Goal: Answer question/provide support: Share knowledge or assist other users

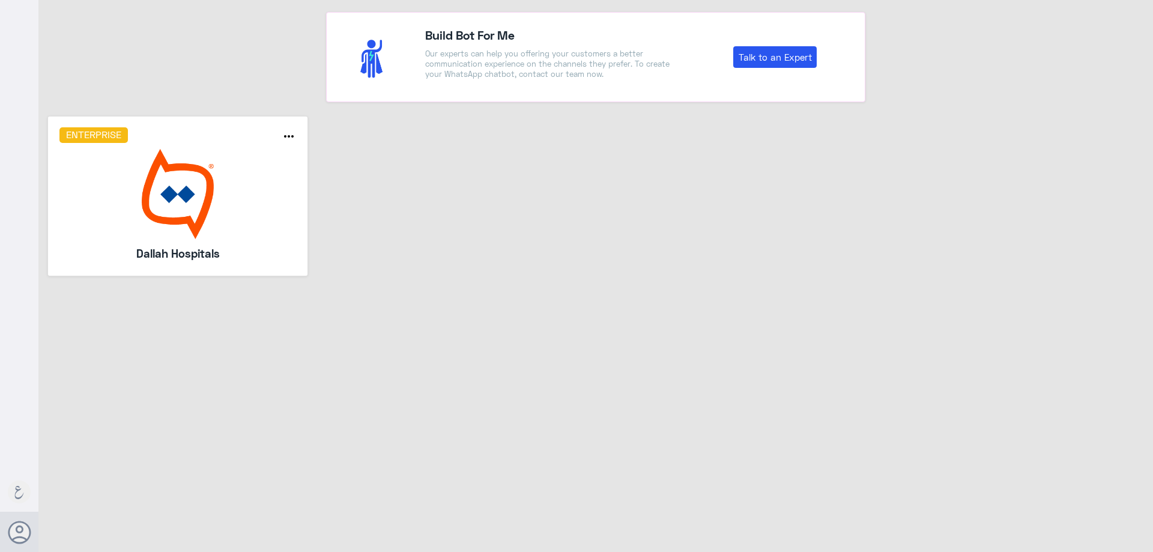
click at [203, 150] on img at bounding box center [177, 194] width 237 height 90
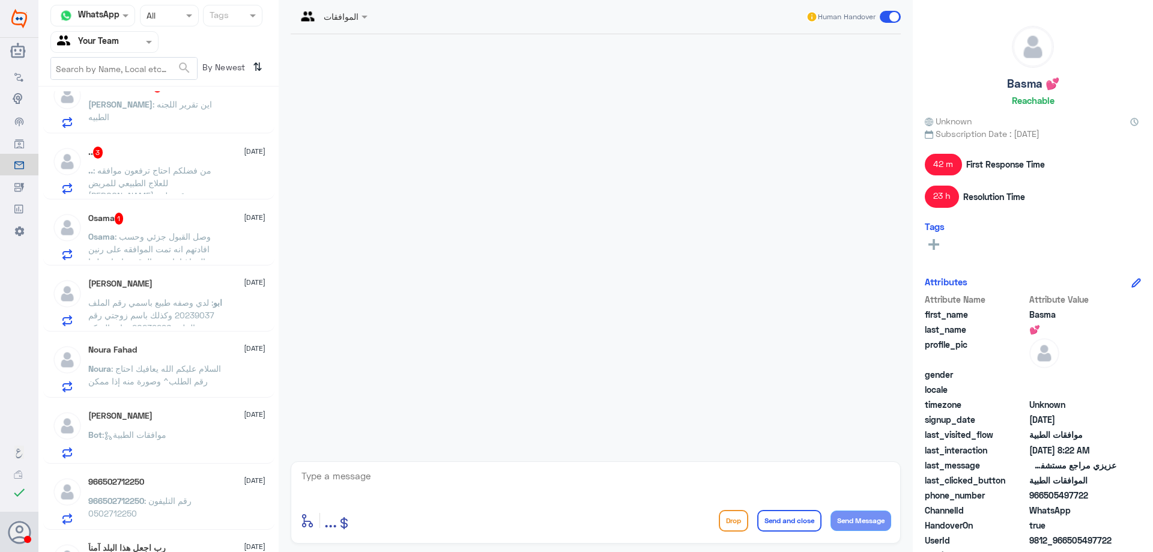
scroll to position [480, 0]
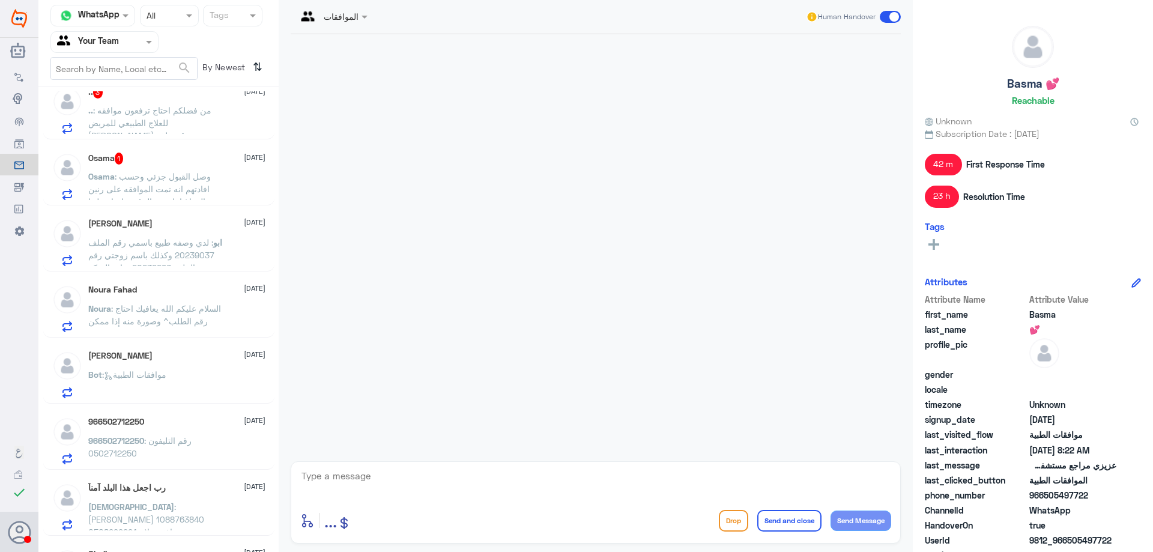
click at [187, 193] on span ": وصل القبول جزئي وحسب افادتهم انه تمت الموافقه على رنين الدماغ اما رنين الرقبه…" at bounding box center [153, 233] width 131 height 124
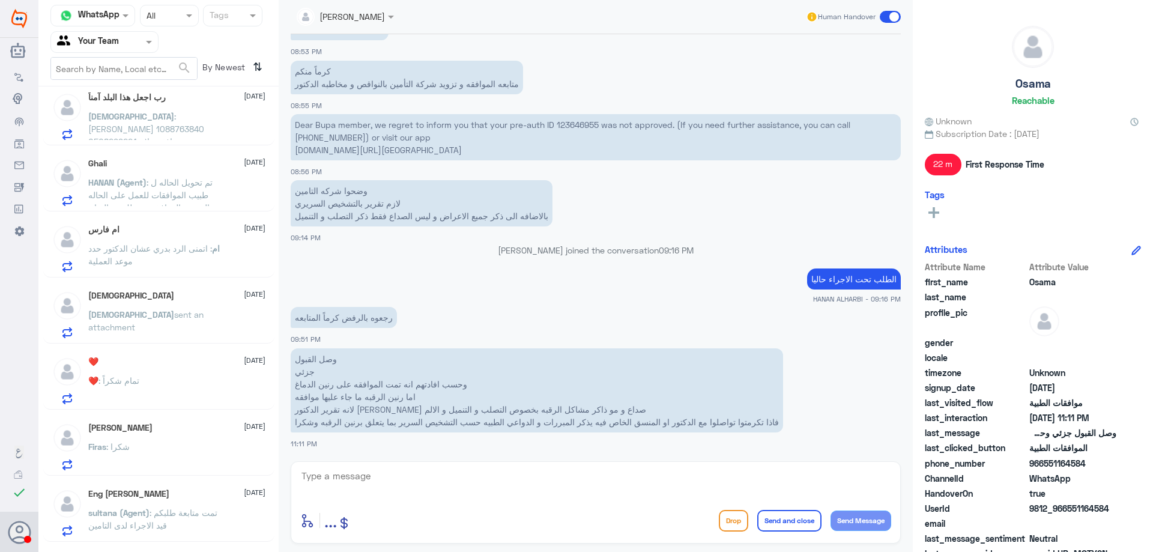
scroll to position [927, 0]
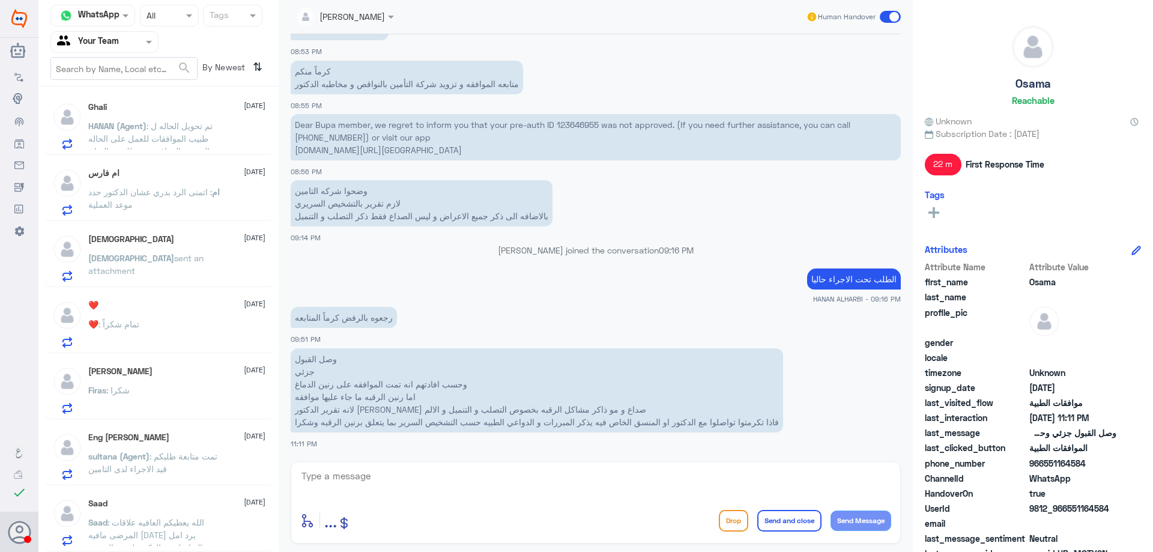
click at [157, 465] on span ": تمت متابعة طلبكم قيد الاجراء لدى التامين" at bounding box center [152, 462] width 129 height 23
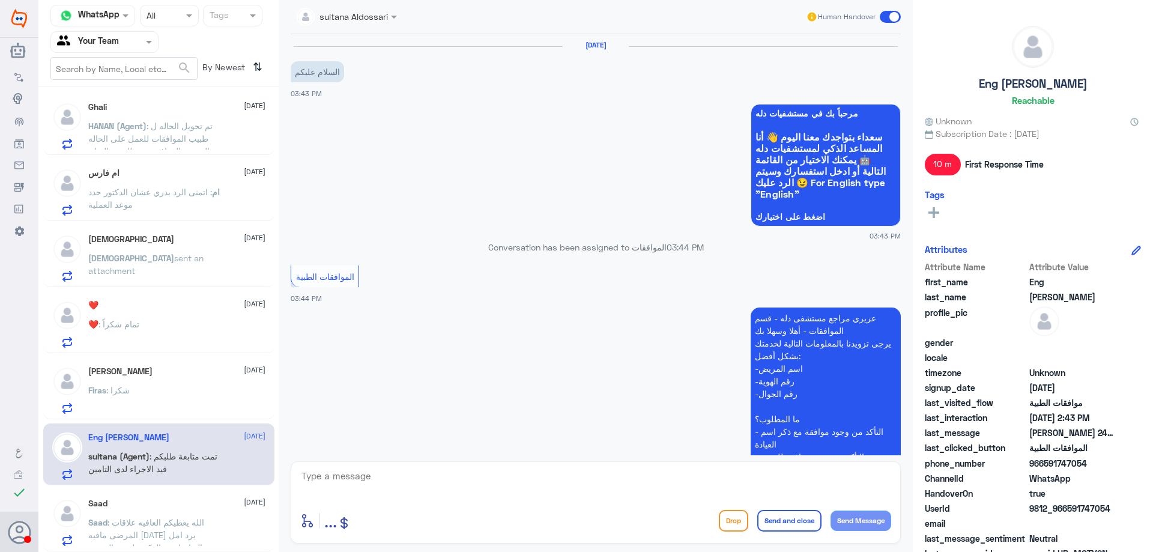
scroll to position [1205, 0]
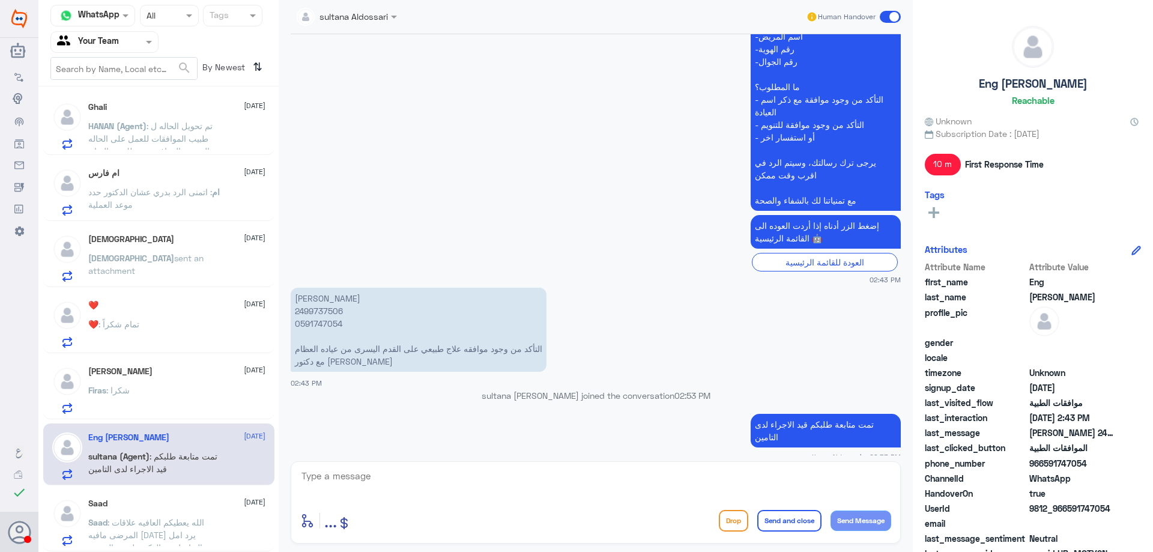
click at [313, 297] on p "[PERSON_NAME] 2499737506 0591747054 التأكد من وجود موافقه علاج طبيعي على القدم …" at bounding box center [419, 330] width 256 height 84
copy p "2499737506"
click at [200, 397] on div "Firas : شكرا" at bounding box center [176, 400] width 177 height 27
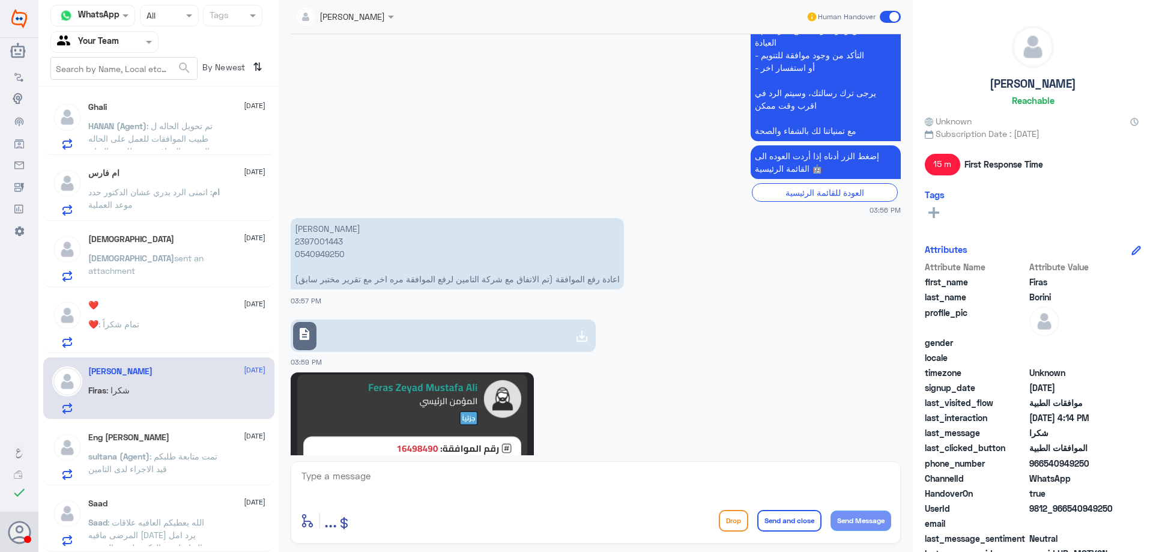
scroll to position [393, 0]
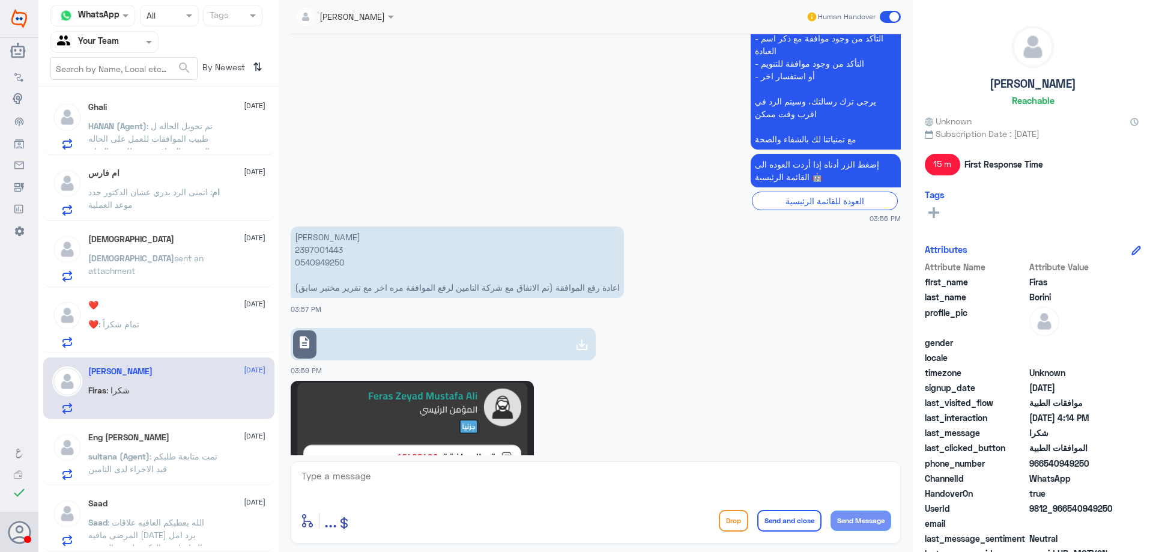
click at [321, 248] on p "فراس زياد مصطفى علي 2397001443 0540949250 اعادة رفع الموافقة (تم الاتفاق مع شرك…" at bounding box center [457, 261] width 333 height 71
copy p "2397001443"
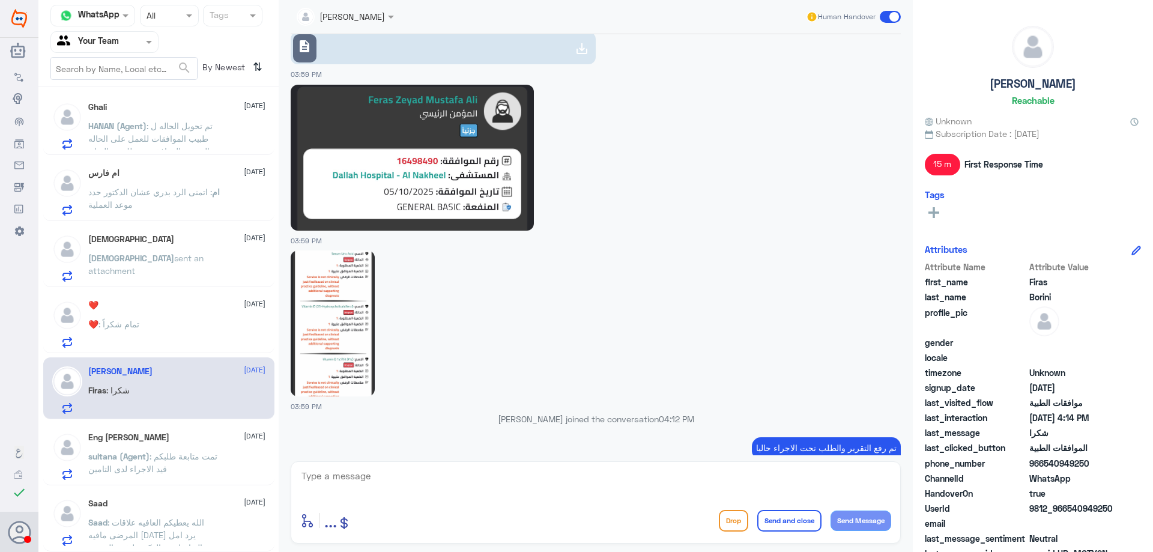
scroll to position [694, 0]
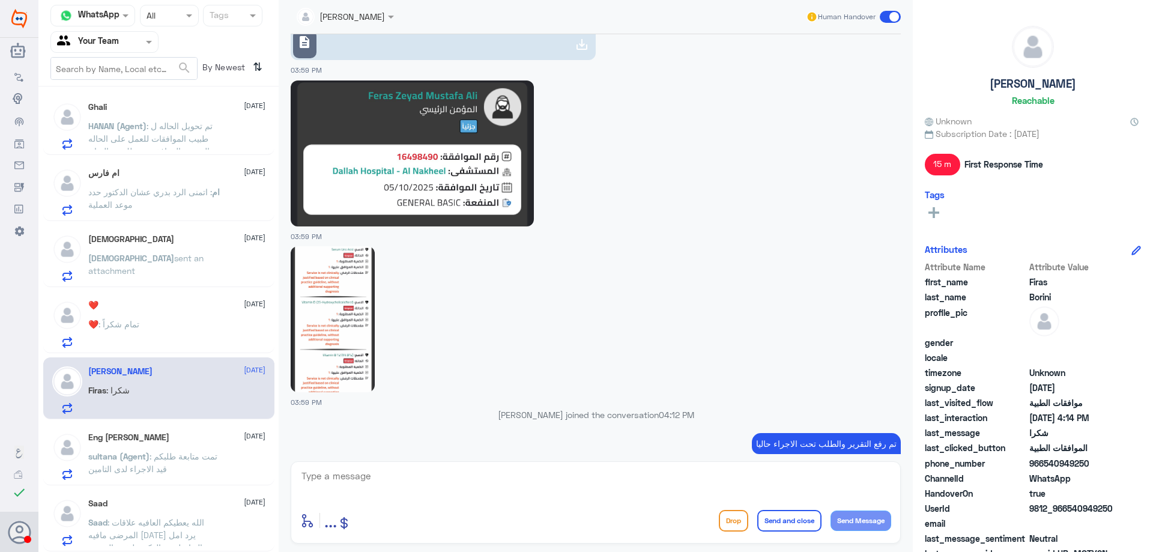
click at [319, 297] on img at bounding box center [333, 319] width 84 height 146
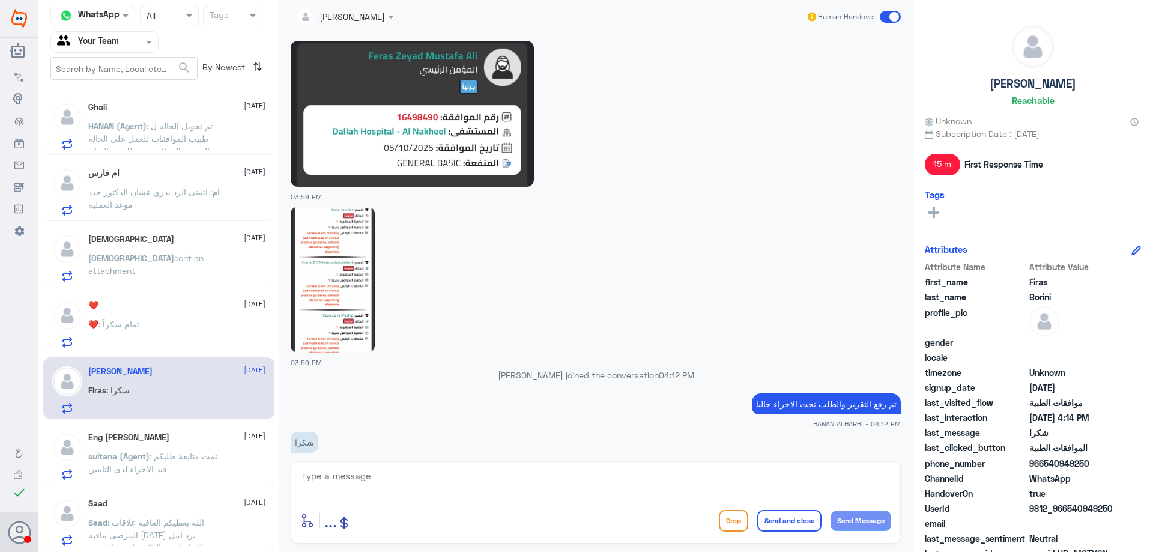
scroll to position [754, 0]
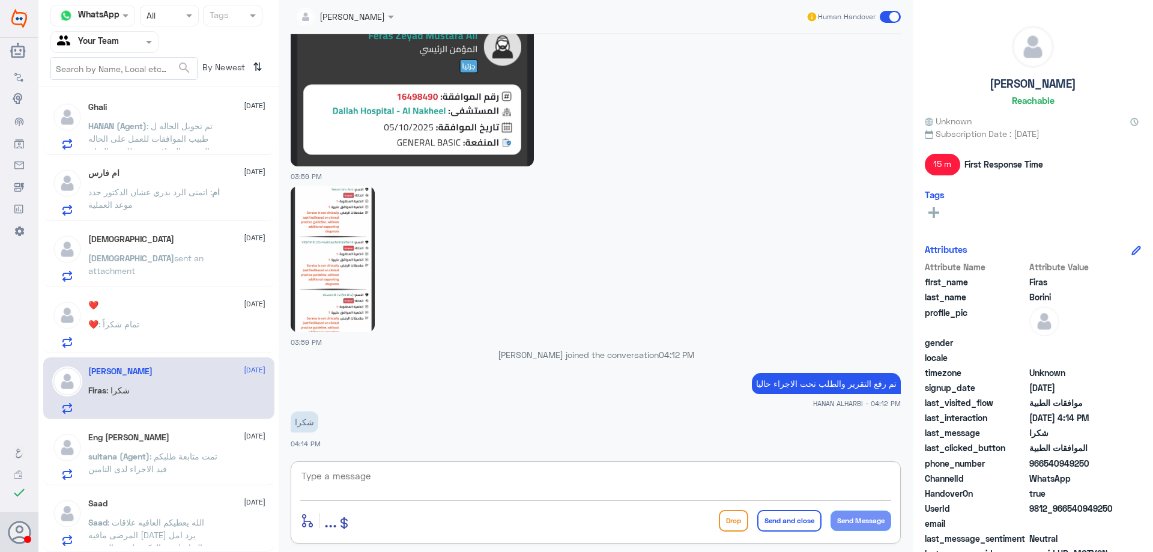
click at [561, 473] on textarea at bounding box center [595, 482] width 591 height 29
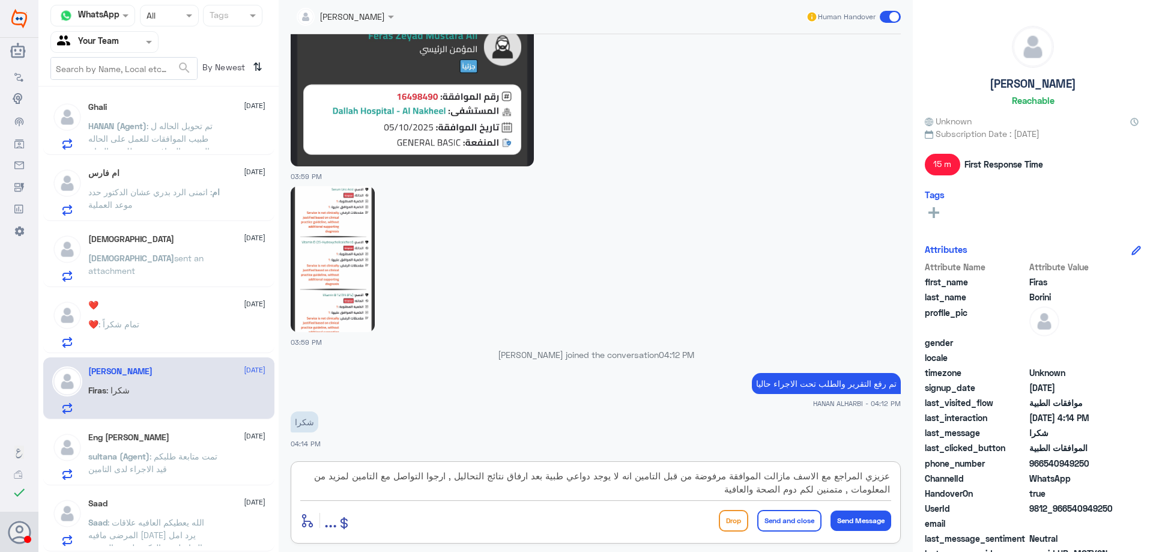
type textarea "عزيزي المراجع مع الاسف مازالت الموافقة مرفوضة من قبل التامين انه لا يوجد دواعي …"
click at [787, 518] on button "Send and close" at bounding box center [789, 521] width 64 height 22
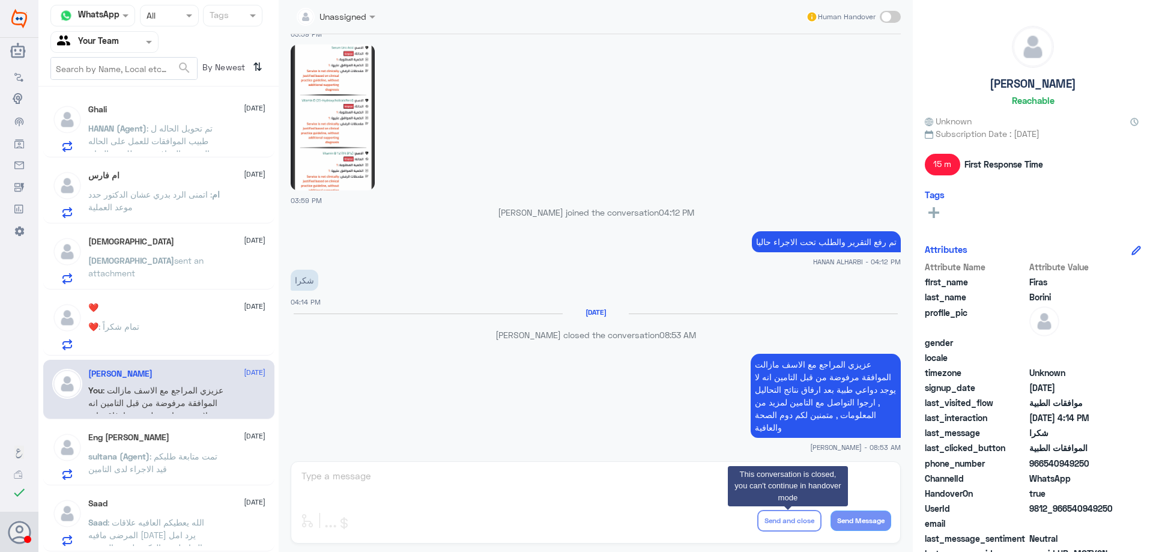
scroll to position [877, 0]
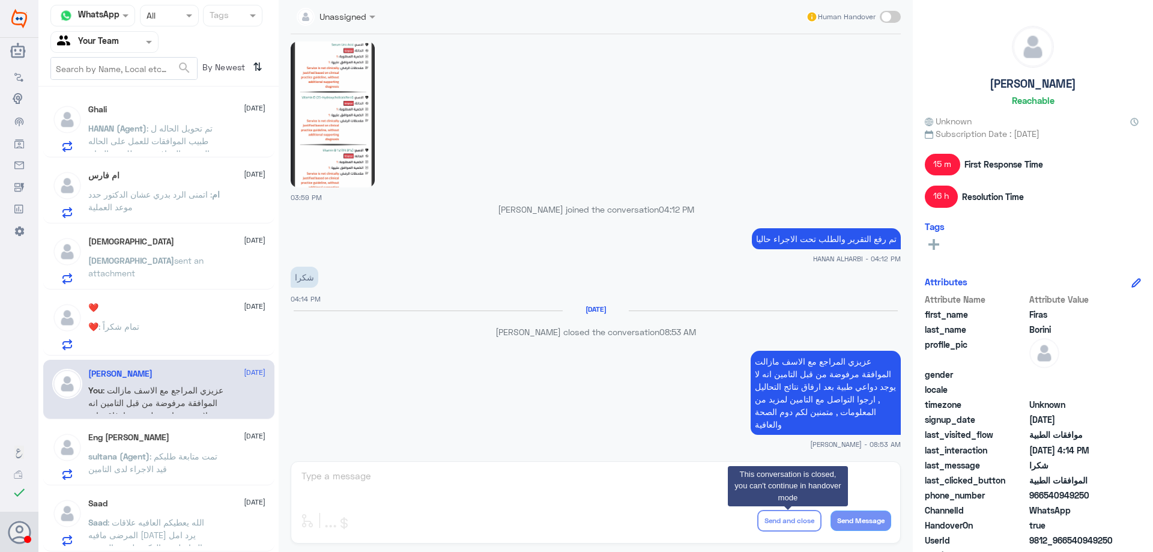
click at [125, 348] on p "❤️ : تمام شكراً" at bounding box center [113, 335] width 51 height 30
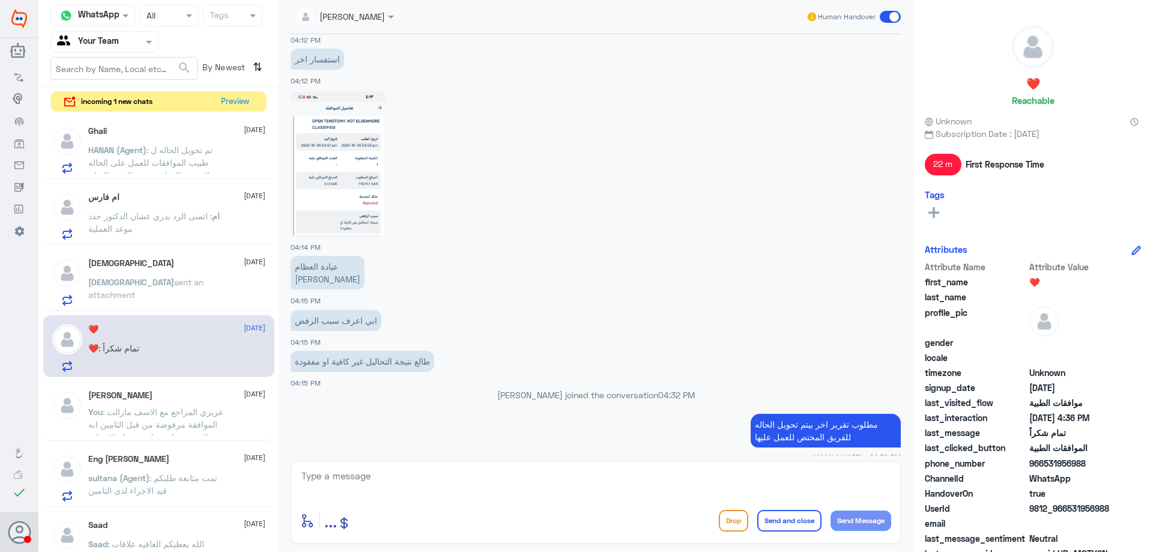
scroll to position [577, 0]
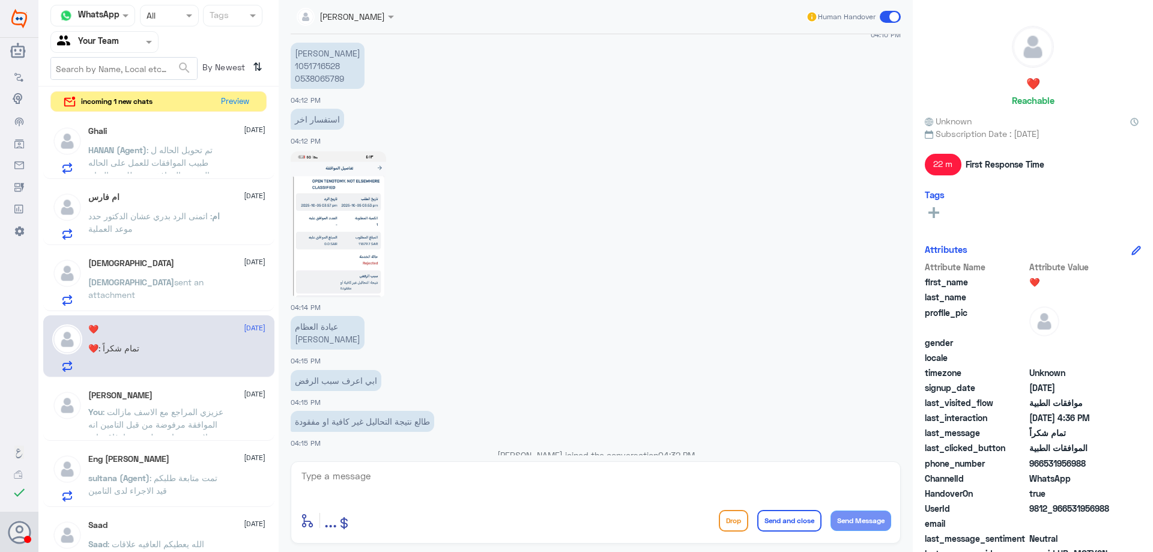
click at [300, 67] on p "نورة إبراهيم السهلي 1051716528 0538065789" at bounding box center [328, 66] width 74 height 46
copy p "1051716528"
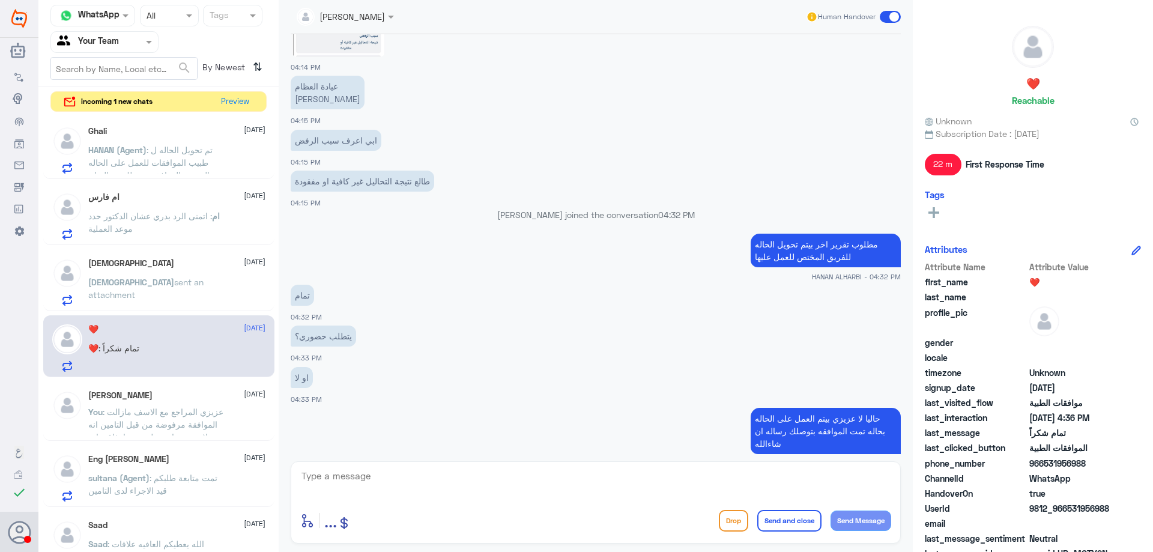
scroll to position [877, 0]
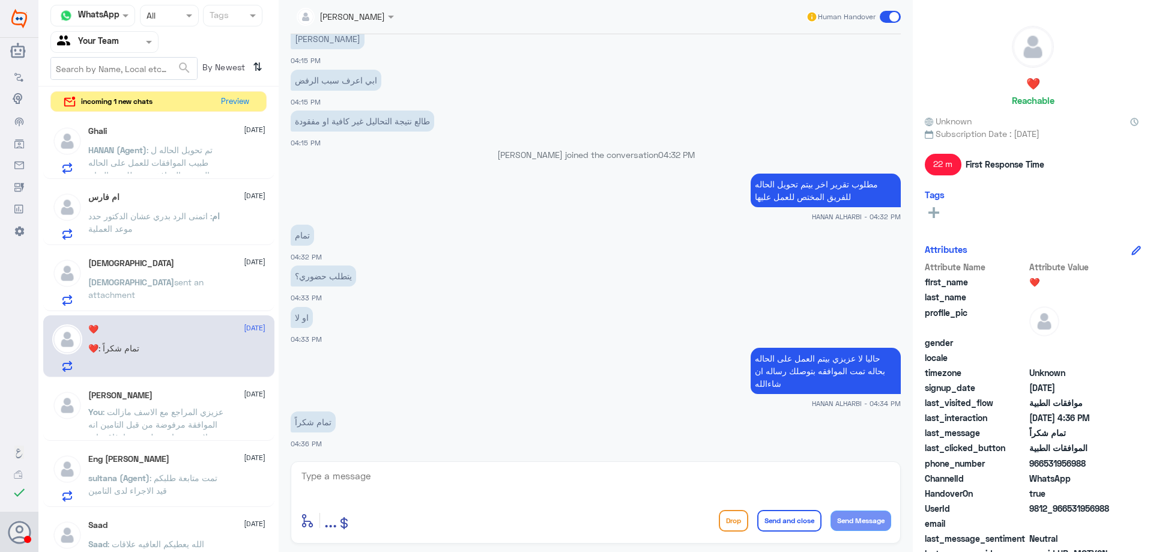
click at [473, 478] on textarea at bounding box center [595, 482] width 591 height 29
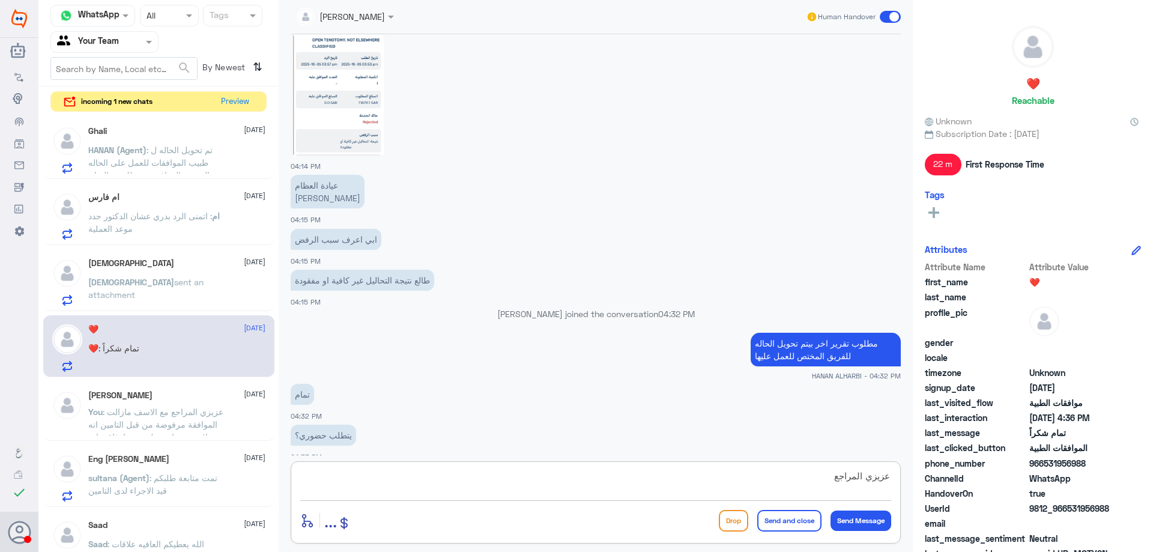
scroll to position [697, 0]
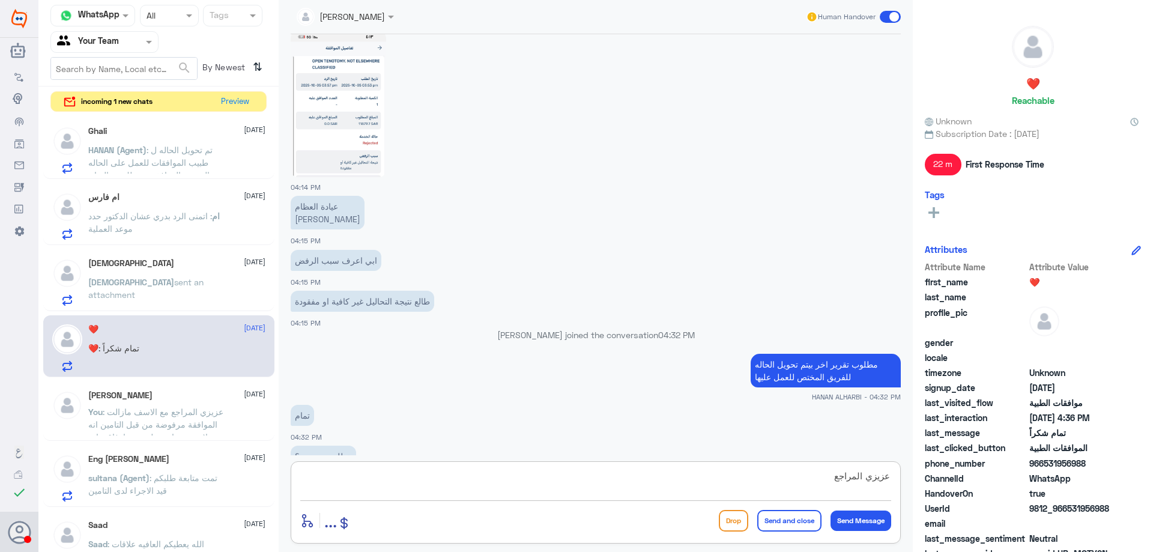
click at [352, 103] on img at bounding box center [338, 104] width 95 height 146
click at [641, 481] on textarea "عزيزي المراجع" at bounding box center [595, 482] width 591 height 29
type textarea "عزيزي المراجع تمت الموافقة عليها , ارجوا التواصل مع منسق/منسقة الطبيب لمزيد من …"
click at [793, 520] on button "Send and close" at bounding box center [789, 521] width 64 height 22
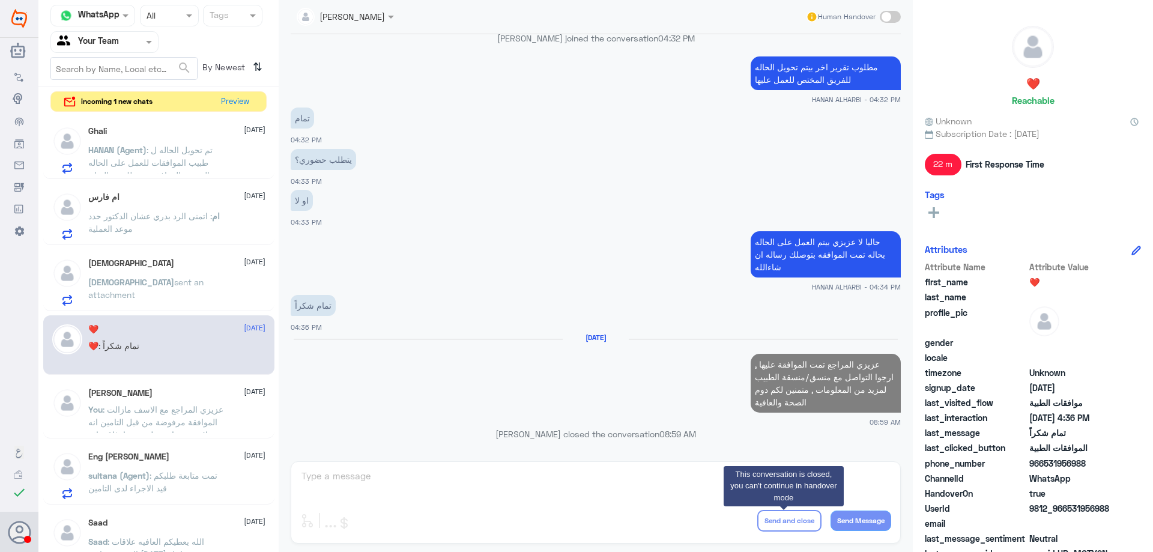
scroll to position [975, 0]
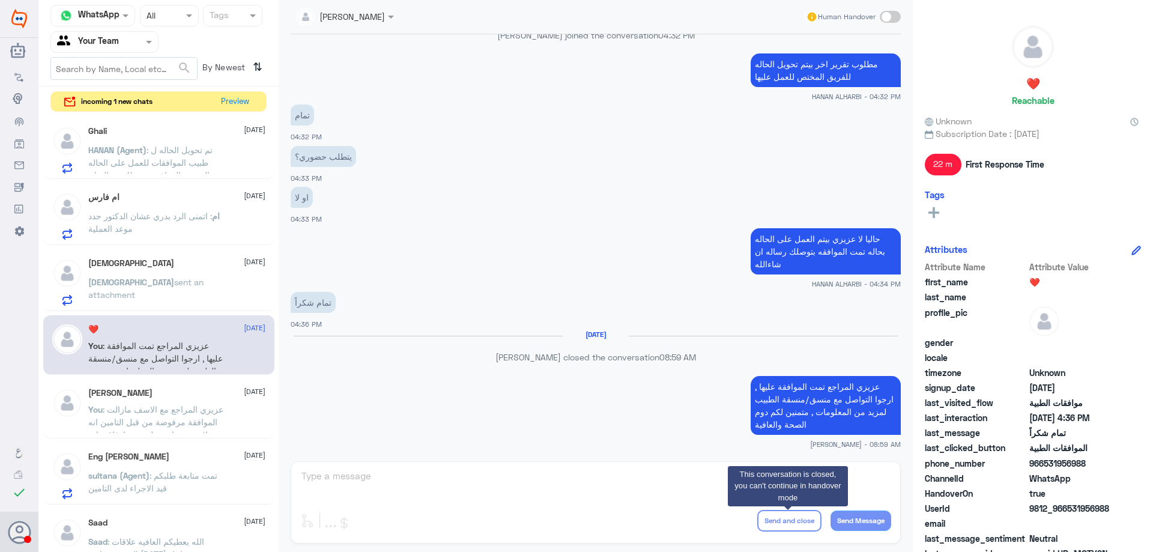
click at [202, 293] on div "سبحان sent an attachment" at bounding box center [176, 292] width 177 height 27
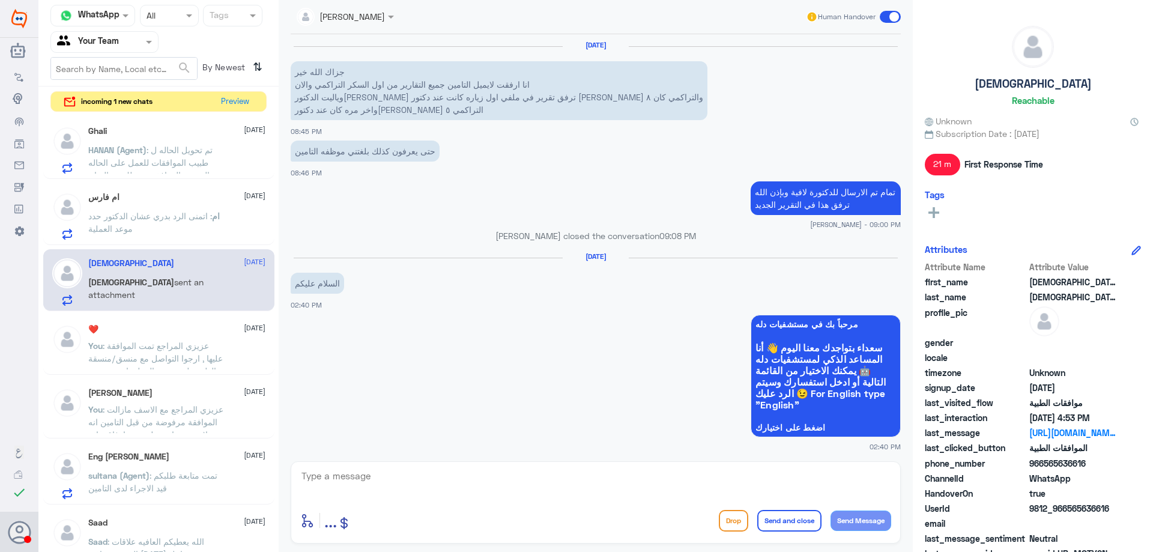
scroll to position [1110, 0]
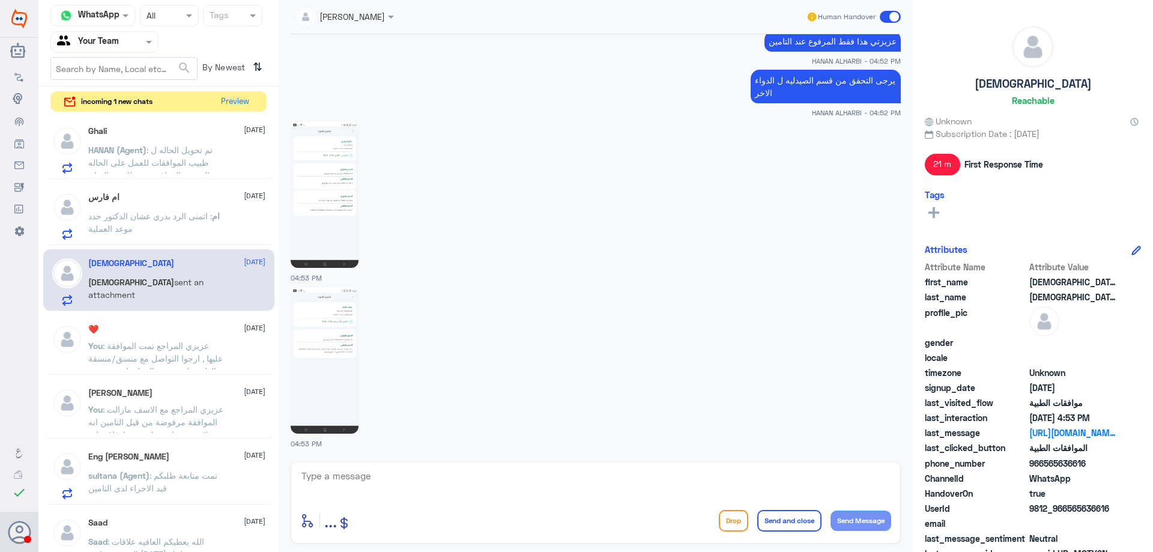
click at [324, 205] on img at bounding box center [325, 195] width 68 height 146
click at [302, 359] on img at bounding box center [325, 361] width 68 height 146
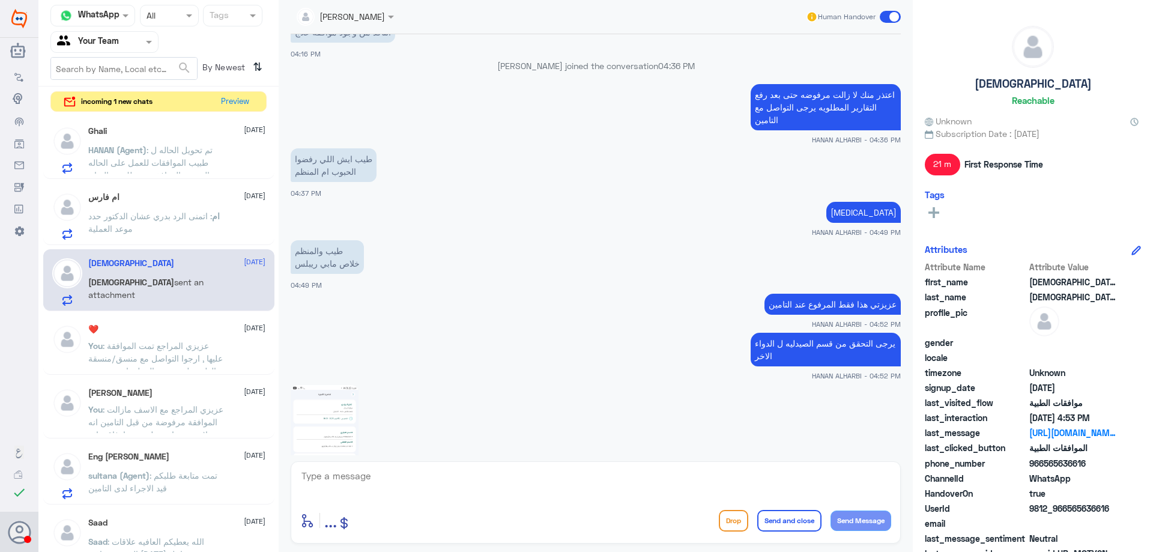
scroll to position [750, 0]
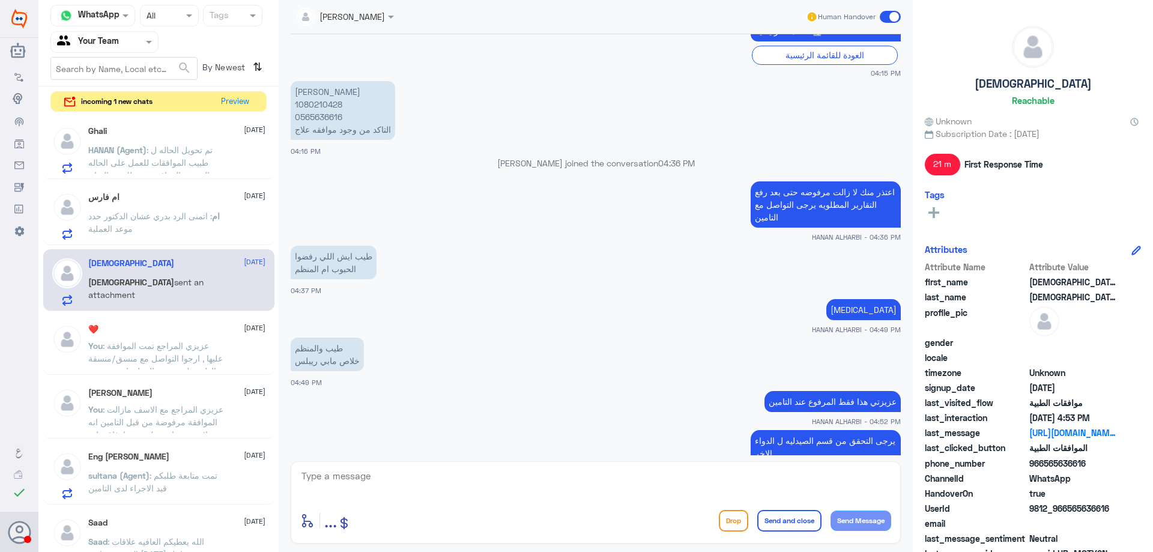
click at [330, 104] on p "لطيفه العيسى 1080210428 0565636616 التاكد من وجود موافقه علاج" at bounding box center [343, 110] width 104 height 59
copy p "1080210428"
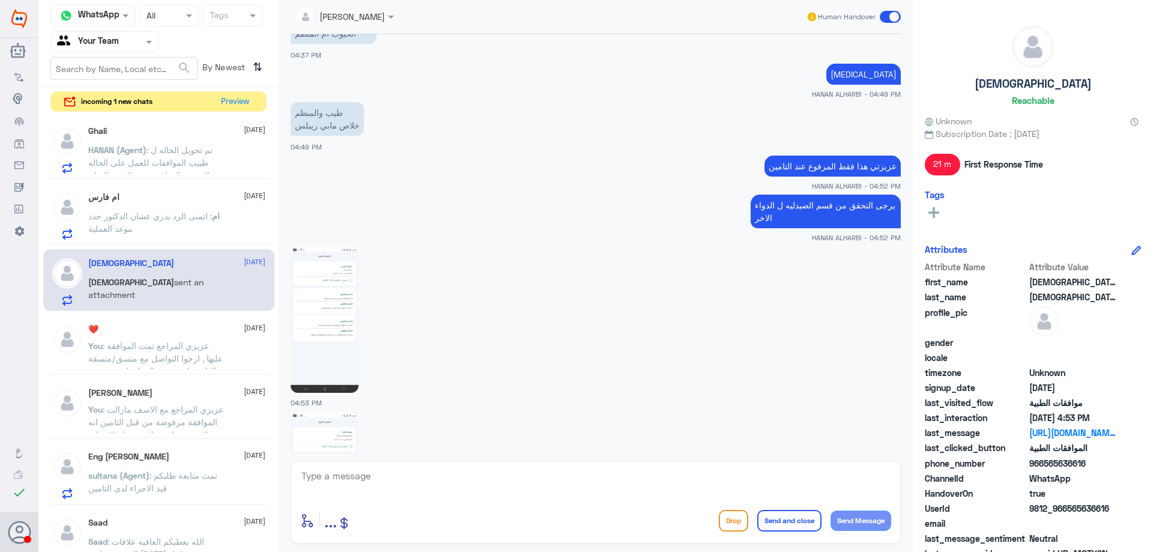
scroll to position [1110, 0]
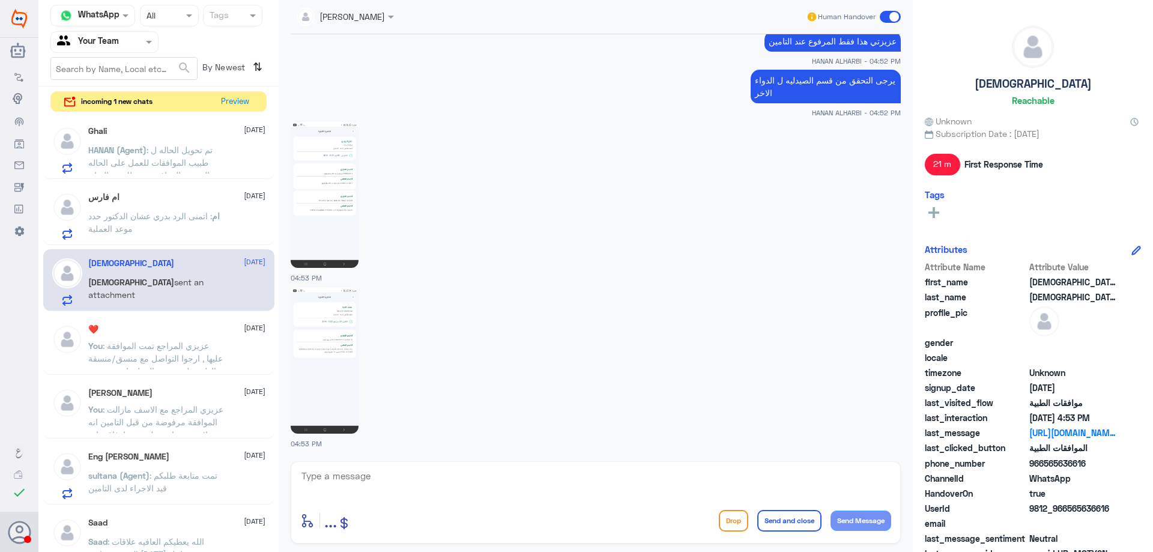
click at [343, 203] on img at bounding box center [325, 195] width 68 height 146
click at [322, 346] on img at bounding box center [325, 361] width 68 height 146
click at [413, 469] on textarea at bounding box center [595, 482] width 591 height 29
click at [413, 473] on textarea at bounding box center [595, 482] width 591 height 29
paste textarea "RYBELSUS"
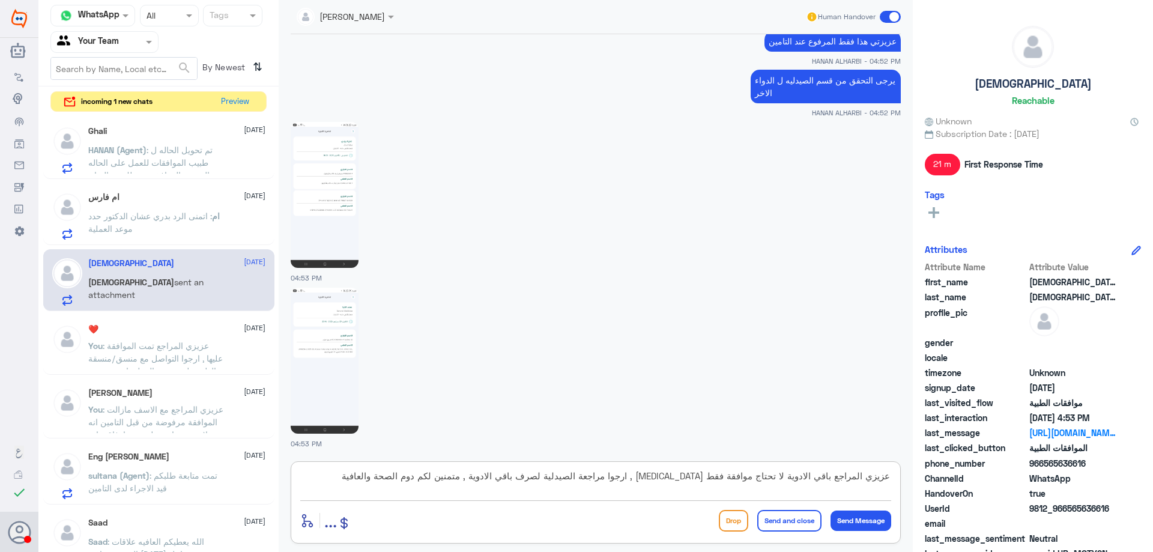
type textarea "عزيزي المراجع باقي الادوية لا تحتاج موافقة فقط RYBELSUS , ارجوا مراجعة الصيدلية…"
click at [777, 512] on button "Send and close" at bounding box center [789, 521] width 64 height 22
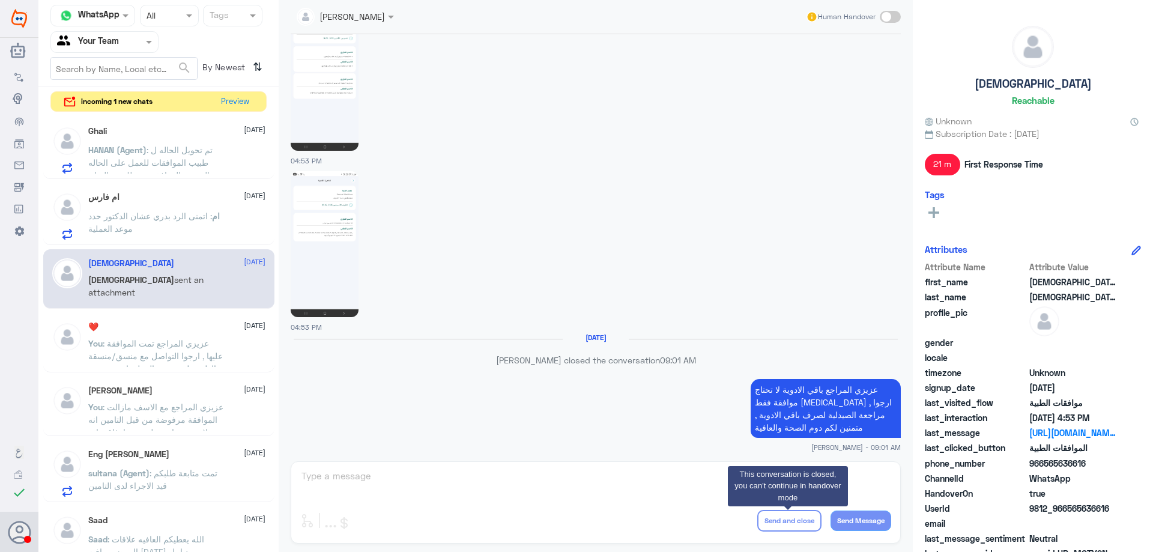
scroll to position [1208, 0]
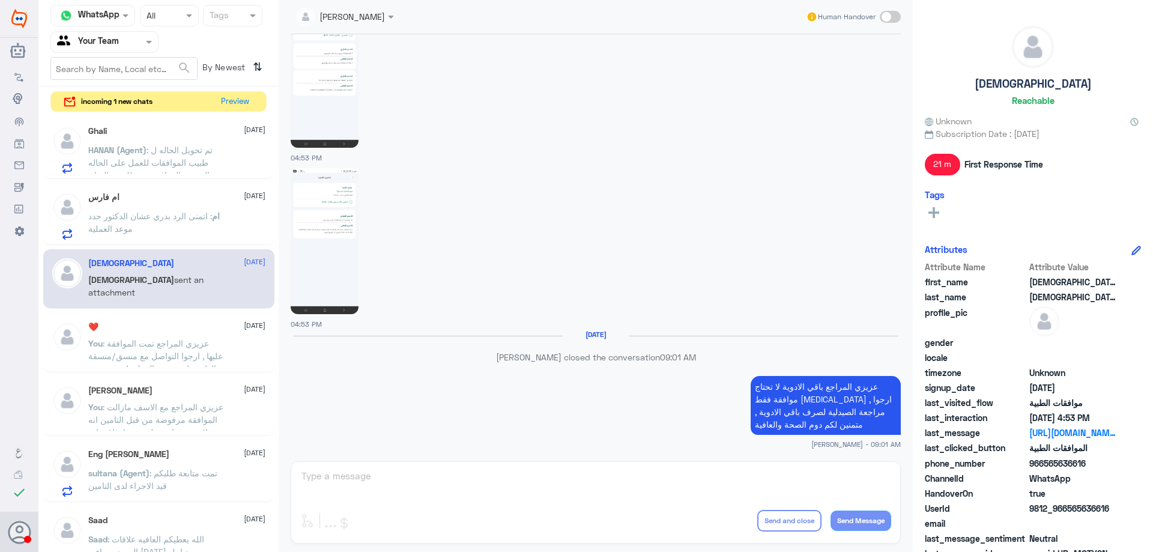
click at [231, 208] on div "ام فارس 5 October ام : اتمنى الرد بدري عشان الدكتور حدد موعد العملية" at bounding box center [176, 215] width 177 height 47
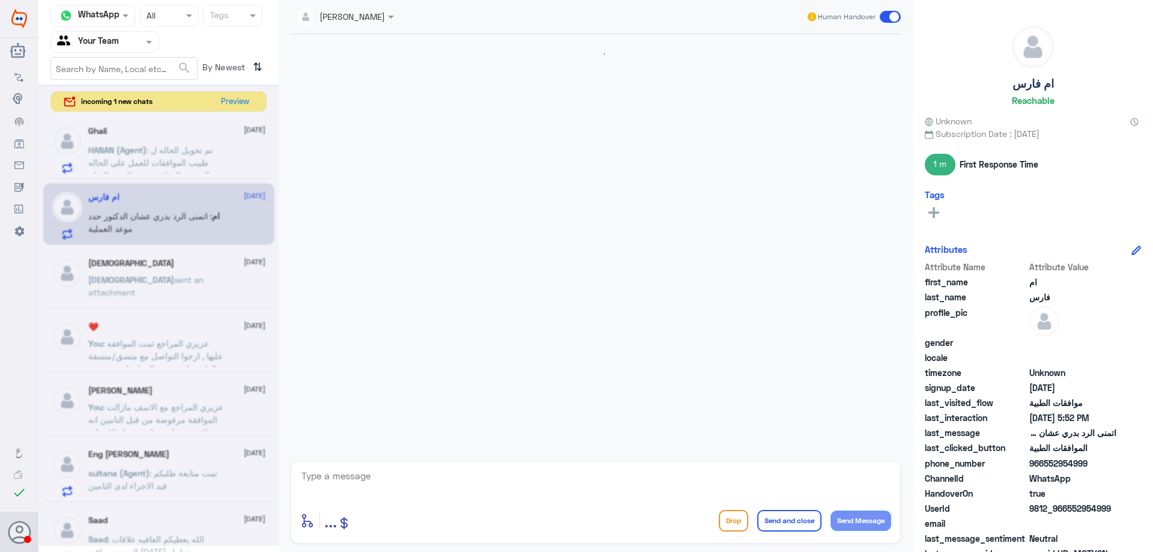
scroll to position [566, 0]
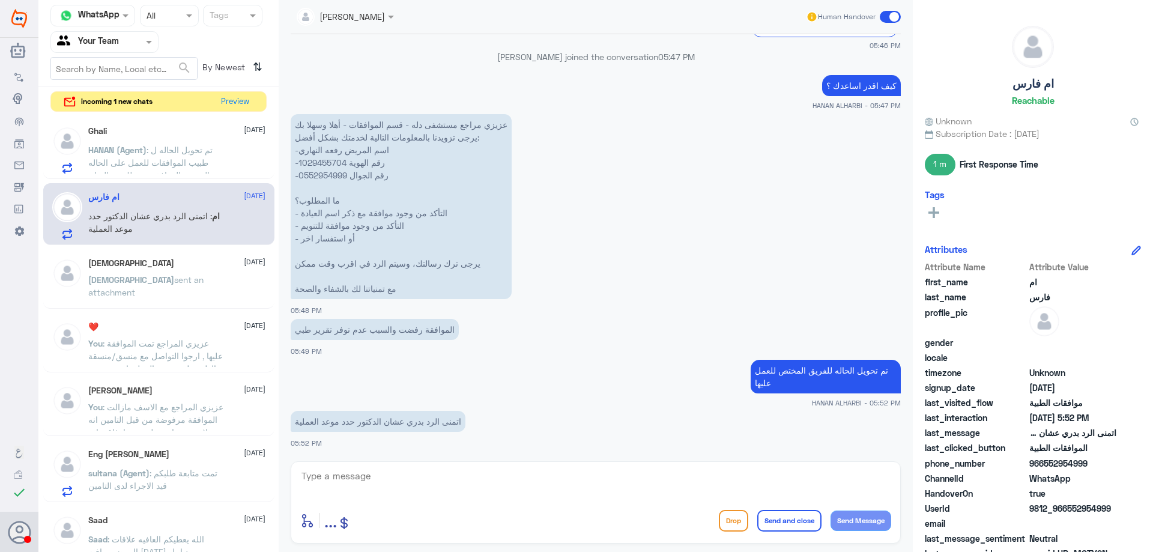
click at [329, 160] on p "عزيزي مراجع مستشفى دله - قسم الموافقات - أهلا وسهلا بك يرجى تزويدنا بالمعلومات …" at bounding box center [401, 206] width 221 height 185
copy p "1029455704"
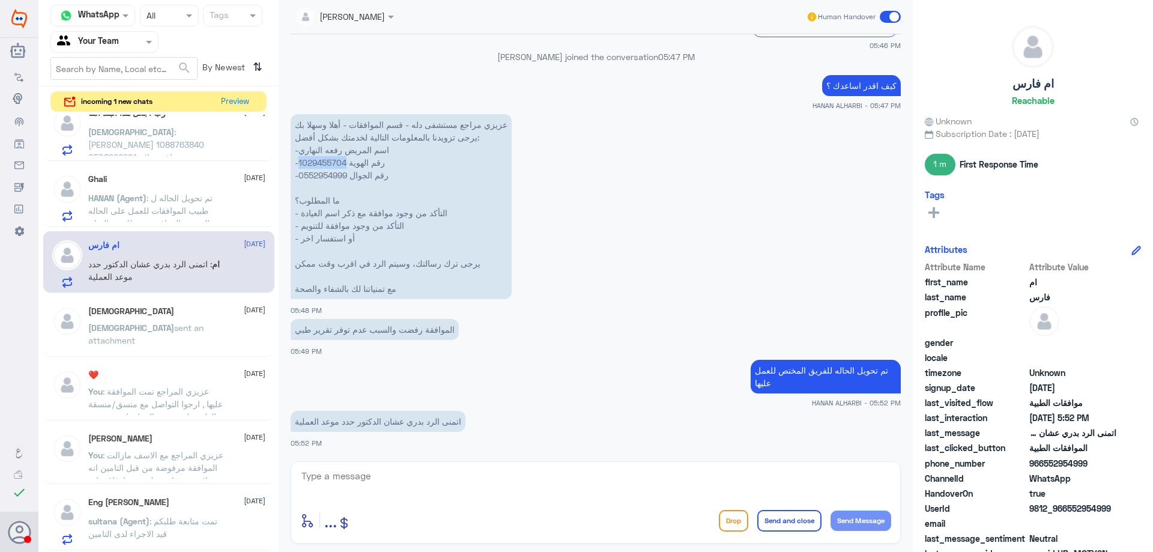
scroll to position [807, 0]
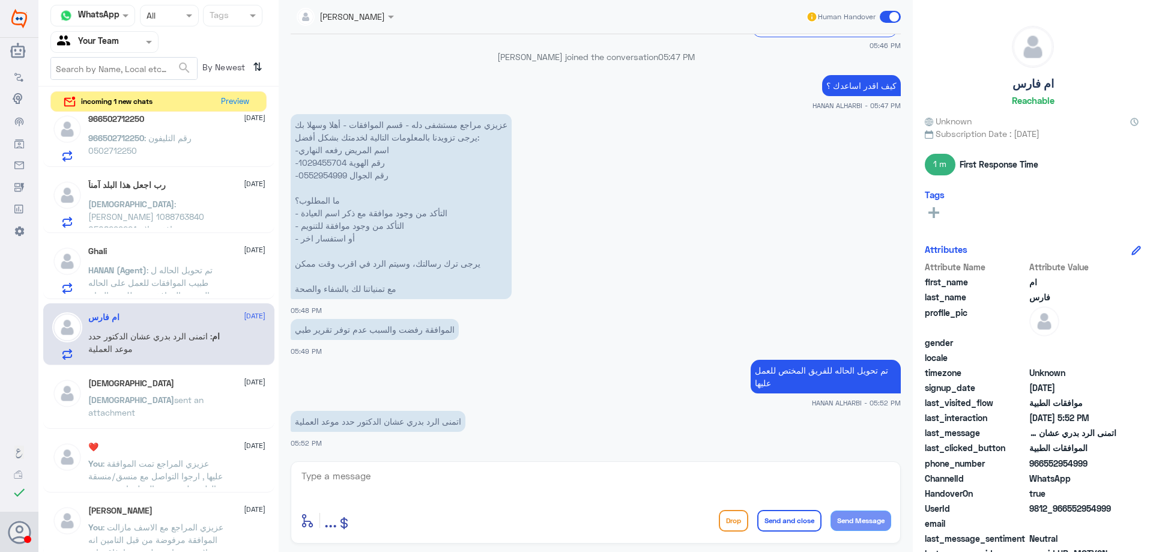
click at [190, 280] on span ": تم تحويل الحاله ل طبيب الموافقات للعمل على الحاله بحال تمت الموافقه بتوصلك رس…" at bounding box center [152, 289] width 129 height 48
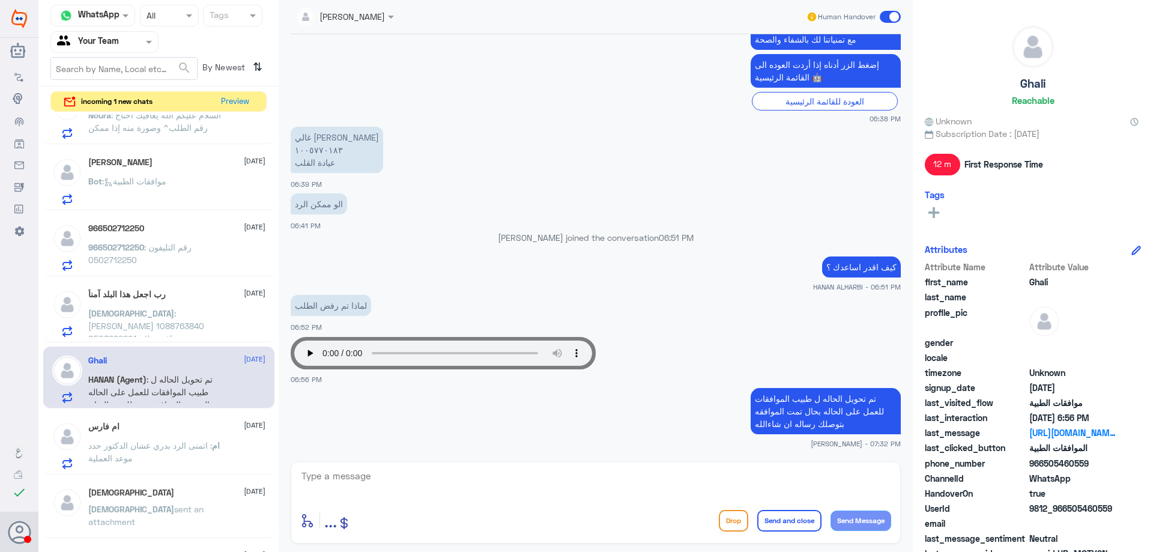
scroll to position [687, 0]
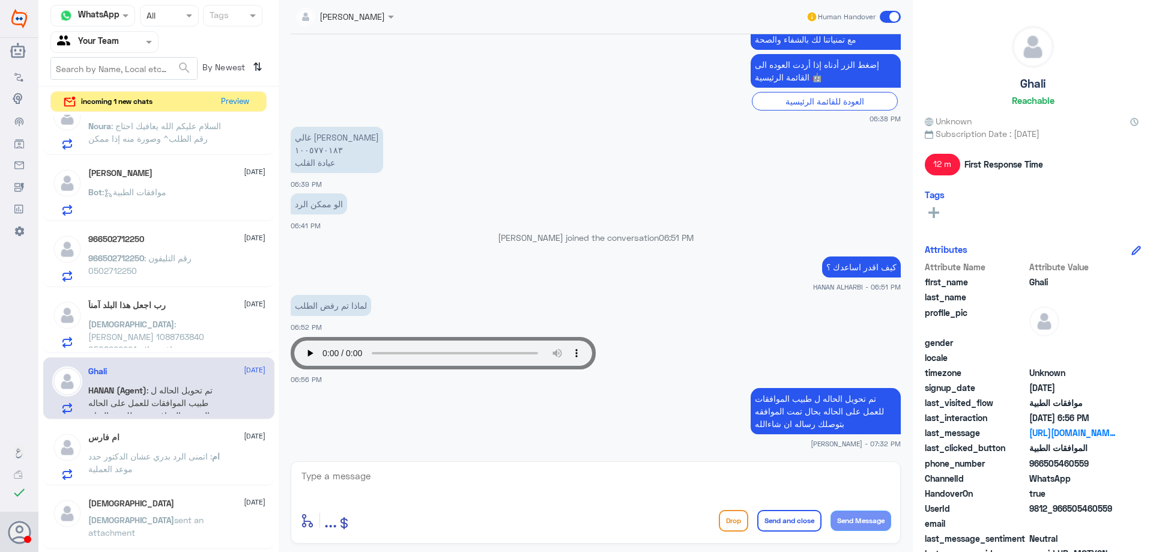
click at [180, 326] on span ": فيصل محمد القزلان 1088763840 0508299224 عندي موافقة علاج طبيعي ، لو تكرمت ممك…" at bounding box center [150, 349] width 125 height 61
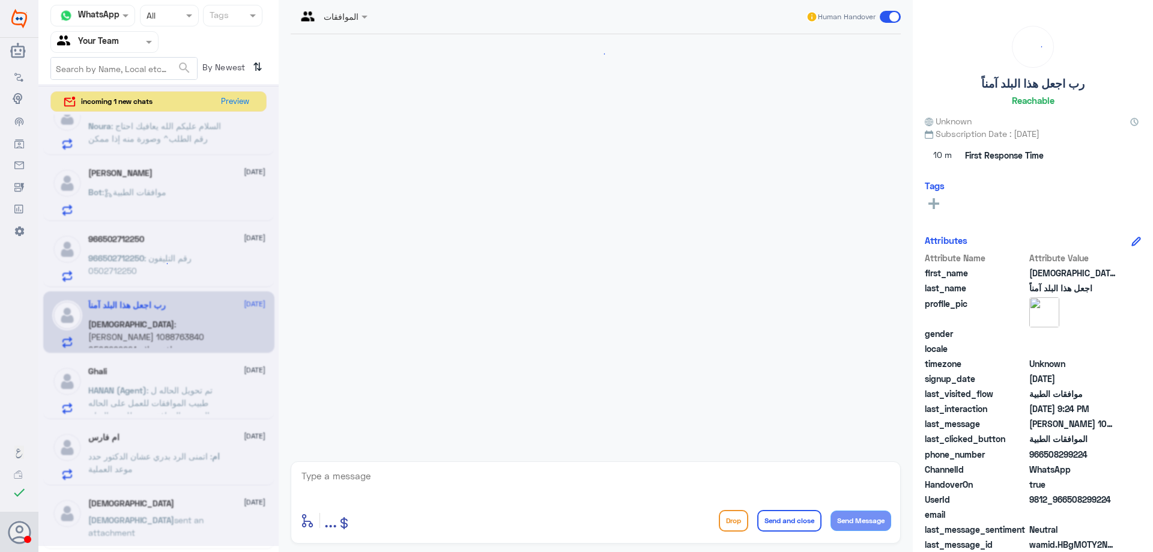
scroll to position [716, 0]
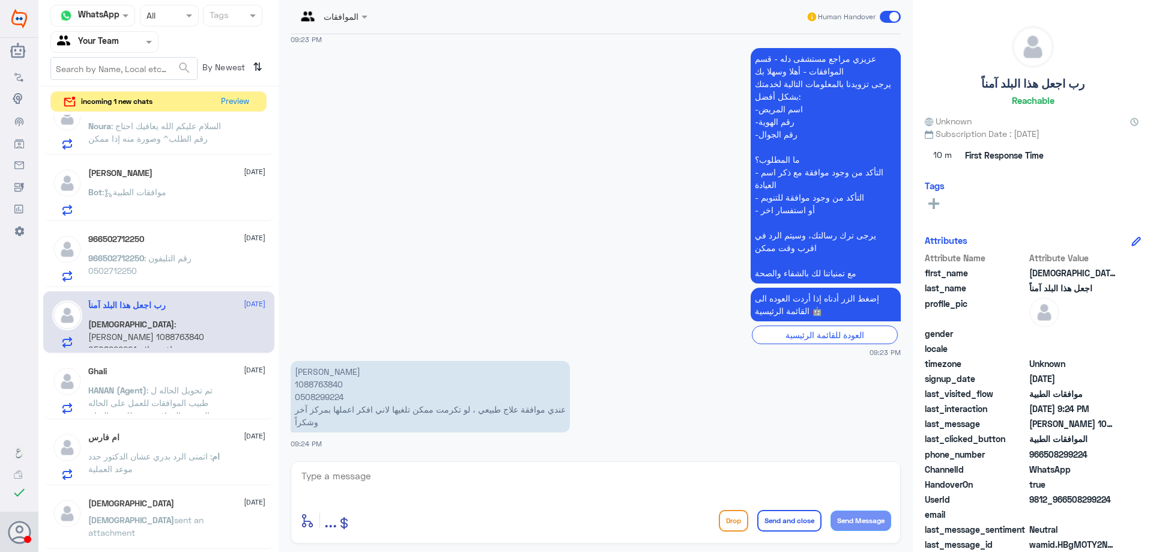
click at [316, 387] on p "فيصل محمد القزلان 1088763840 0508299224 عندي موافقة علاج طبيعي ، لو تكرمت ممكن …" at bounding box center [430, 396] width 279 height 71
copy p "1088763840"
click at [474, 465] on div "enter flow name ... Drop Send and close Send Message" at bounding box center [596, 502] width 610 height 82
click at [474, 470] on textarea at bounding box center [595, 482] width 591 height 29
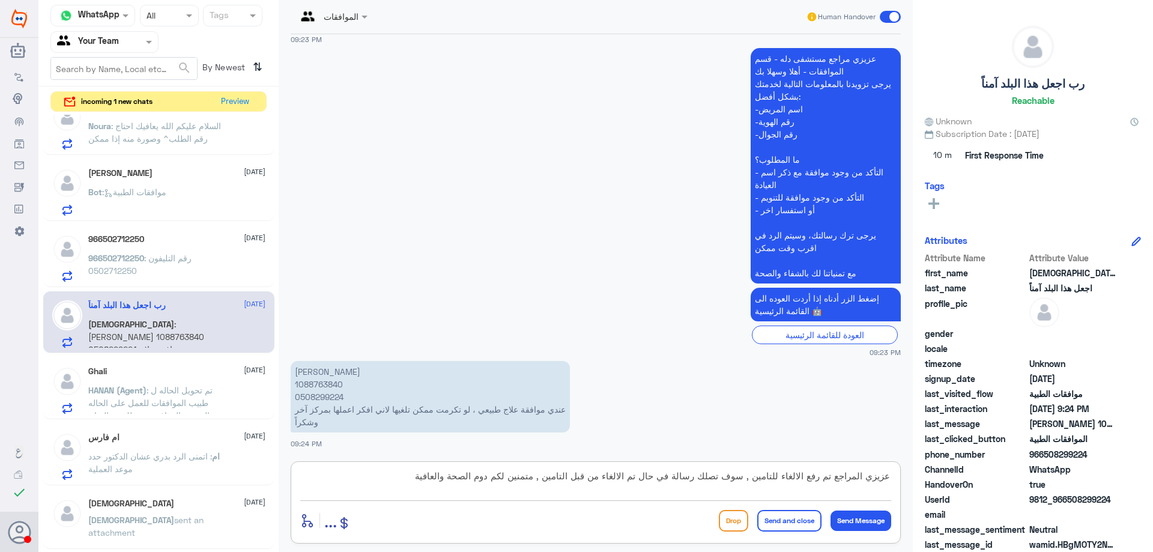
type textarea "عزيزي المراجع تم رفع الالغاء للتامين , سوف تصلك رسالة في حال تم الالغاء من قبل …"
click at [761, 518] on button "Send and close" at bounding box center [789, 521] width 64 height 22
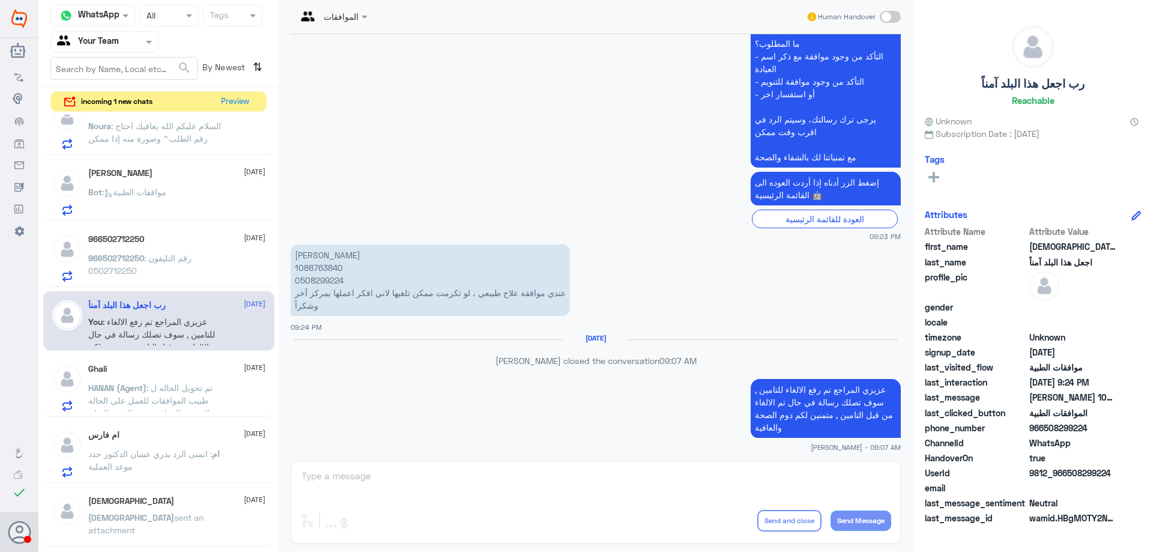
scroll to position [814, 0]
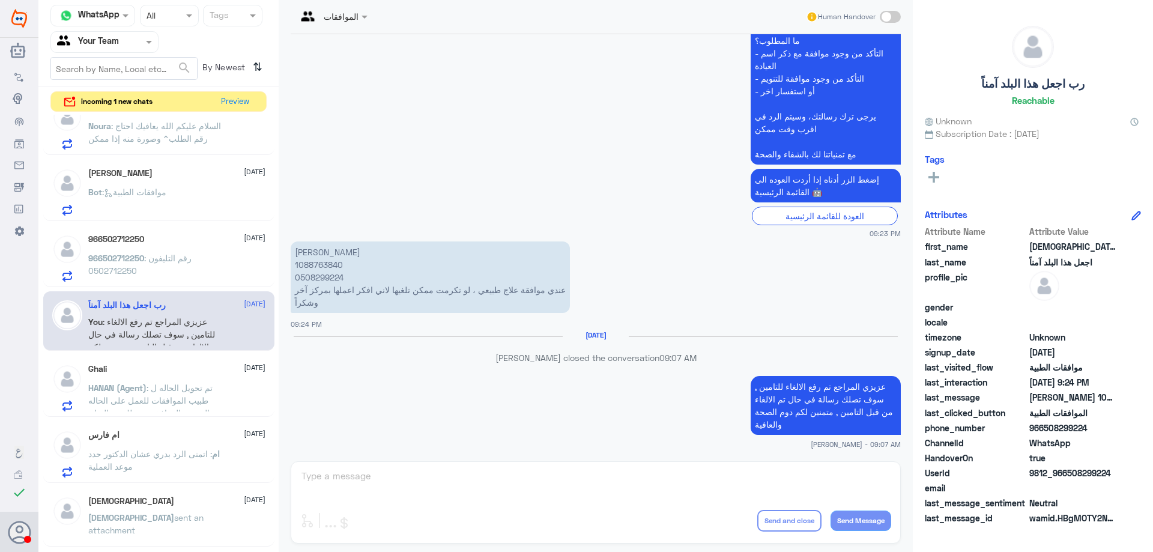
click at [148, 252] on p "966502712250 : رقم التليفون 0502712250" at bounding box center [155, 267] width 135 height 30
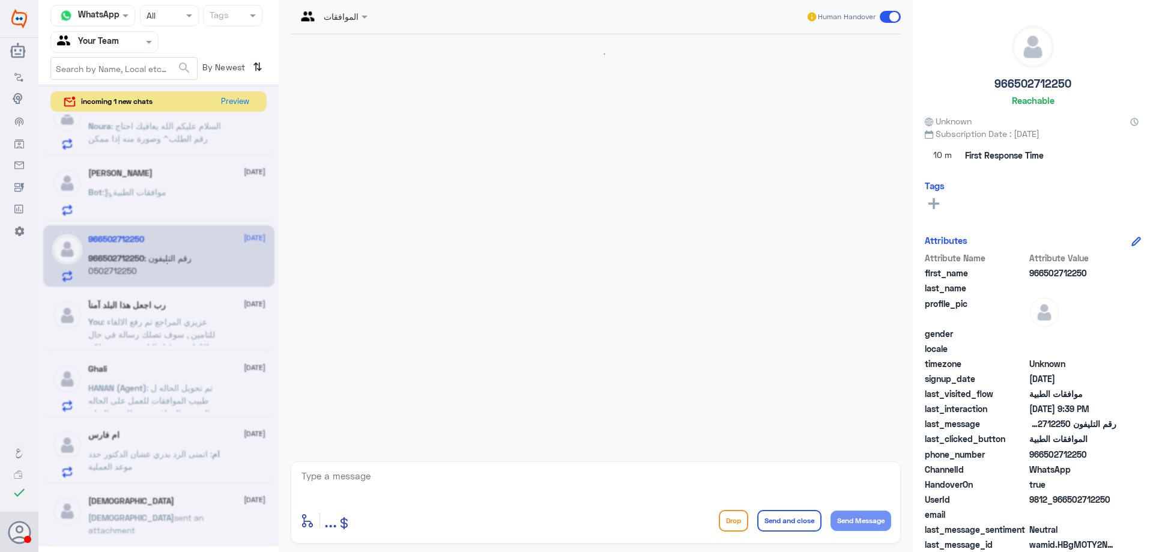
scroll to position [357, 0]
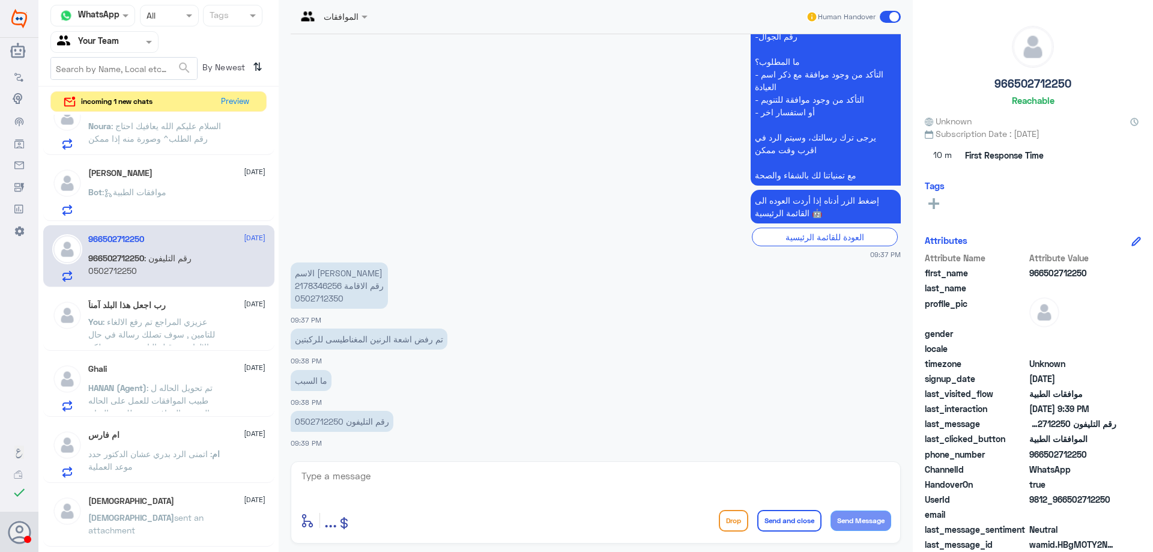
click at [321, 295] on p "الاسم رضا السيد رقم الاقامة 2178346256 0502712350" at bounding box center [339, 285] width 97 height 46
click at [319, 286] on p "الاسم رضا السيد رقم الاقامة 2178346256 0502712350" at bounding box center [339, 285] width 97 height 46
copy p "2178346256"
click at [534, 479] on textarea at bounding box center [595, 482] width 591 height 29
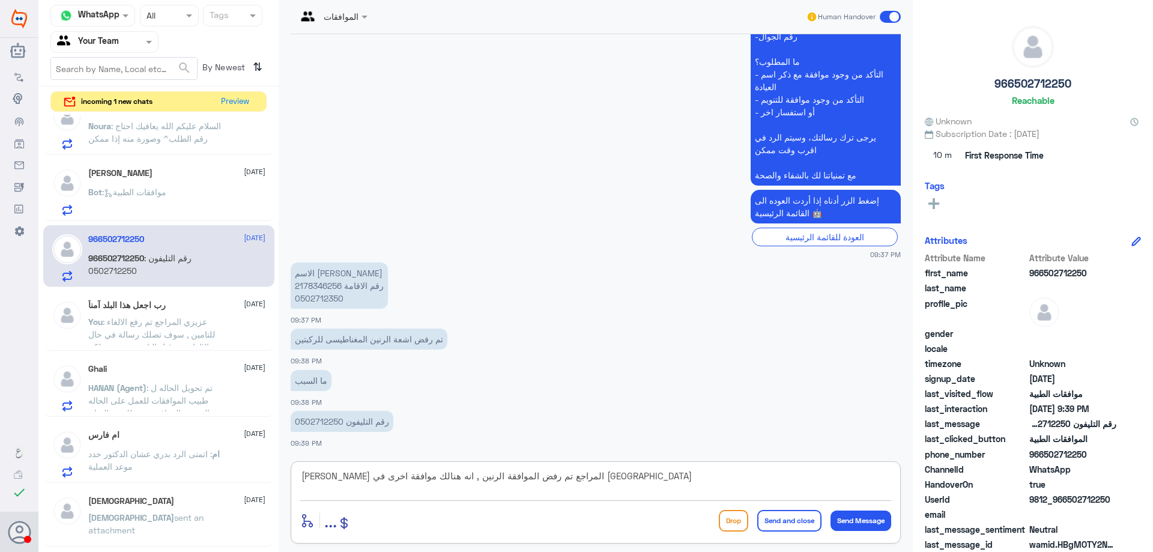
type textarea "عزيزي المراجع تم رفض الموافقة الرنين , انه هنالك موافقة اخرى في مستشفى اخر"
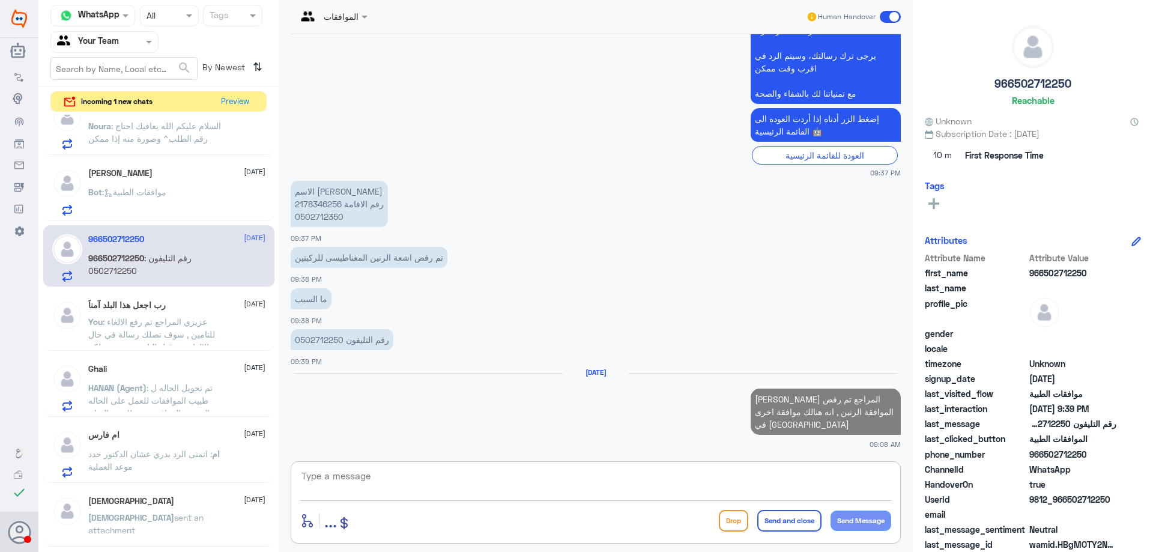
paste textarea "The requested service/procedure has already been approved at other healthcare p…"
type textarea "The requested service/procedure has already been approved at other healthcare p…"
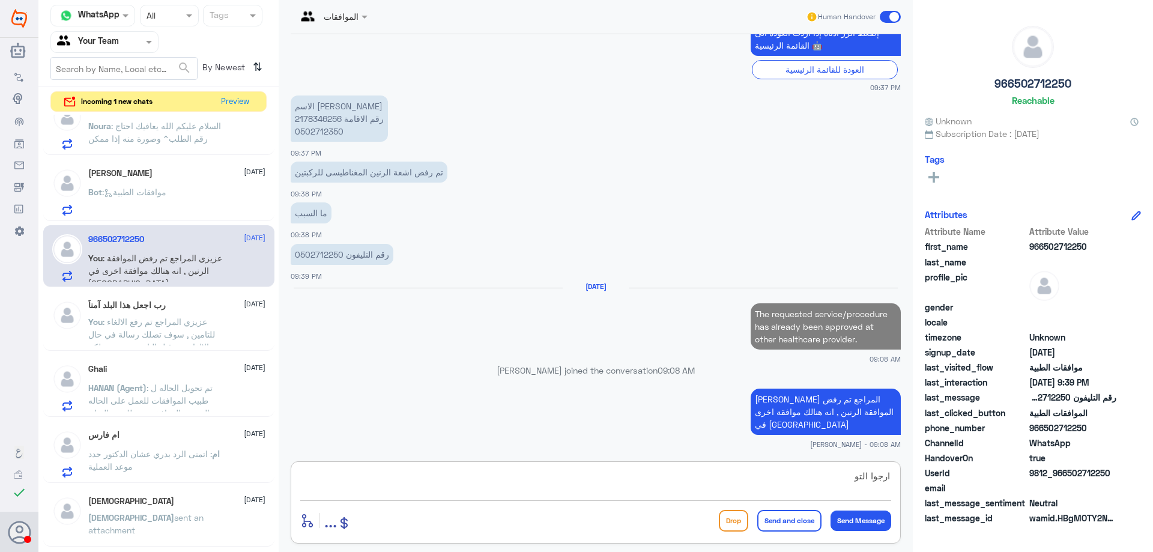
scroll to position [506, 0]
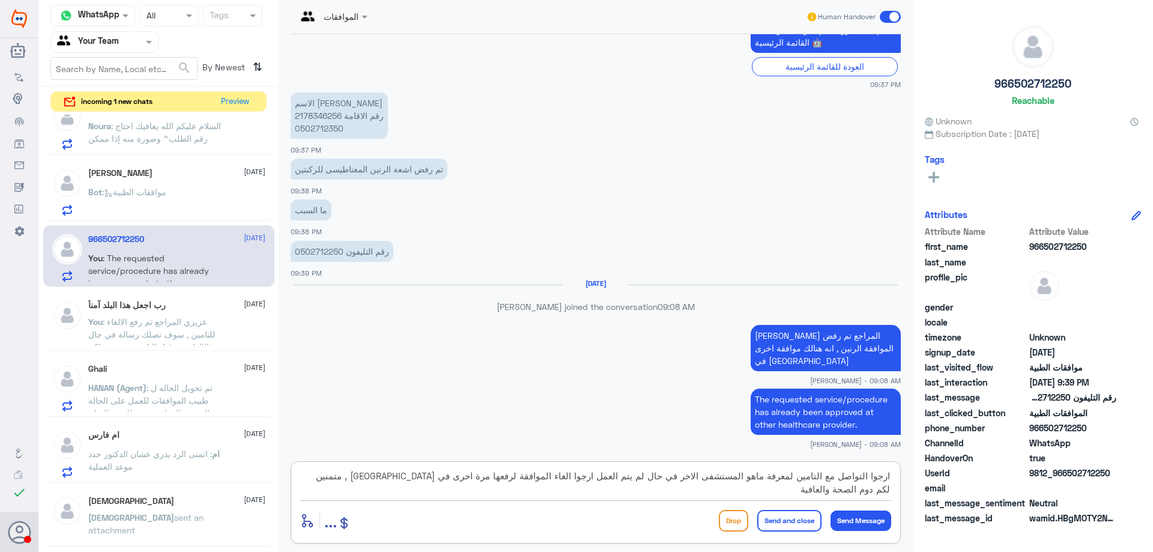
type textarea "ارجوا التواصل مع التامين لمعرفة ماهو المستشفى الاخر في حال لم يتم العمل ارجوا ا…"
click at [764, 524] on button "Send and close" at bounding box center [789, 521] width 64 height 22
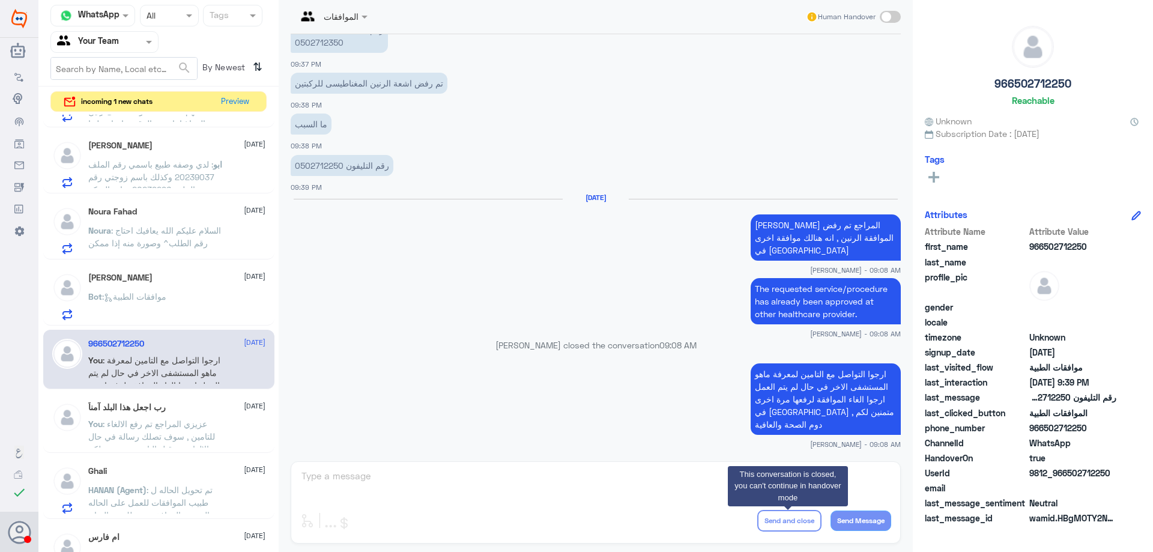
scroll to position [567, 0]
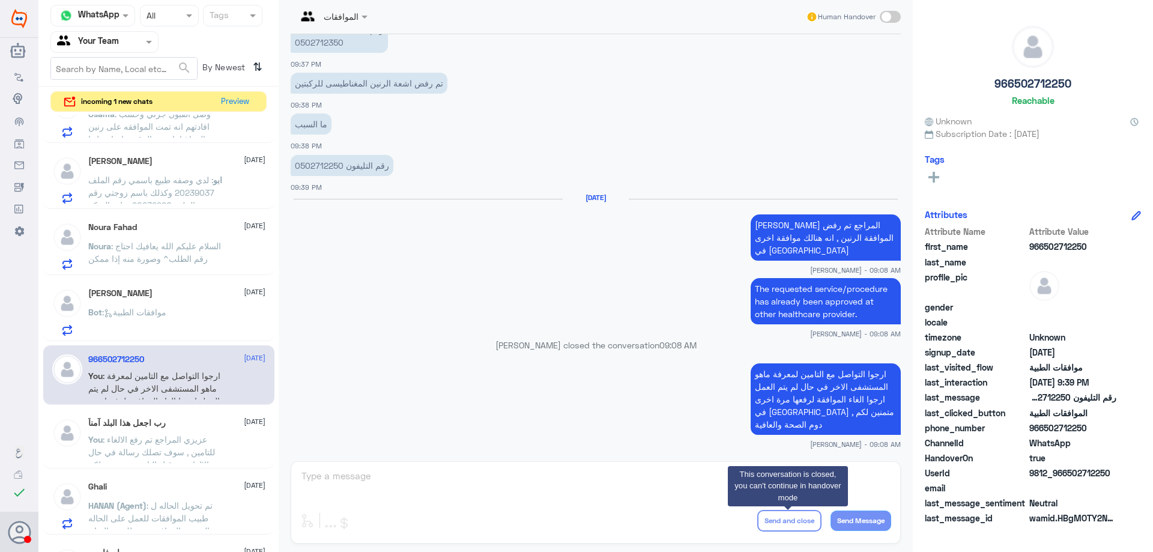
click at [183, 323] on div "Bot : موافقات الطبية" at bounding box center [176, 322] width 177 height 27
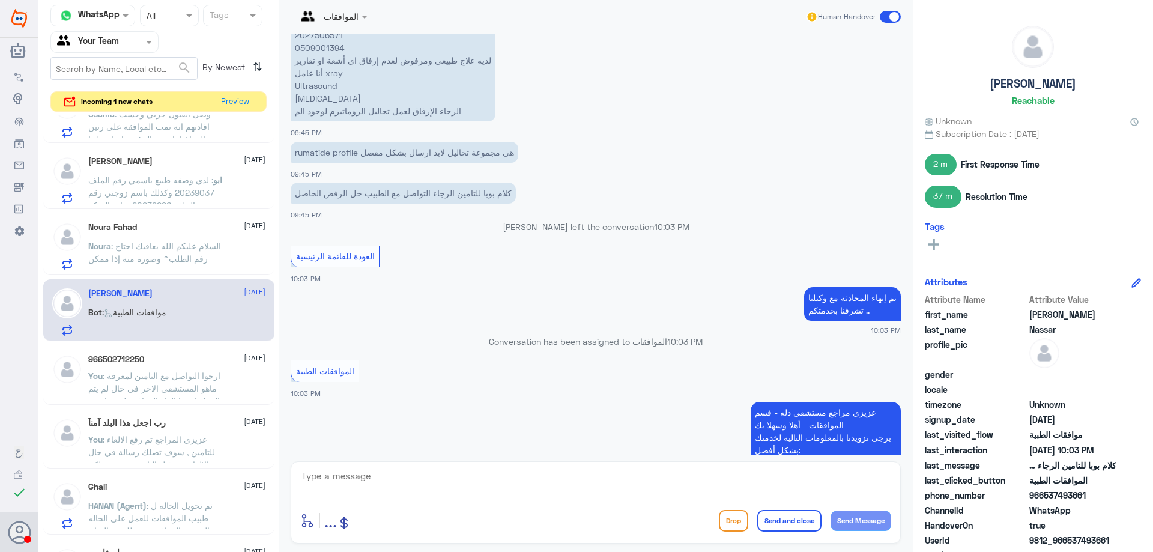
scroll to position [625, 0]
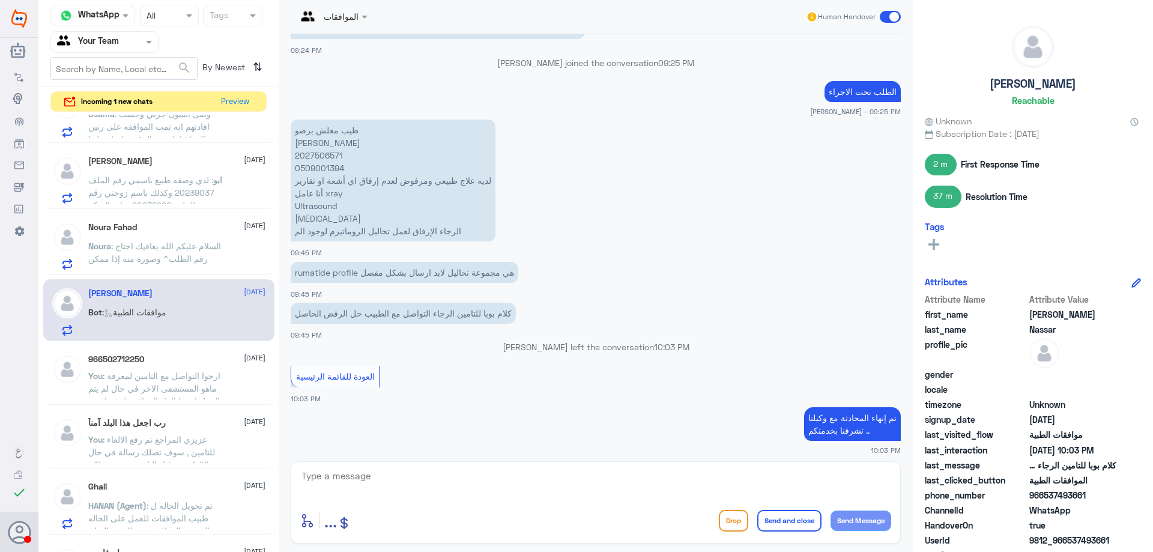
click at [326, 157] on p "طيب معلش برضو عبدالحكيم السيد محمد نصار 2027506571 0509001394 لديه علاج طبيعي و…" at bounding box center [393, 180] width 205 height 122
copy p "2027506571"
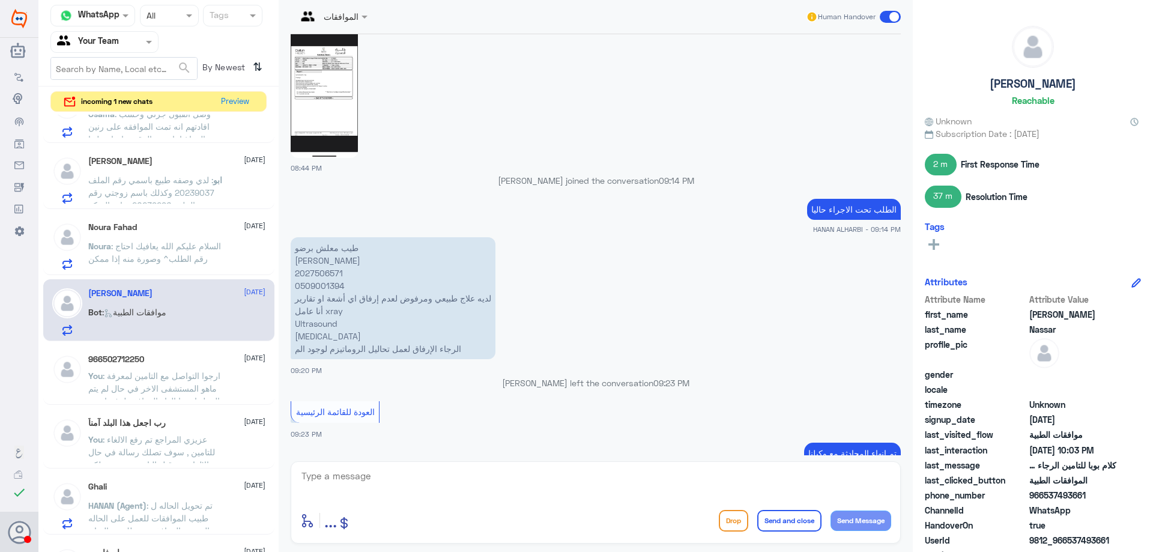
scroll to position [1540, 0]
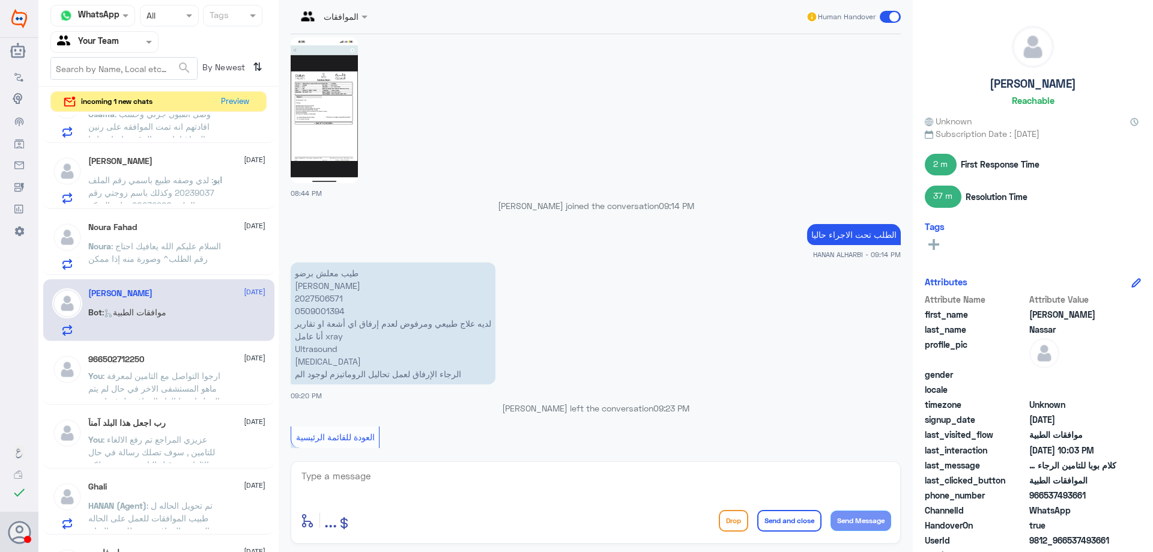
click at [325, 104] on img at bounding box center [324, 110] width 67 height 146
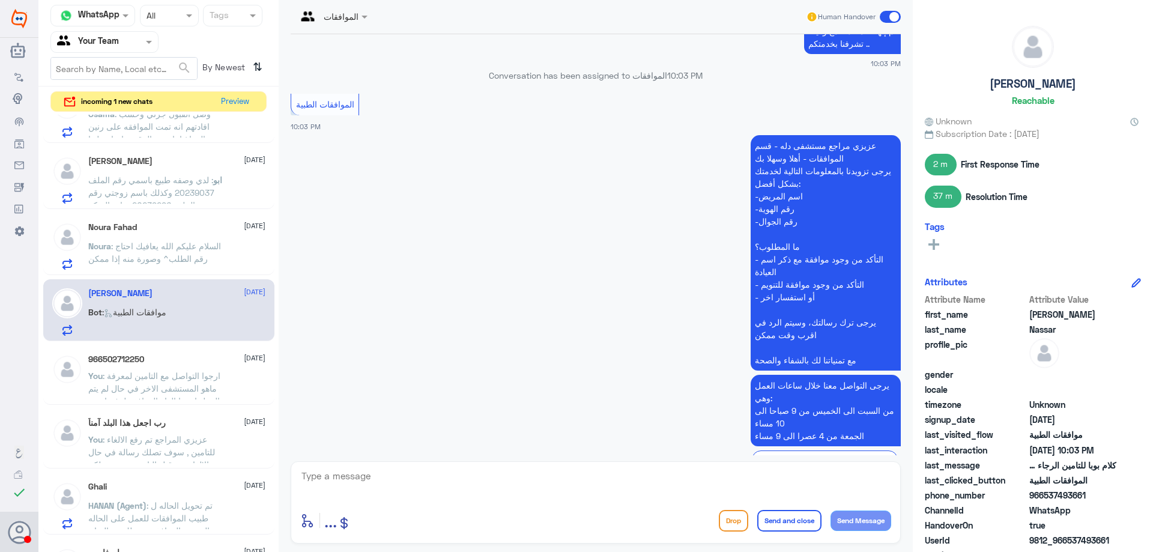
scroll to position [2912, 0]
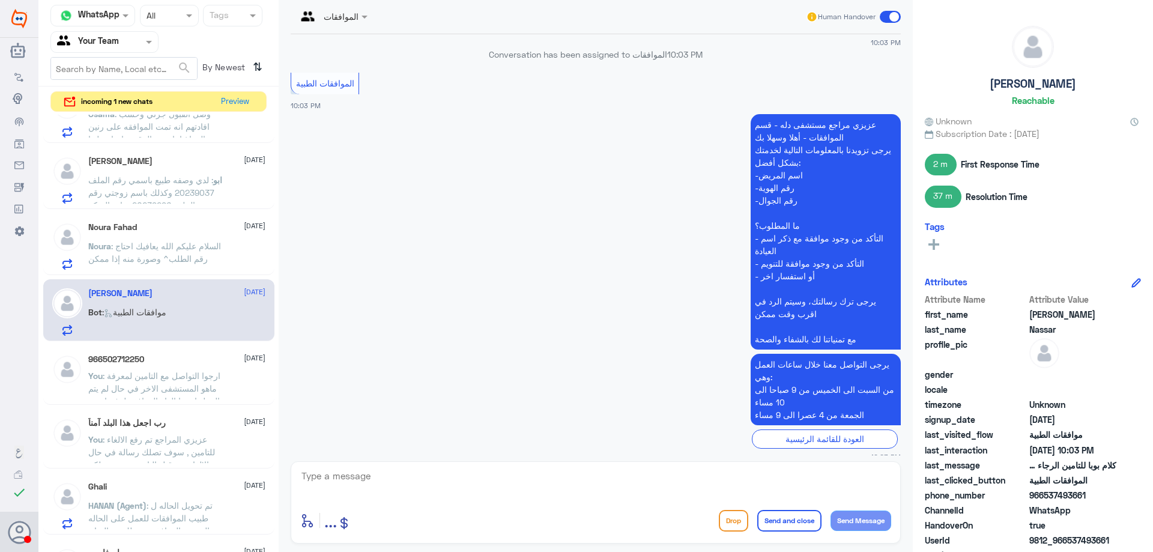
click at [462, 472] on textarea at bounding box center [595, 482] width 591 height 29
type textarea "تم رفع الموافقة مرة بارفاق المستندات المطلوبة , ارجوا انتظار رد التامين"
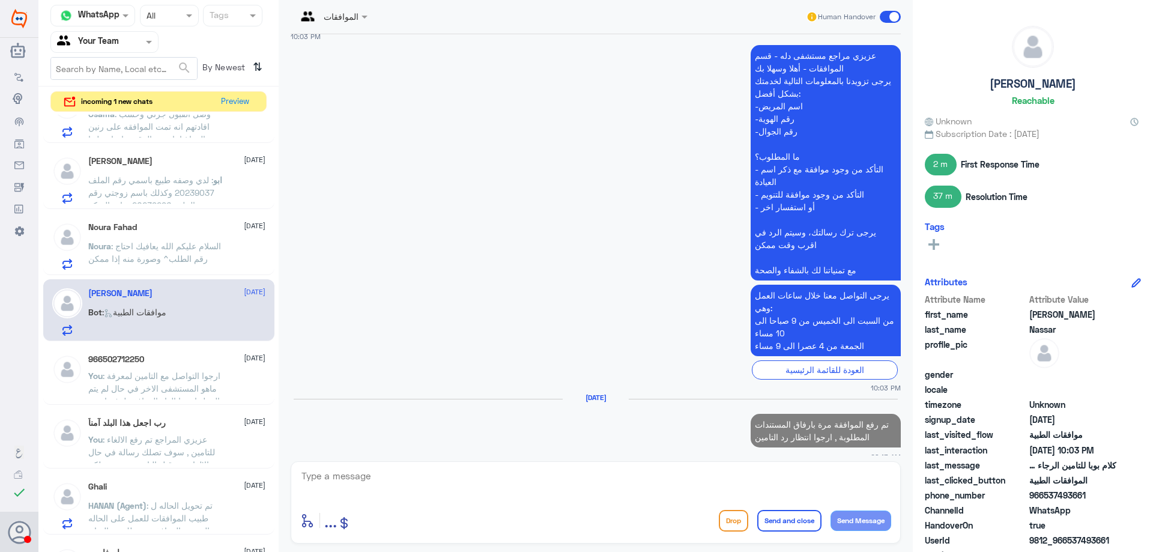
click at [135, 250] on span ": السلام عليكم الله يعافيك احتاج رقم الطلب^ وصورة منه إذا ممكن" at bounding box center [154, 252] width 133 height 23
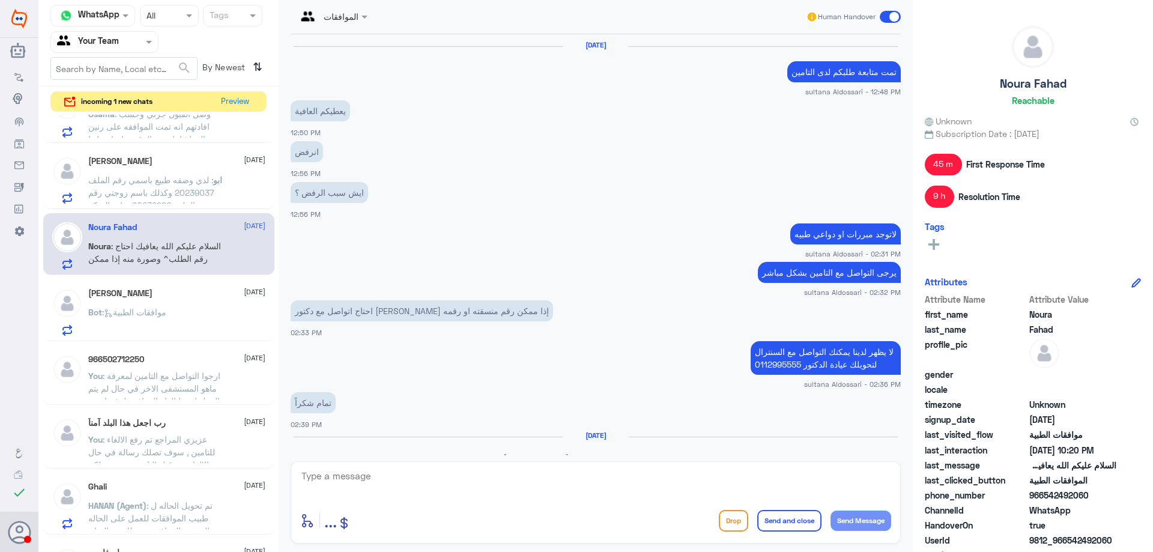
scroll to position [998, 0]
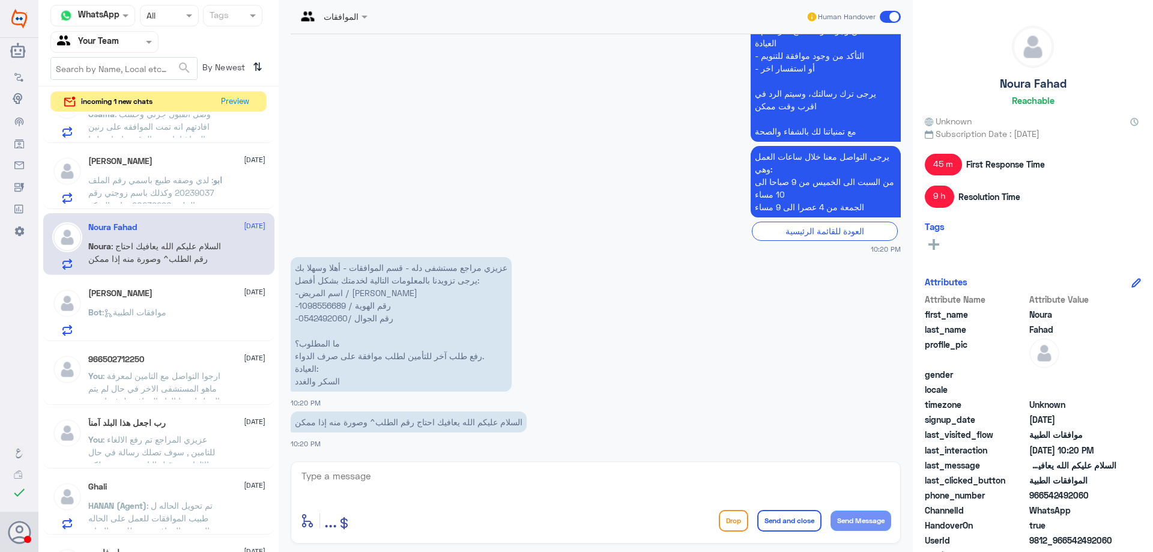
click at [137, 303] on div "Abdullah Nassar 5 October Bot : موافقات الطبية" at bounding box center [176, 311] width 177 height 47
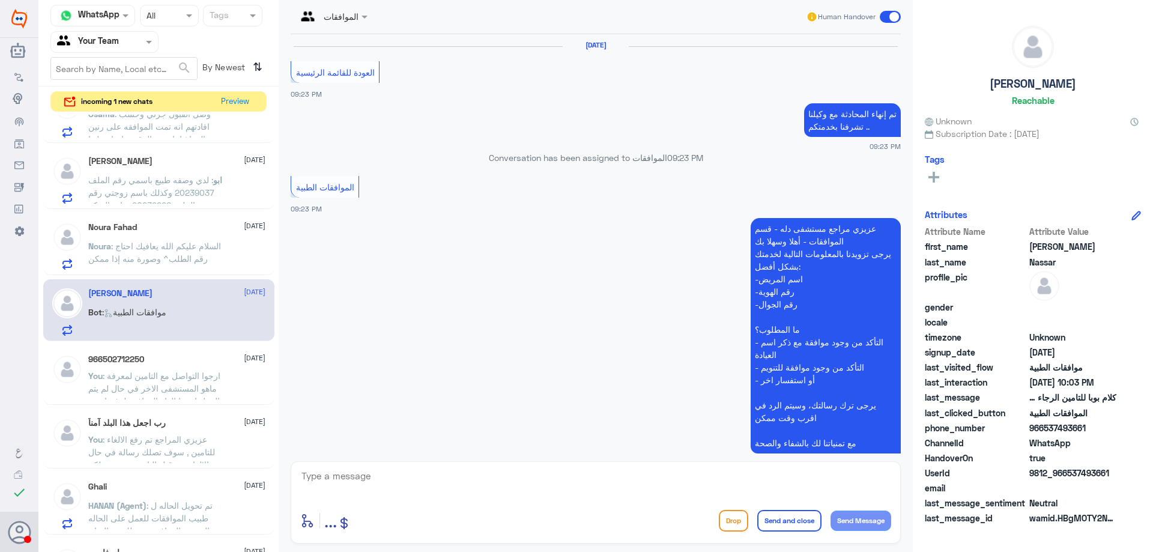
scroll to position [1090, 0]
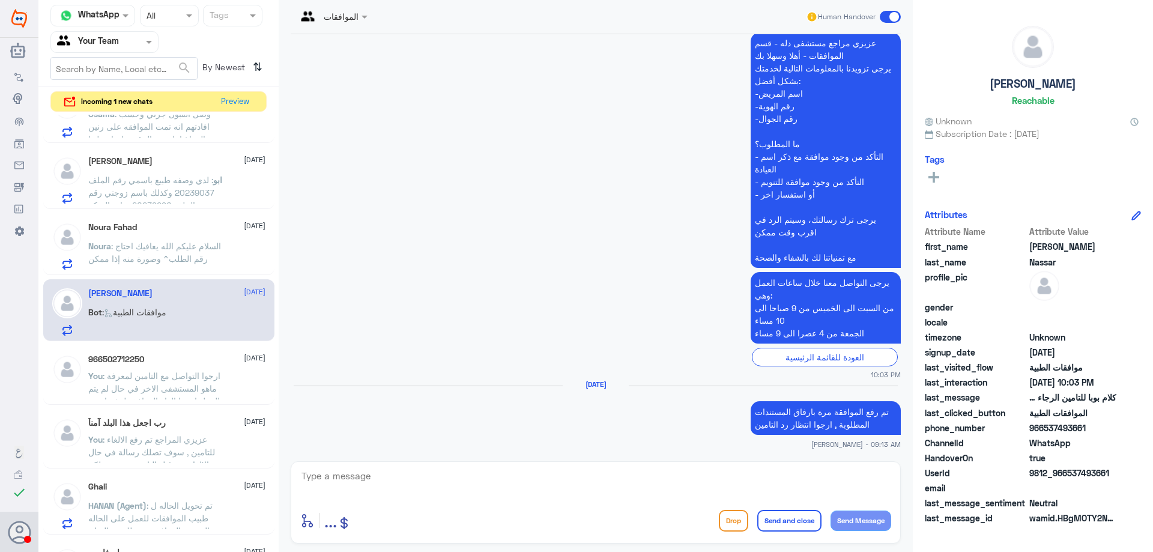
click at [141, 265] on p "Noura : السلام عليكم الله يعافيك احتاج رقم الطلب^ وصورة منه إذا ممكن" at bounding box center [155, 255] width 135 height 30
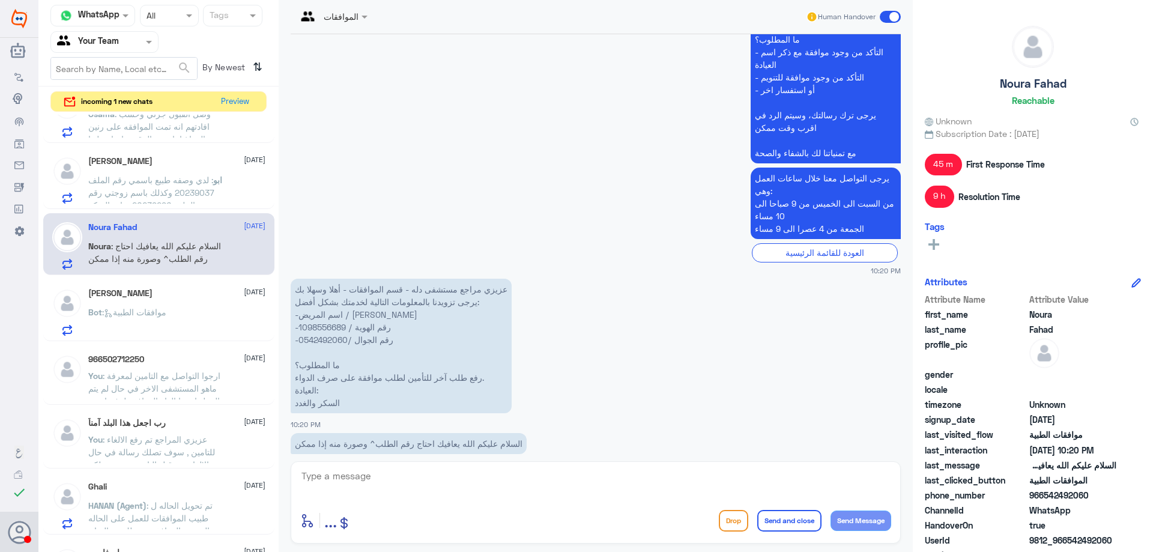
scroll to position [998, 0]
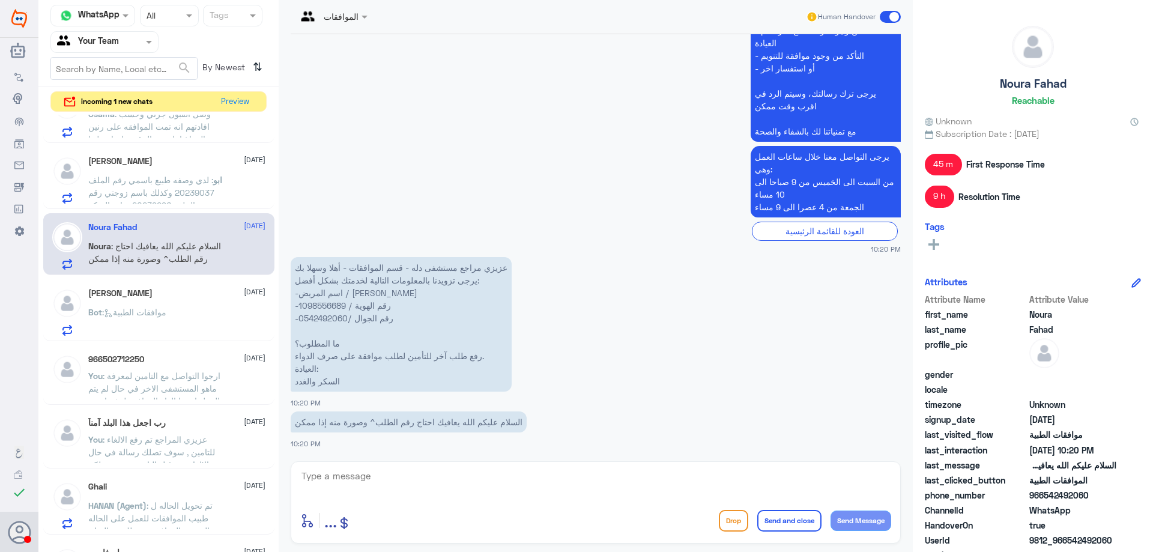
click at [323, 302] on p "عزيزي مراجع مستشفى دله - قسم الموافقات - أهلا وسهلا بك يرجى تزويدنا بالمعلومات …" at bounding box center [401, 324] width 221 height 135
copy p "1098556689"
click at [521, 495] on textarea at bounding box center [595, 482] width 591 height 29
type textarea "ع"
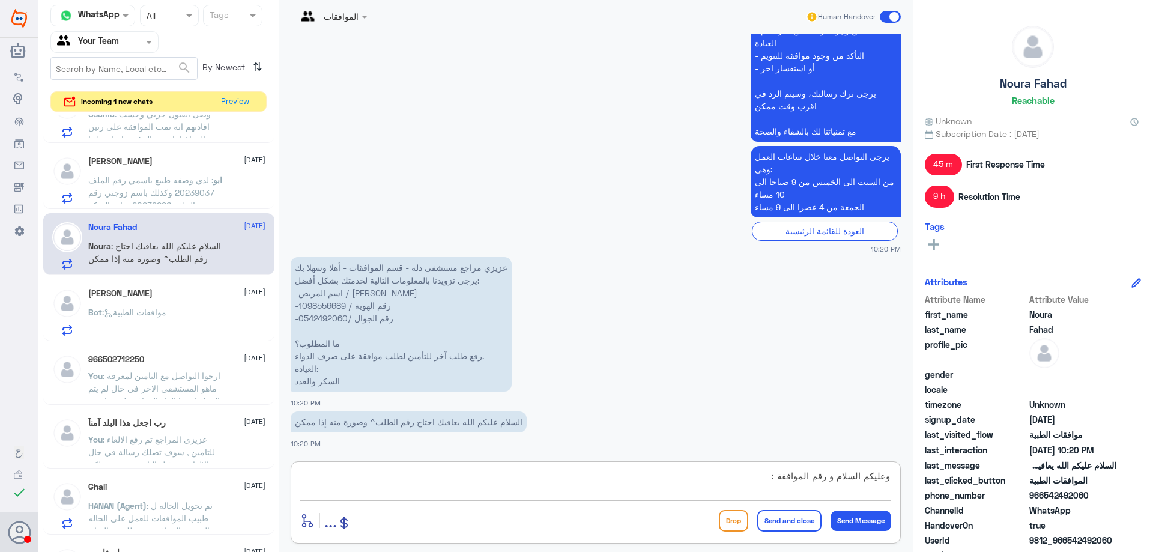
paste textarea "123433117"
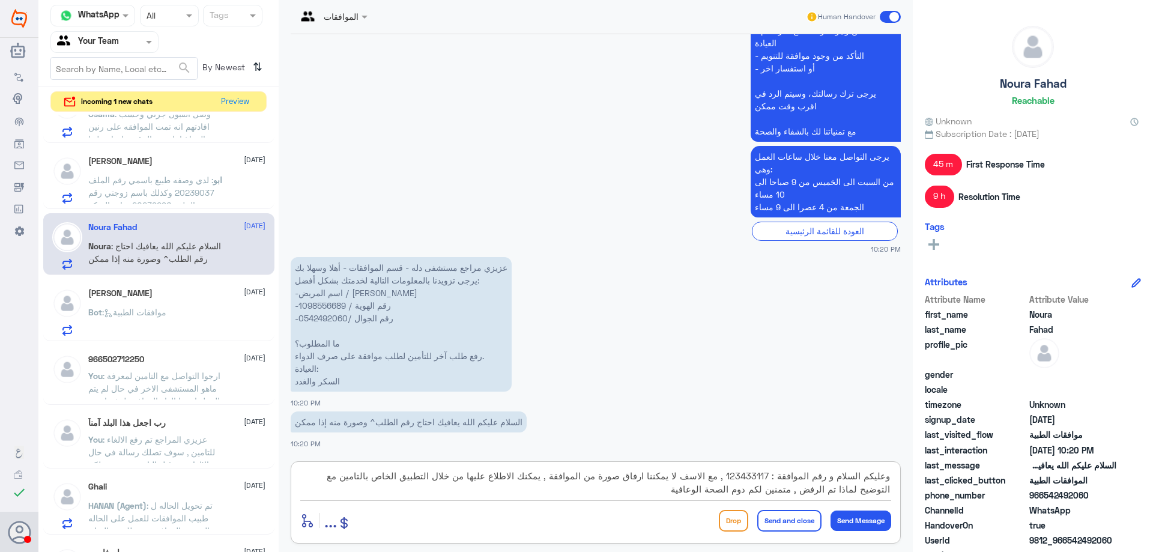
click at [715, 478] on textarea "وعليكم السلام و رقم الموافقة : 123433117 , مع الاسف لا يمكننا ارفاق صورة من الم…" at bounding box center [595, 482] width 591 height 29
click at [695, 489] on textarea "وعليكم السلام و رقم الموافقة : 123433117 , مع الاسف لا يمكننا ارفاق صورة من الم…" at bounding box center [595, 482] width 591 height 29
click at [718, 476] on textarea "وعليكم السلام و رقم الموافقة : 123433117 , مع الاسف لا يمكننا ارفاق صورة من الم…" at bounding box center [595, 482] width 591 height 29
type textarea "وعليكم السلام و رقم الموافقة : 123433117 ,سبب الرفض على الدواء انه تحليل السكر …"
click at [802, 518] on button "Send and close" at bounding box center [789, 521] width 64 height 22
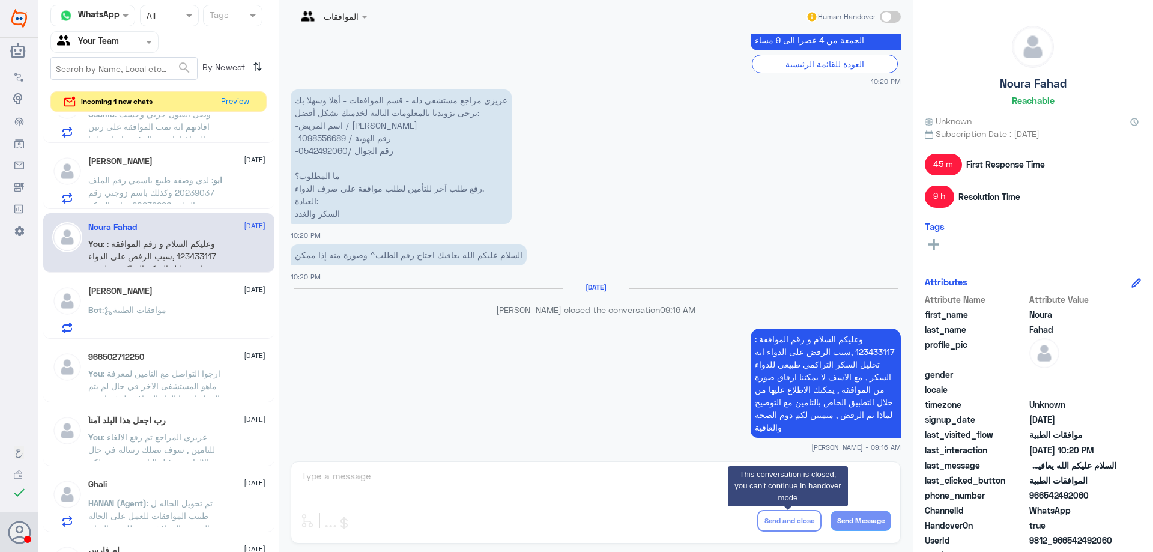
scroll to position [1143, 0]
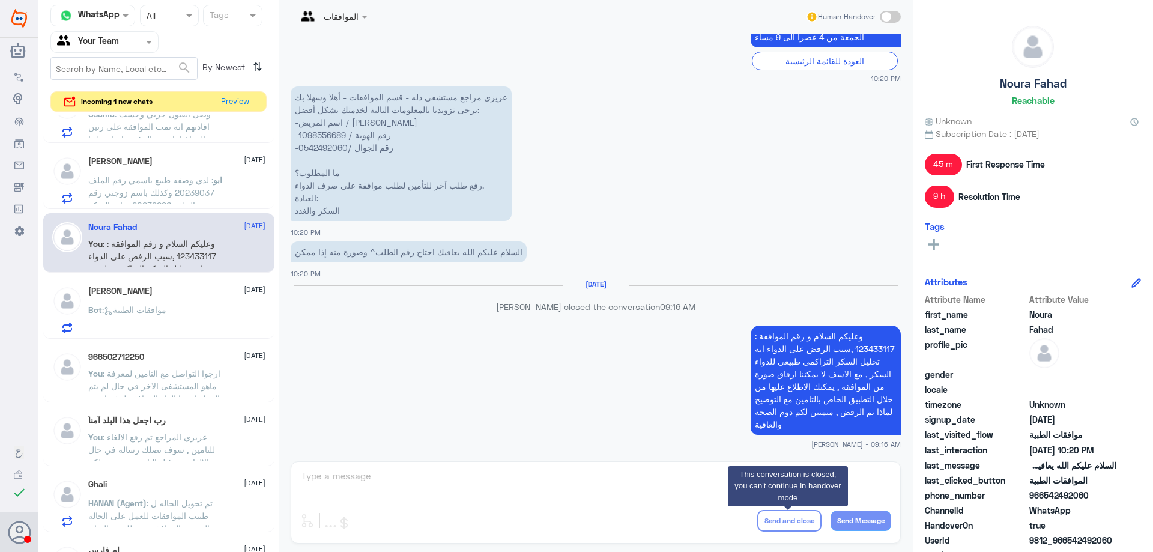
click at [187, 165] on div "ابو عبدالله 5 October" at bounding box center [176, 161] width 177 height 10
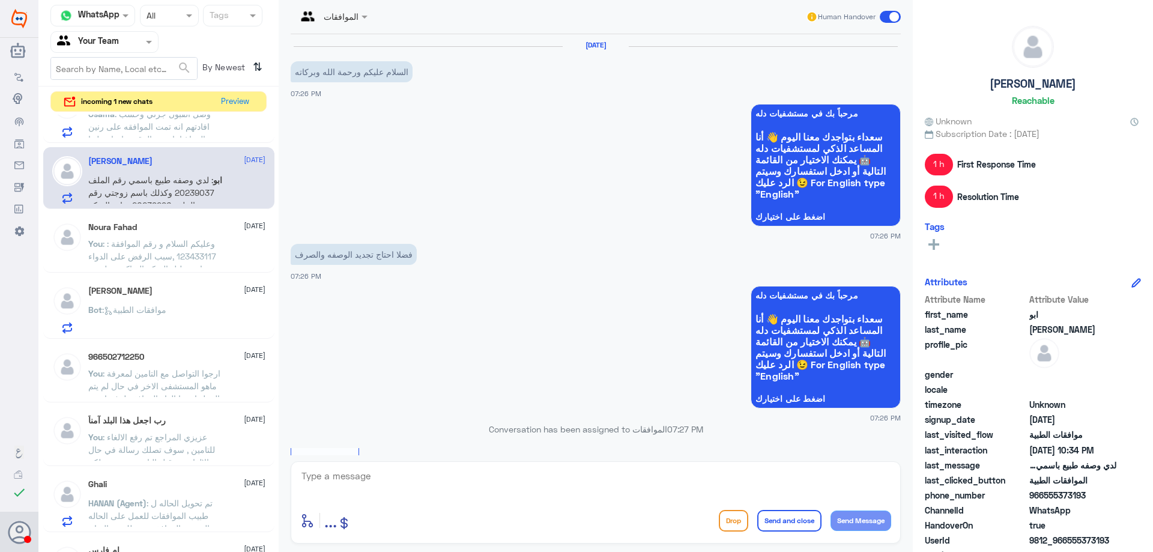
scroll to position [1107, 0]
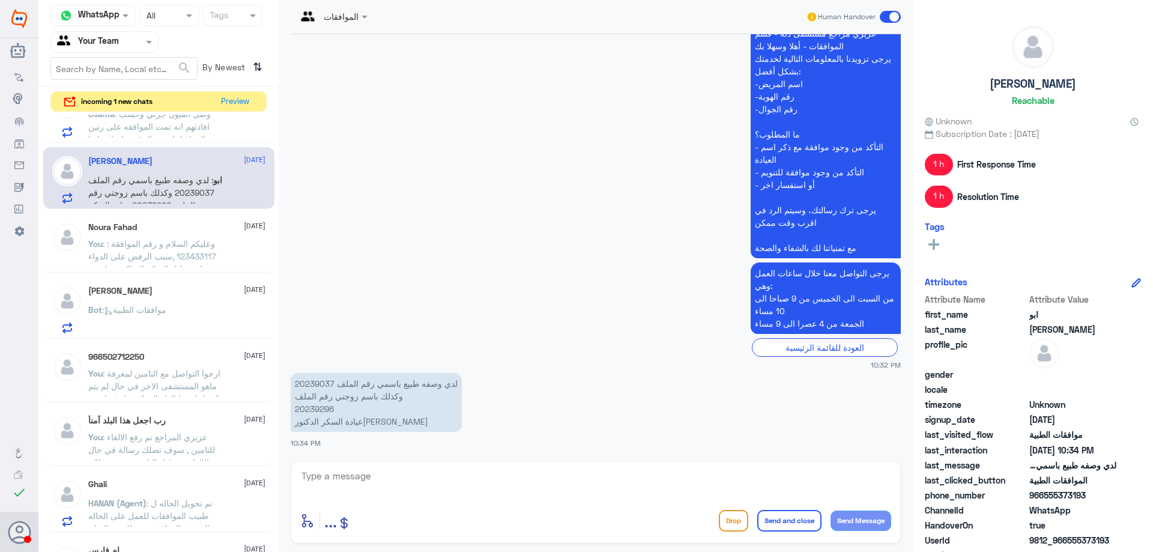
click at [316, 385] on p "لدي وصفه طبيع باسمي رقم الملف 20239037 وكذلك باسم زوجتي رقم الملف 20239296 عياد…" at bounding box center [376, 402] width 171 height 59
click at [325, 411] on p "لدي وصفه طبيع باسمي رقم الملف 20239037 وكذلك باسم زوجتي رقم الملف 20239296 عياد…" at bounding box center [376, 402] width 171 height 59
click at [461, 471] on textarea at bounding box center [595, 482] width 591 height 29
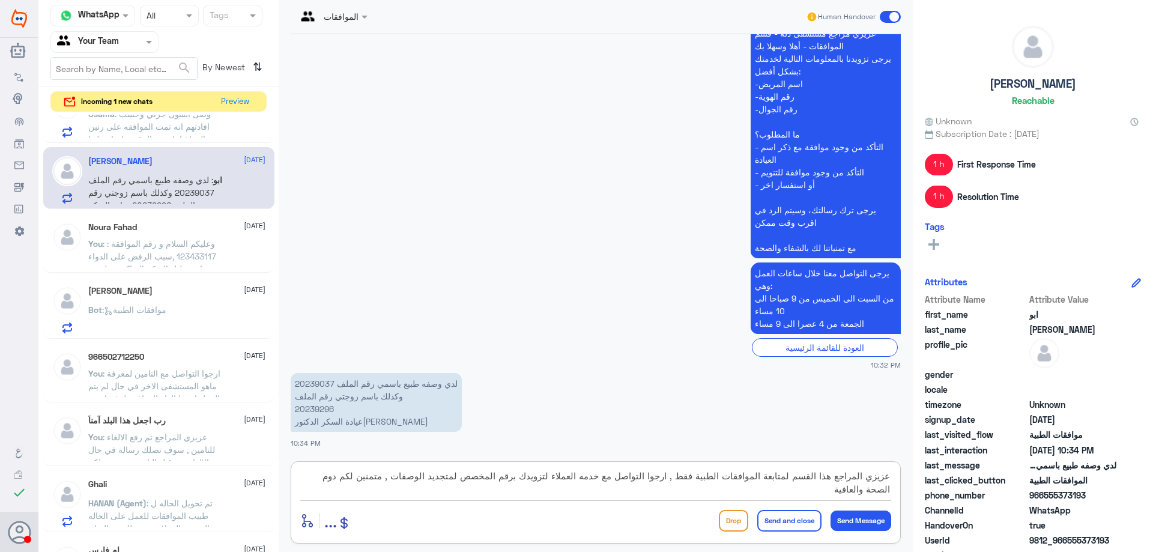
type textarea "عزيزي المراجع هذا القسم لمتابعة الموافقات الطبية فقط , ارجوا التواصل مع خدمه ال…"
click at [778, 521] on button "Send and close" at bounding box center [789, 521] width 64 height 22
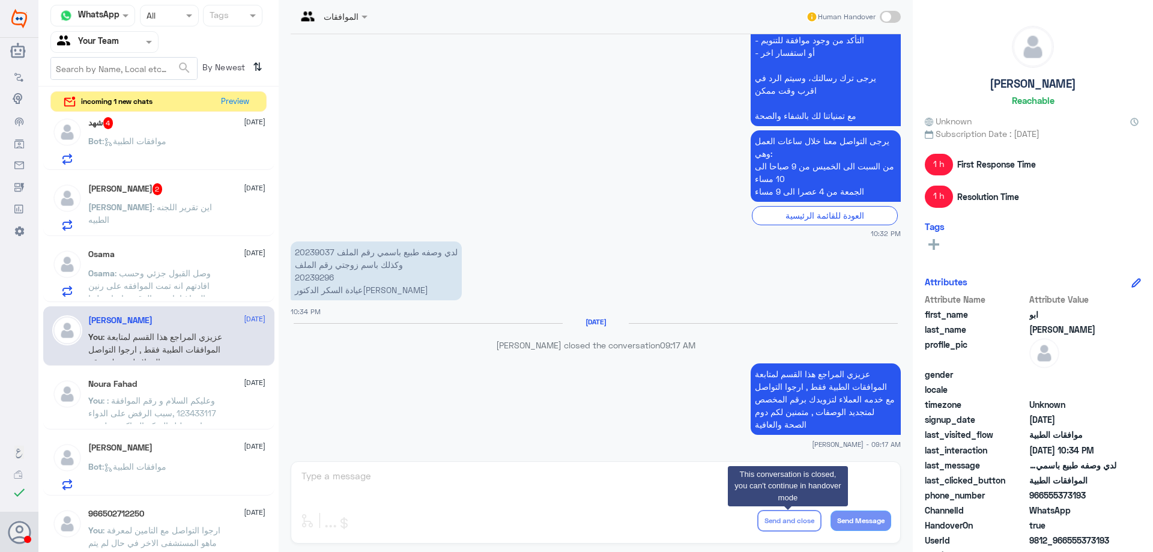
scroll to position [387, 0]
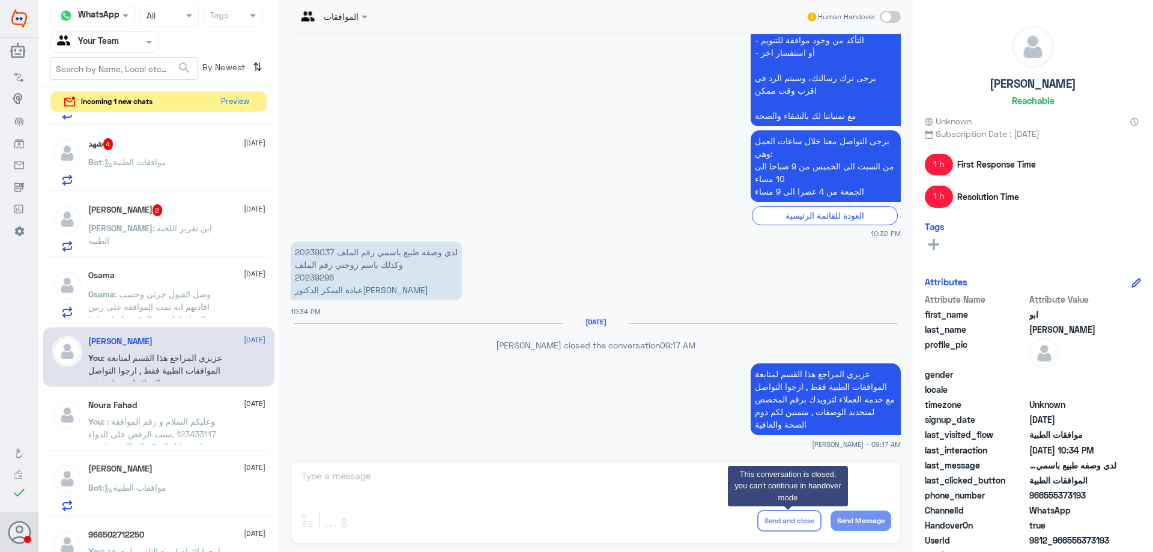
click at [177, 291] on span ": وصل القبول جزئي وحسب افادتهم انه تمت الموافقه على رنين الدماغ اما رنين الرقبه…" at bounding box center [153, 351] width 131 height 124
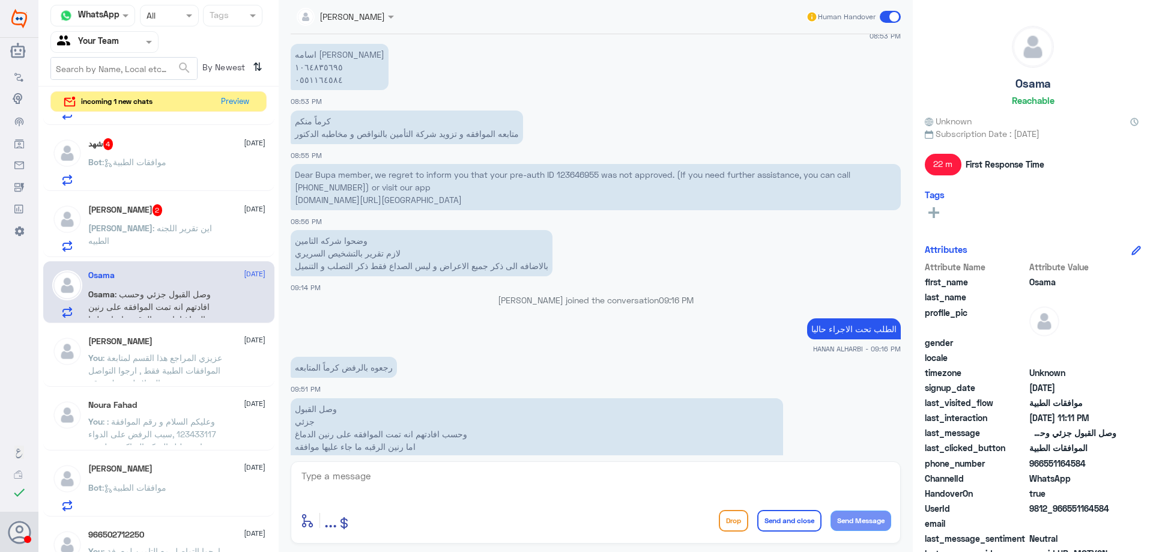
scroll to position [889, 0]
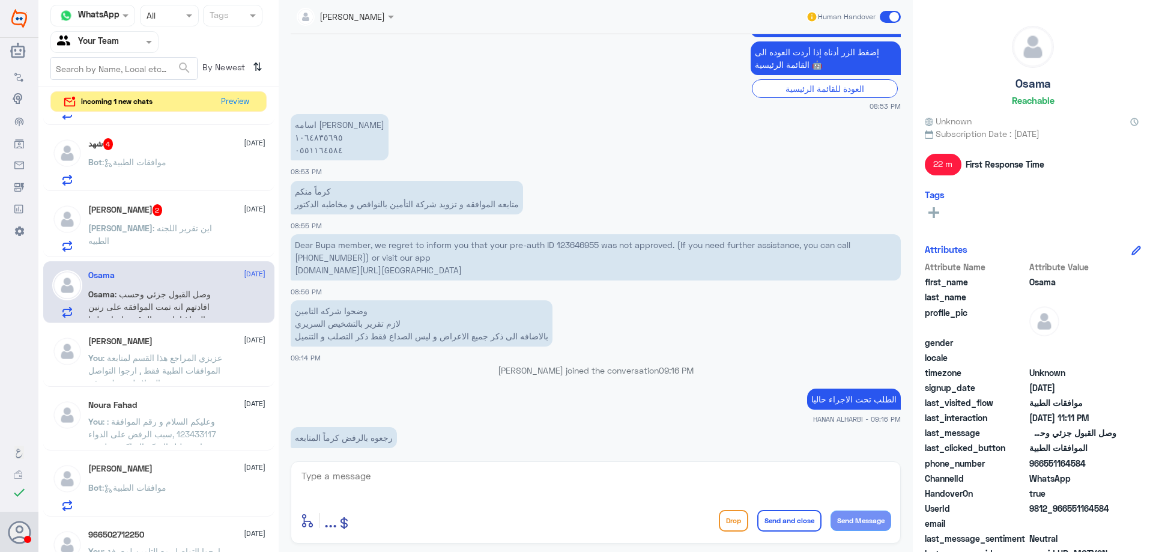
click at [567, 247] on p "Dear Bupa member, we regret to inform you that your pre-auth ID 123646955 was n…" at bounding box center [596, 257] width 610 height 46
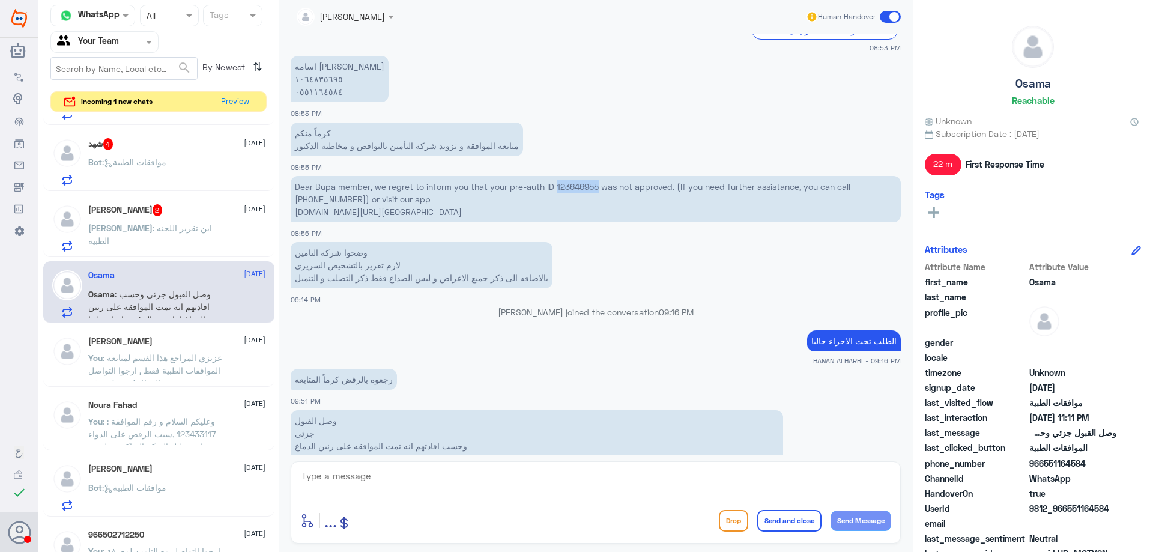
scroll to position [1009, 0]
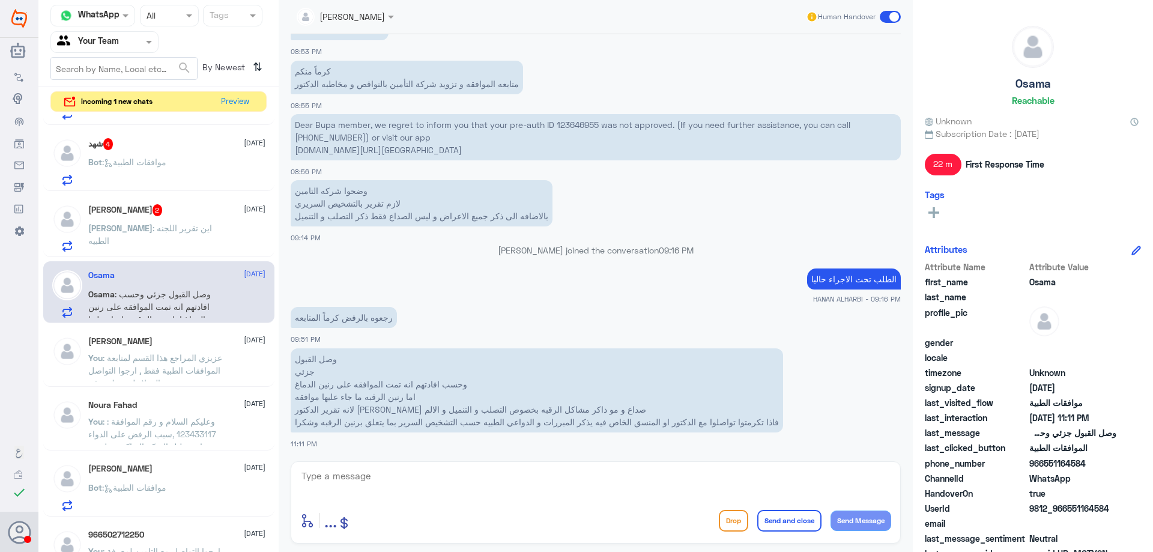
click at [563, 473] on textarea at bounding box center [595, 482] width 591 height 29
type textarea "عزيزي المراجع تم ارفاق تقرير الطبيب المحدث وان الموافقة تحت الاجراء مع التامين …"
click at [483, 475] on textarea "عزيزي المراجع تم ارفاق تقرير الطبيب المحدث وان الموافقة تحت الاجراء مع التامين …" at bounding box center [595, 482] width 591 height 29
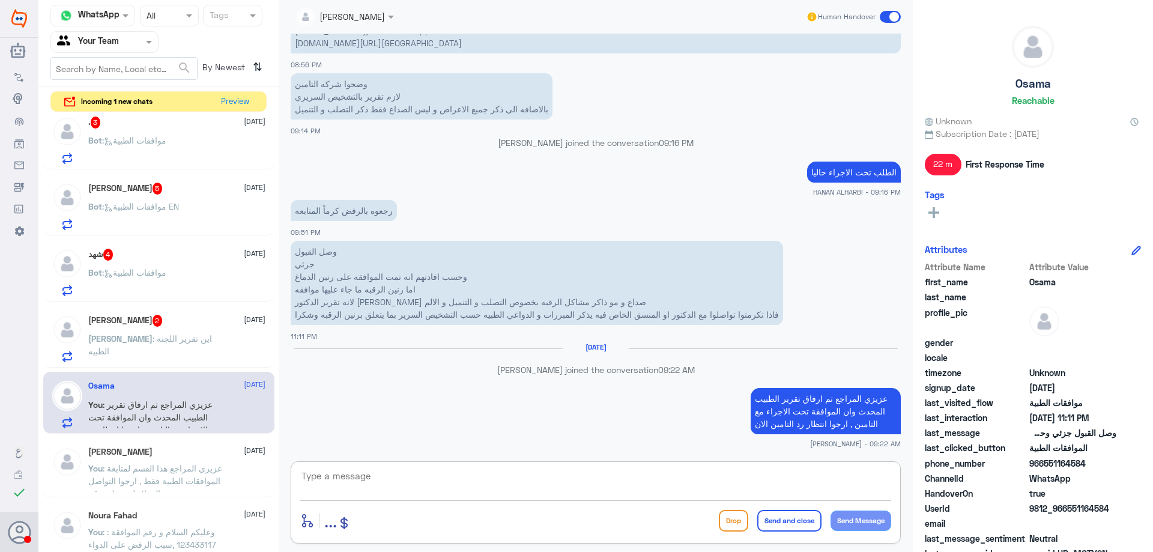
scroll to position [267, 0]
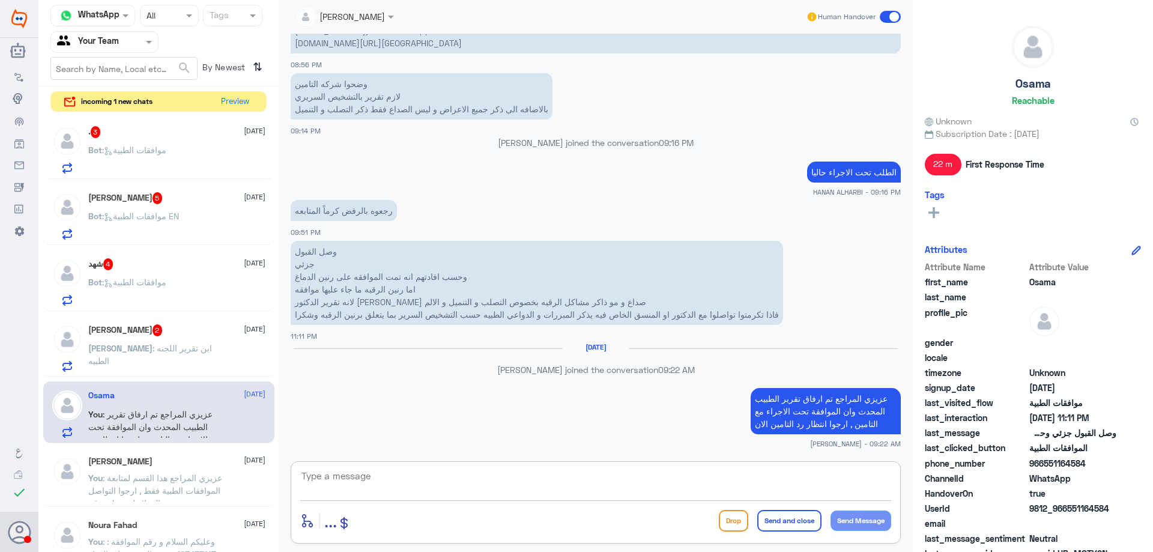
click at [171, 359] on p "Mohammad : اين تقرير اللجنه الطبيه" at bounding box center [155, 357] width 135 height 30
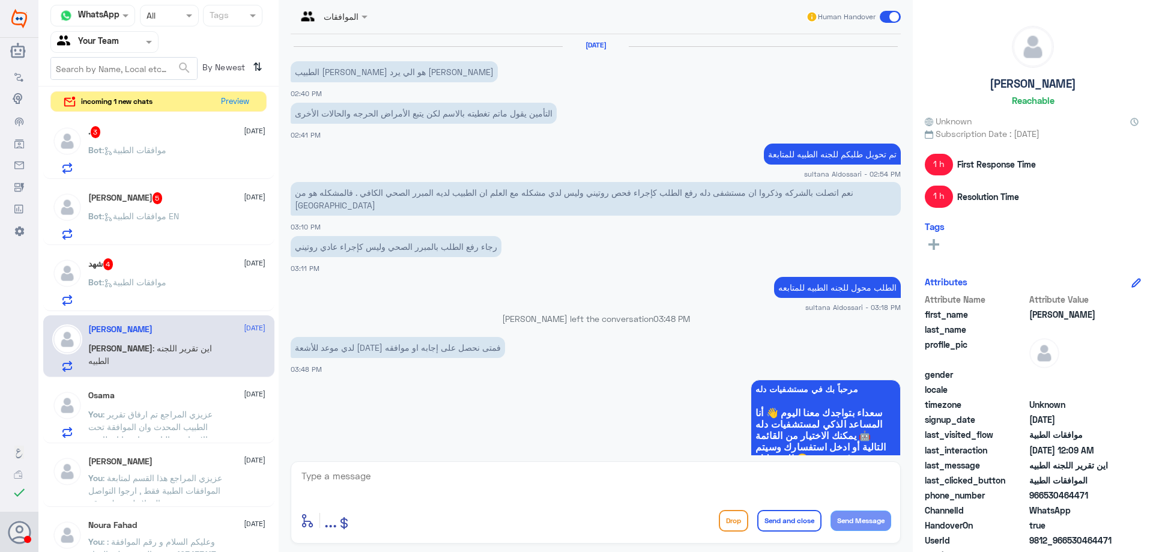
scroll to position [887, 0]
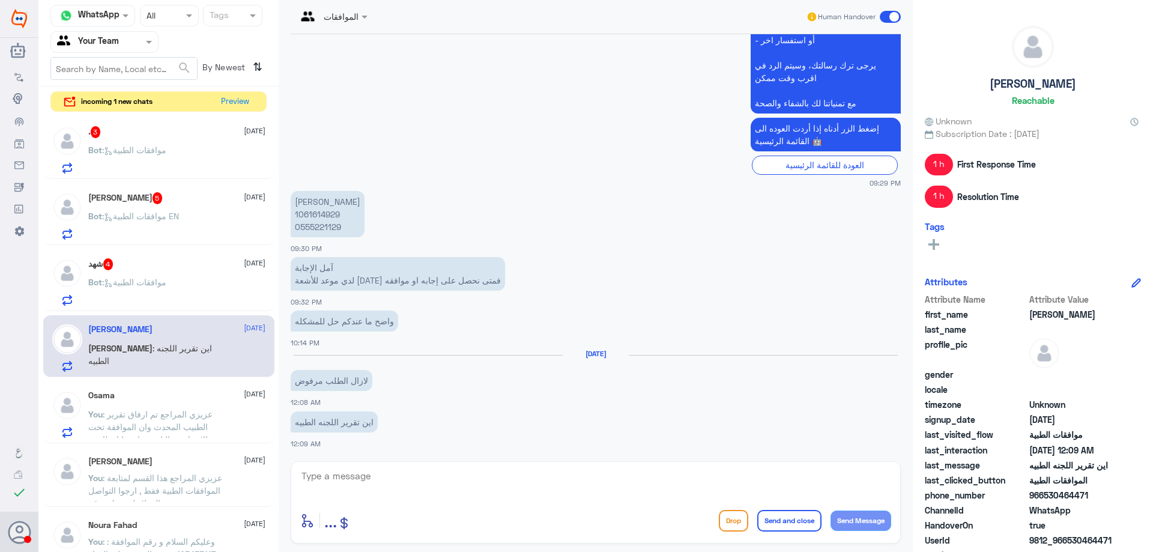
click at [315, 216] on p "محمد اباحسين 1061614929 0555221129" at bounding box center [328, 214] width 74 height 46
click at [156, 273] on div "شهد 4 6 October Bot : موافقات الطبية" at bounding box center [176, 281] width 177 height 47
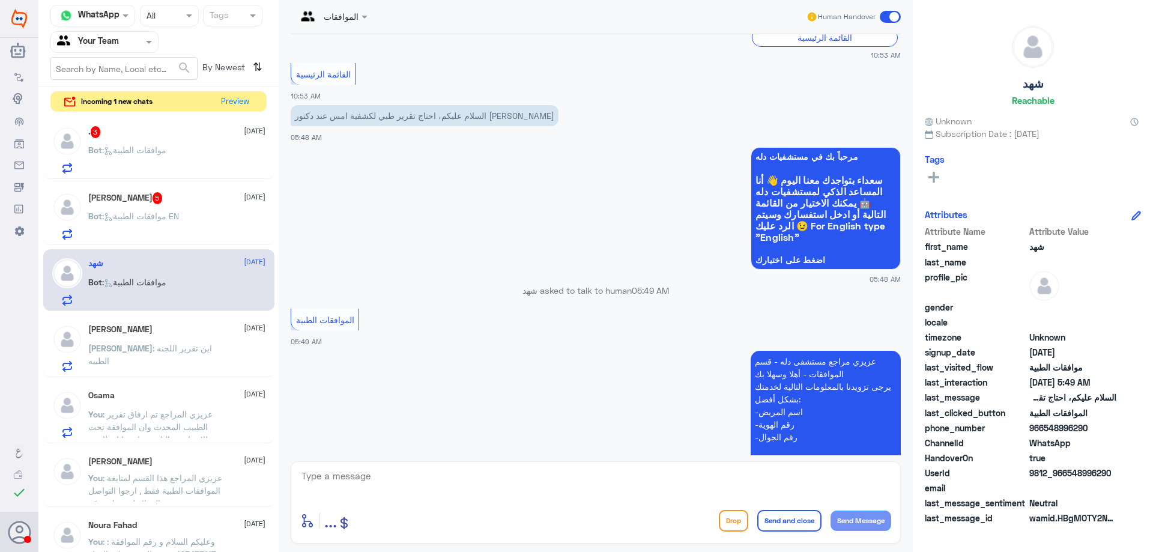
scroll to position [240, 0]
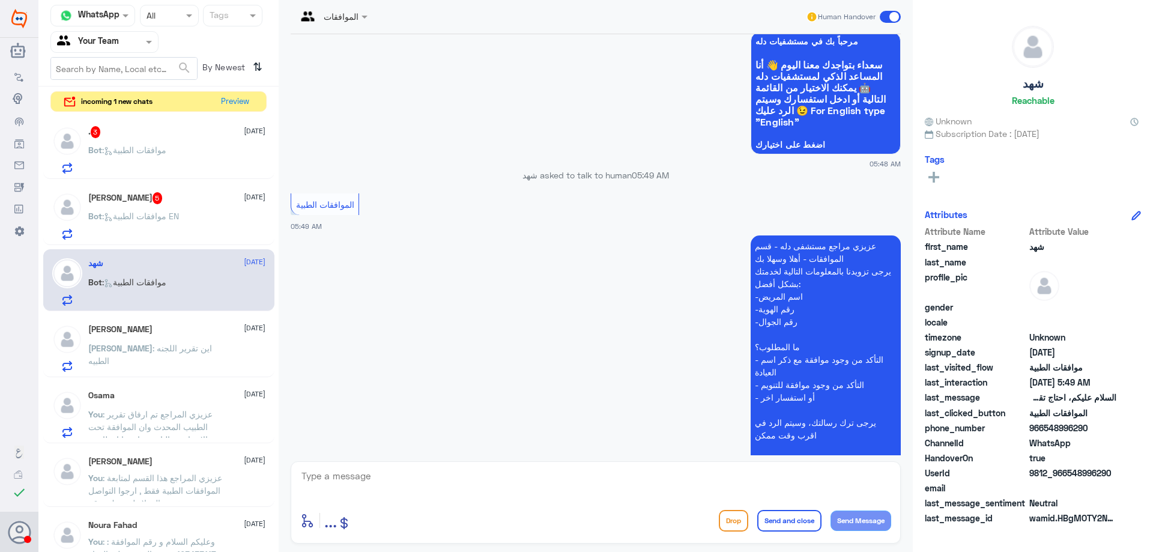
click at [739, 523] on button "Drop" at bounding box center [733, 521] width 29 height 22
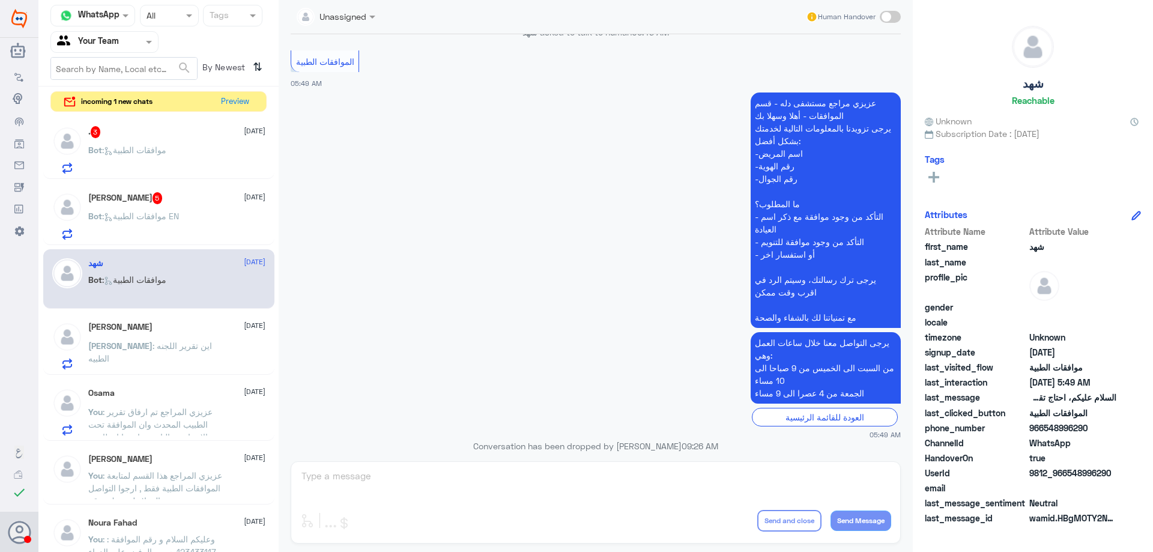
scroll to position [207, 0]
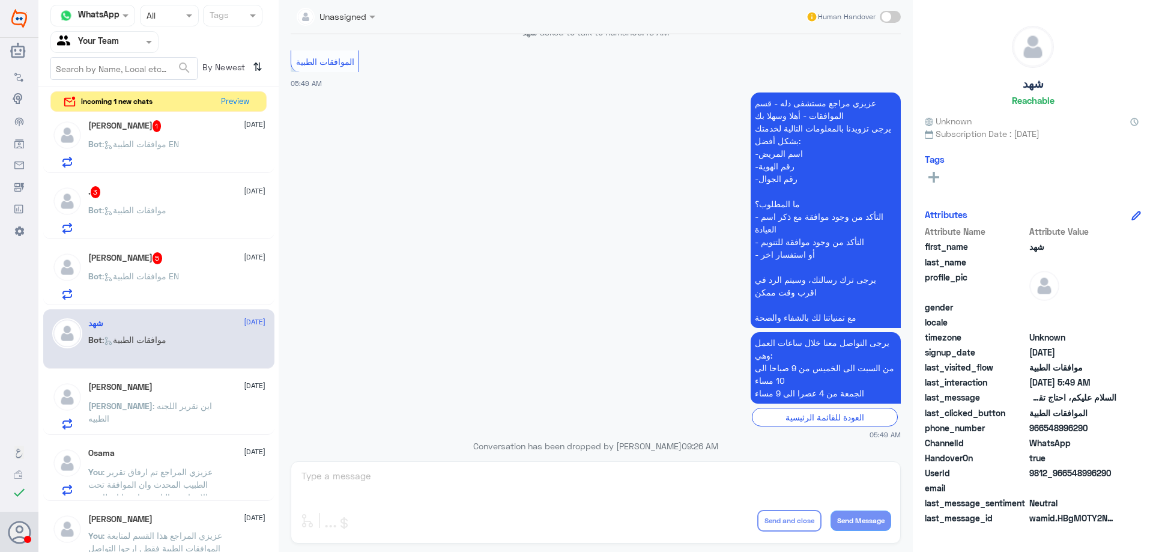
click at [179, 278] on span ": موافقات الطبية EN" at bounding box center [140, 276] width 77 height 10
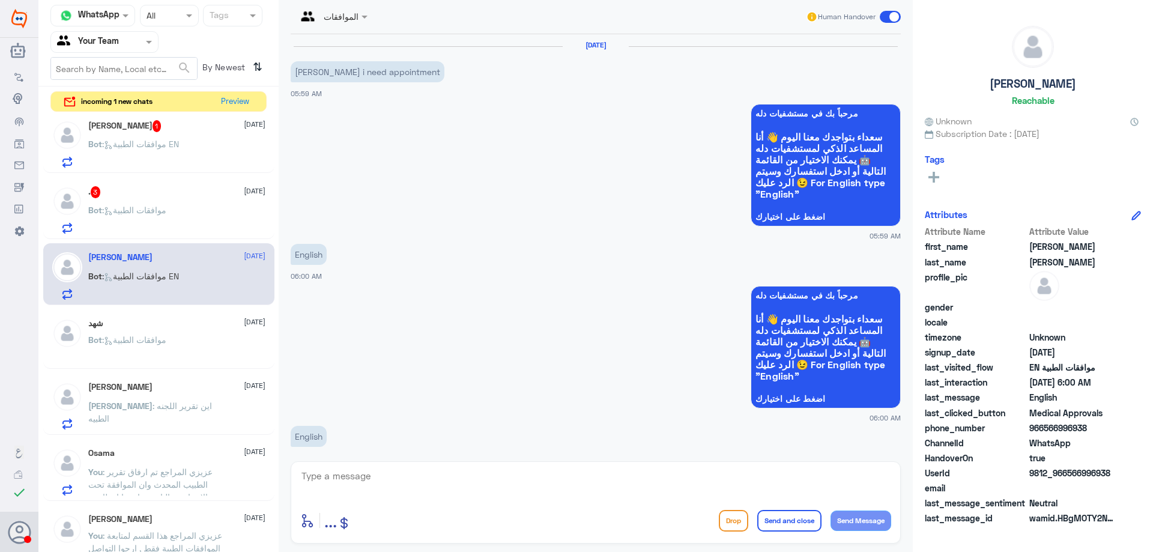
click at [734, 522] on button "Drop" at bounding box center [733, 521] width 29 height 22
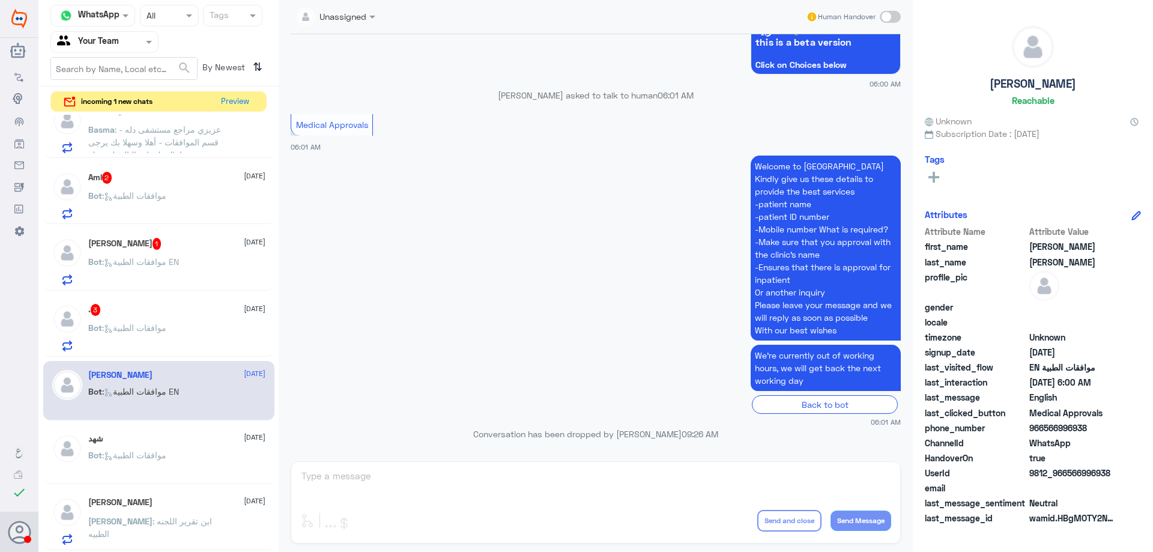
scroll to position [86, 0]
click at [187, 325] on div ". 3 6 October Bot : موافقات الطبية" at bounding box center [176, 329] width 177 height 47
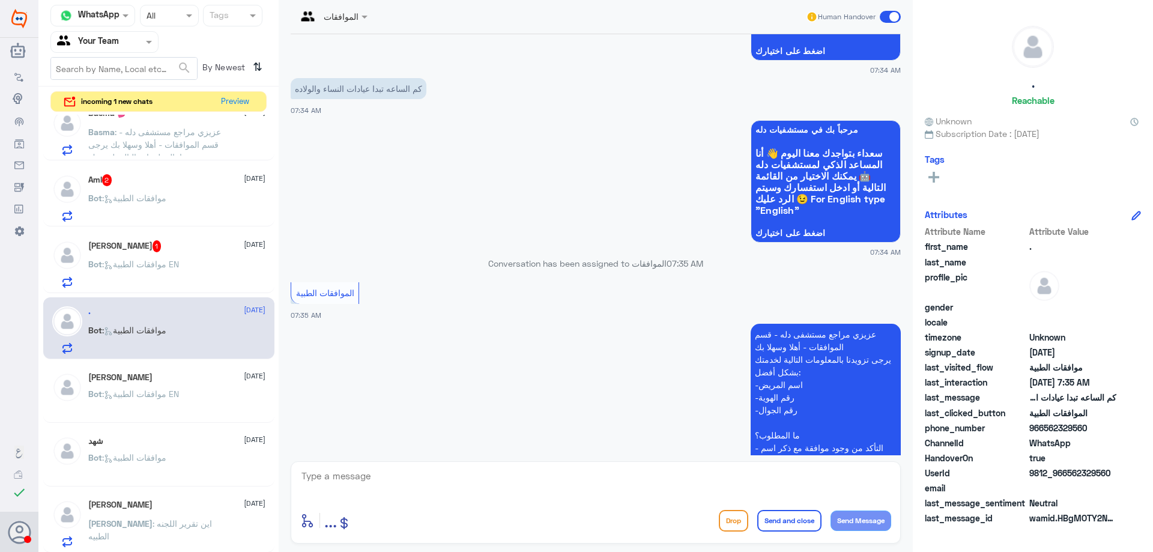
scroll to position [148, 0]
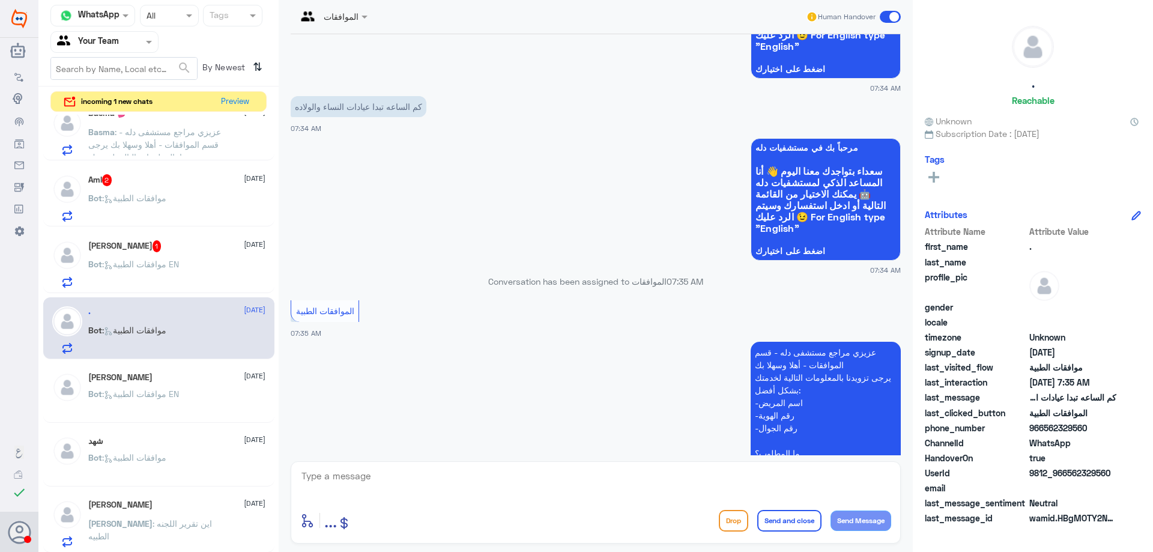
click at [112, 46] on input "text" at bounding box center [90, 42] width 66 height 14
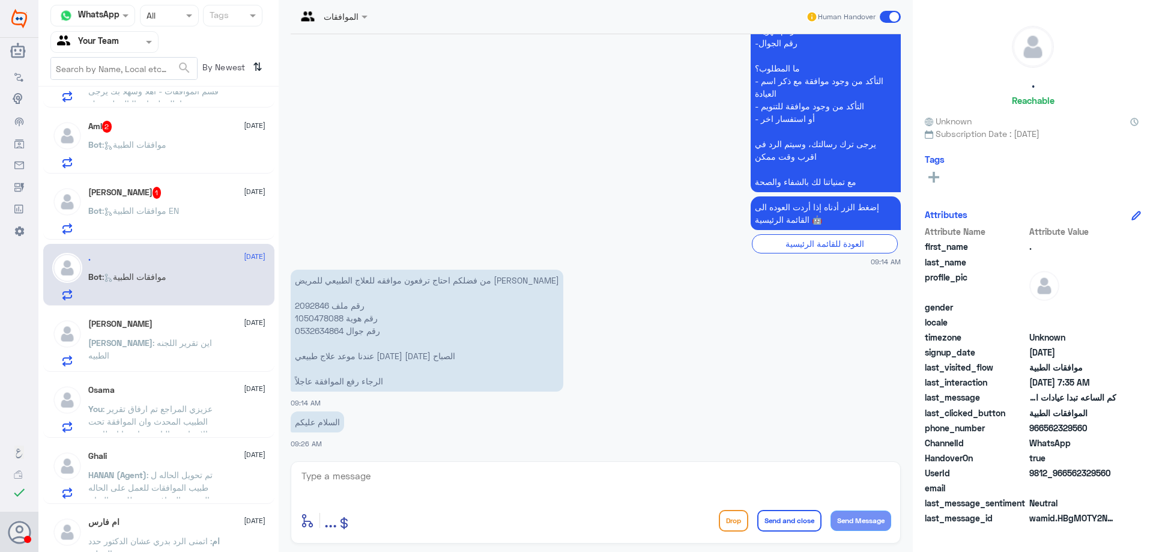
scroll to position [240, 0]
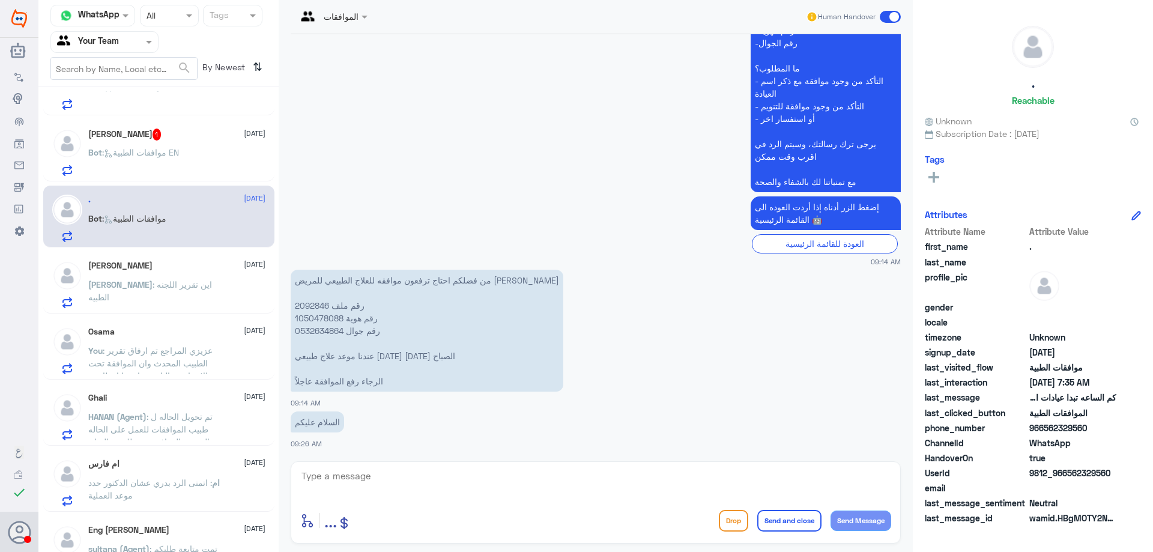
click at [175, 293] on p "Mohammad : اين تقرير اللجنه الطبيه" at bounding box center [155, 293] width 135 height 30
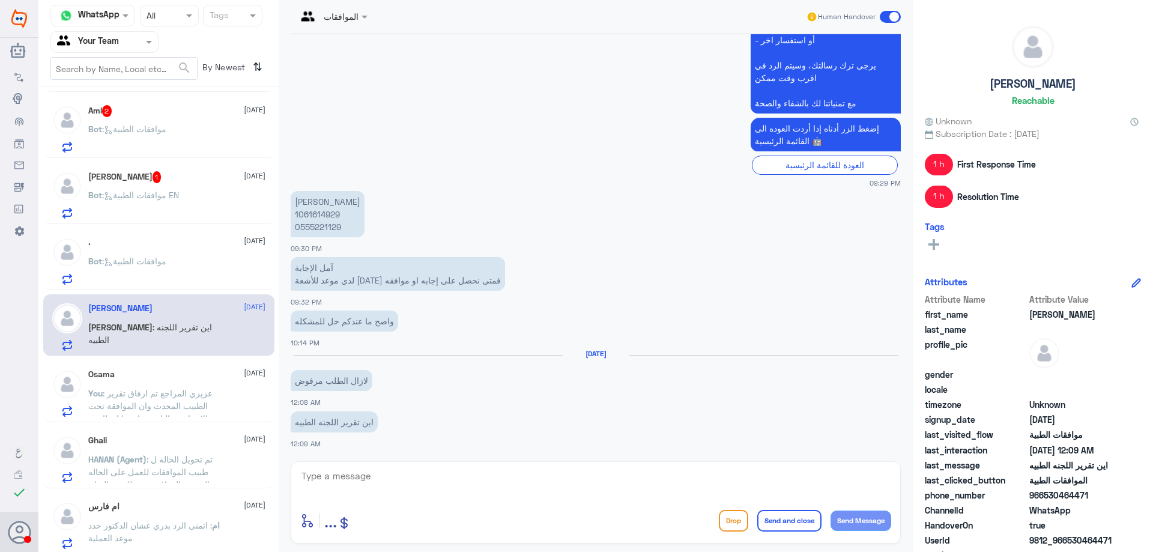
scroll to position [180, 0]
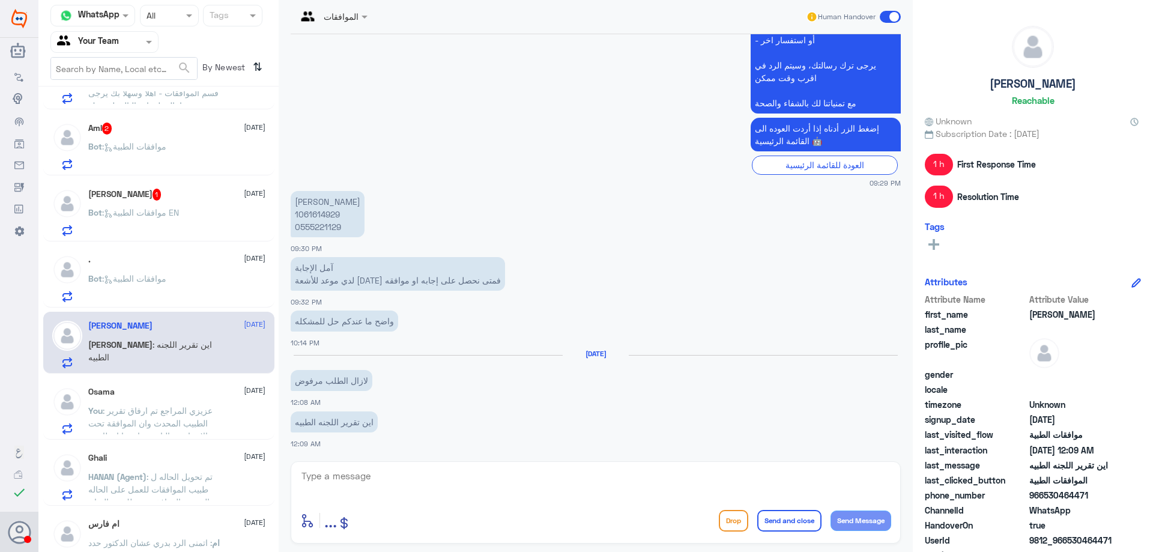
click at [180, 278] on div "Bot : موافقات الطبية" at bounding box center [176, 288] width 177 height 27
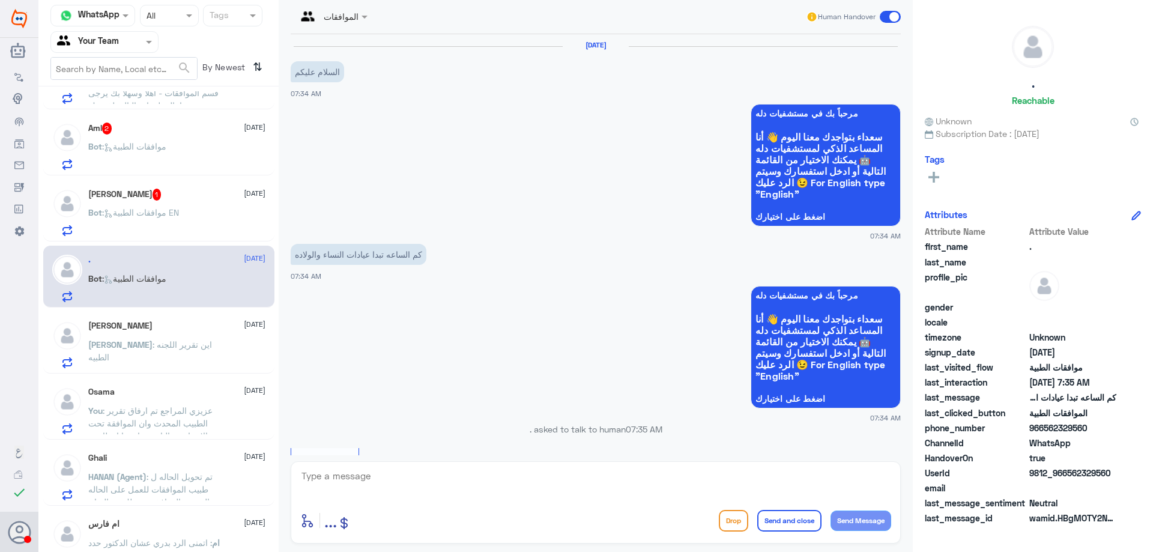
click at [730, 524] on button "Drop" at bounding box center [733, 521] width 29 height 22
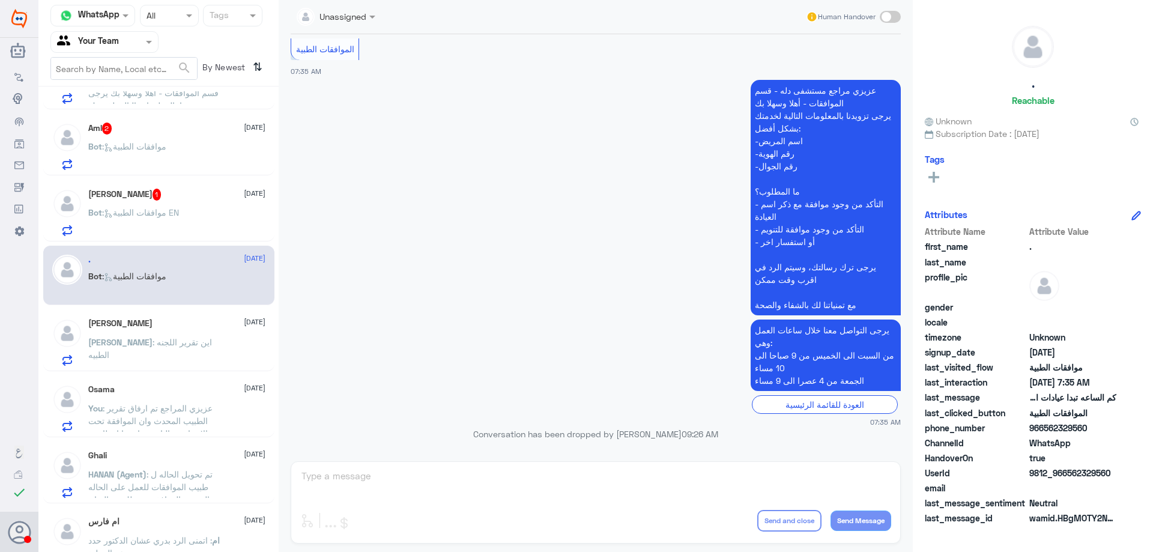
click at [178, 217] on span "Bot : موافقات الطبية EN" at bounding box center [133, 212] width 91 height 10
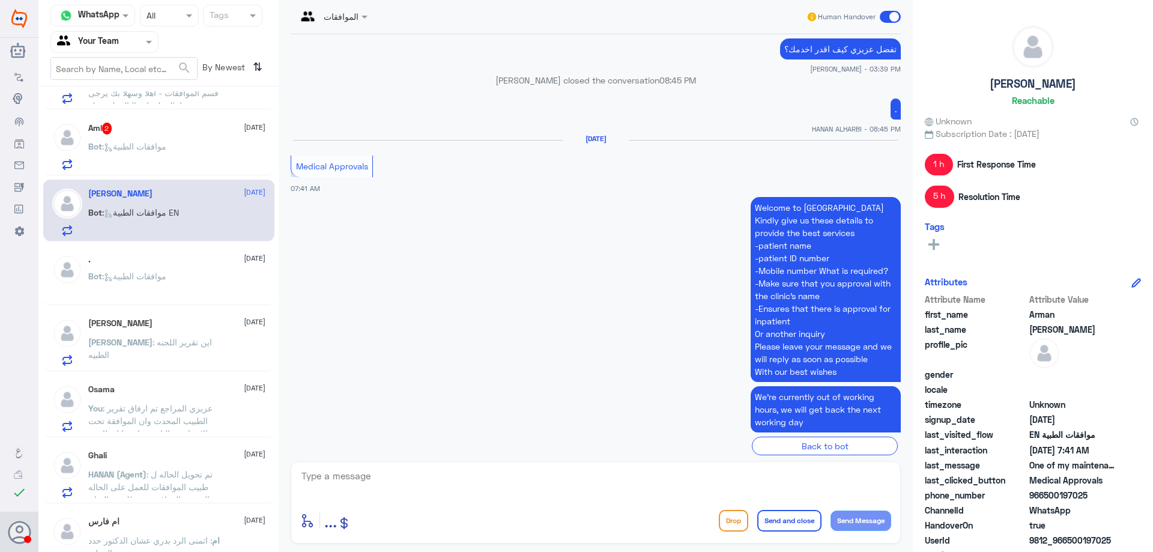
scroll to position [1302, 0]
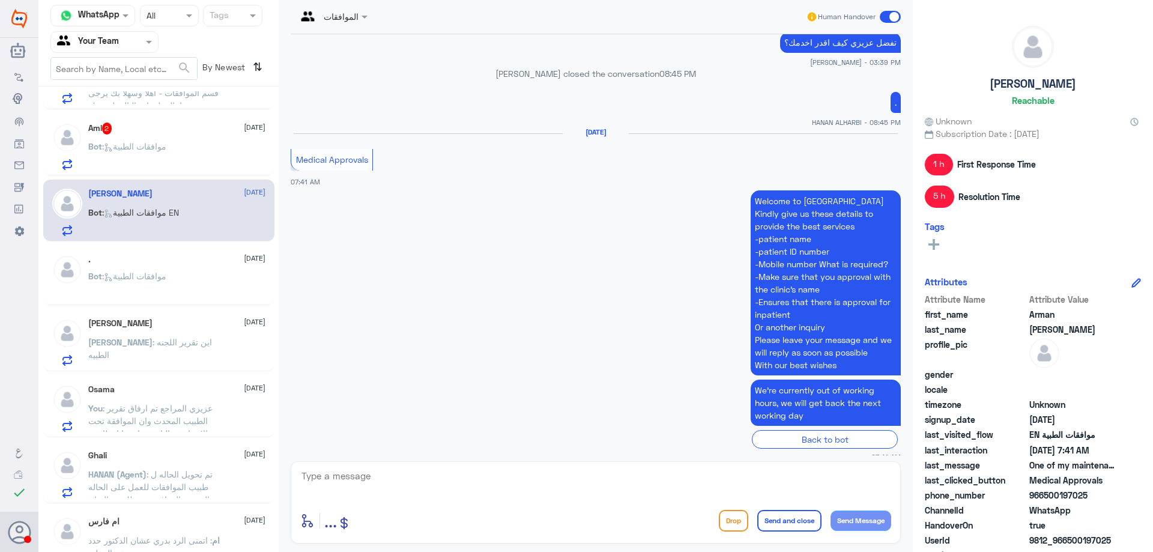
click at [386, 482] on textarea at bounding box center [595, 482] width 591 height 29
type textarea "how i can help you ?"
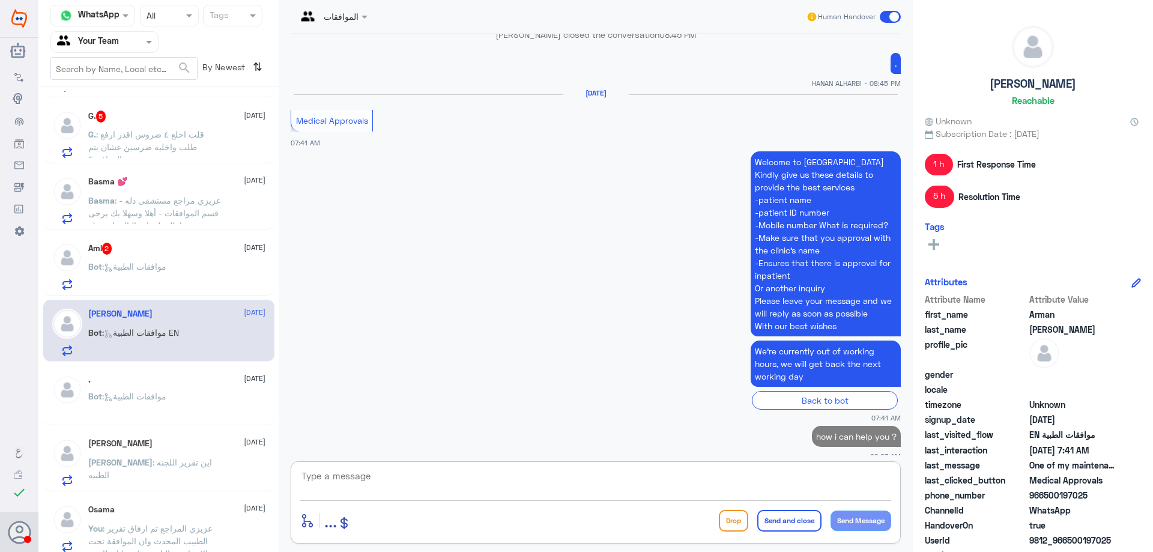
scroll to position [0, 0]
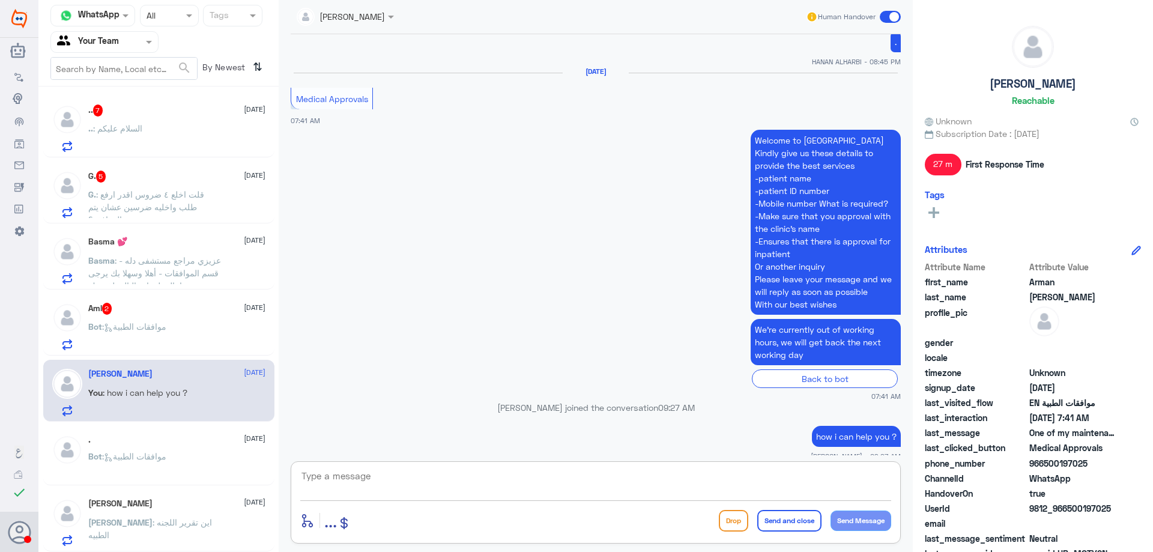
click at [201, 342] on div "Bot : موافقات الطبية" at bounding box center [176, 336] width 177 height 27
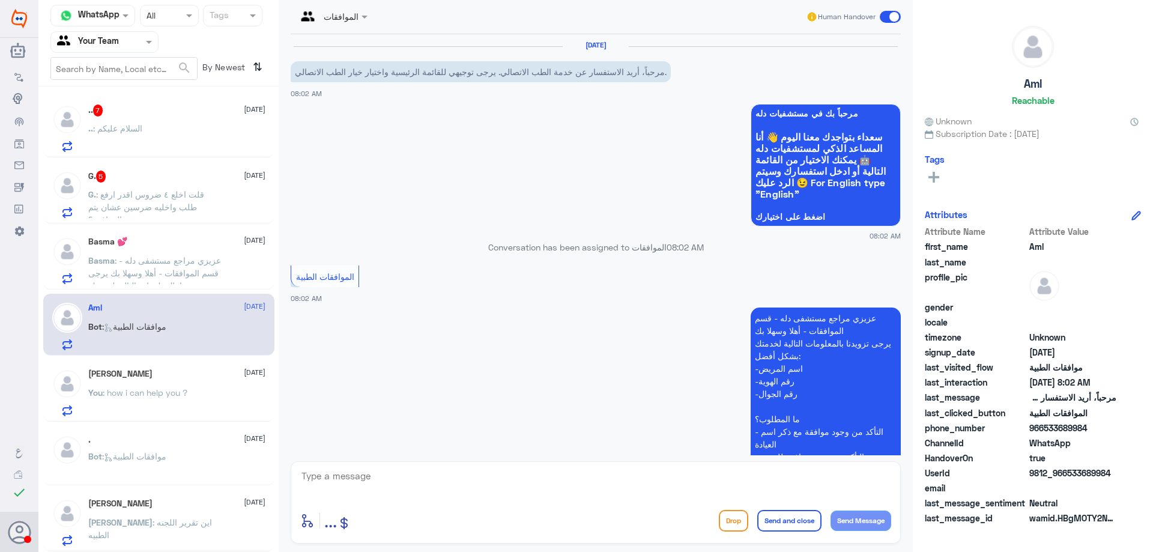
click at [552, 483] on textarea at bounding box center [595, 482] width 591 height 29
type textarea "تفضل [PERSON_NAME] المراجع معك قسم الموافقات الطبية , كيف اقدر اخدمك ؟"
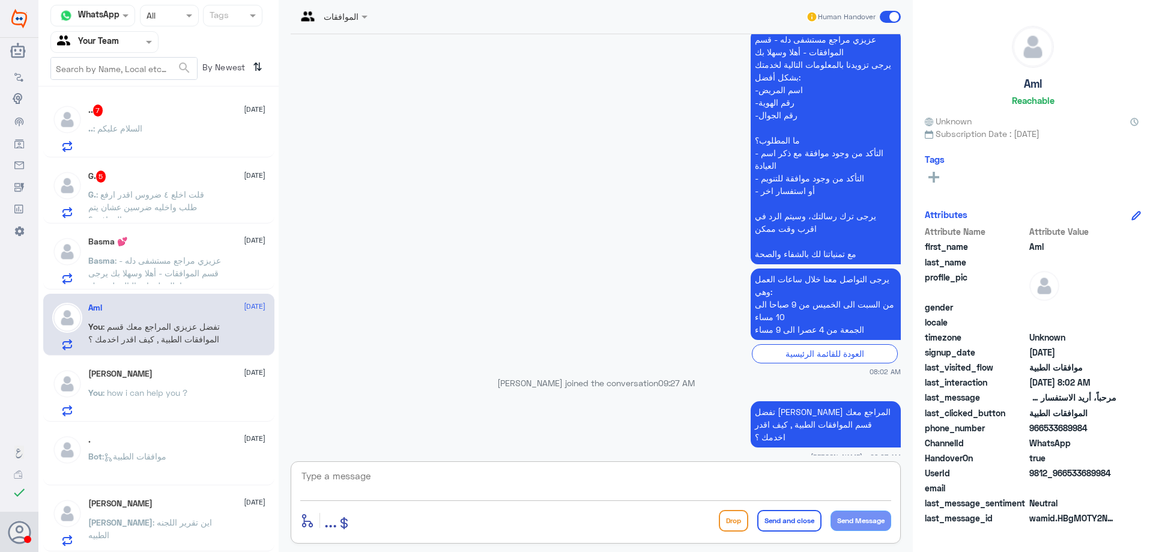
click at [116, 252] on div "Basma 💕 6 October Basma : عزيزي مراجع مستشفى دله - قسم الموافقات - أهلا وسهلا ب…" at bounding box center [176, 260] width 177 height 47
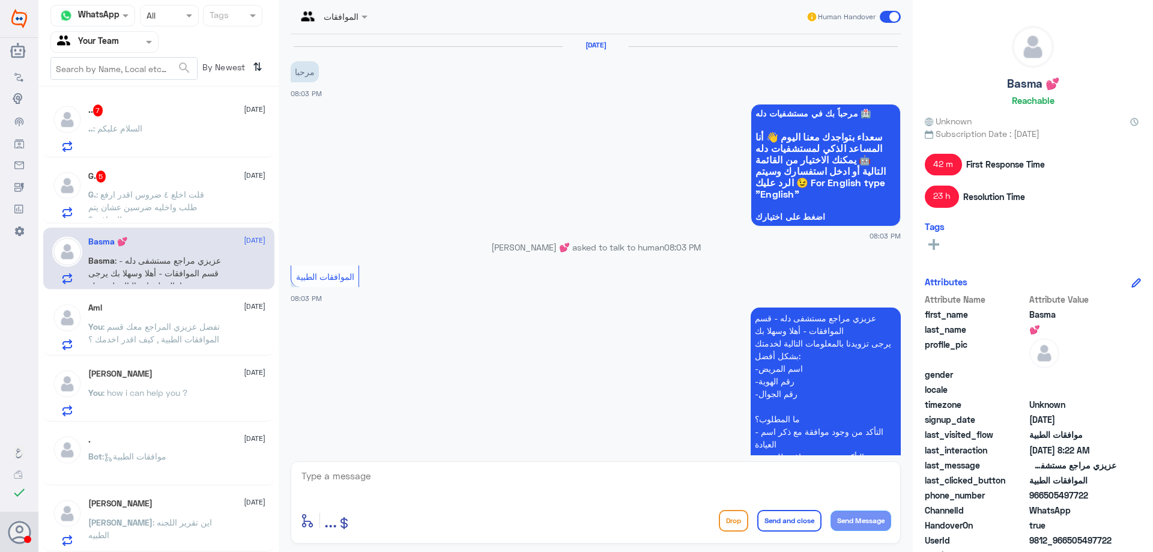
scroll to position [1277, 0]
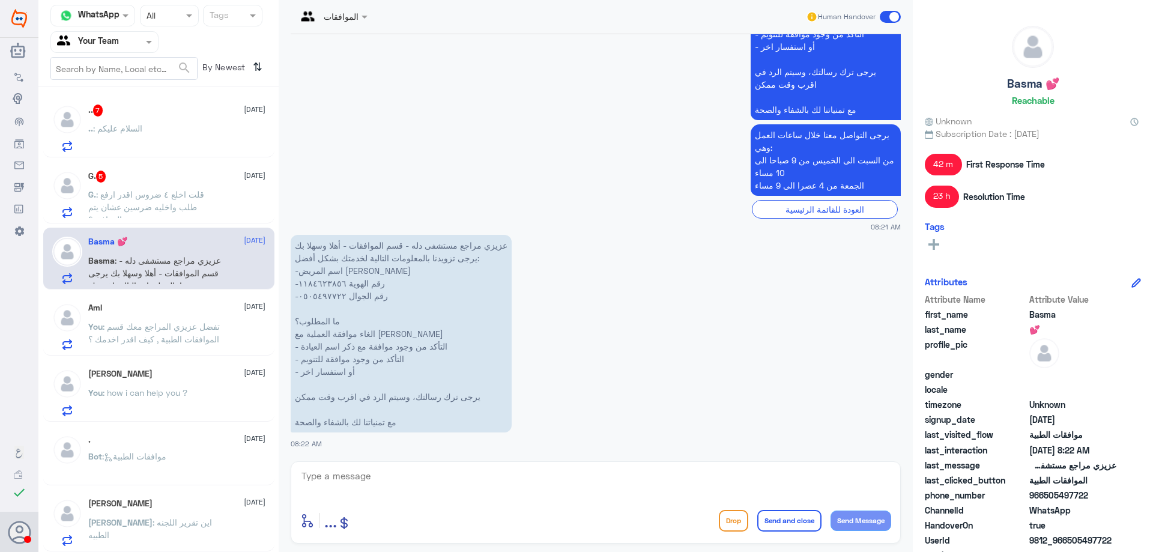
click at [156, 403] on p "You : how i can help you ?" at bounding box center [137, 401] width 99 height 30
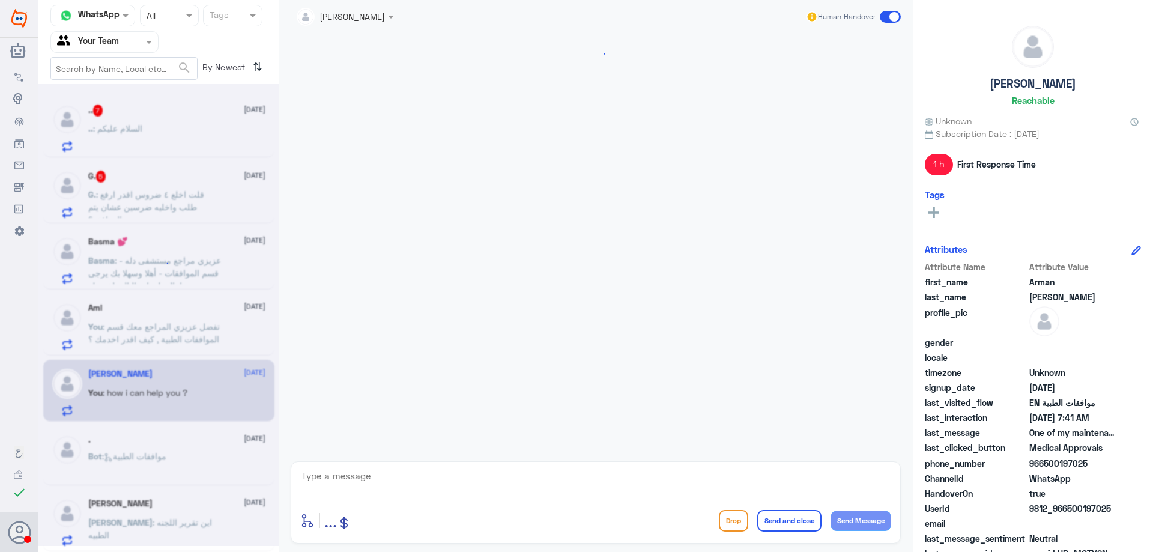
click at [154, 452] on span ": موافقات الطبية" at bounding box center [134, 456] width 64 height 10
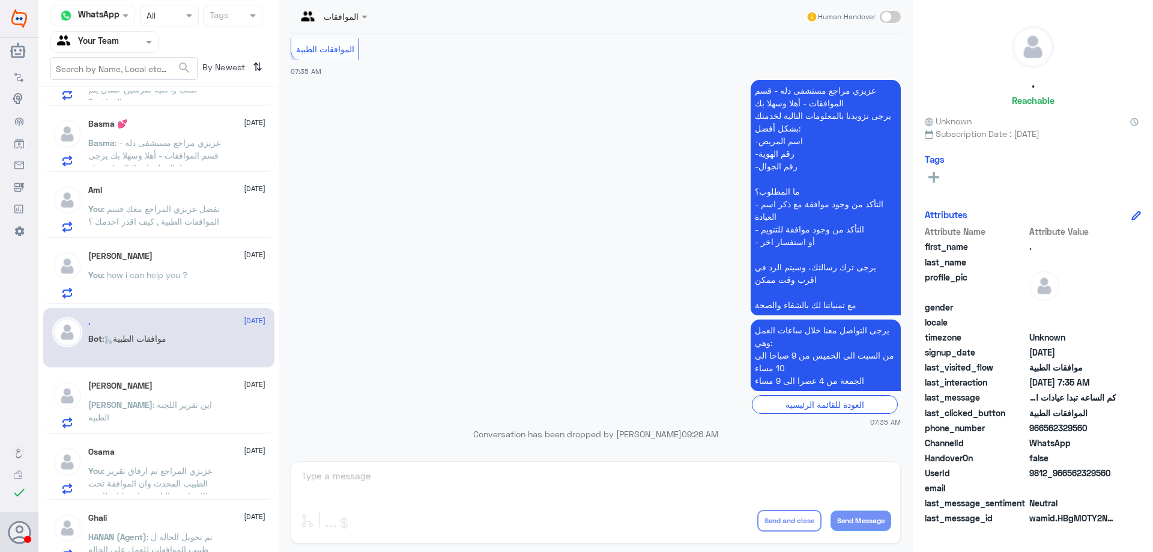
scroll to position [120, 0]
click at [172, 401] on span ": اين تقرير اللجنه الطبيه" at bounding box center [150, 408] width 124 height 23
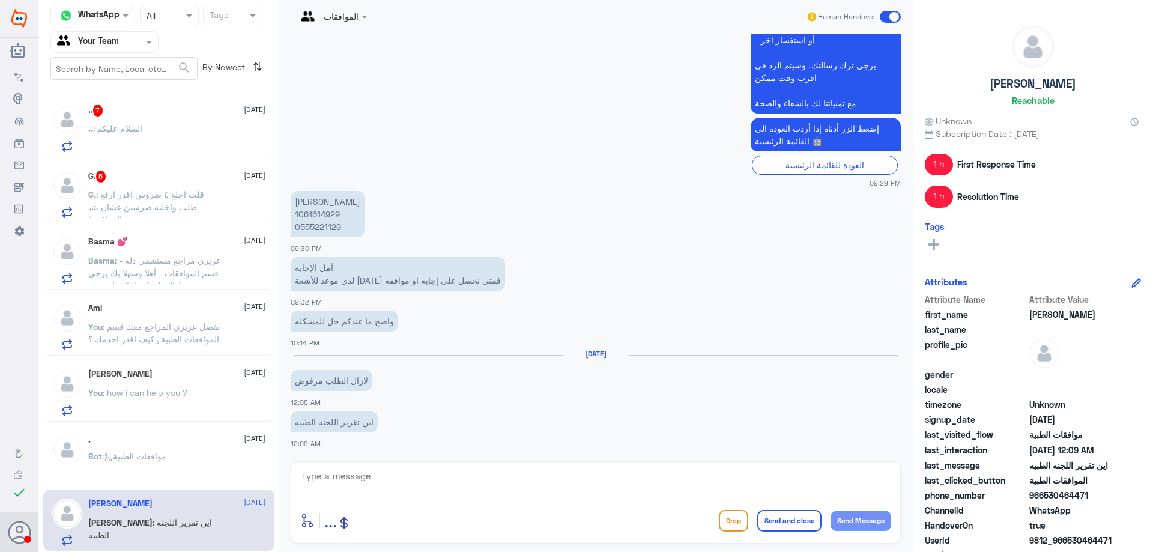
click at [152, 333] on p "You : تفضل عزيزي المراجع معك قسم الموافقات الطبية , كيف اقدر اخدمك ؟" at bounding box center [155, 335] width 135 height 30
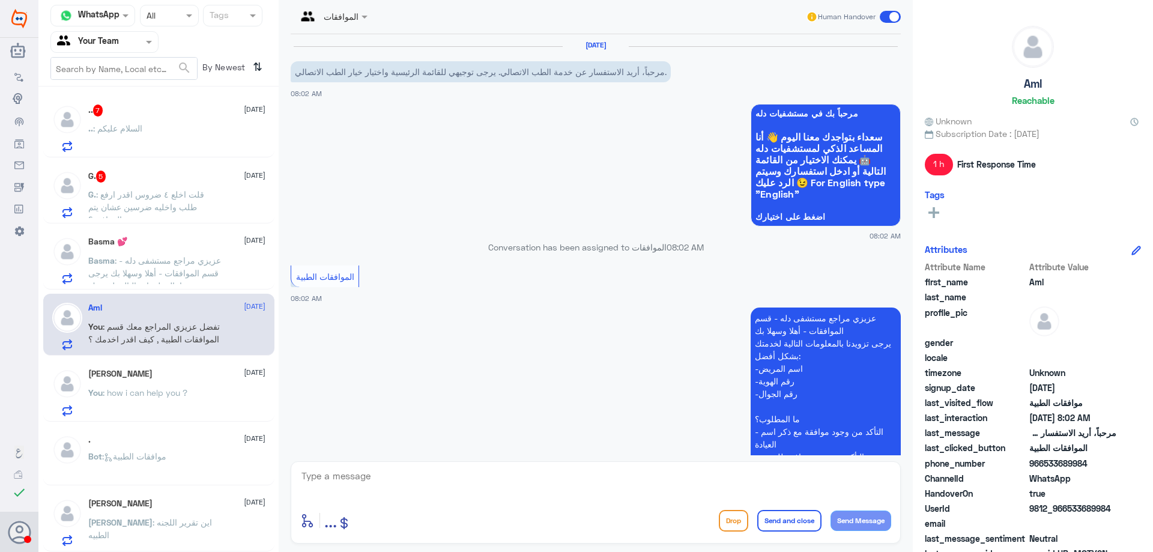
scroll to position [279, 0]
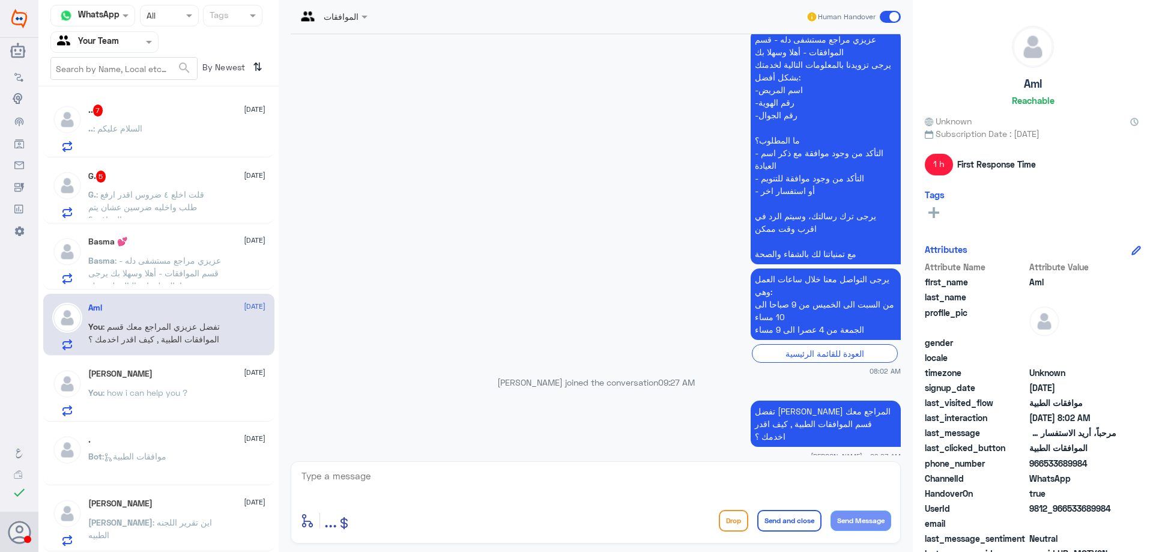
click at [143, 260] on span ": عزيزي مراجع مستشفى دله - قسم الموافقات - أهلا وسهلا بك يرجى تزويدنا بالمعلوما…" at bounding box center [154, 336] width 133 height 162
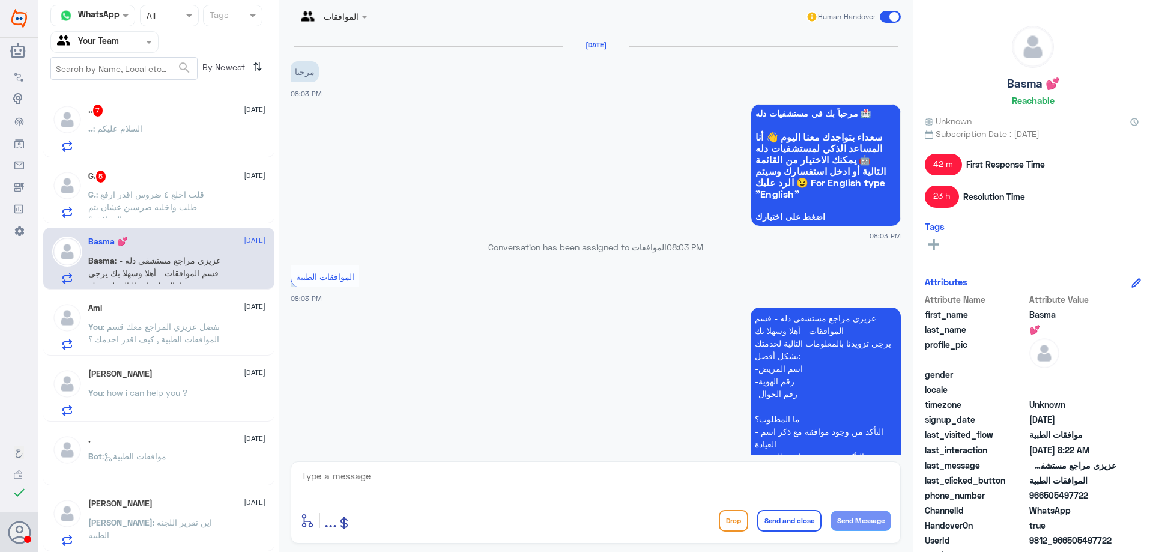
scroll to position [1277, 0]
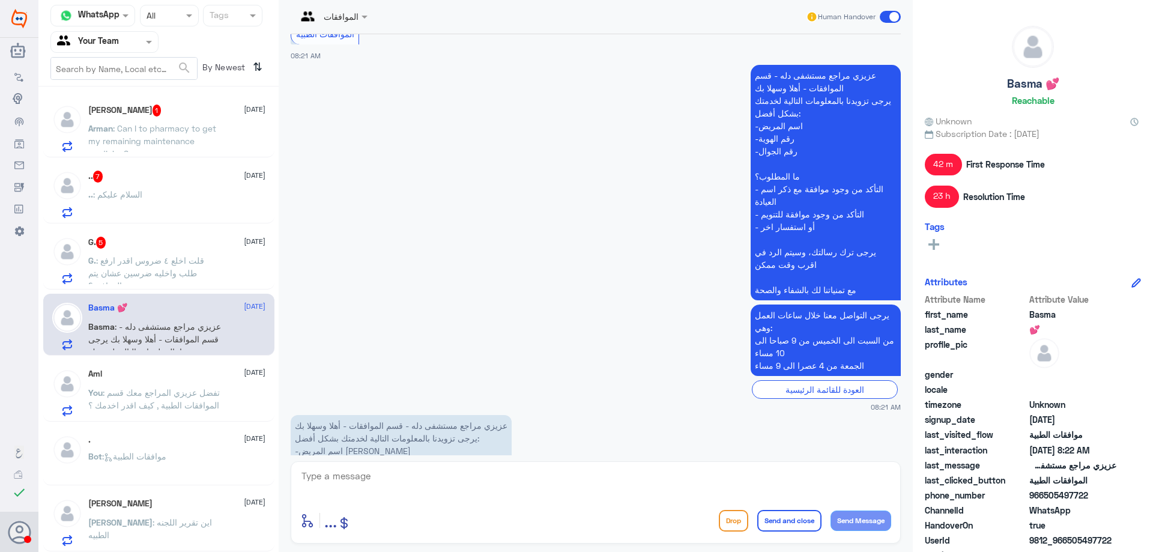
click at [563, 217] on app-msgs-text "عزيزي مراجع مستشفى دله - قسم الموافقات - أهلا وسهلا بك يرجى تزويدنا بالمعلومات …" at bounding box center [596, 183] width 610 height 237
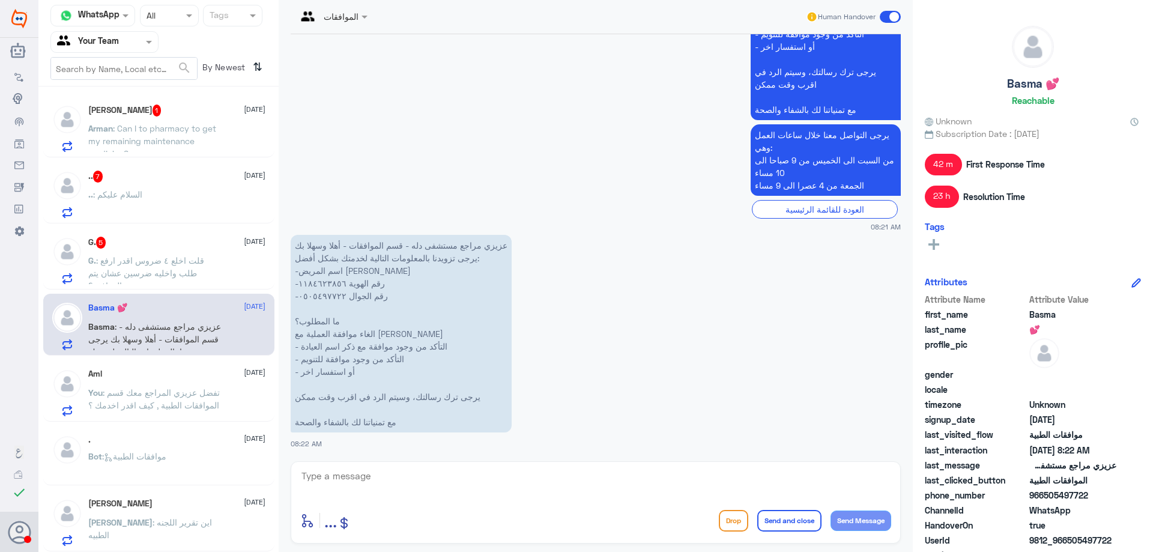
click at [512, 480] on textarea at bounding box center [595, 482] width 591 height 29
type textarea "ت"
type textarea "تفضل [PERSON_NAME] المراجع معك قسم الموافقات الطبية , كيف اقدر اخدمك ؟"
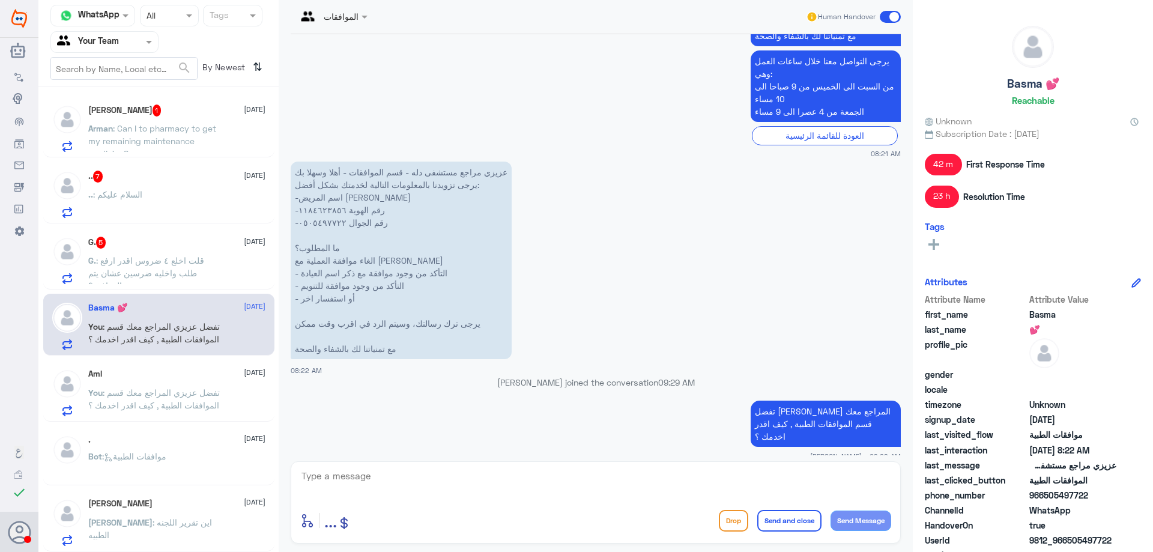
click at [159, 272] on span ": قلت اخلع ٤ ضروس اقدر ارفع طلب واخليه ضرسين عشان يتم الموافقة؟" at bounding box center [146, 272] width 116 height 35
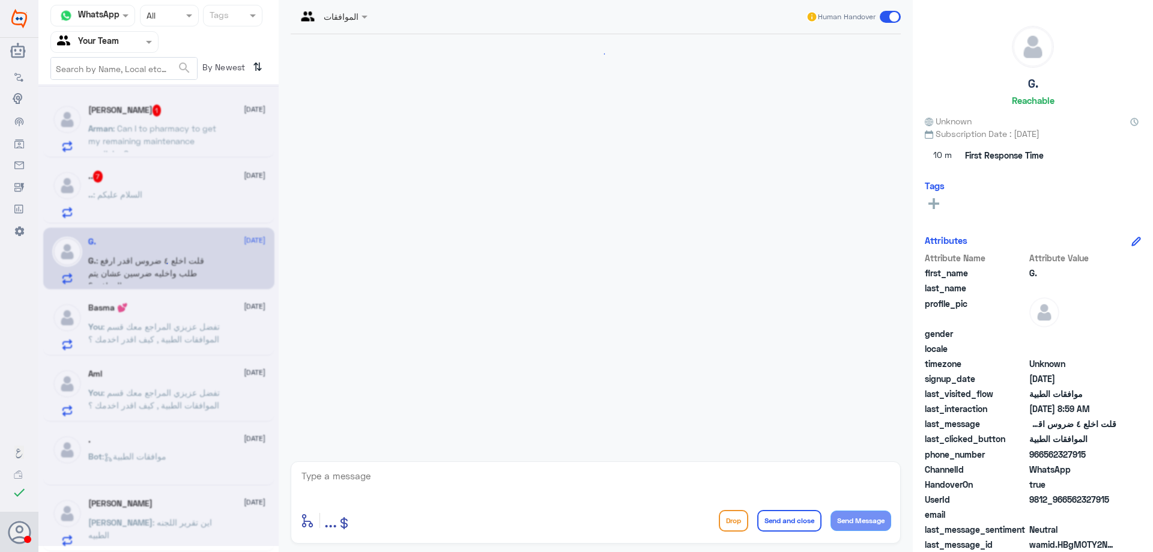
scroll to position [391, 0]
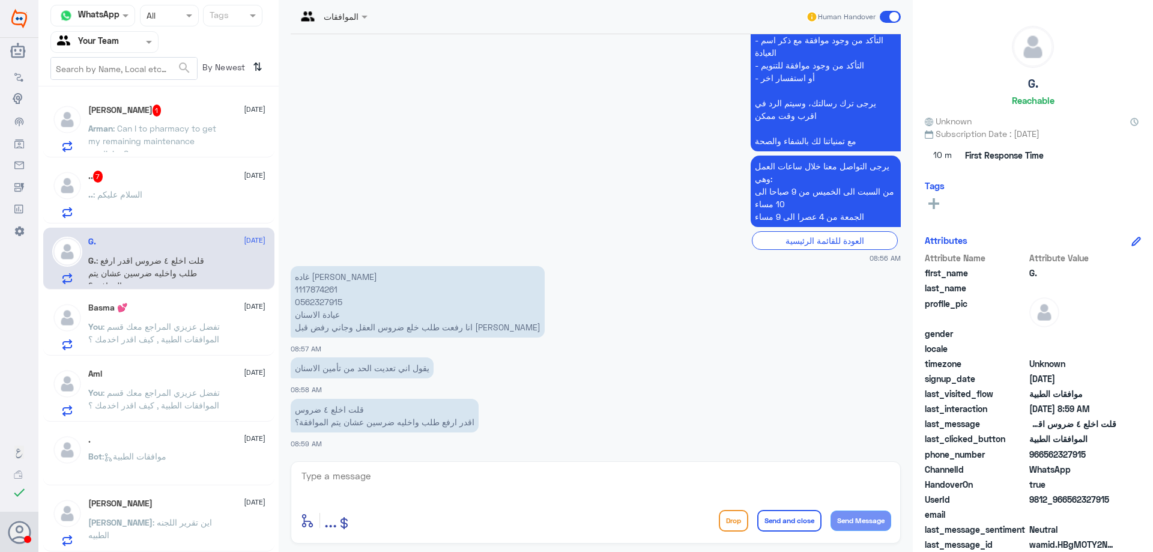
click at [314, 291] on p "غاده عبدالله القاسم 1117874261 0562327915 عيادة الاسنان انا رفعت طلب خلع ضروس ا…" at bounding box center [418, 301] width 254 height 71
copy p "1117874261"
click at [475, 482] on textarea at bounding box center [595, 482] width 591 height 29
type textarea "يجب مراجعة الطبيب للتاكد منه هل يمكن رفع ضرسين بدلا من 4 ضروس , ثمن مراجعة الاس…"
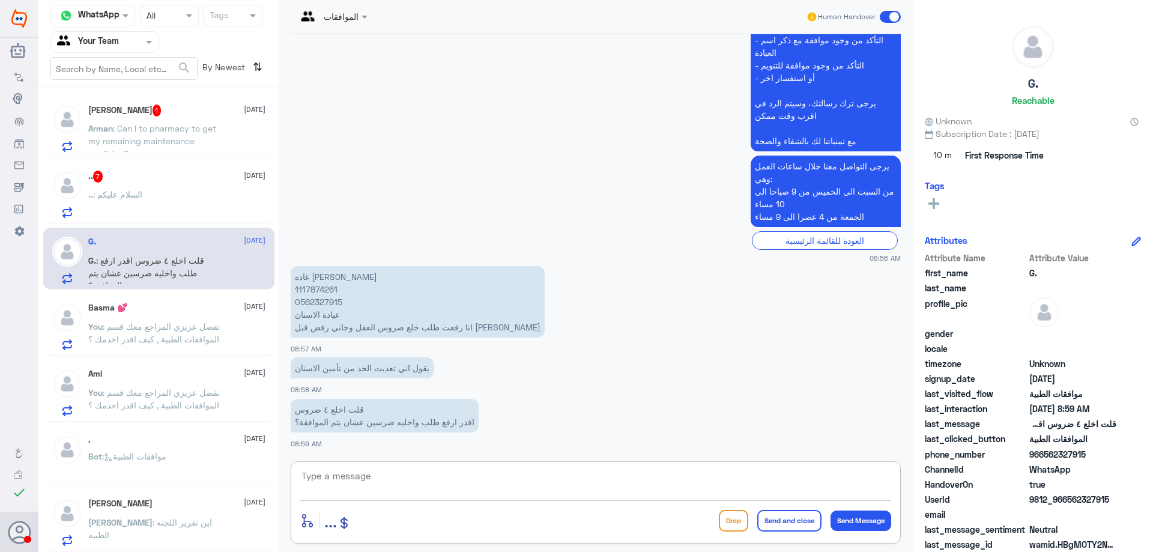
scroll to position [468, 0]
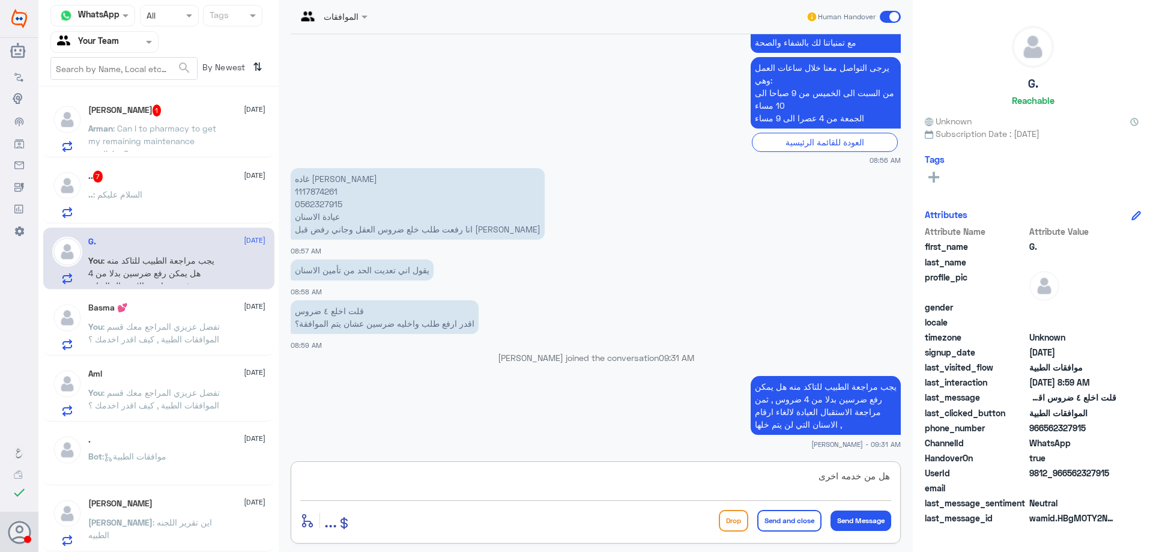
type textarea "هل من خدمه اخرى ؟"
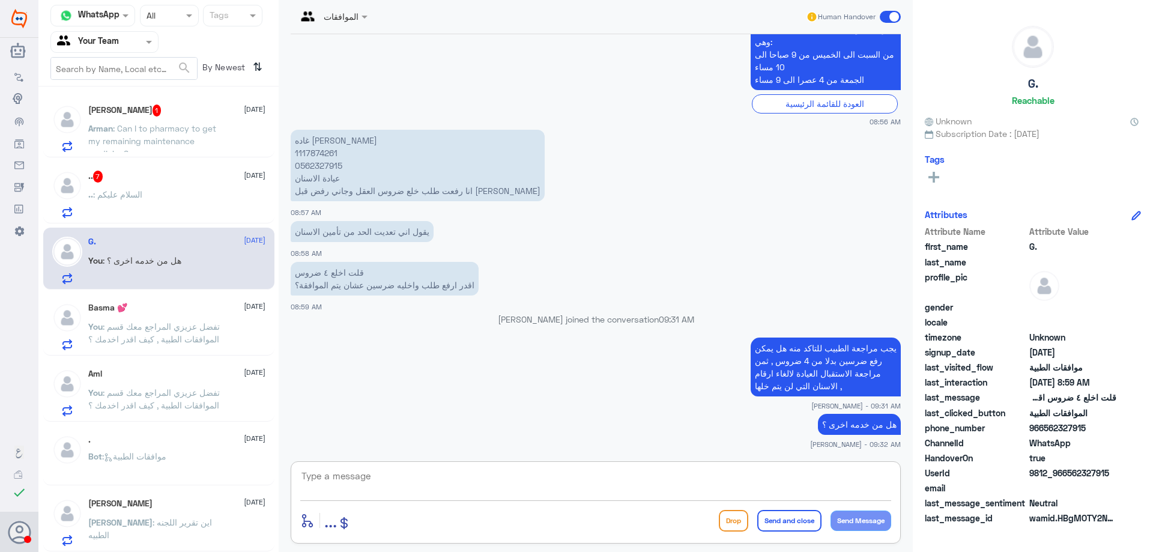
click at [136, 186] on div ".. 7 6 October .. : السلام عليكم" at bounding box center [176, 194] width 177 height 47
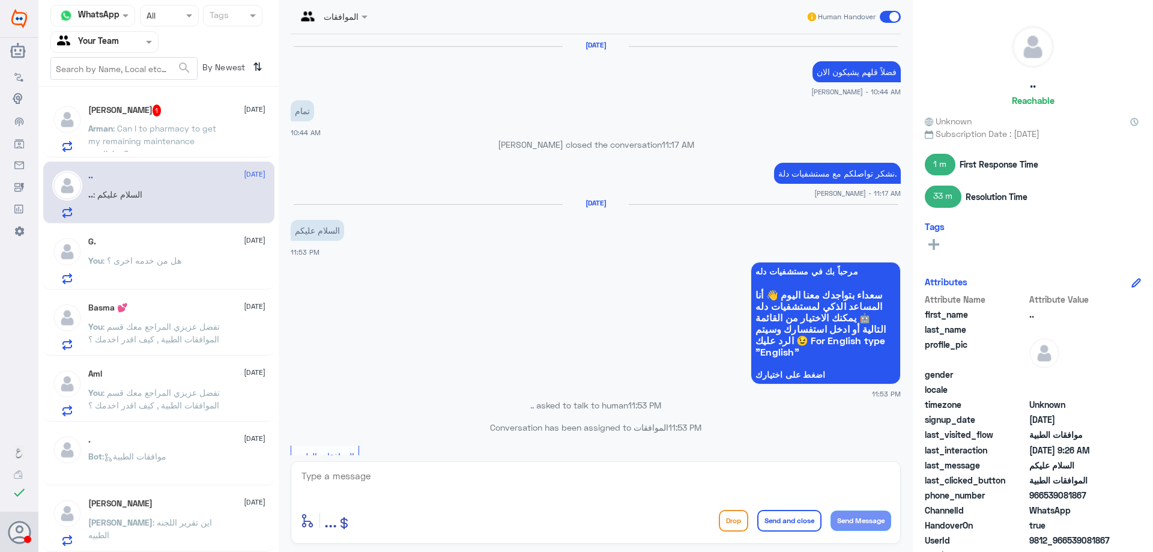
scroll to position [1311, 0]
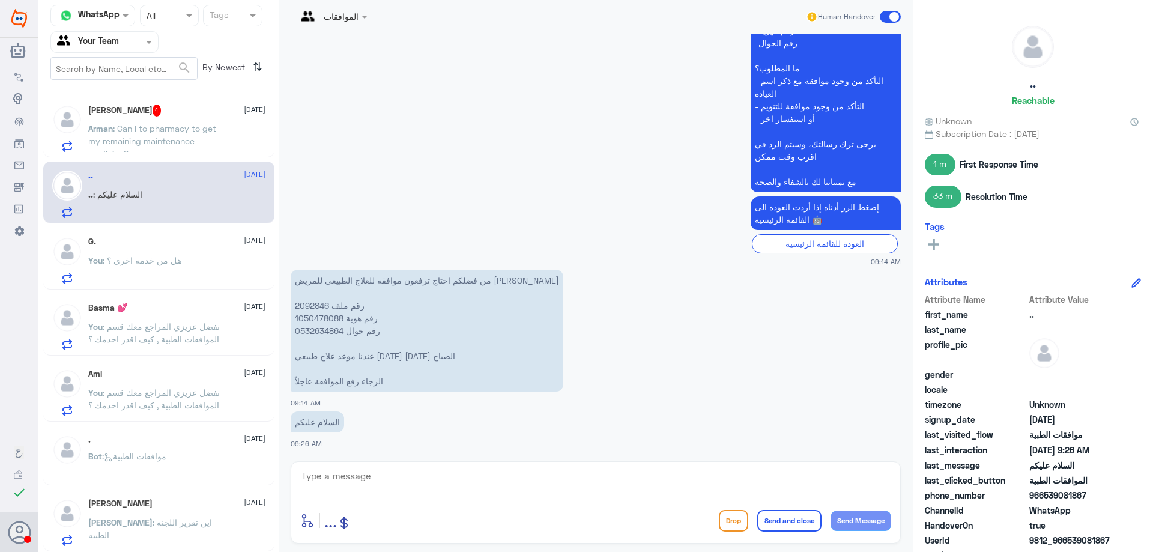
click at [318, 309] on p "من فضلكم احتاج ترفعون موافقه للعلاج الطبيعي للمريض [PERSON_NAME] رقم ملف 209284…" at bounding box center [427, 331] width 273 height 122
copy p "2092846"
click at [410, 494] on textarea at bounding box center [595, 482] width 591 height 29
type textarea "ع"
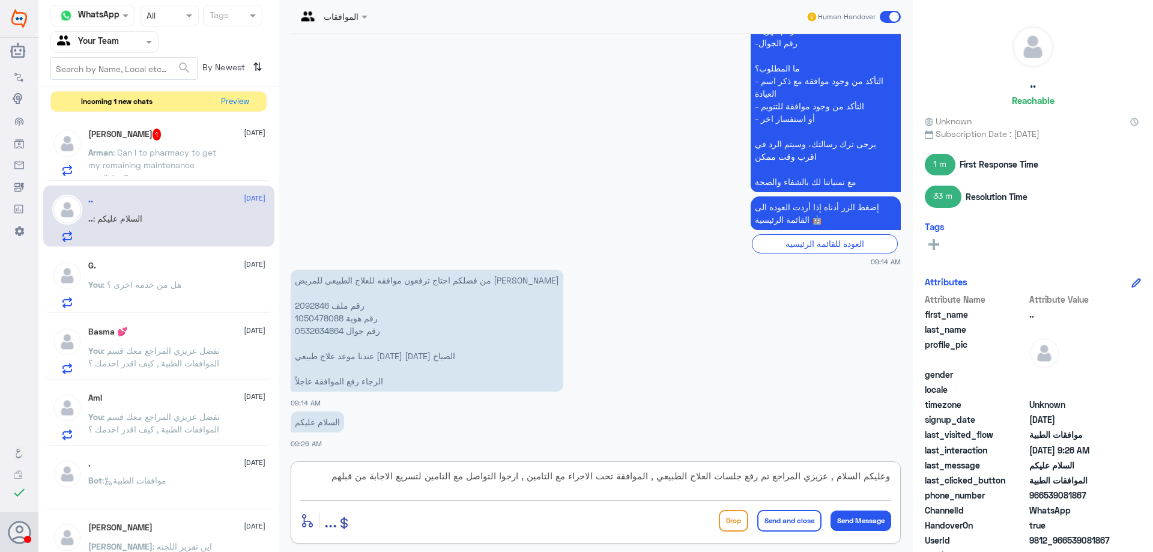
type textarea "وعليكم السلام , عزيزي المراجع تم رفع جلسات العلاج الطبيعي , الموافقة تحت الاجرا…"
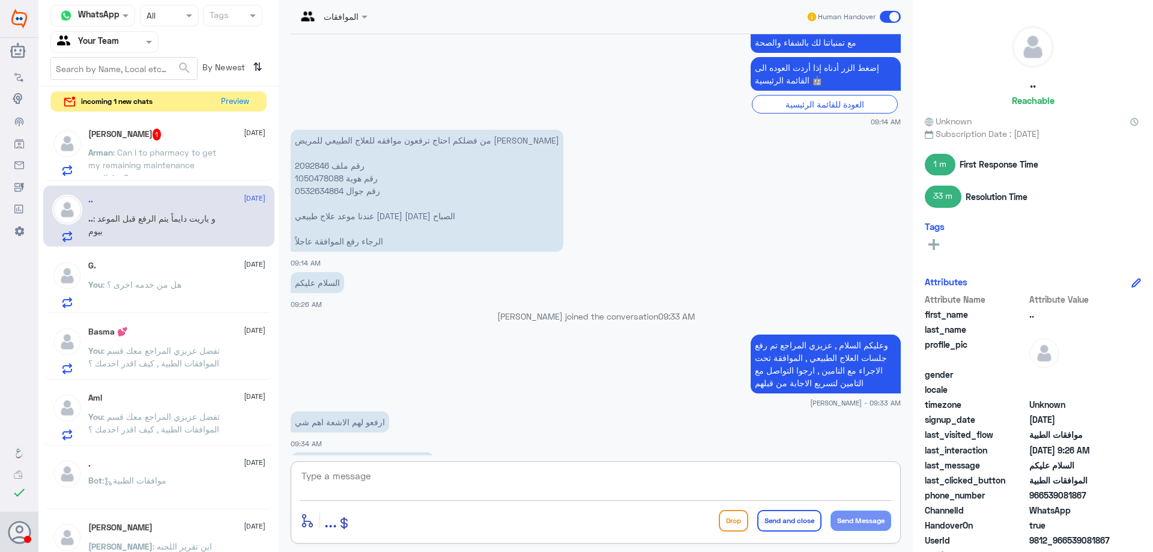
scroll to position [1470, 0]
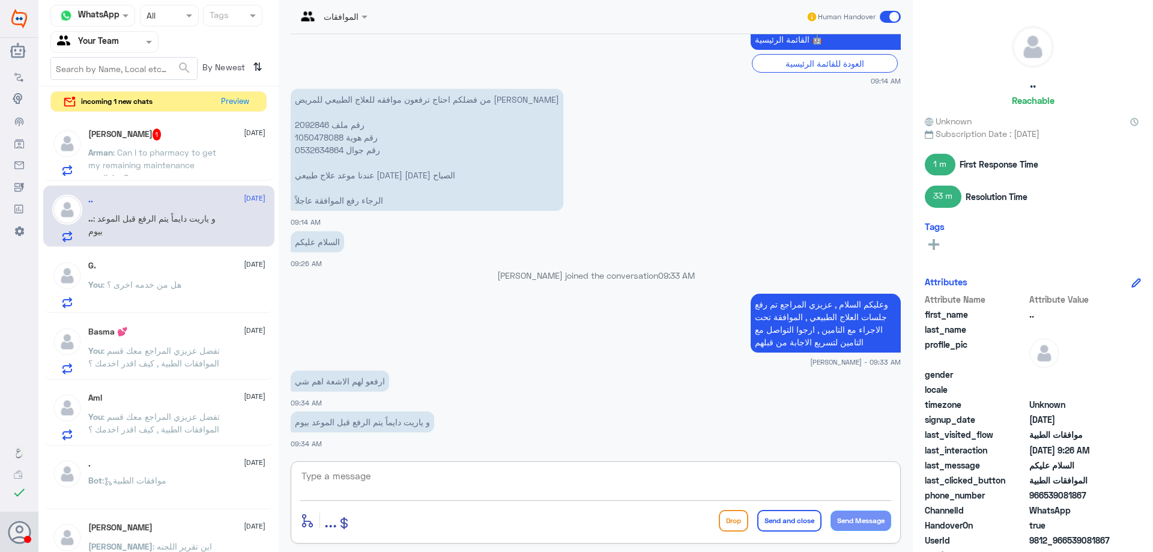
click at [357, 474] on textarea at bounding box center [595, 482] width 591 height 29
type textarea "للاسف هذي تكون من قبل قسم العلاج الطبيعي , والاشعة مرفقة لهم"
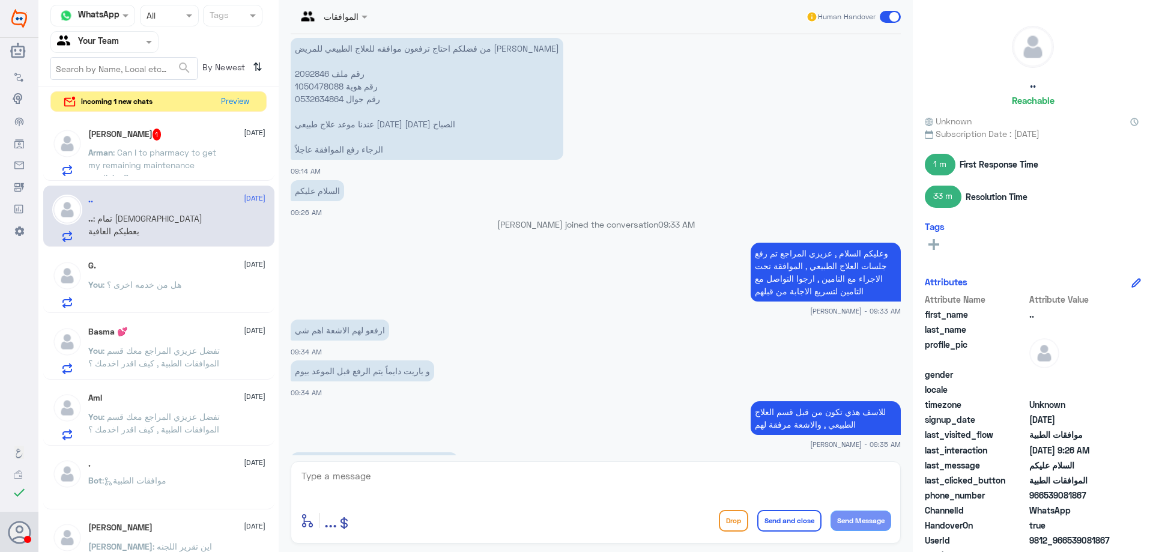
scroll to position [1562, 0]
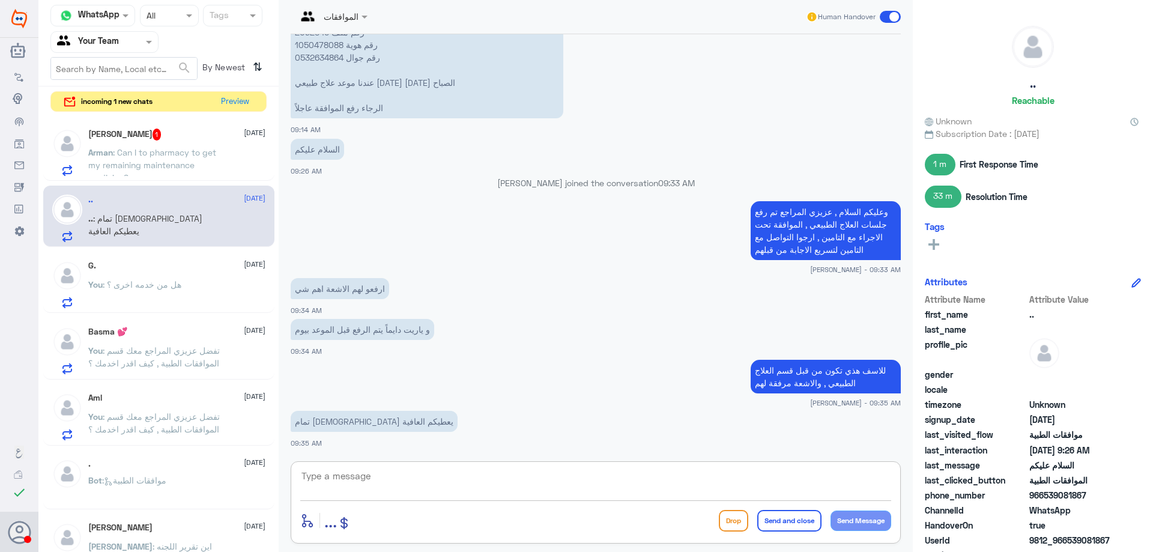
click at [124, 146] on p "Arman : Can I to pharmacy to get my remaining maintenance medicine?" at bounding box center [155, 161] width 135 height 30
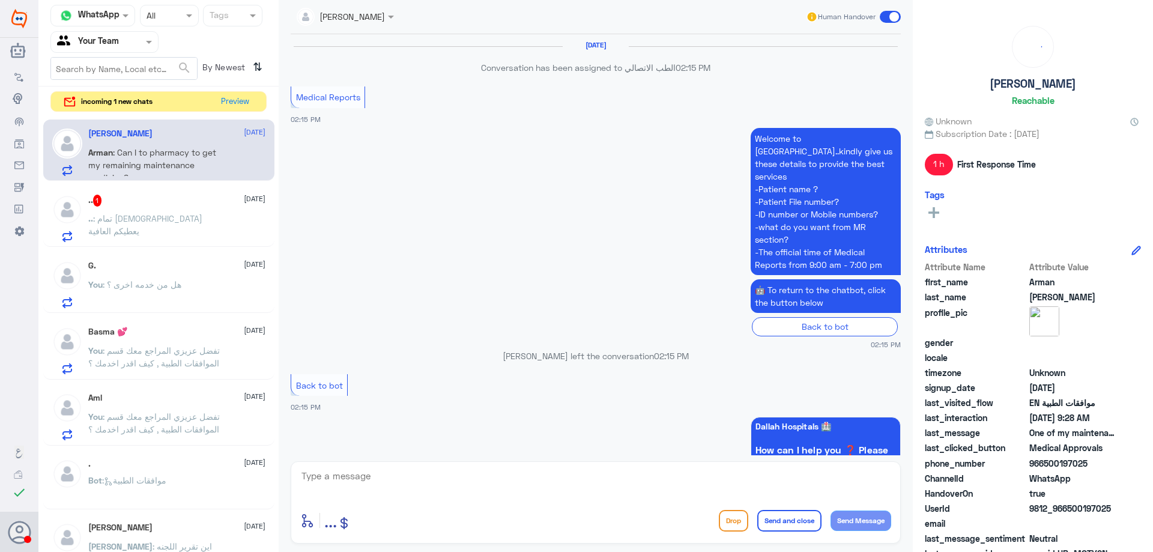
scroll to position [975, 0]
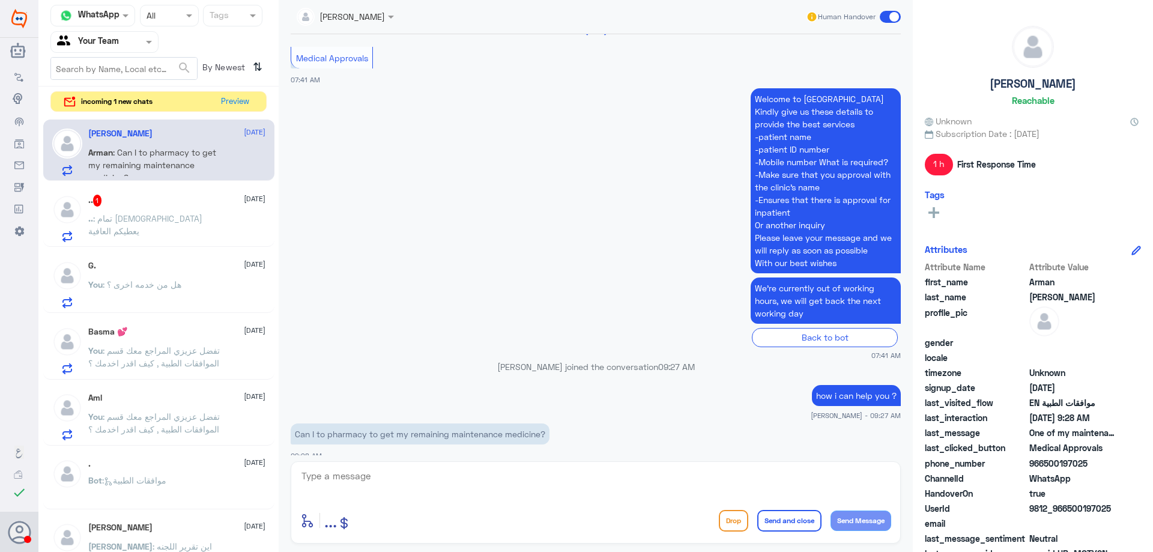
click at [159, 204] on div ".. 1 6 October" at bounding box center [176, 201] width 177 height 12
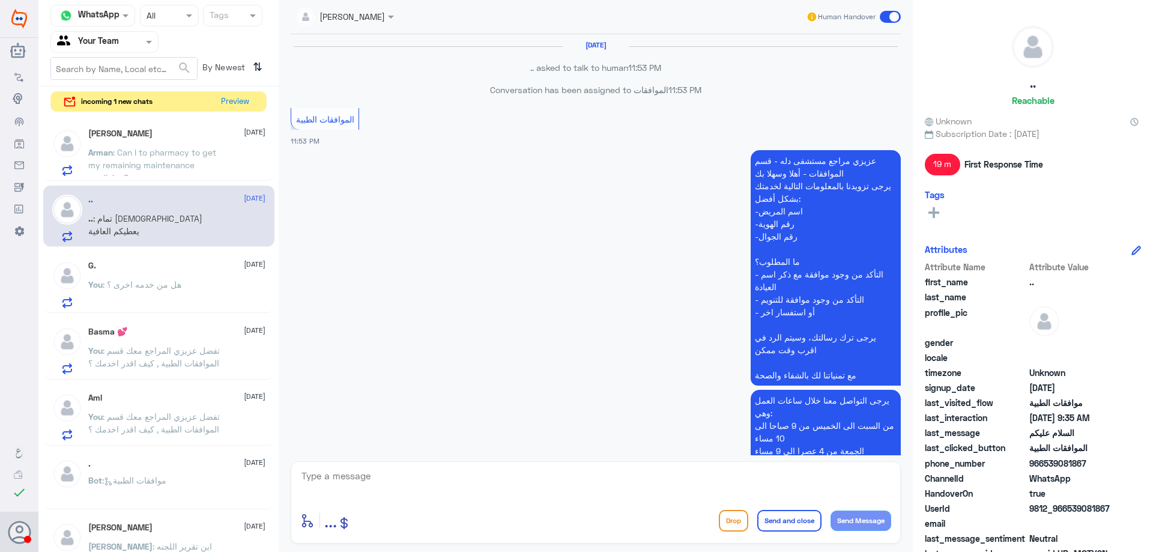
scroll to position [1247, 0]
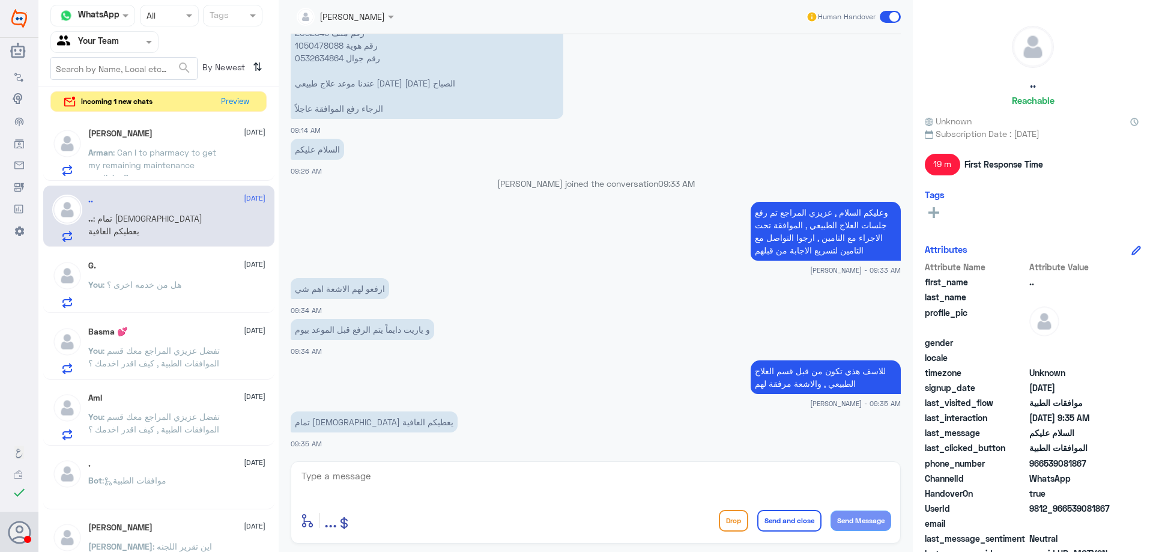
click at [206, 164] on p "Arman : Can I to pharmacy to get my remaining maintenance medicine?" at bounding box center [155, 161] width 135 height 30
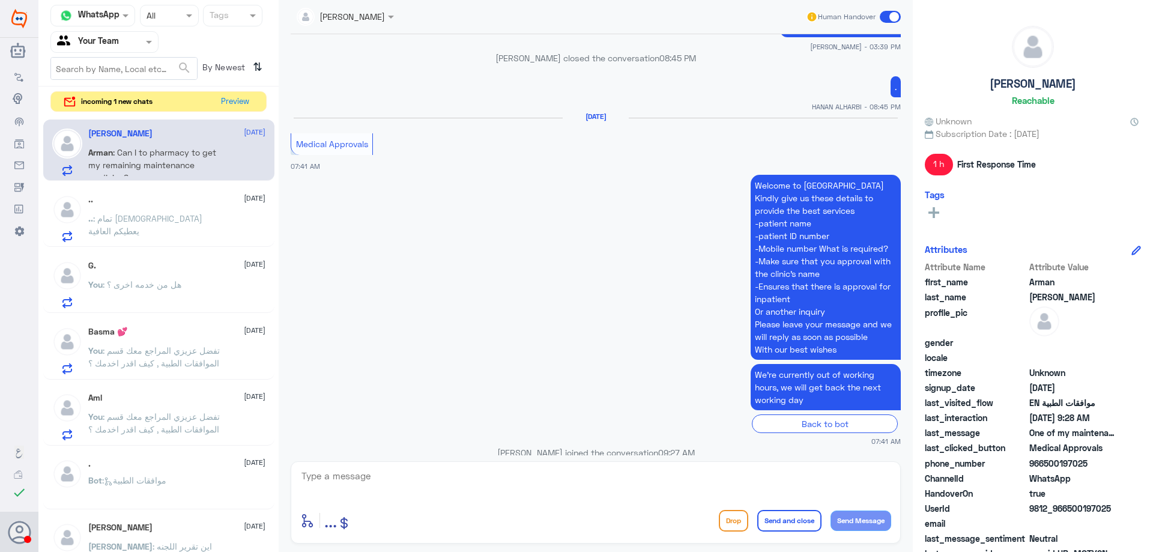
scroll to position [1403, 0]
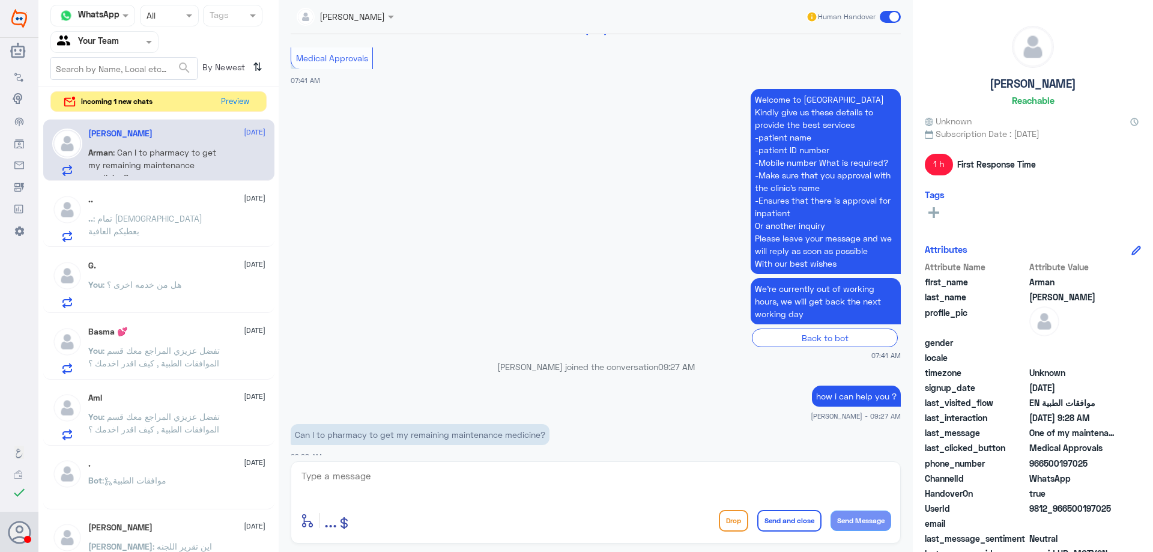
click at [477, 473] on textarea at bounding box center [595, 482] width 591 height 29
click at [836, 478] on textarea "sorry i cant help in that , this department for medical approval only, kindly c…" at bounding box center [595, 482] width 591 height 29
type textarea "sorry i cant help in that , this department for medical approval only, kindly c…"
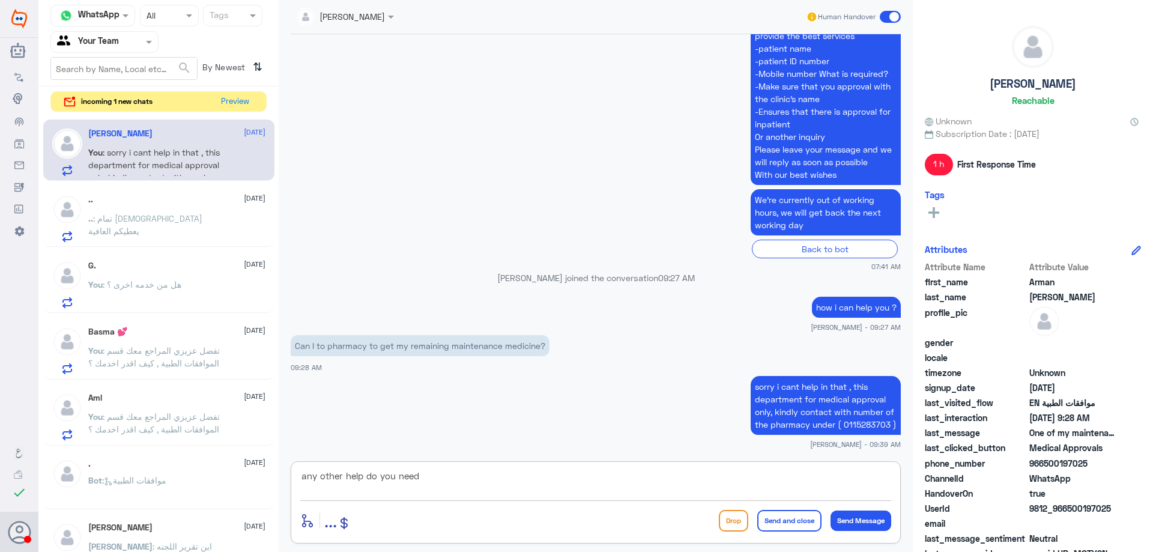
type textarea "any other help do you need ?"
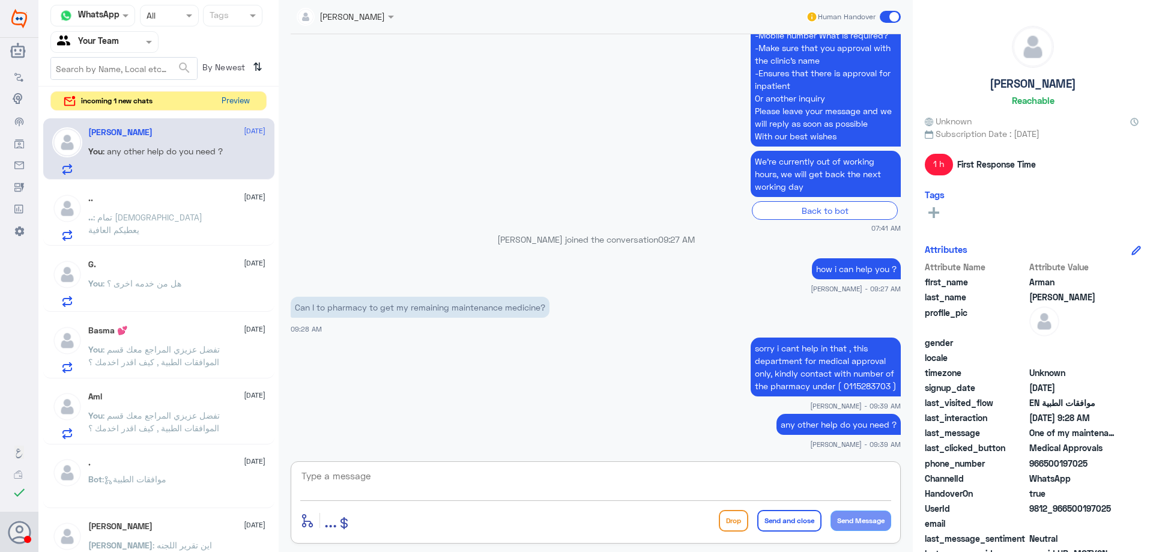
click at [239, 103] on button "Preview" at bounding box center [235, 101] width 37 height 19
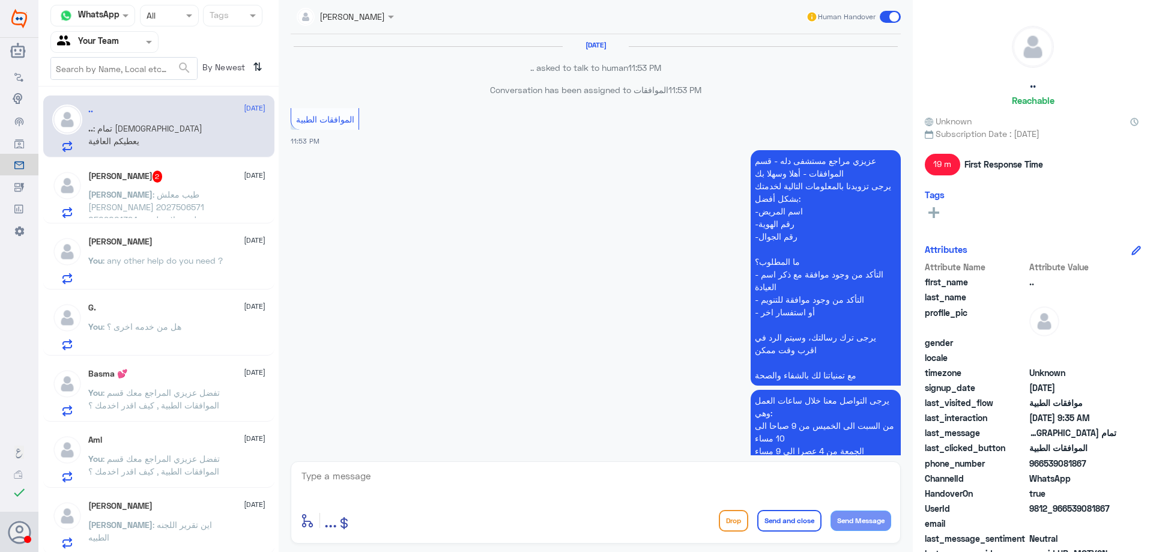
scroll to position [1247, 0]
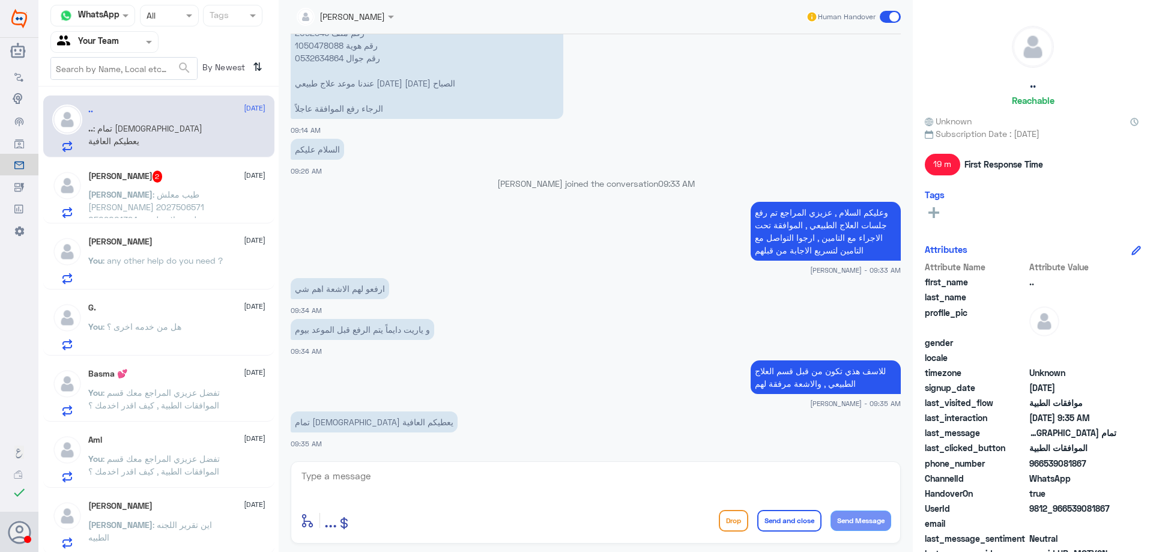
click at [178, 208] on span ": طيب معلش [PERSON_NAME] 2027506571 0509001394 لديه علاج طبيعي ومرفوض لعدم إرفا…" at bounding box center [154, 251] width 133 height 124
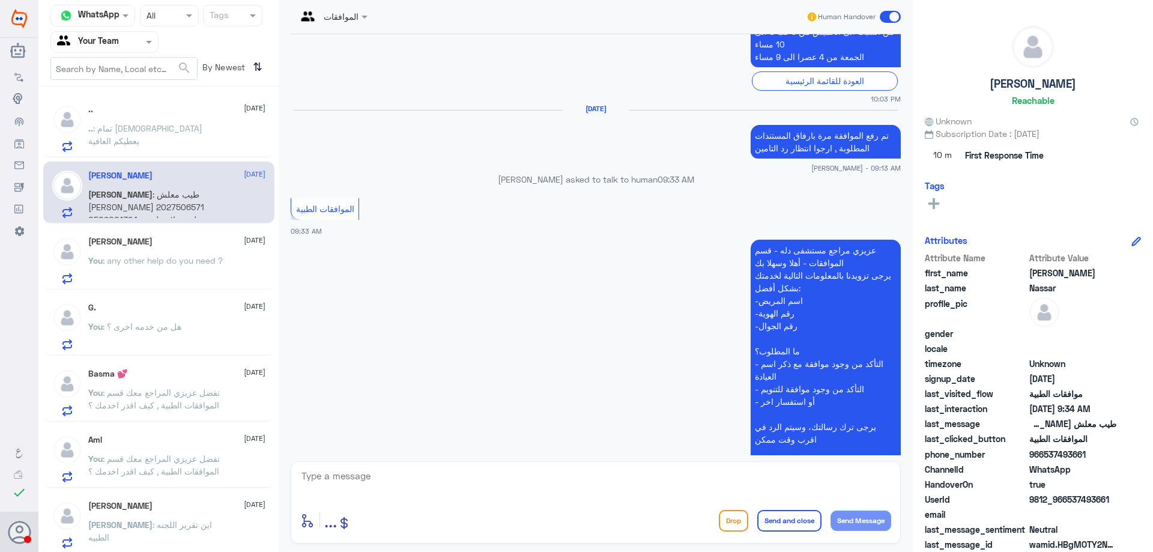
scroll to position [1176, 0]
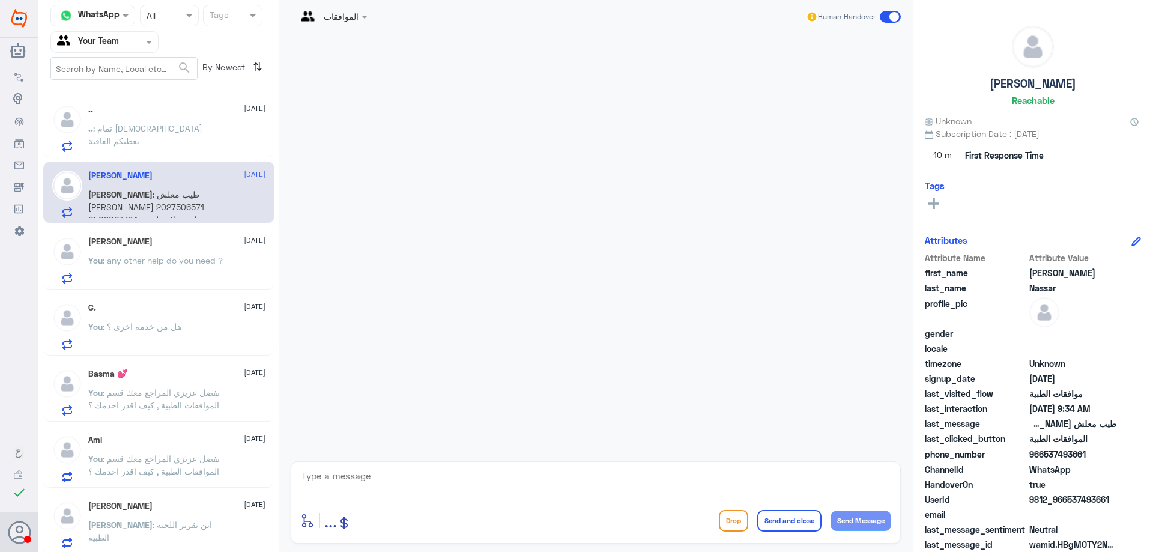
click at [219, 136] on div ".. : تمام الله يعطيكم العافية" at bounding box center [176, 138] width 177 height 27
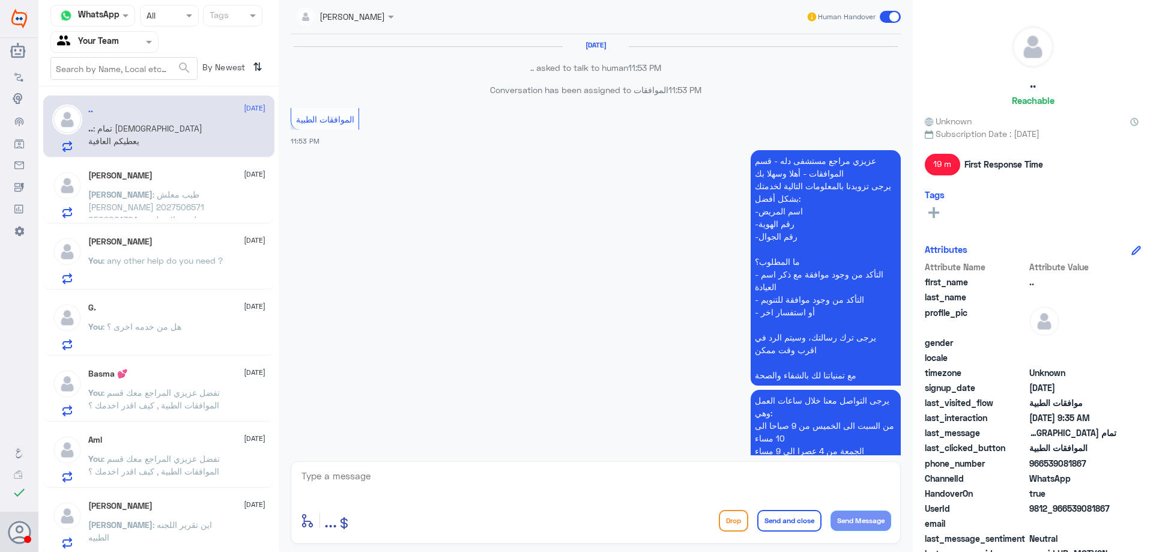
click at [197, 187] on div "[PERSON_NAME] [DATE] [PERSON_NAME] : طيب معلش [PERSON_NAME] 2027506571 05090013…" at bounding box center [176, 194] width 177 height 47
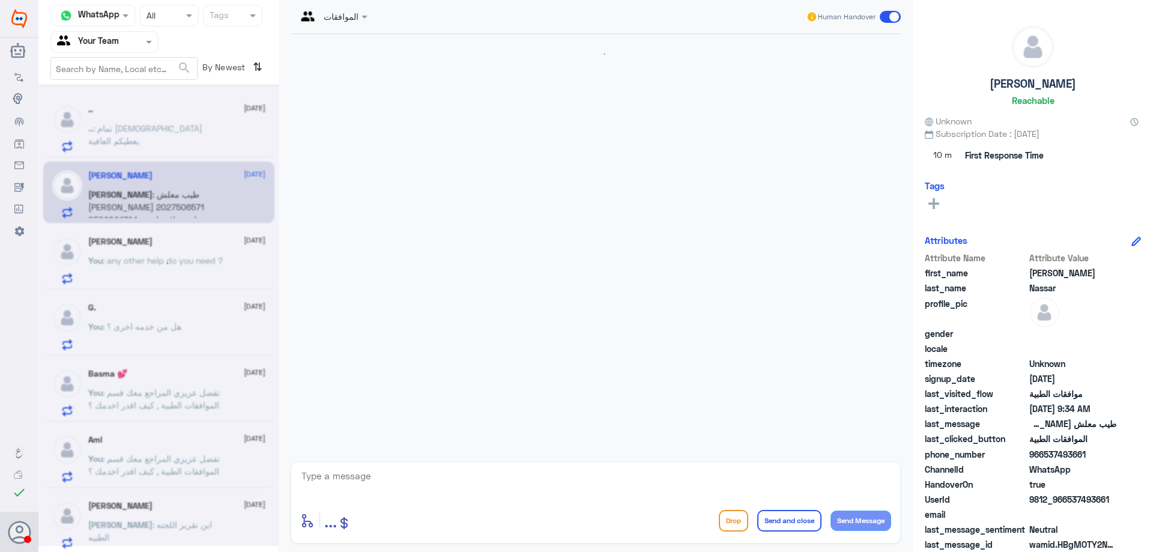
scroll to position [1477, 0]
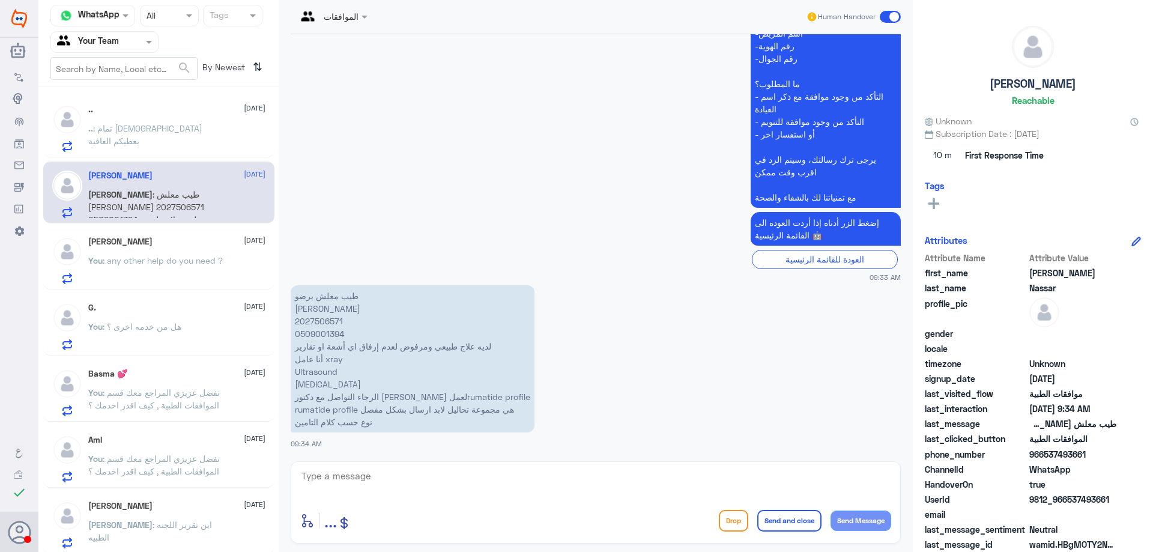
click at [301, 321] on p "طيب معلش [PERSON_NAME] 2027506571 0509001394 لديه علاج طبيعي ومرفوض لعدم إرفاق …" at bounding box center [413, 358] width 244 height 147
copy p "2027506571"
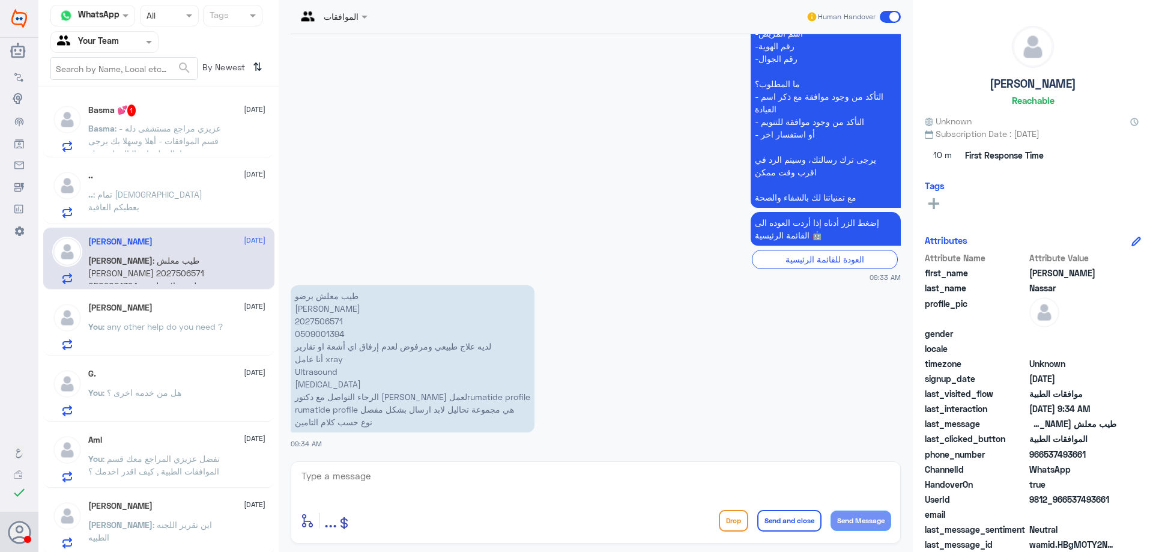
click at [445, 486] on textarea at bounding box center [595, 482] width 591 height 29
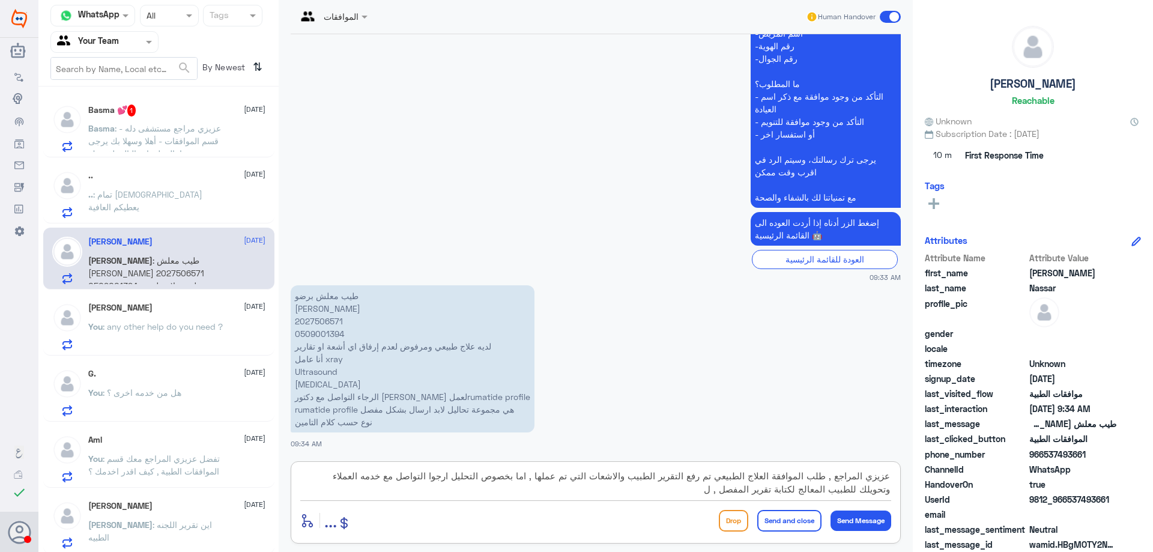
type textarea "عزيزي المراجع , طلب الموافقة العلاج الطبيعي تم رفع التقرير الطبيب والاشعات التي…"
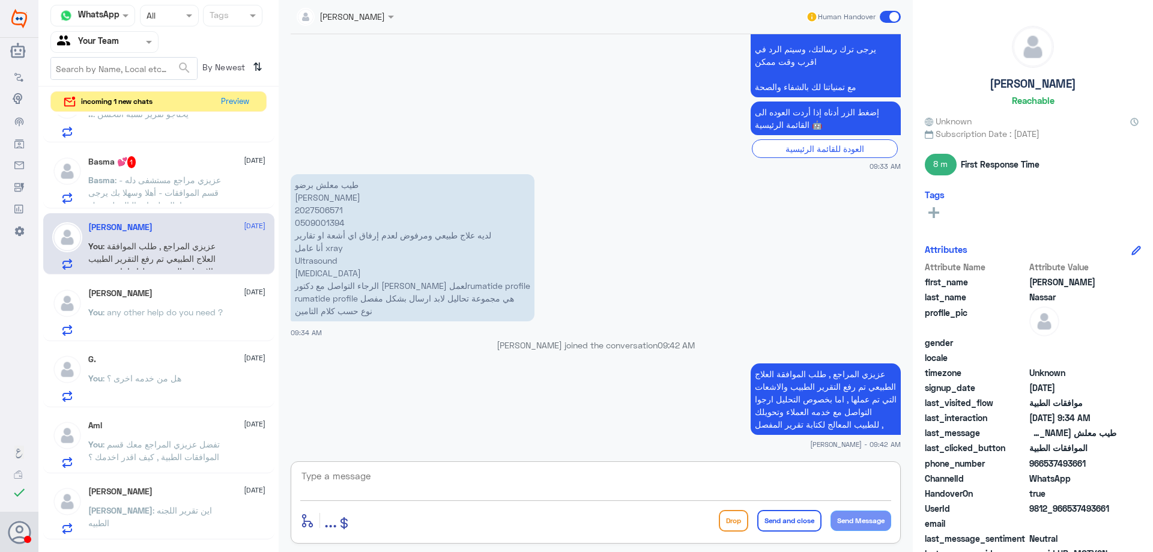
scroll to position [0, 0]
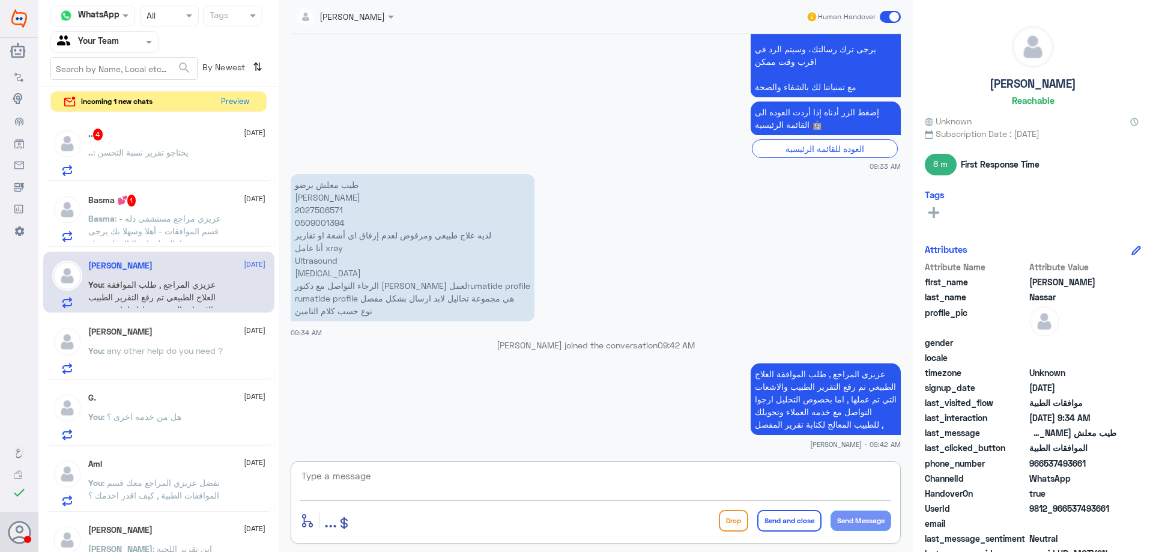
click at [205, 226] on span ": عزيزي مراجع مستشفى دله - قسم الموافقات - أهلا وسهلا بك يرجى تزويدنا بالمعلوما…" at bounding box center [154, 294] width 133 height 162
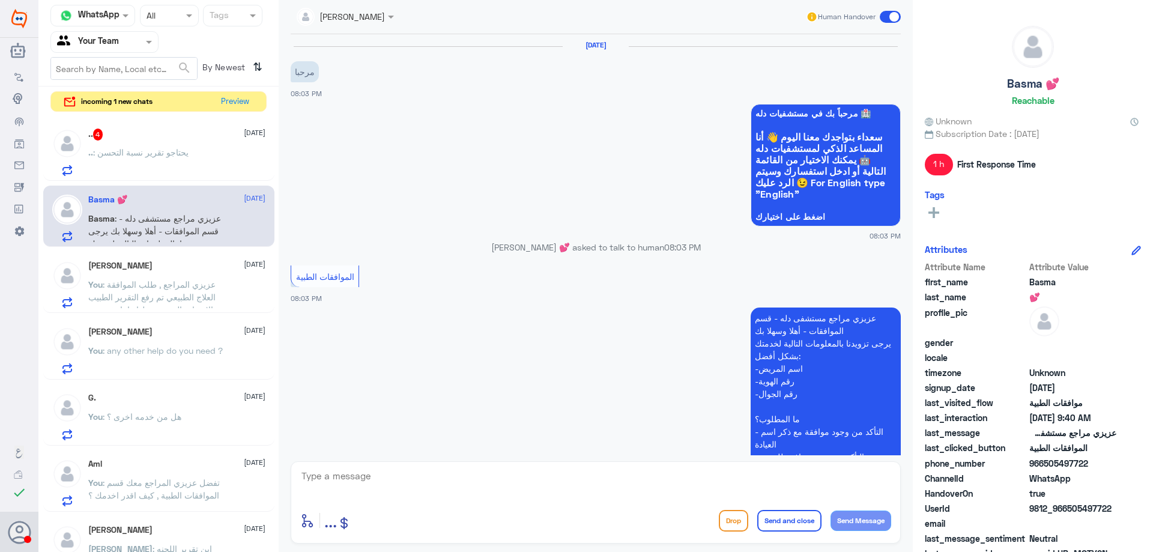
scroll to position [1568, 0]
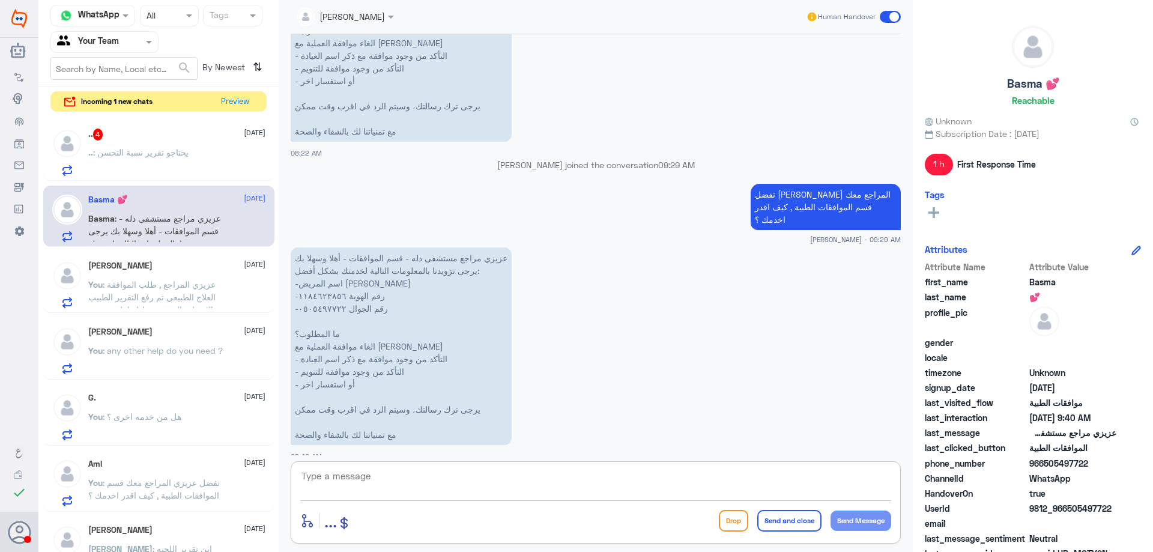
click at [431, 473] on textarea at bounding box center [595, 482] width 591 height 29
type textarea "عزيزي المراجع ارجوا التوضيح للمساعدة"
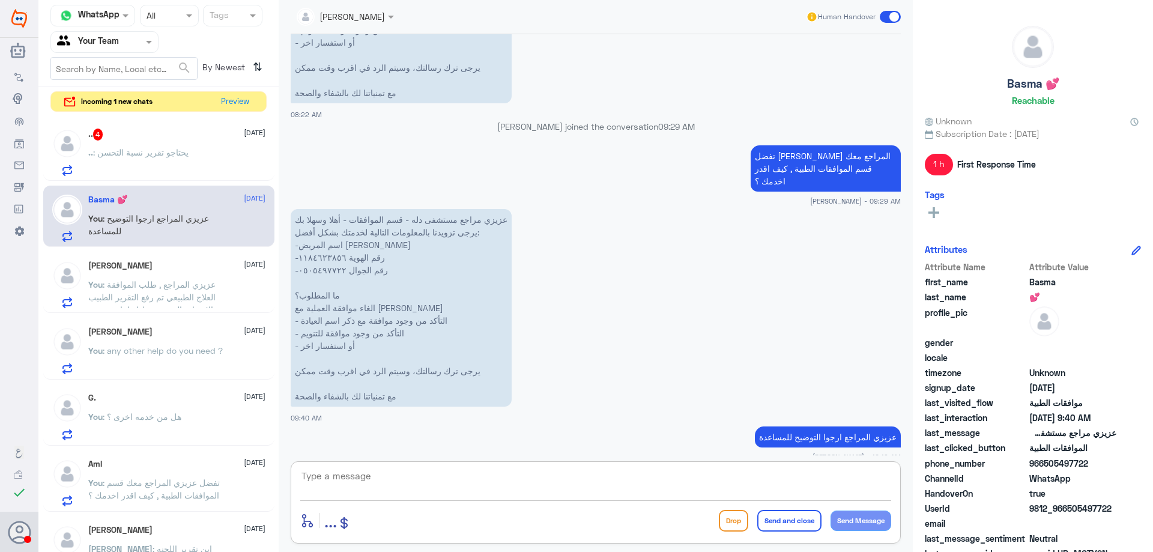
click at [190, 157] on div ".. : يحتاجو تقرير نسبة التحسن" at bounding box center [176, 162] width 177 height 27
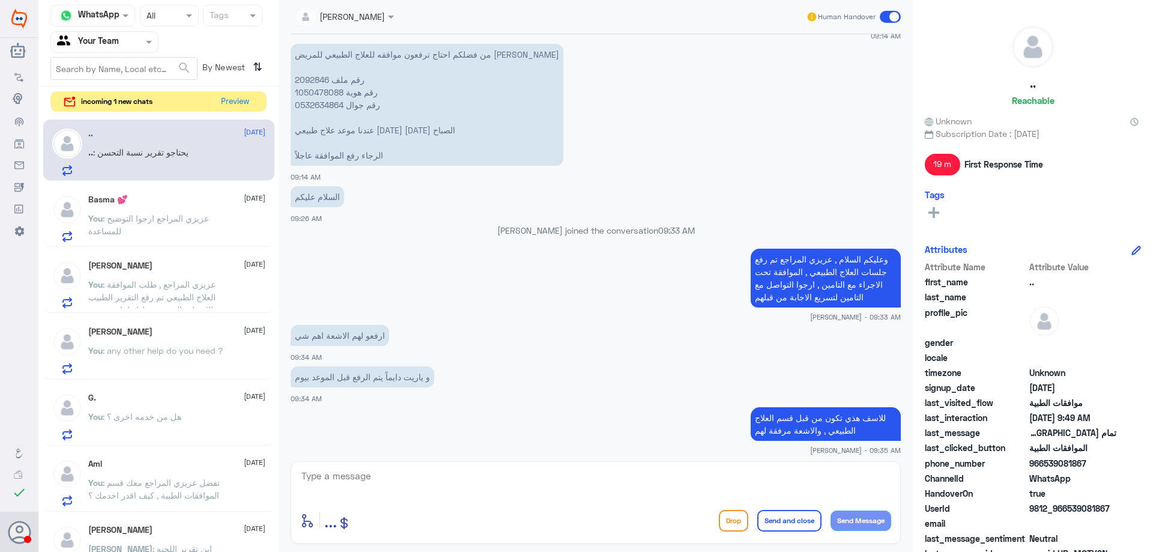
scroll to position [732, 0]
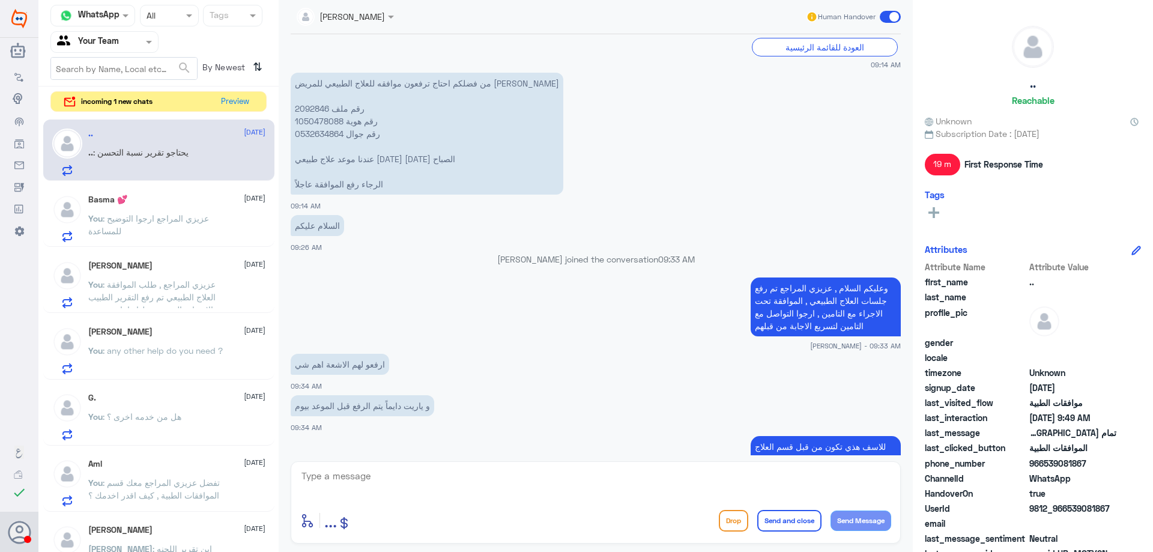
click at [313, 109] on p "من فضلكم احتاج ترفعون موافقه للعلاج الطبيعي للمريض [PERSON_NAME] رقم ملف 209284…" at bounding box center [427, 134] width 273 height 122
copy p "2092846"
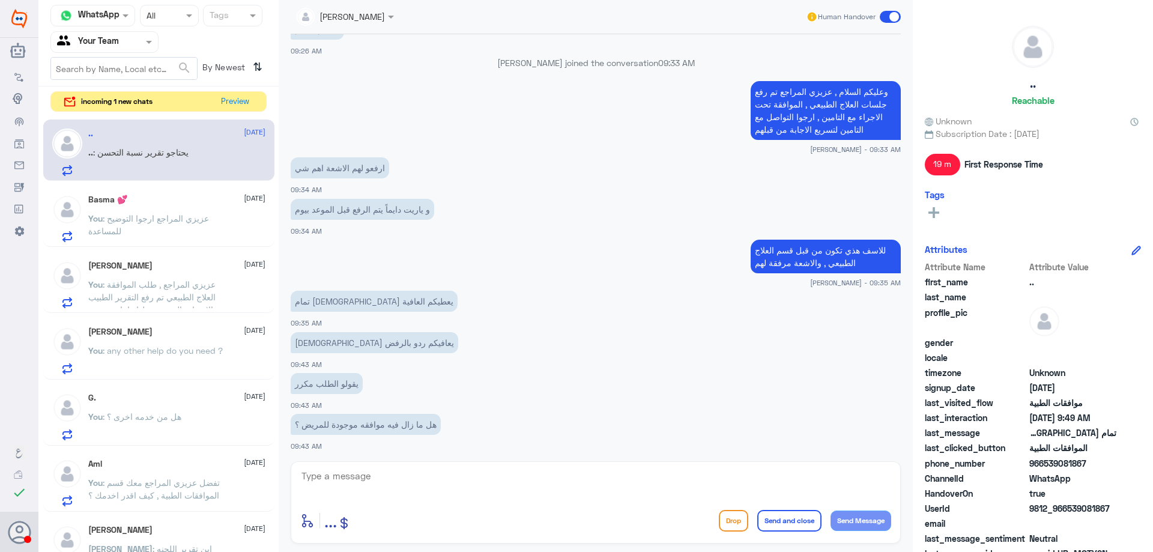
scroll to position [972, 0]
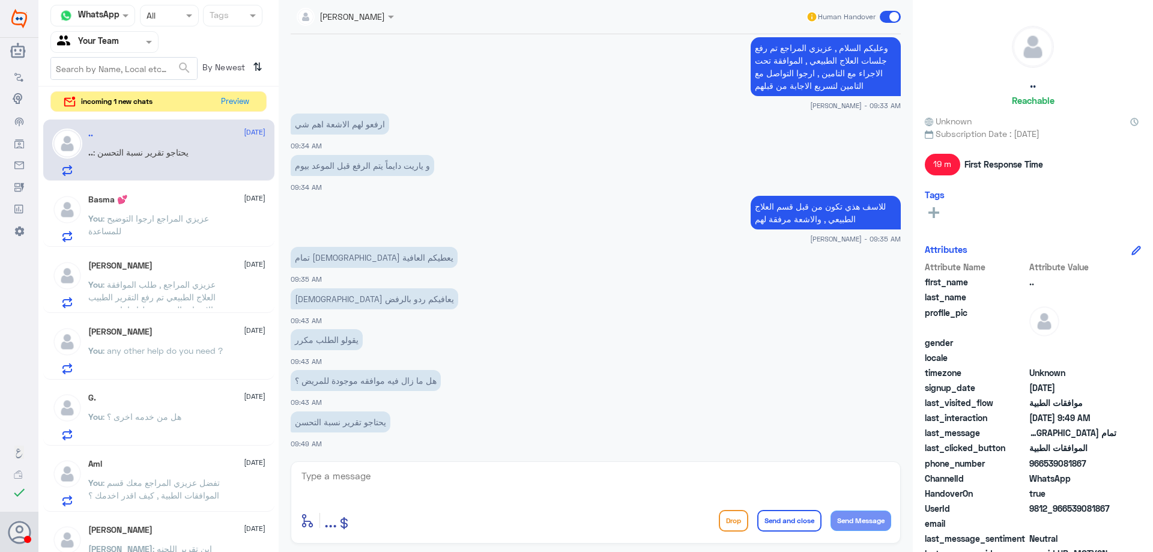
click at [502, 493] on textarea at bounding box center [595, 482] width 591 height 29
type textarea "اعتذر عن التاخير كنت في انتظار قسم العلاج الطبيعي بتزويدي بنسة التحسن"
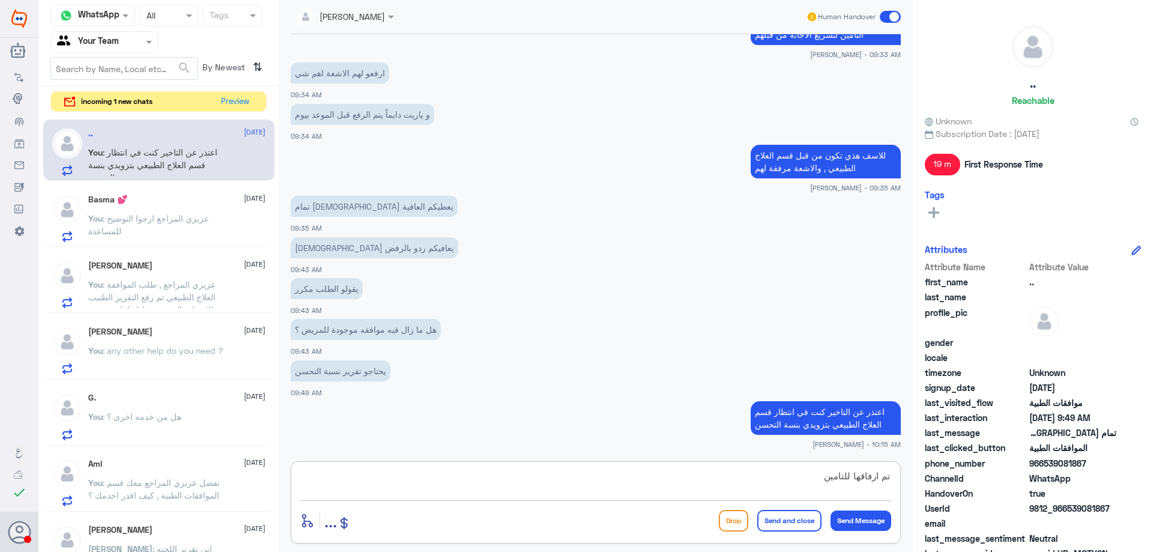
type textarea "تم ارفاقها للتامين"
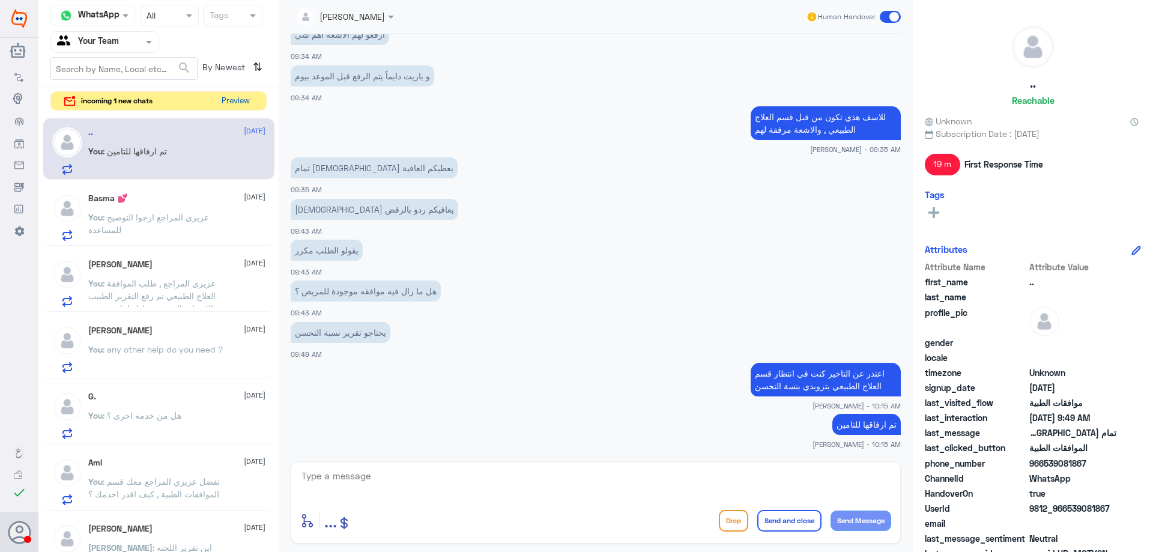
click at [238, 98] on button "Preview" at bounding box center [235, 101] width 37 height 19
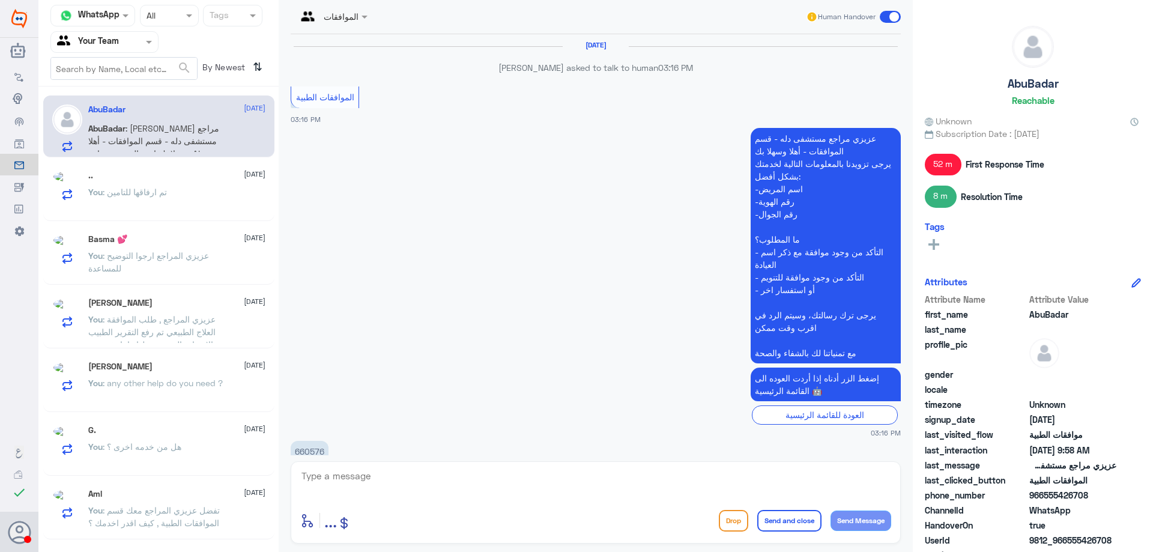
scroll to position [1182, 0]
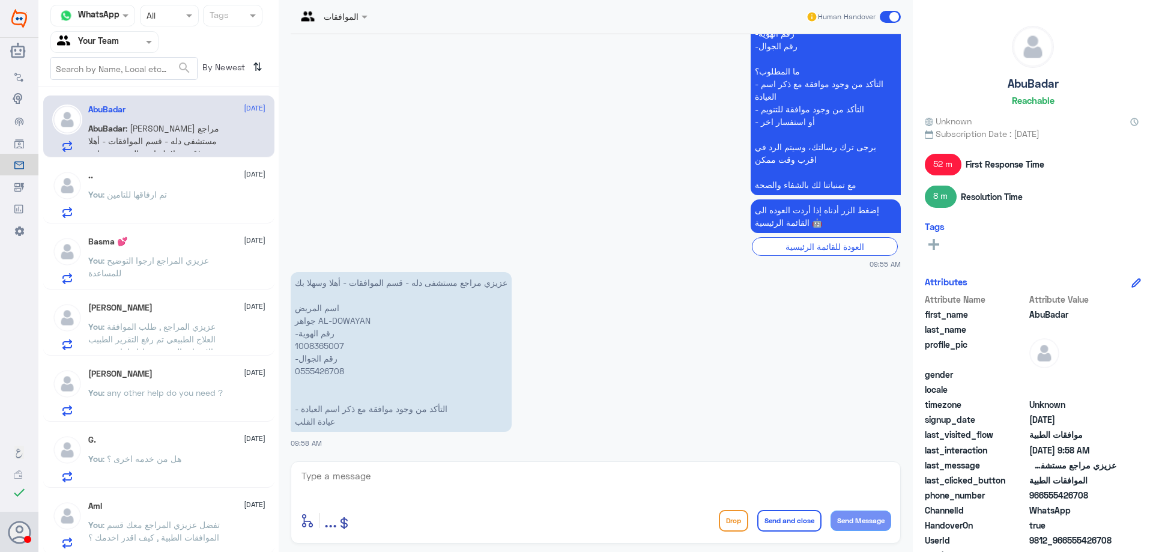
click at [319, 344] on p "عزيزي مراجع مستشفى دله - قسم الموافقات - أهلا وسهلا بك اسم المريض جواهر AL-DOWA…" at bounding box center [401, 352] width 221 height 160
copy p "1008365007"
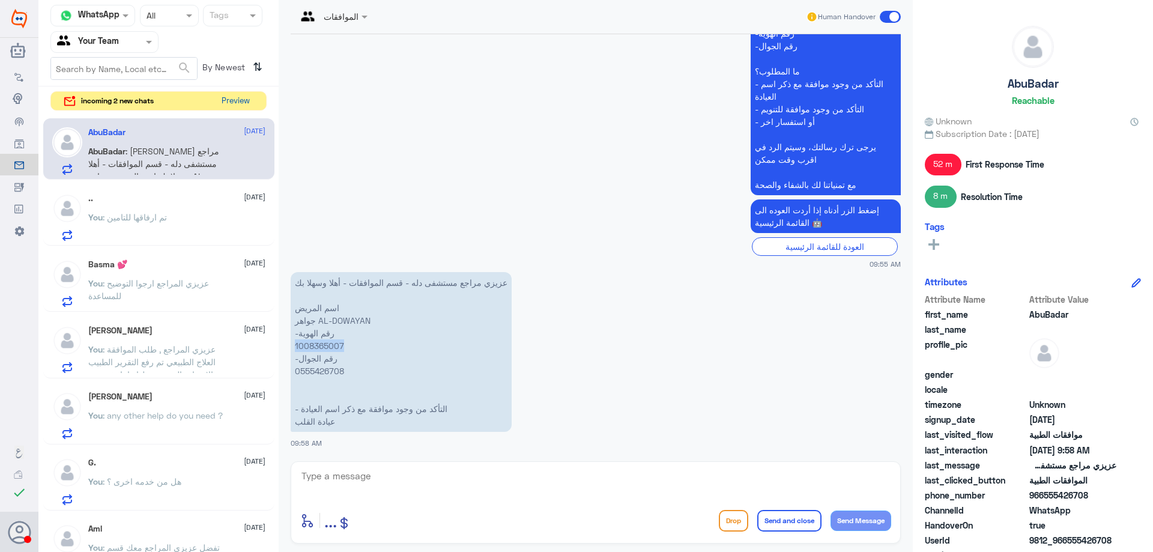
click at [241, 99] on button "Preview" at bounding box center [235, 101] width 37 height 19
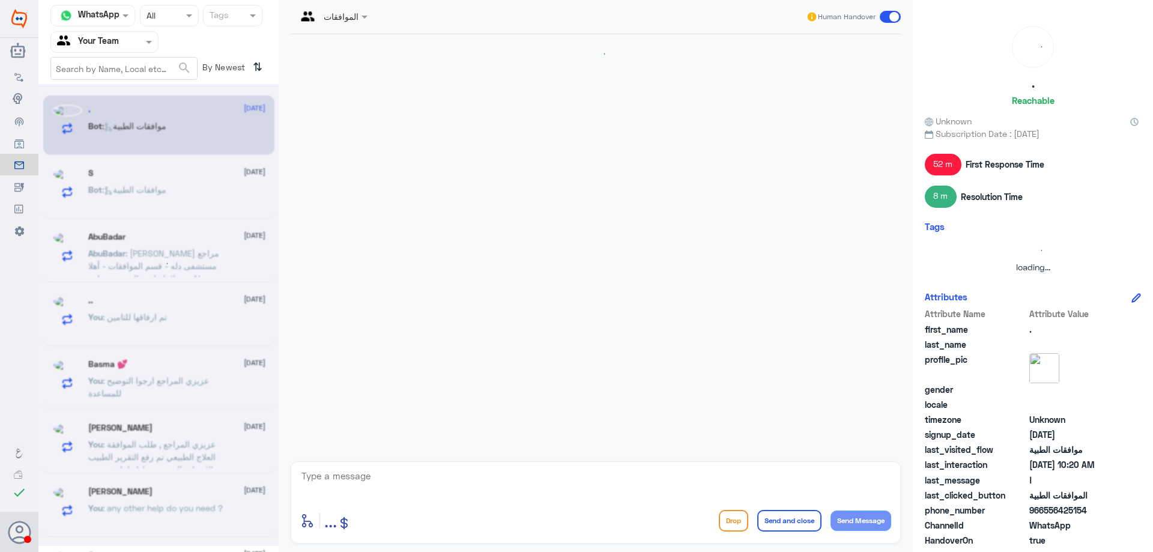
scroll to position [0, 0]
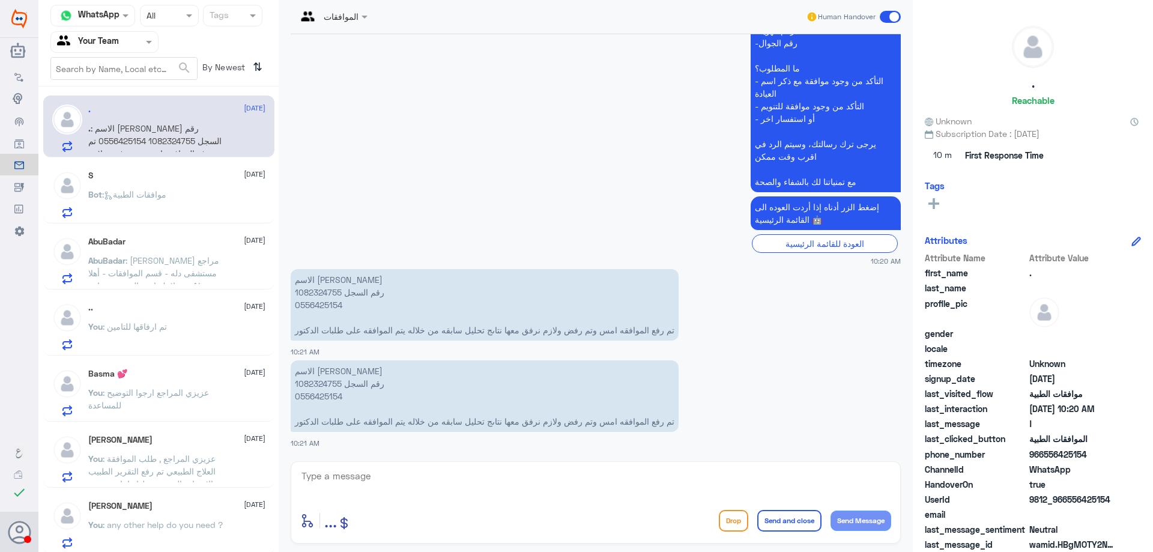
click at [191, 236] on div "AbuBadar 6 October AbuBadar : عزيزي مراجع مستشفى دله - قسم الموافقات - أهلا وسه…" at bounding box center [158, 259] width 231 height 62
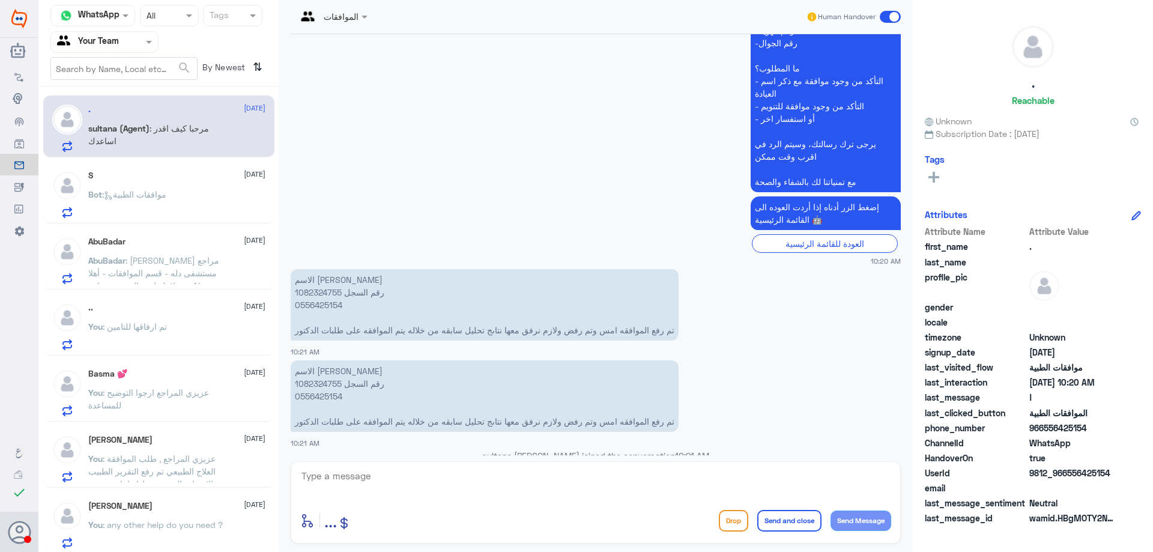
scroll to position [411, 0]
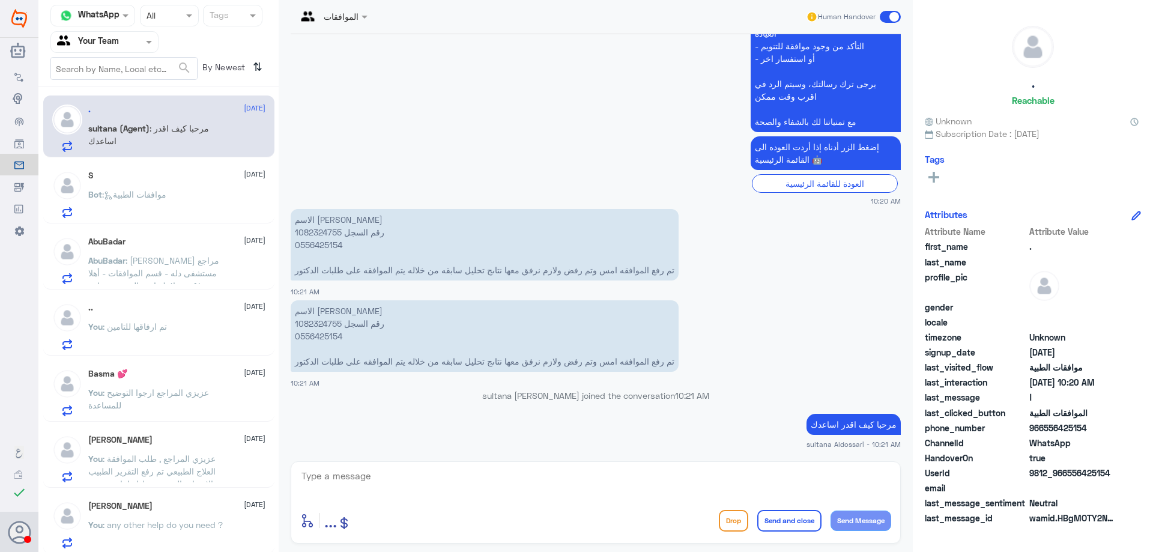
click at [182, 252] on div "AbuBadar 6 October AbuBadar : عزيزي مراجع مستشفى دله - قسم الموافقات - أهلا وسه…" at bounding box center [176, 260] width 177 height 47
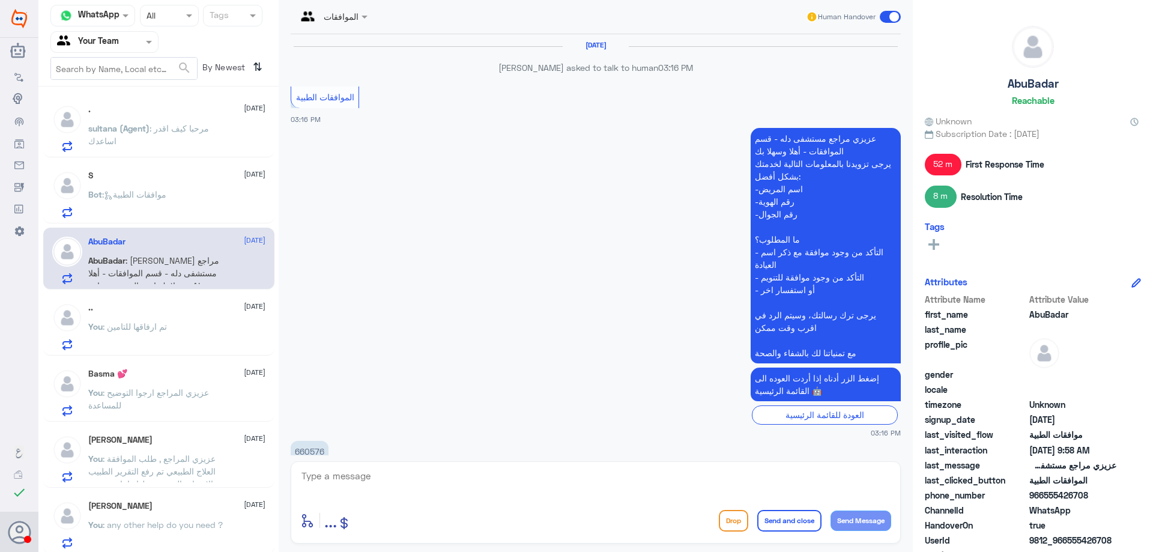
scroll to position [1182, 0]
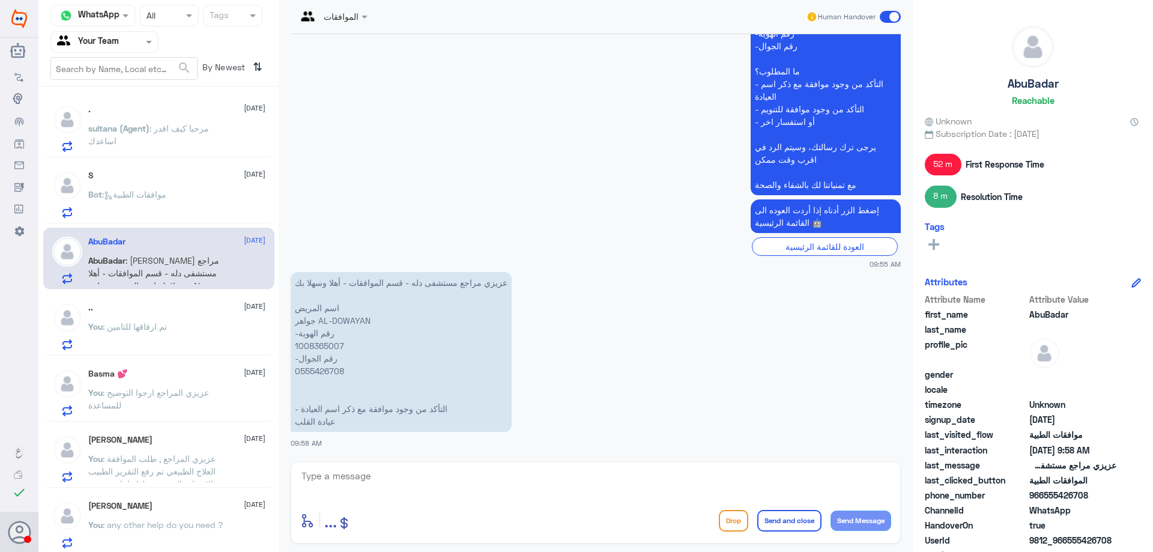
click at [346, 479] on textarea at bounding box center [595, 482] width 591 height 29
click at [316, 349] on p "عزيزي مراجع مستشفى دله - قسم الموافقات - أهلا وسهلا بك اسم المريض جواهر AL-DOWA…" at bounding box center [401, 352] width 221 height 160
copy p "1008365007"
click at [465, 482] on textarea at bounding box center [595, 482] width 591 height 29
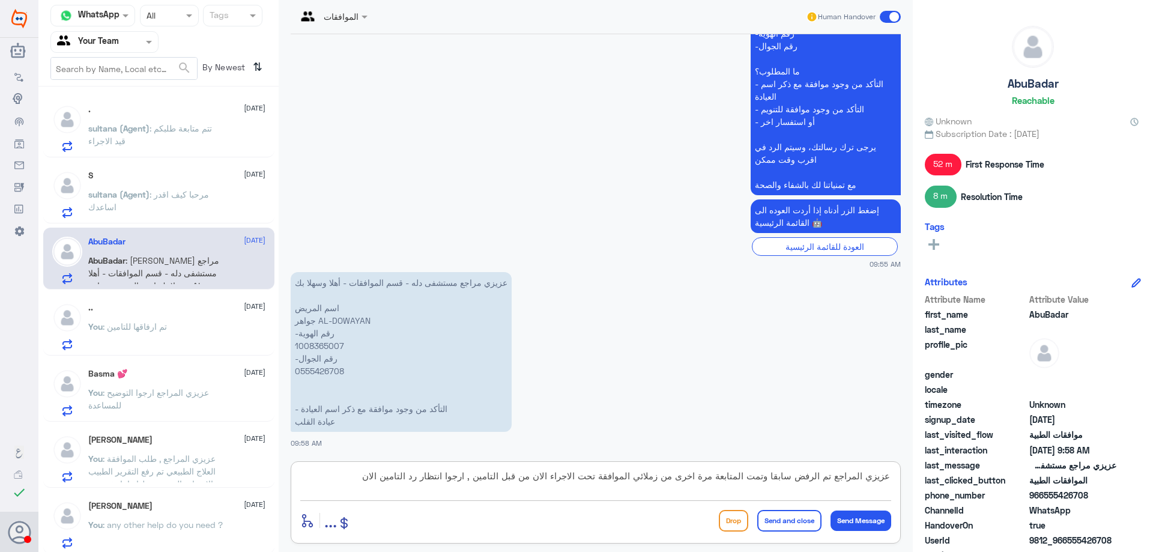
type textarea "عزيزي المراجع تم الرفض سابقا وتمت المتابعة مرة اخرى من زملائي الموافقة تحت الاج…"
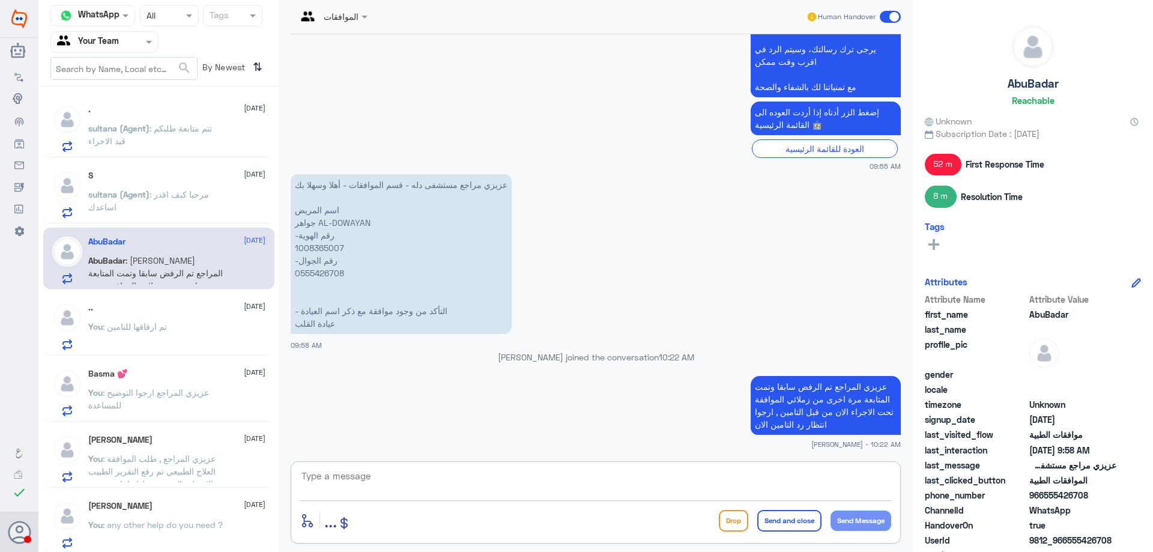
scroll to position [1256, 0]
click at [201, 311] on div ".. 6 October" at bounding box center [176, 308] width 177 height 10
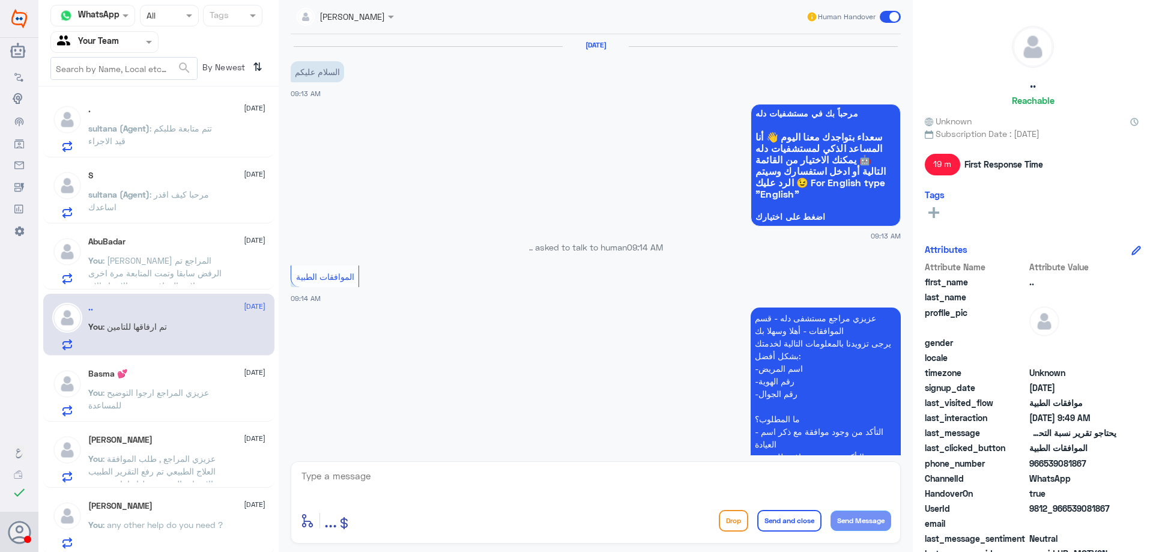
scroll to position [877, 0]
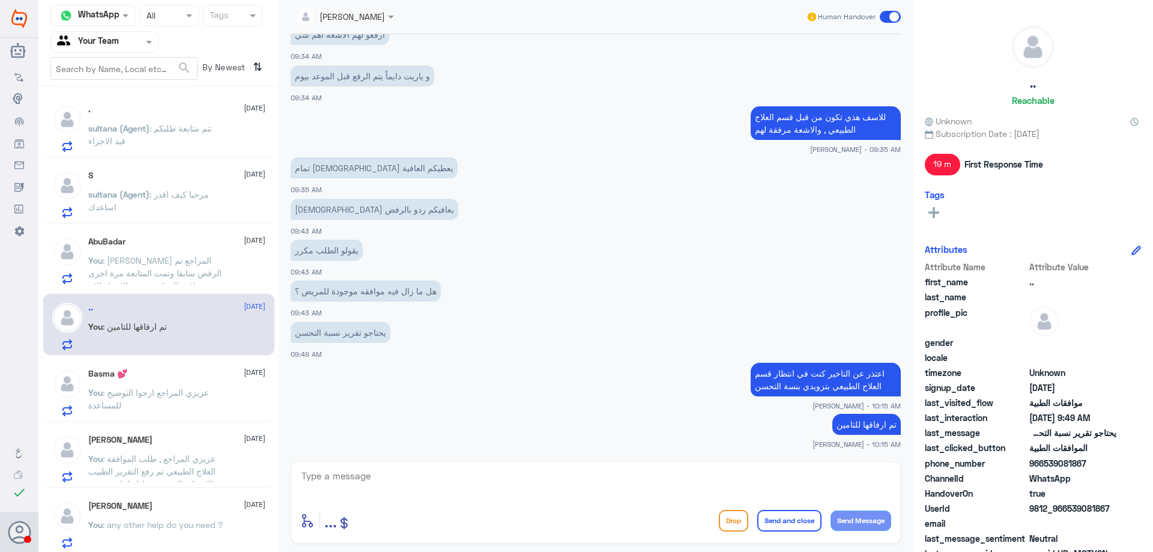
click at [202, 397] on span ": عزيزي المراجع ارجوا التوضيح للمساعدة" at bounding box center [148, 398] width 121 height 23
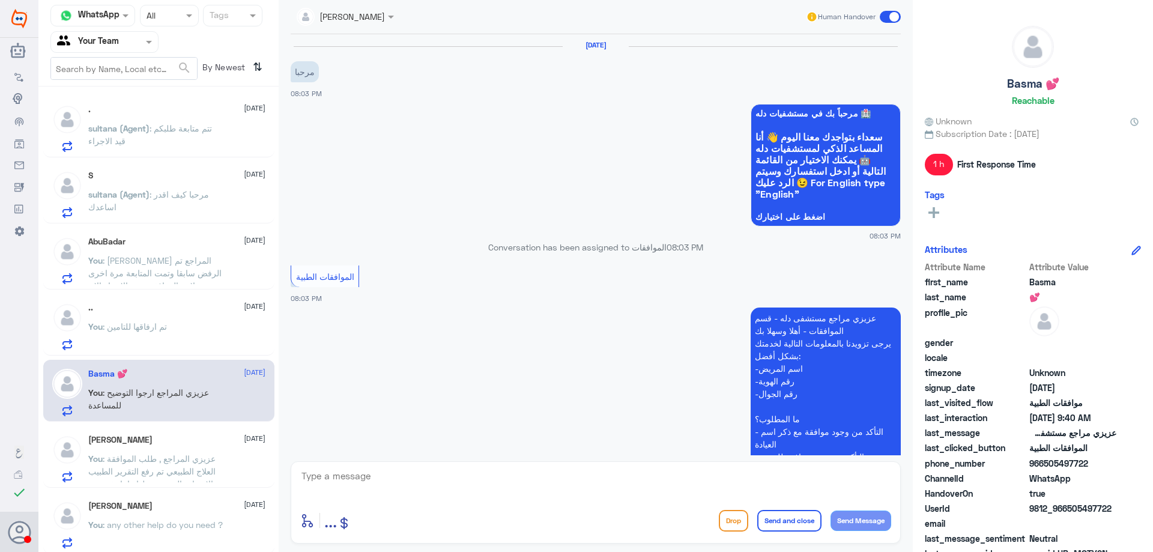
scroll to position [1606, 0]
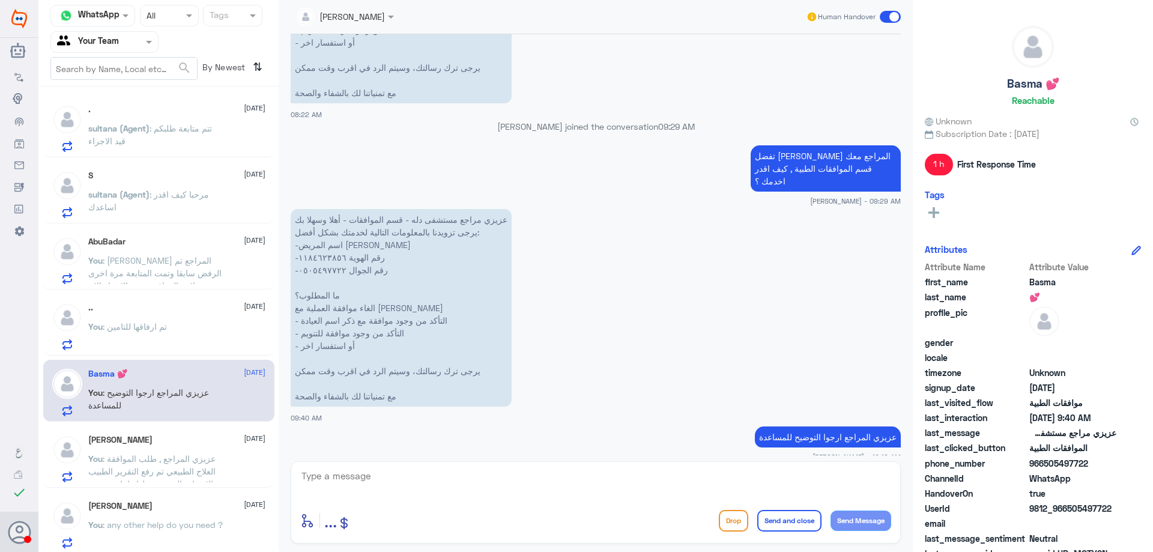
click at [199, 460] on span ": عزيزي المراجع , طلب الموافقة العلاج الطبيعي تم رفع التقرير الطبيب والاشعات ال…" at bounding box center [155, 489] width 134 height 73
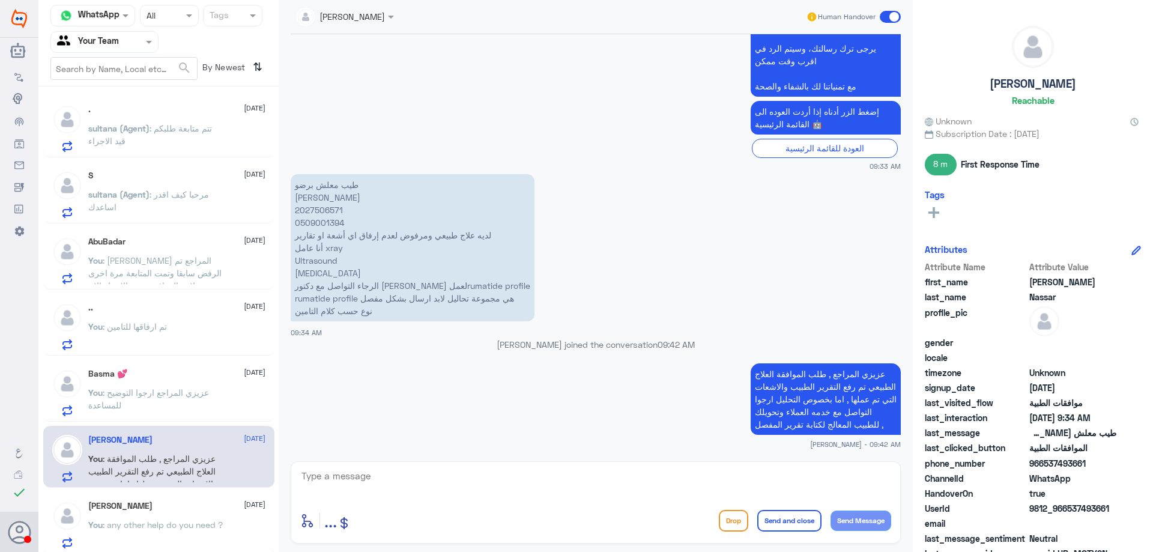
scroll to position [60, 0]
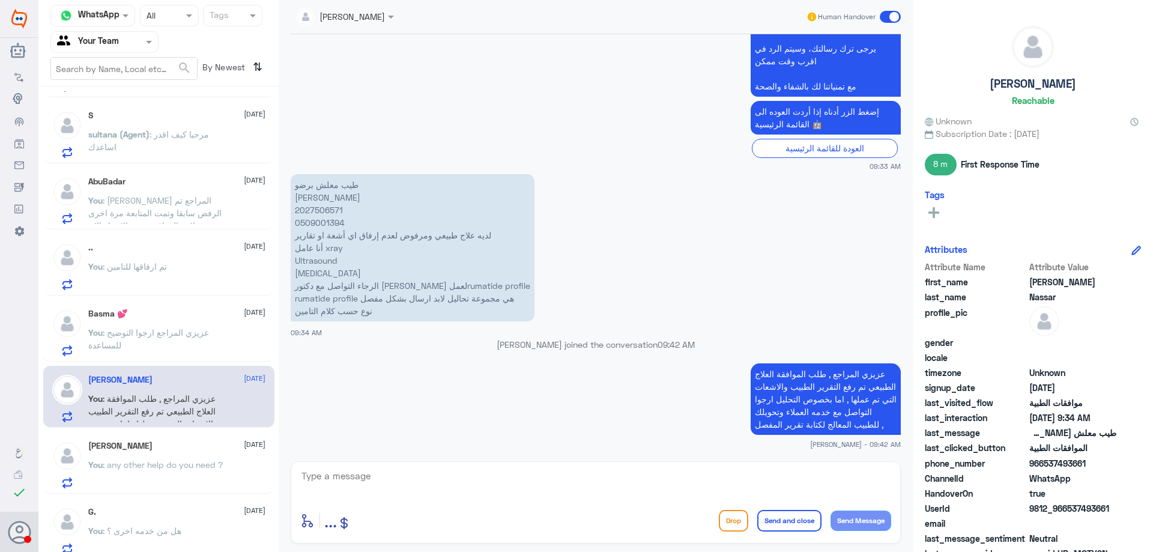
click at [166, 458] on p "You : any other help do you need ?" at bounding box center [155, 473] width 135 height 30
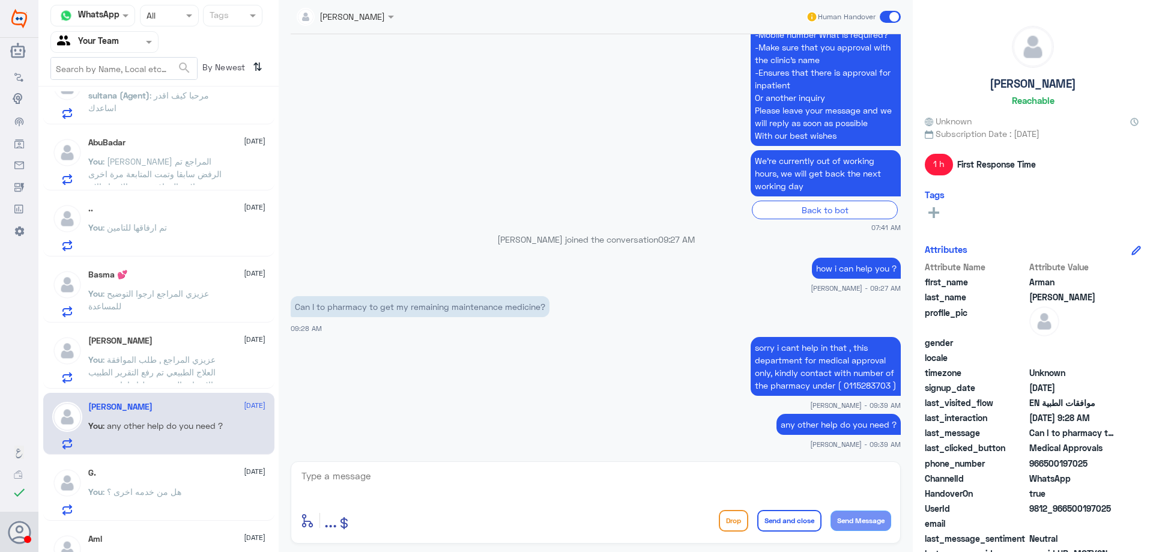
scroll to position [120, 0]
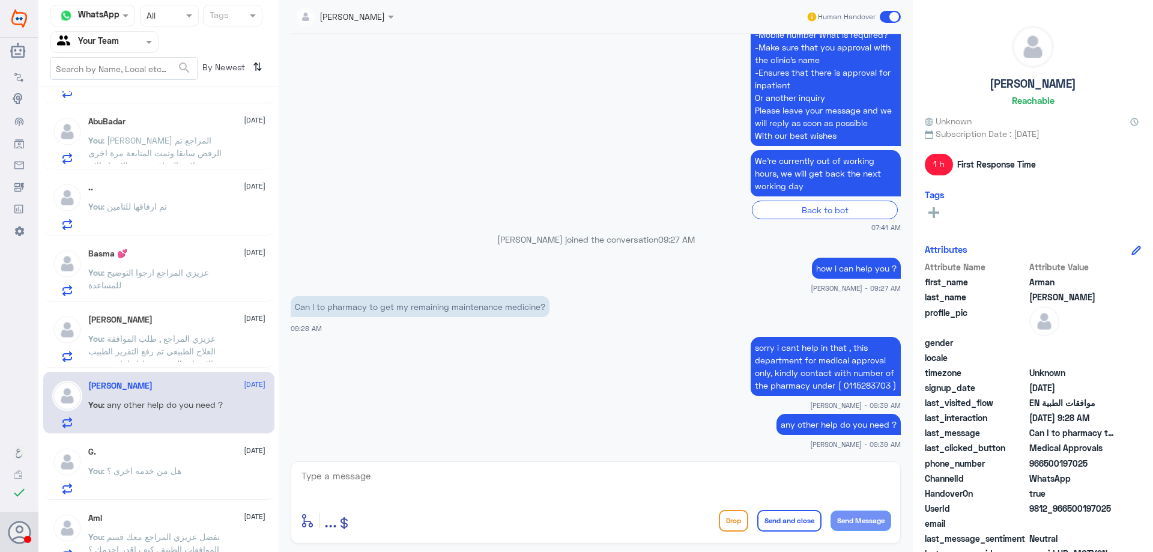
click at [408, 468] on textarea at bounding box center [595, 482] width 591 height 29
type textarea "ل"
type textarea "god give you wellness"
click at [779, 521] on button "Send and close" at bounding box center [789, 521] width 64 height 22
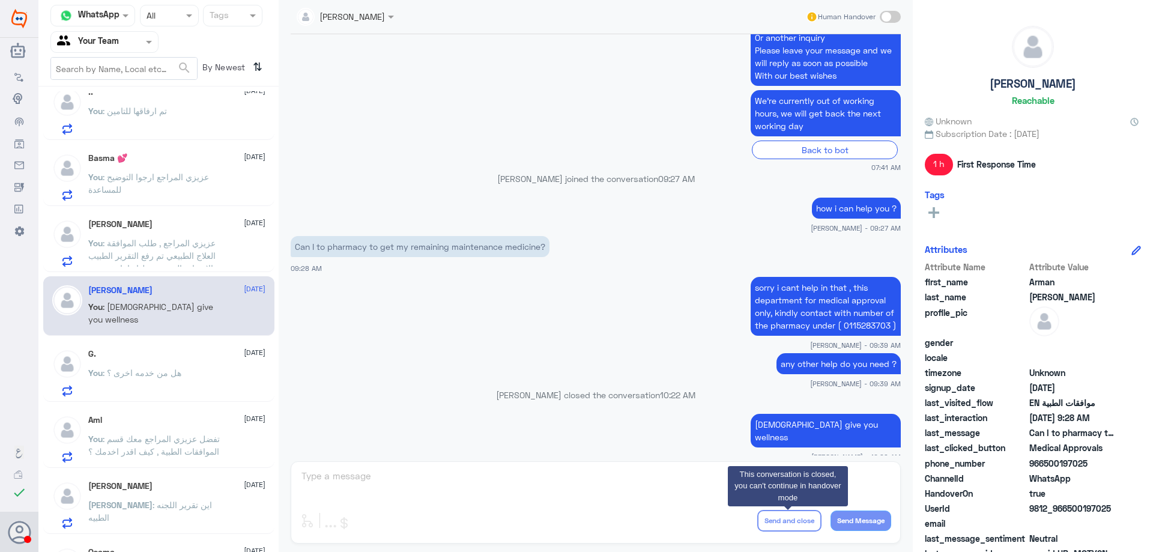
scroll to position [240, 0]
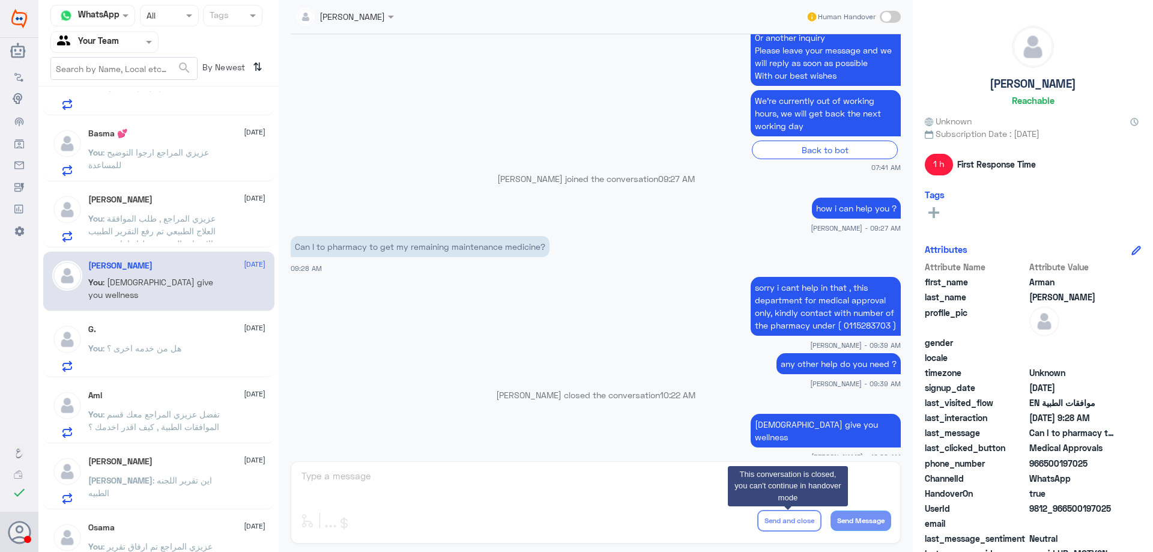
click at [174, 352] on span ": هل من خدمه اخرى ؟" at bounding box center [142, 348] width 79 height 10
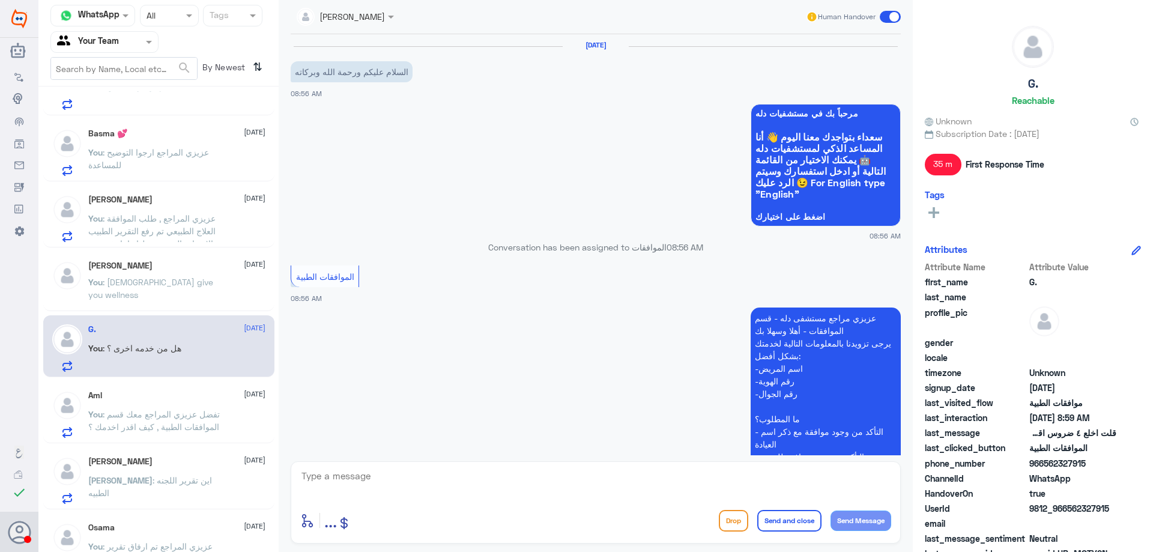
scroll to position [528, 0]
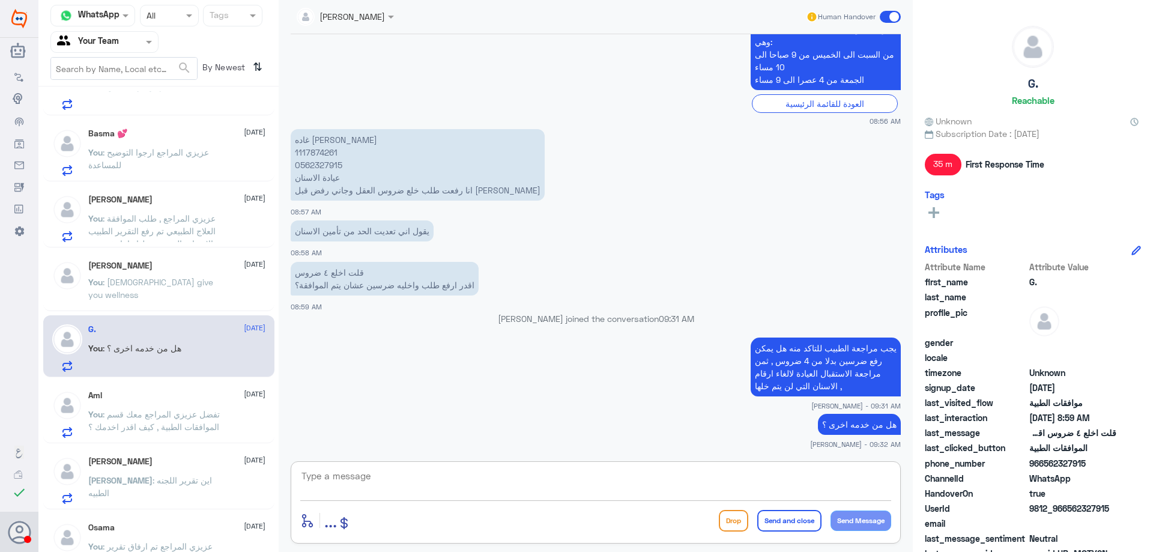
click at [516, 482] on textarea at bounding box center [595, 482] width 591 height 29
type textarea "متمنين لكم دوم الصحة والعافية"
click at [790, 519] on button "Send and close" at bounding box center [789, 521] width 64 height 22
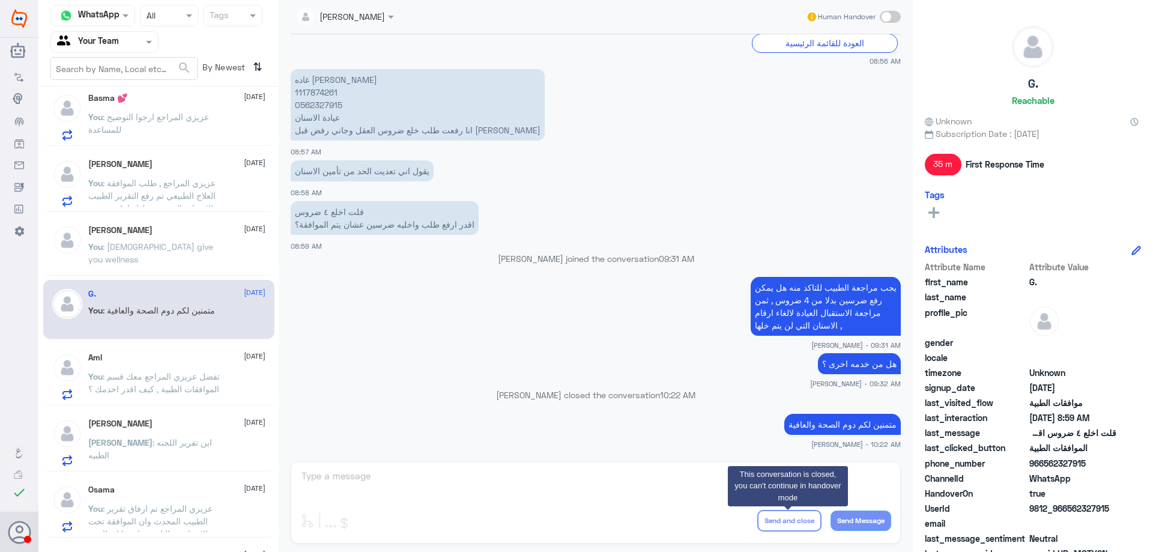
scroll to position [360, 0]
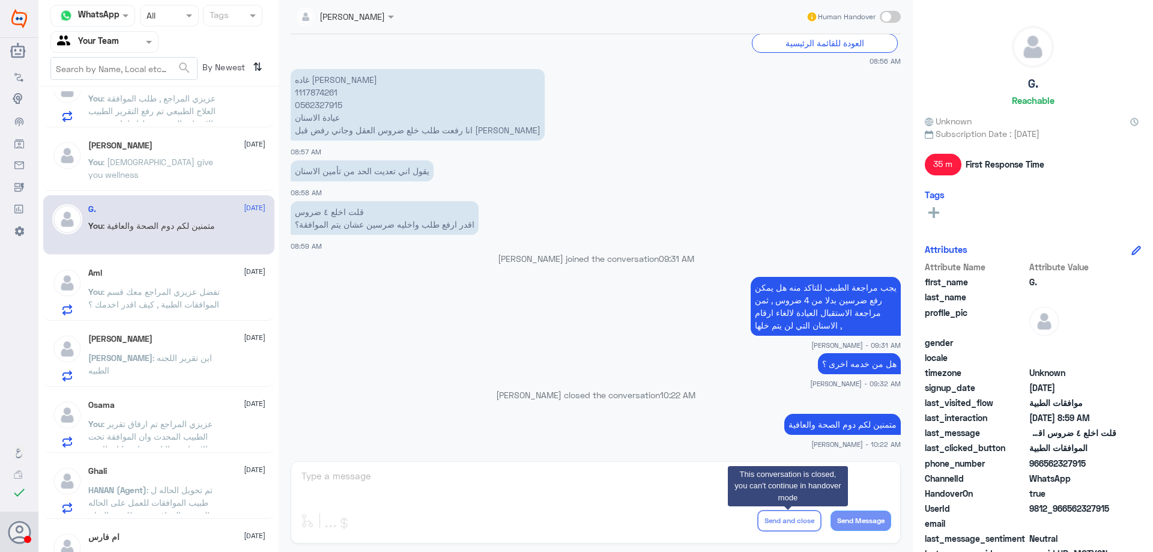
click at [202, 301] on span ": تفضل عزيزي المراجع معك قسم الموافقات الطبية , كيف اقدر اخدمك ؟" at bounding box center [153, 297] width 131 height 23
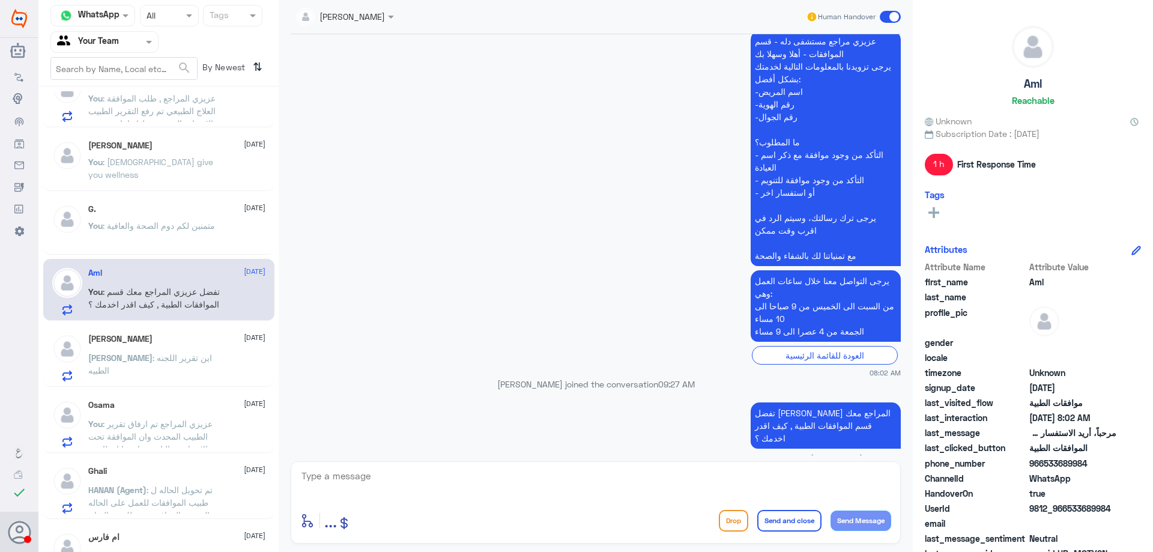
scroll to position [279, 0]
click at [617, 477] on textarea at bounding box center [595, 482] width 591 height 29
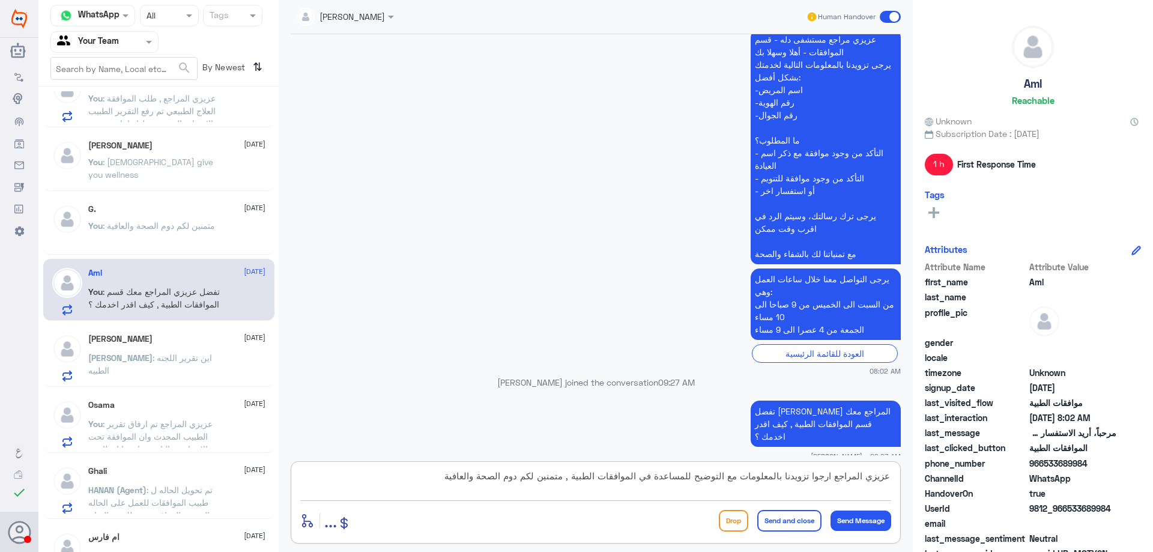
type textarea "عزيزي المراجع ارجوا تزويدنا بالمعلومات مع التوضيح للمساعدة في الموافقات الطبية …"
click at [782, 516] on button "Send and close" at bounding box center [789, 521] width 64 height 22
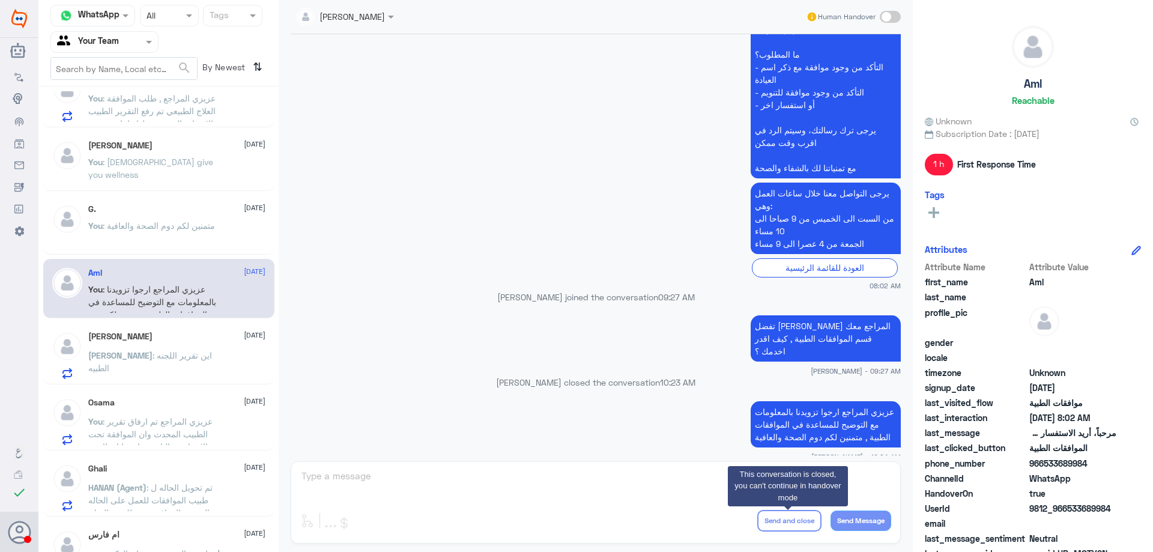
click at [208, 358] on span ": اين تقرير اللجنه الطبيه" at bounding box center [150, 361] width 124 height 23
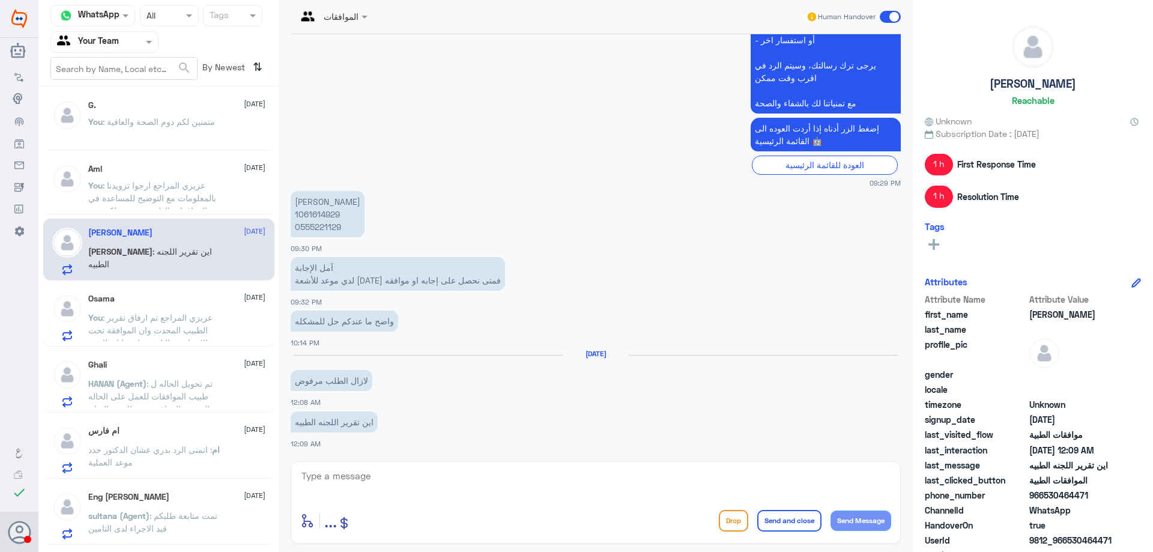
scroll to position [480, 0]
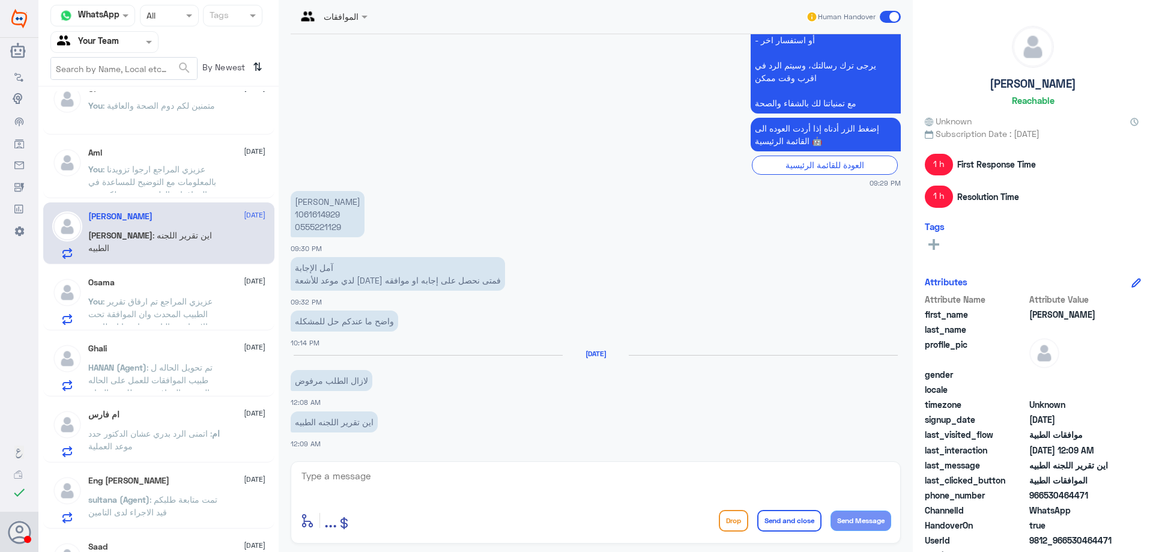
click at [323, 211] on p "محمد اباحسين 1061614929 0555221129" at bounding box center [328, 214] width 74 height 46
copy p "1061614929"
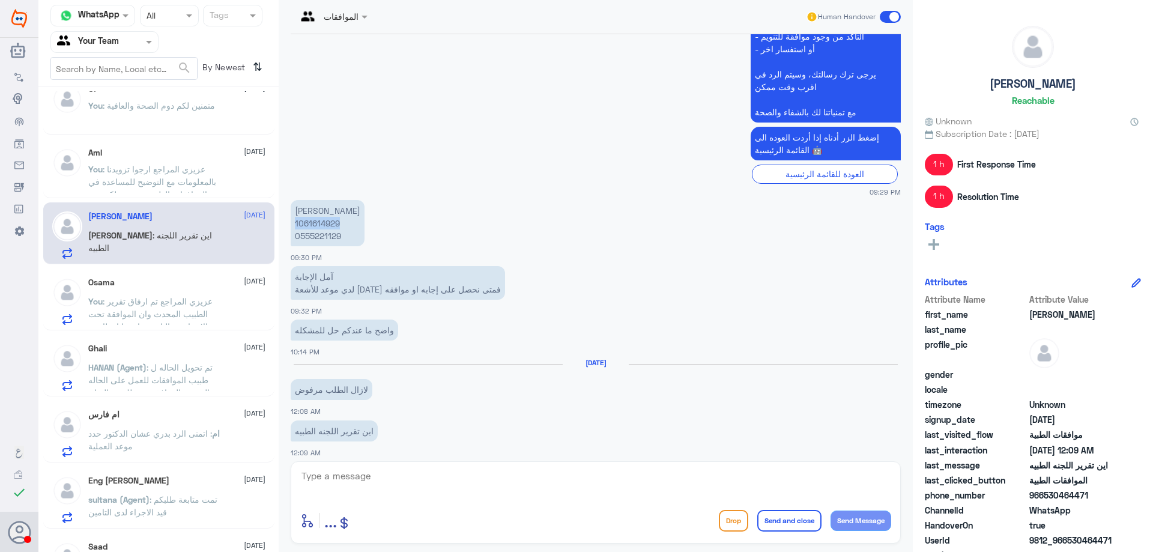
scroll to position [887, 0]
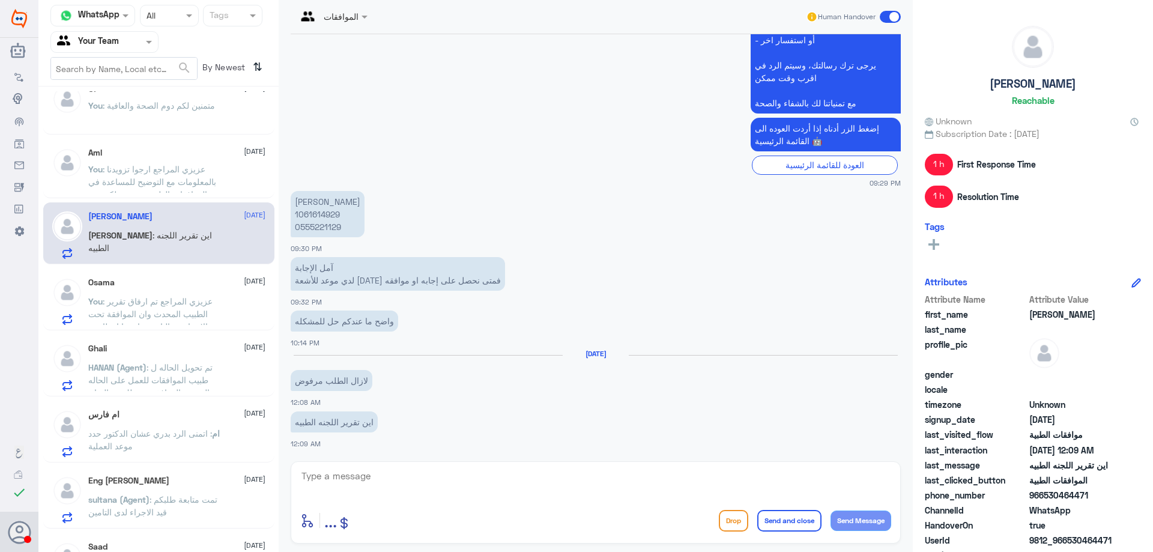
click at [177, 305] on span ": عزيزي المراجع تم ارفاق تقرير الطبيب المحدث وان الموافقة تحت الاجراء مع التامي…" at bounding box center [150, 320] width 124 height 48
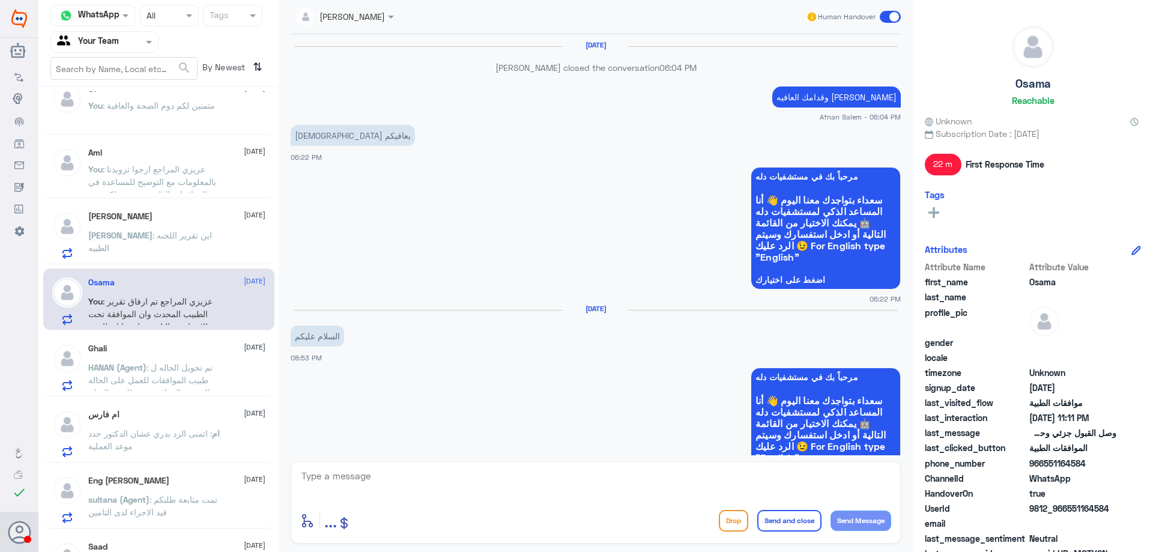
scroll to position [996, 0]
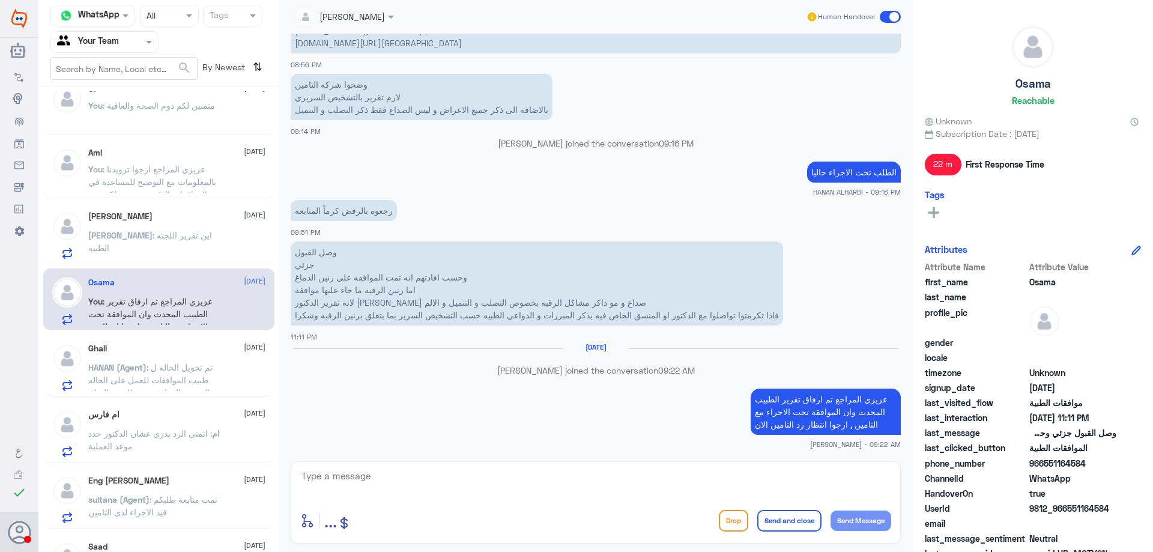
click at [184, 238] on span ": اين تقرير اللجنه الطبيه" at bounding box center [150, 241] width 124 height 23
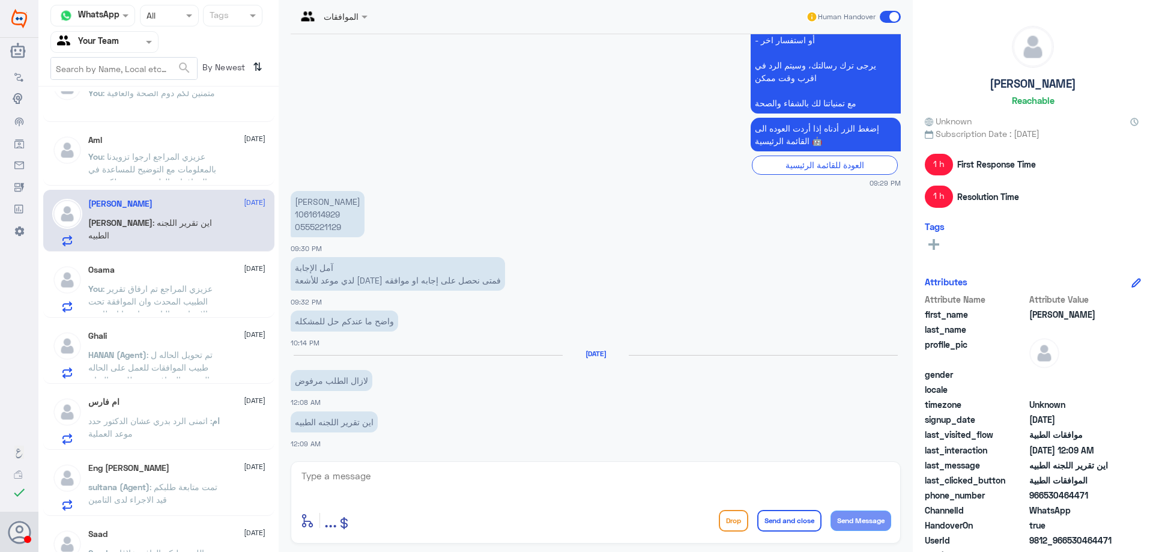
scroll to position [524, 0]
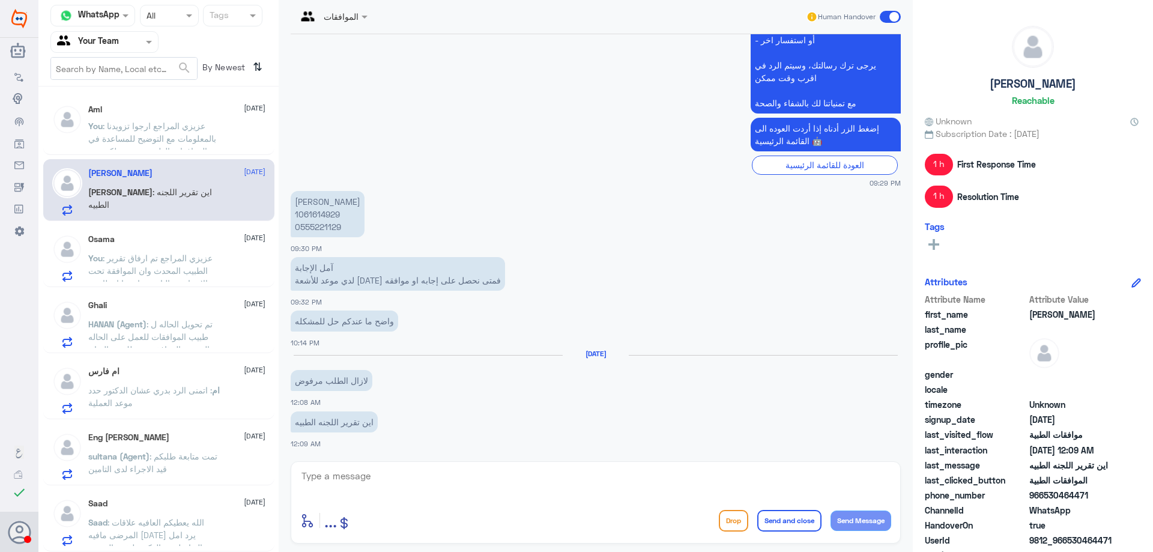
click at [178, 446] on div "Eng Tahira Alaa 5 October sultana (Agent) : تمت متابعة طلبكم قيد الاجراء لدى ال…" at bounding box center [176, 455] width 177 height 47
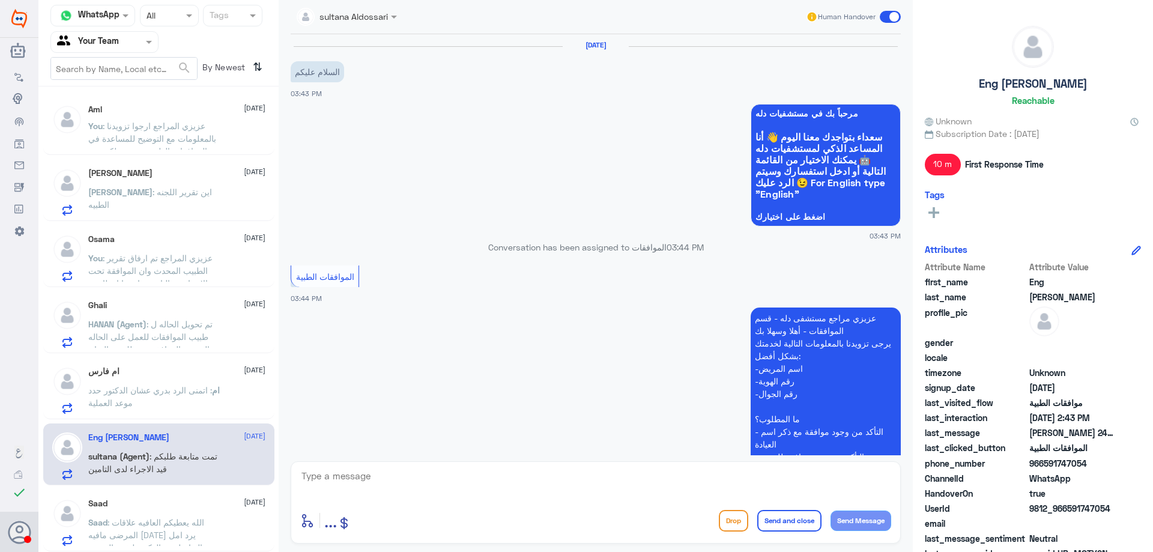
scroll to position [1205, 0]
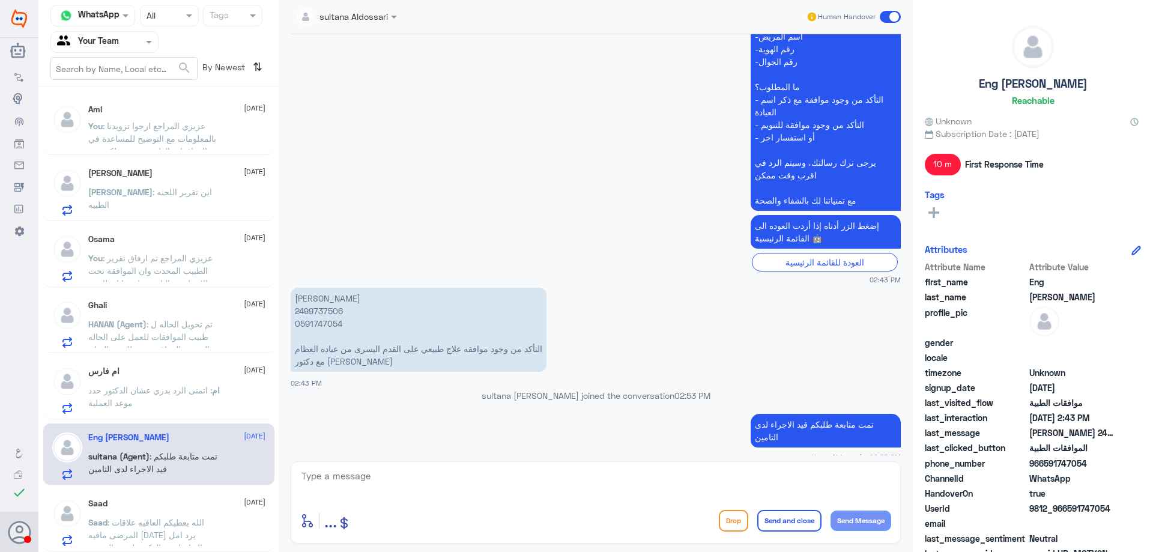
click at [309, 300] on p "اماني احمد 2499737506 0591747054 التأكد من وجود موافقه علاج طبيعي على القدم الي…" at bounding box center [419, 330] width 256 height 84
copy p "2499737506"
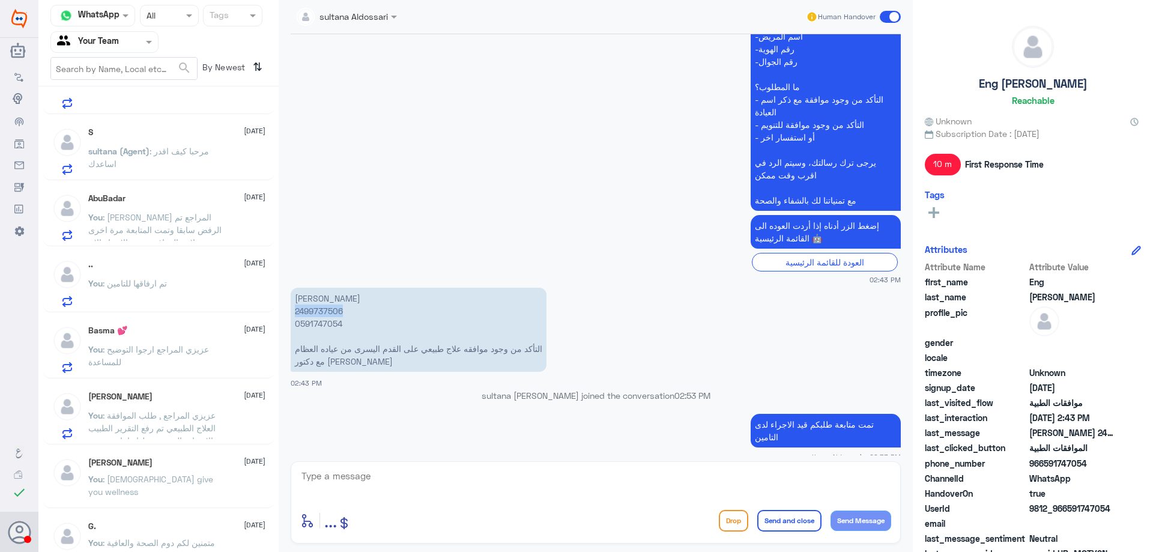
scroll to position [0, 0]
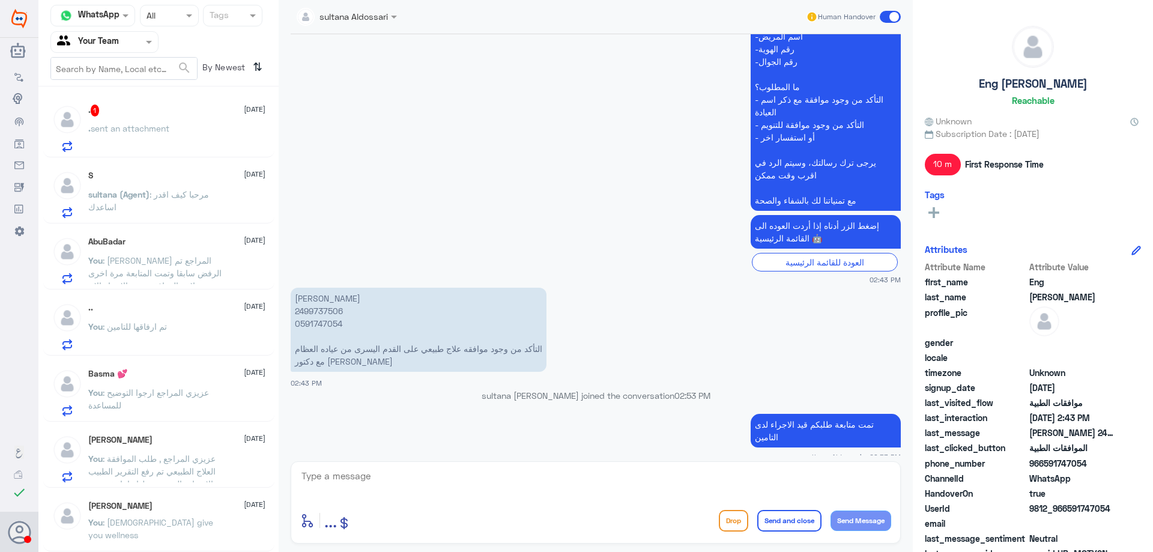
click at [175, 122] on div ". 1 6 October . sent an attachment" at bounding box center [176, 127] width 177 height 47
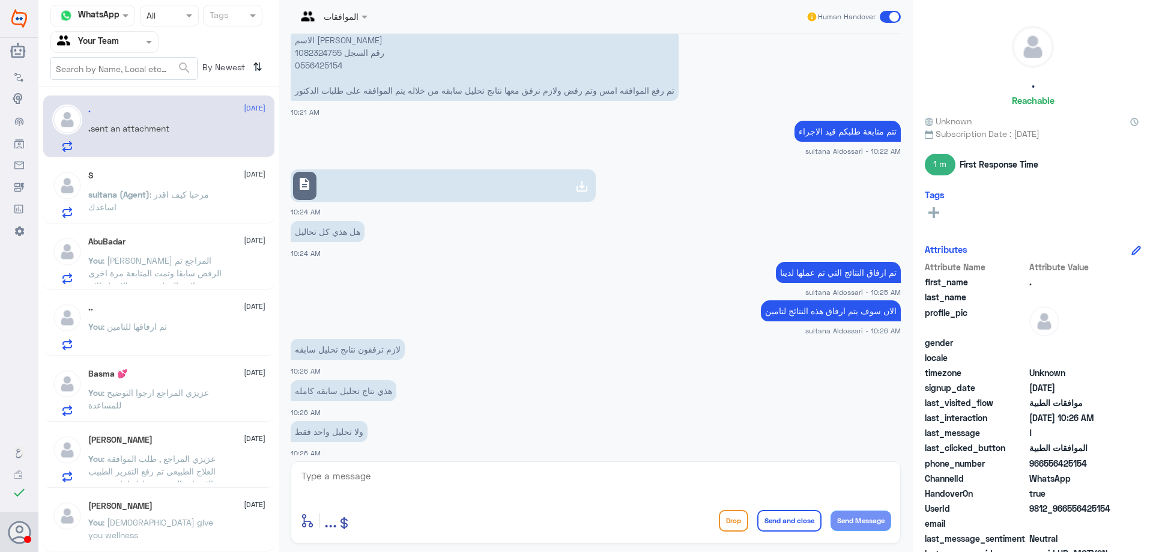
scroll to position [752, 0]
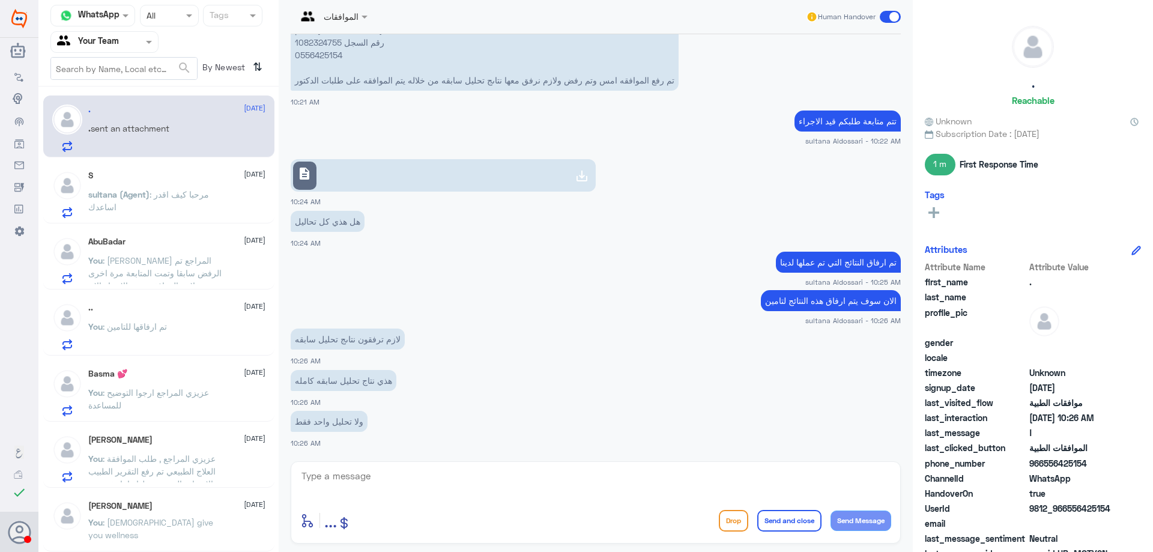
click at [209, 196] on span ": مرحبا كيف اقدر اساعدك" at bounding box center [148, 200] width 121 height 23
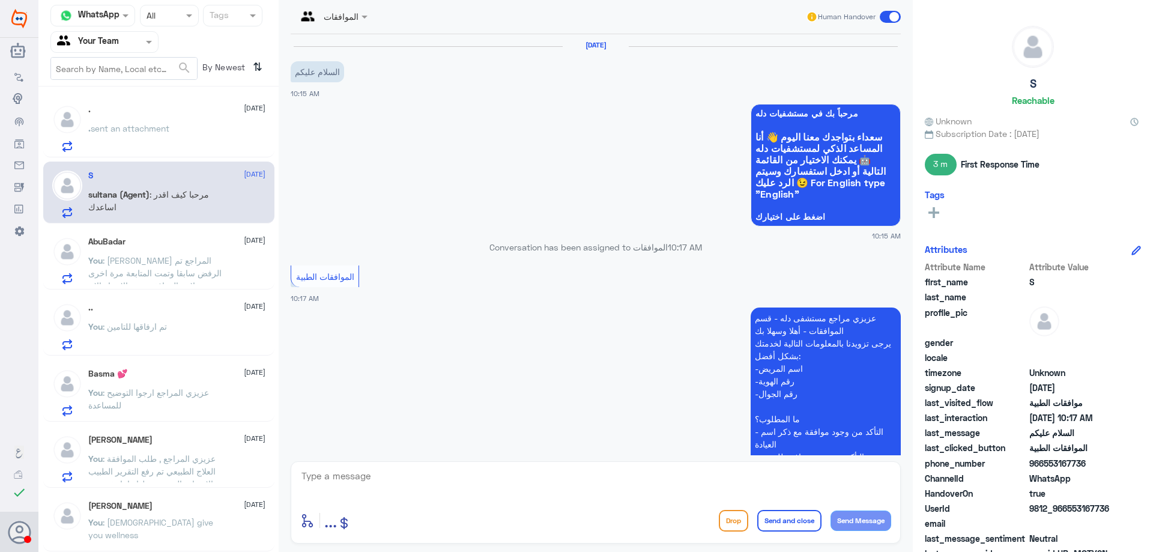
scroll to position [228, 0]
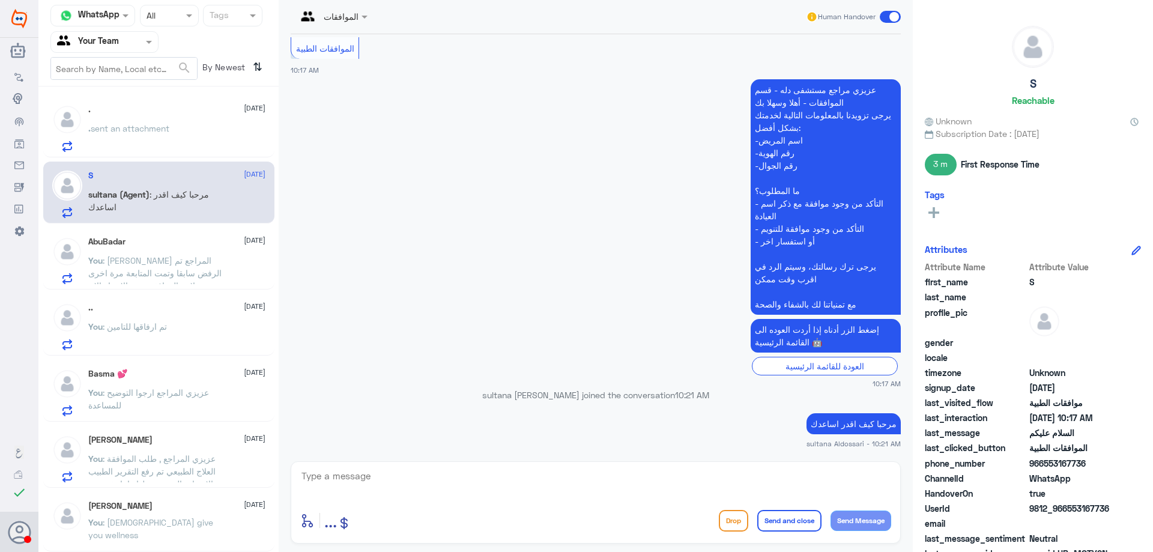
click at [196, 244] on div "AbuBadar 6 October" at bounding box center [176, 242] width 177 height 10
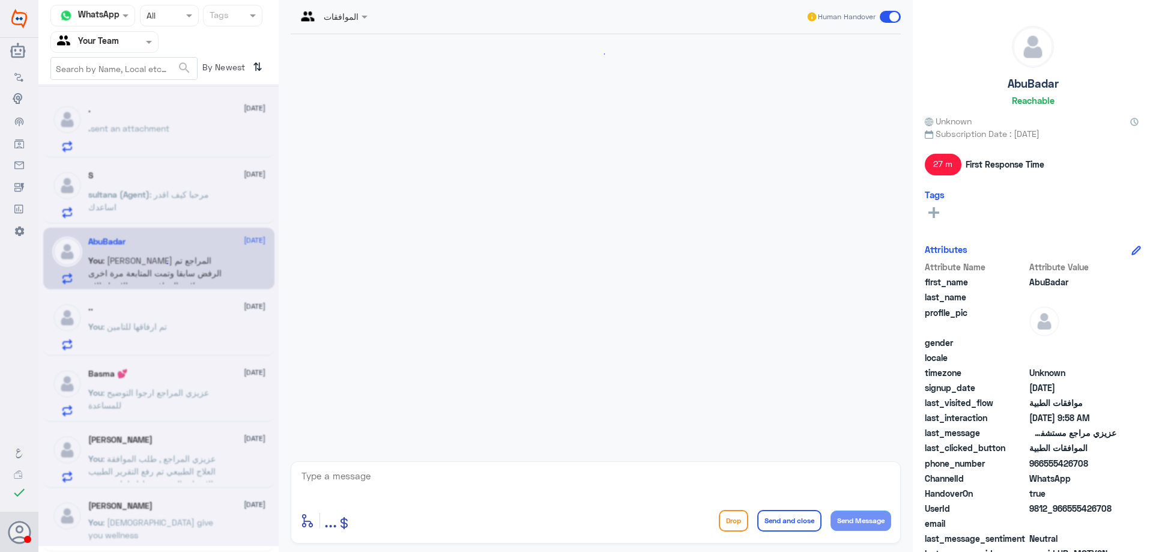
scroll to position [1214, 0]
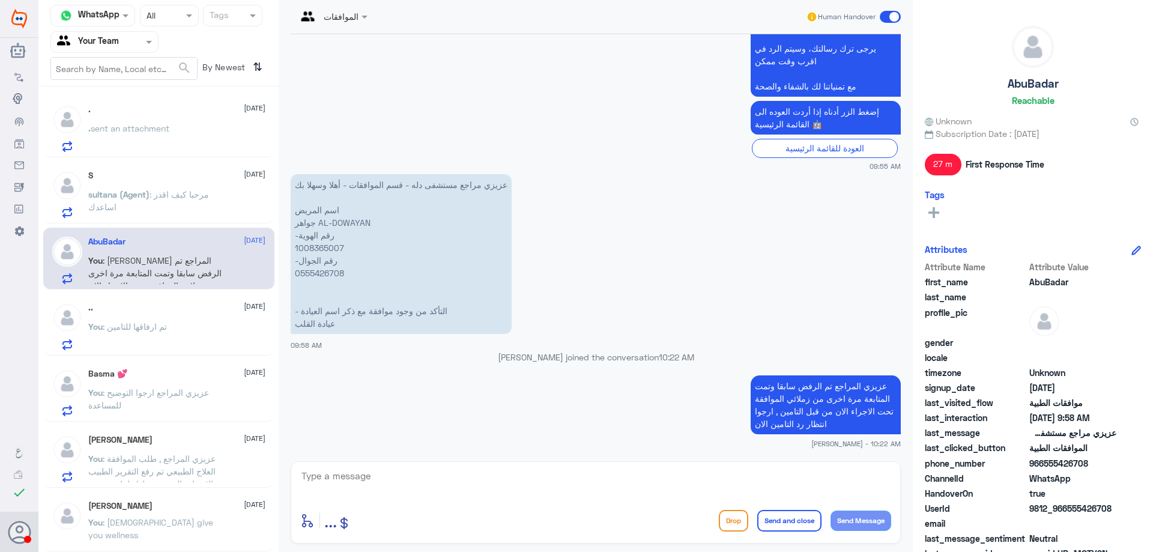
click at [225, 319] on div ".. 6 October You : تم ارفاقها للتامين" at bounding box center [176, 326] width 177 height 47
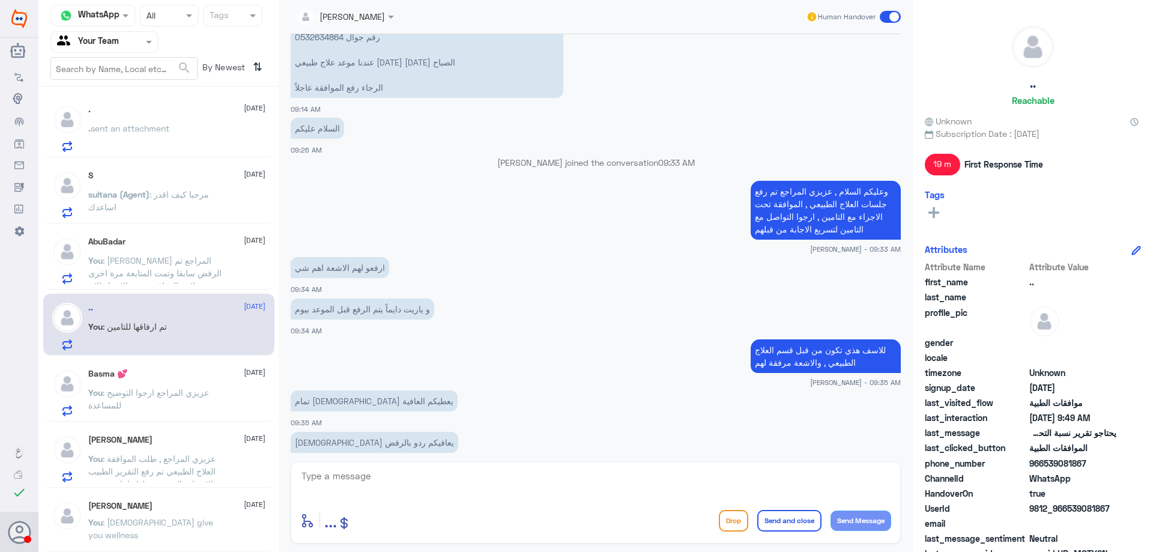
scroll to position [576, 0]
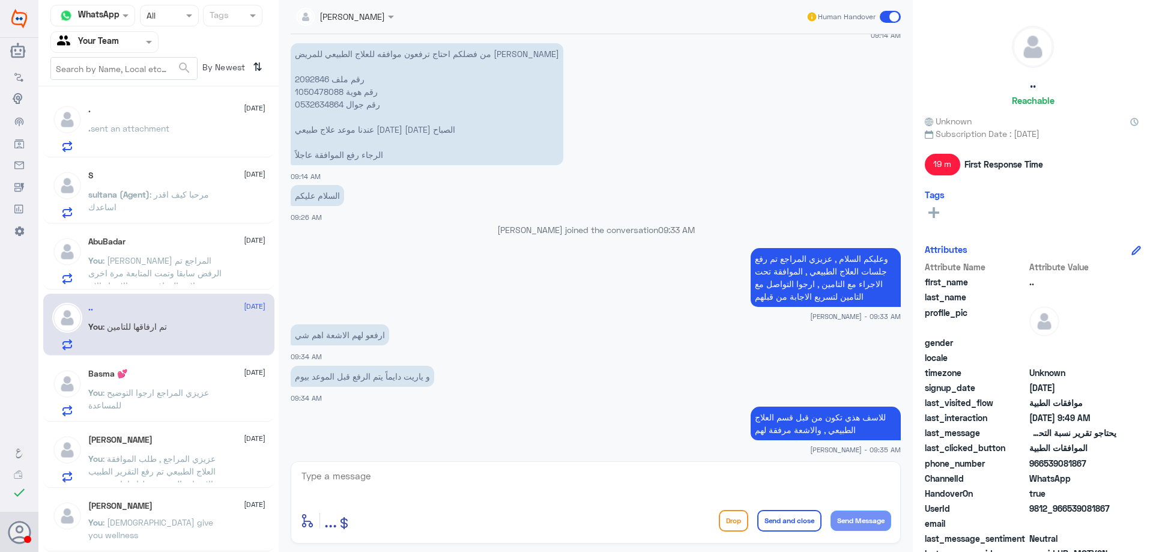
click at [310, 79] on p "من فضلكم احتاج ترفعون موافقه للعلاج الطبيعي للمريض نادر الجهني رقم ملف 2092846 …" at bounding box center [427, 104] width 273 height 122
copy p "2092846"
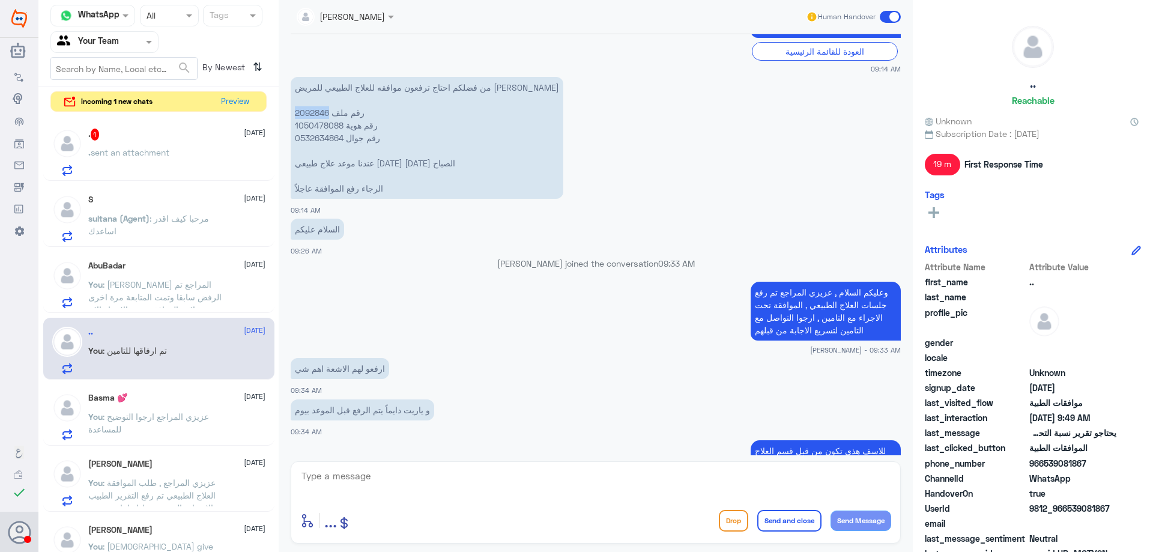
scroll to position [516, 0]
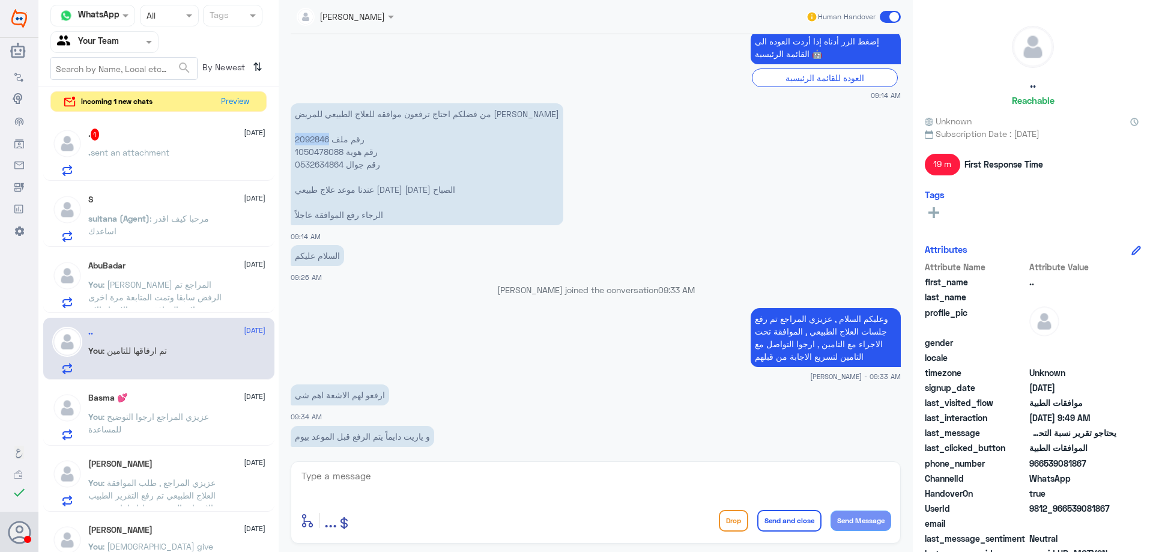
copy p "2092846"
click at [181, 160] on div ". sent an attachment" at bounding box center [176, 162] width 177 height 27
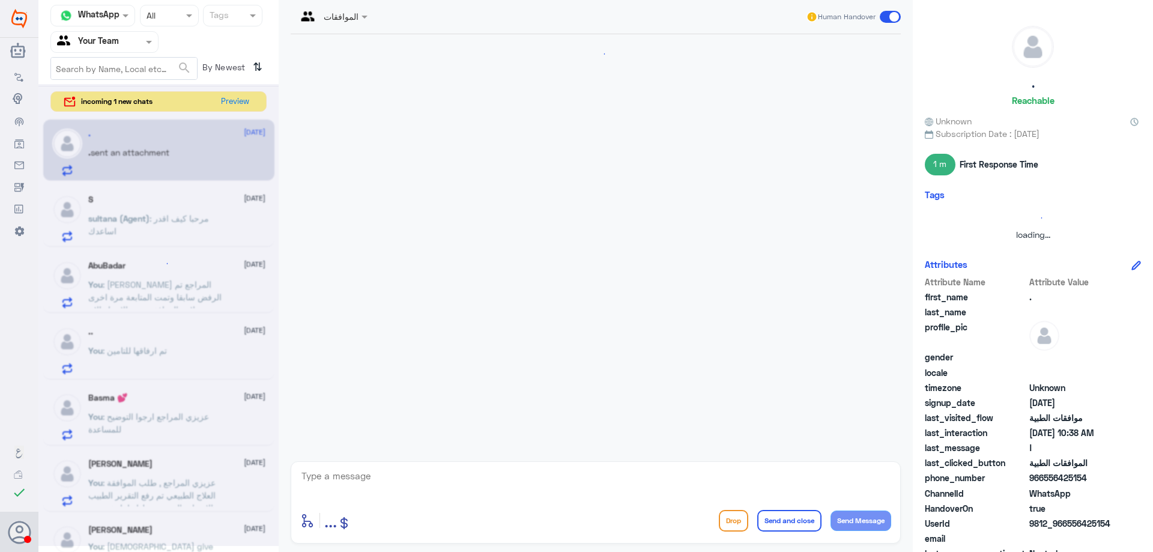
scroll to position [501, 0]
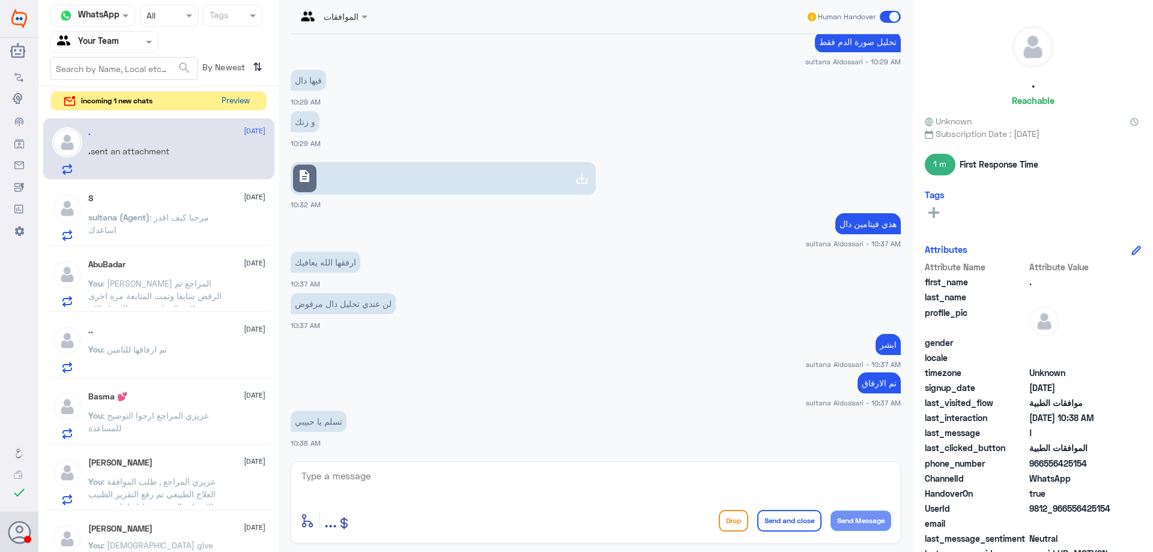
click at [237, 105] on button "Preview" at bounding box center [235, 101] width 37 height 19
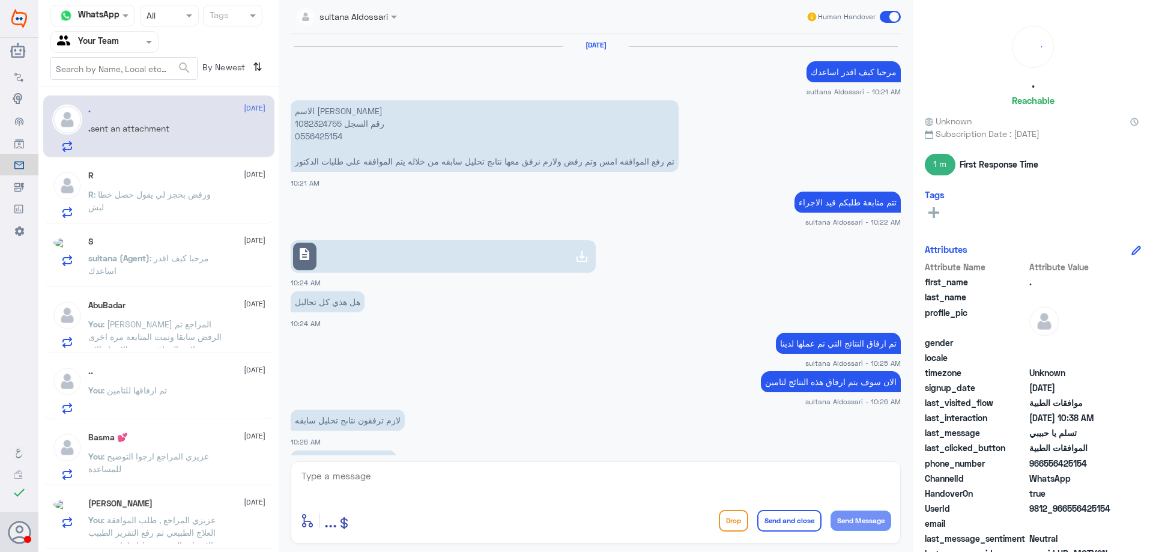
scroll to position [501, 0]
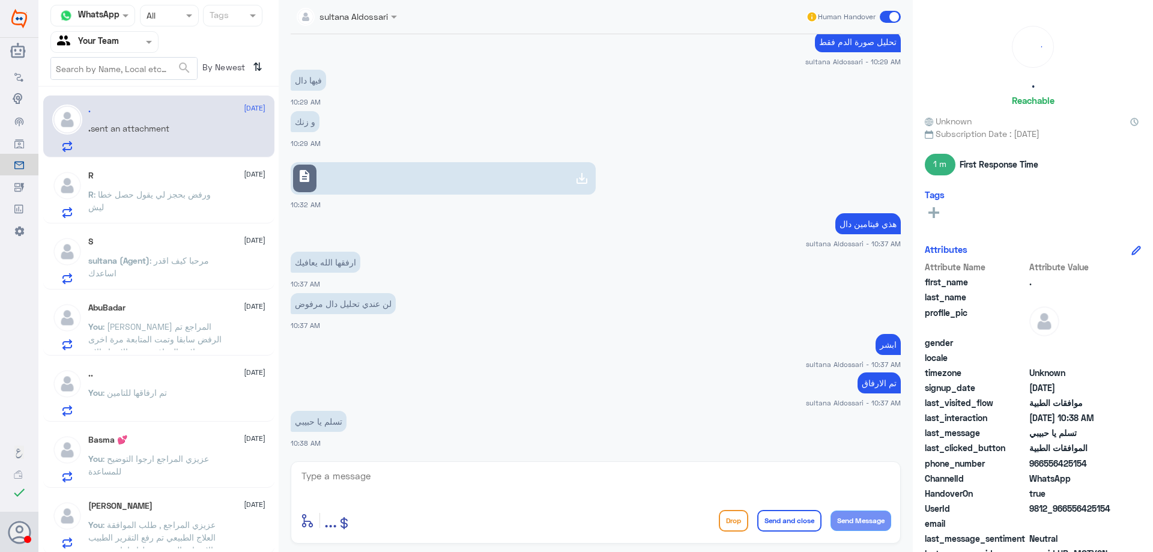
click at [209, 207] on p "R : ورفض بحجز لي يقول حصل خطا ليش" at bounding box center [155, 203] width 135 height 30
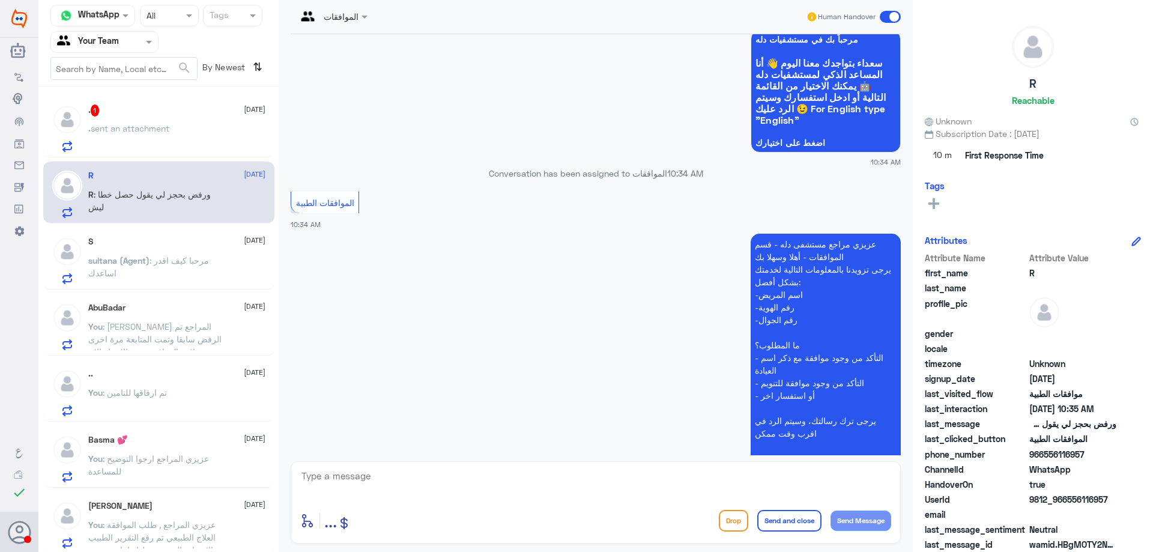
scroll to position [250, 0]
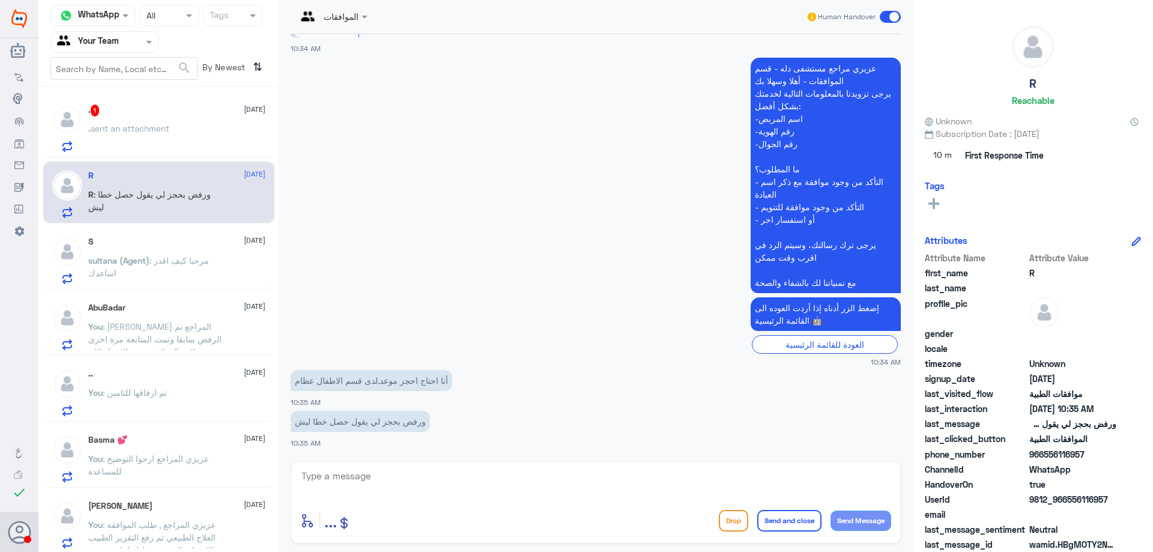
click at [444, 480] on textarea at bounding box center [595, 482] width 591 height 29
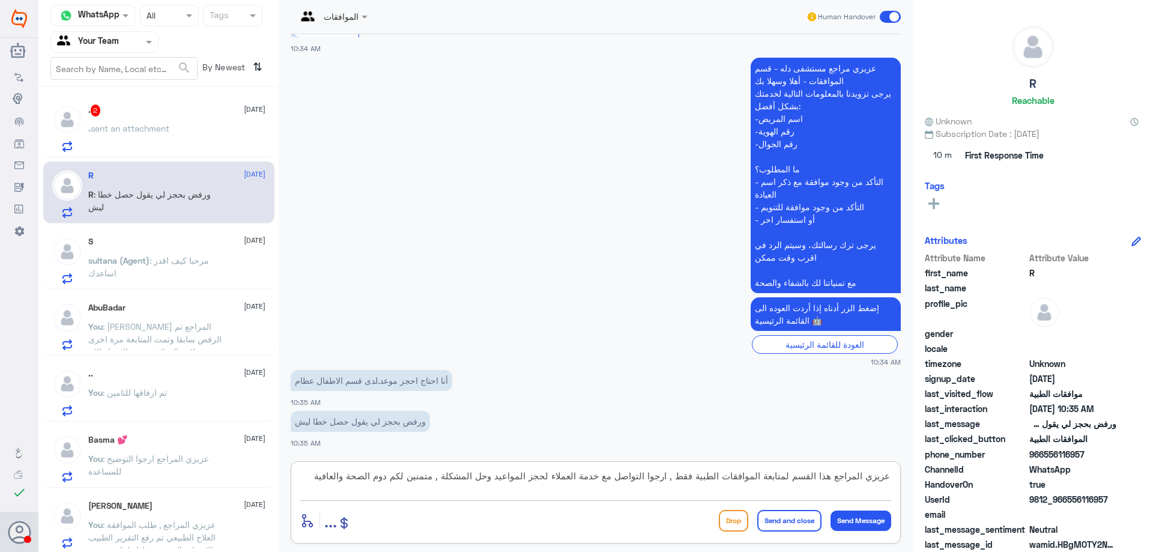
type textarea "عزيزي المراجع هذا القسم لمتابعة الموافقات الطبية فقط , ارجوا التواصل مع خدمة ال…"
click at [778, 519] on button "Send and close" at bounding box center [789, 521] width 64 height 22
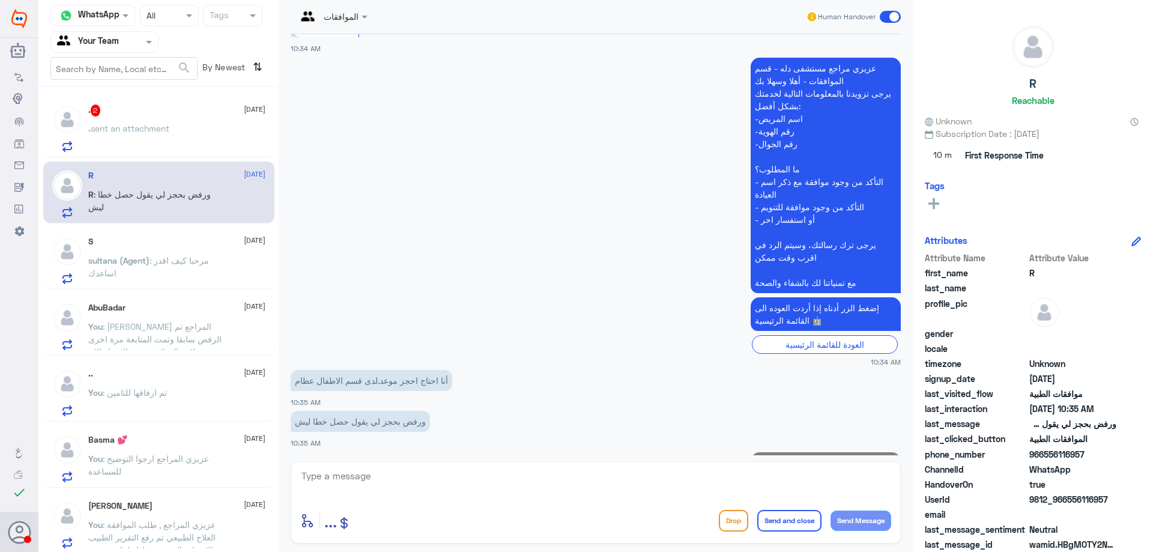
scroll to position [339, 0]
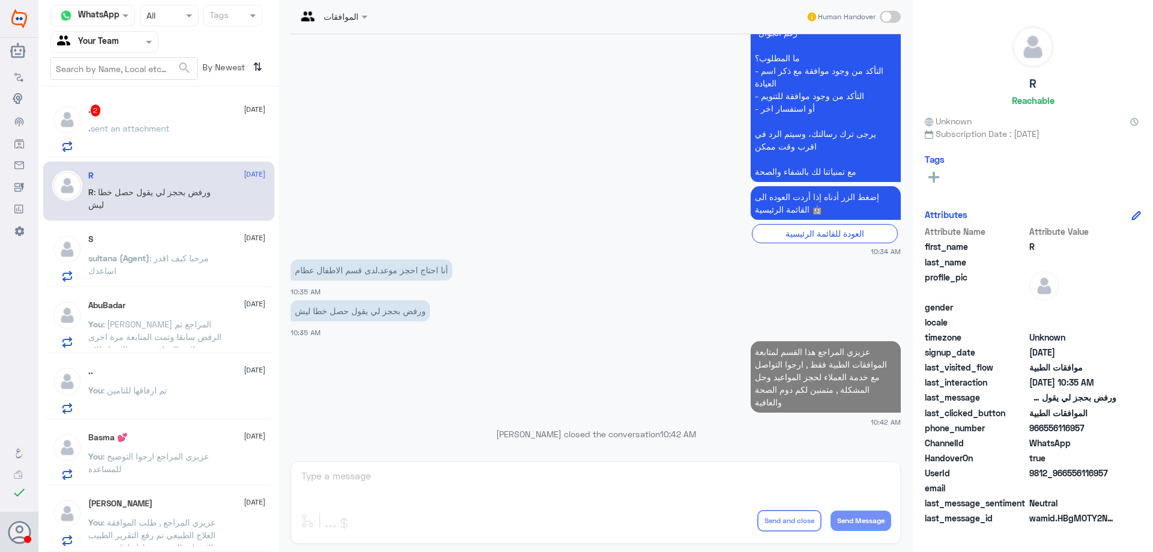
click at [202, 120] on div ". 2 6 October . sent an attachment" at bounding box center [176, 127] width 177 height 47
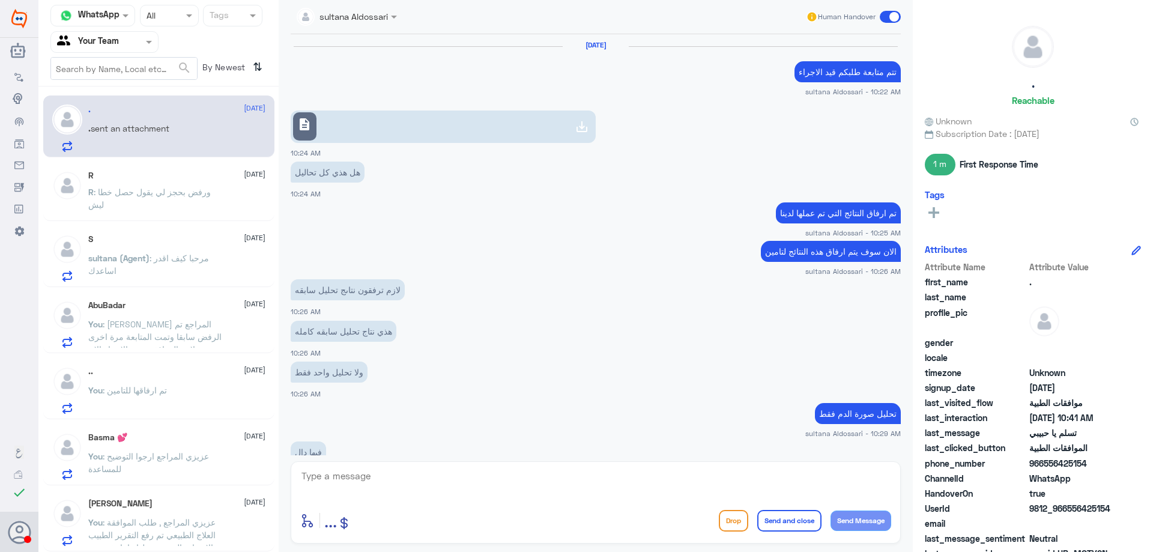
scroll to position [578, 0]
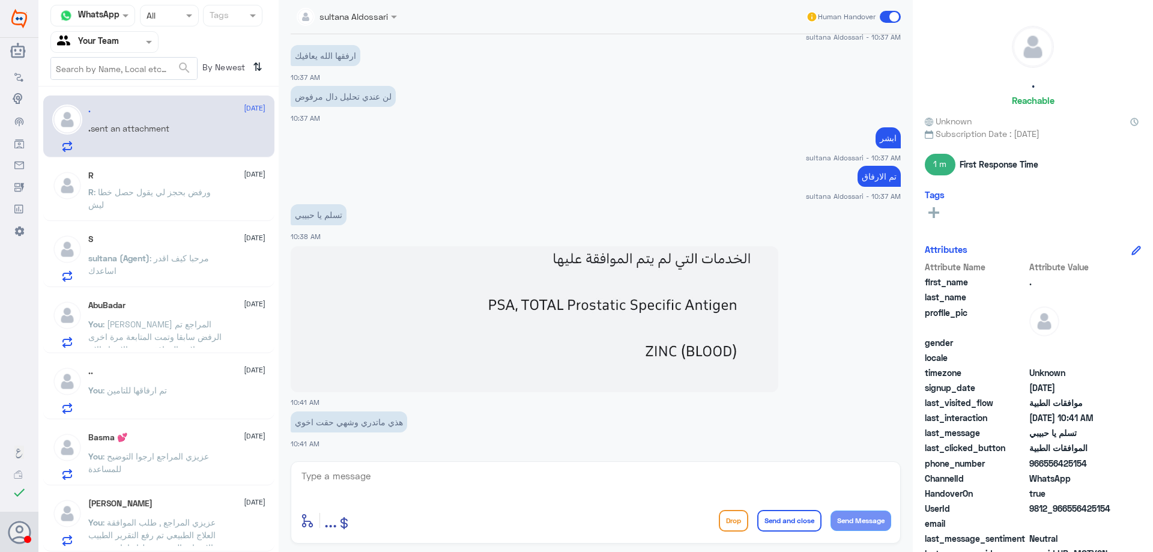
click at [187, 184] on div "R 6 October R : ورفض بحجز لي يقول حصل خطا ليش" at bounding box center [176, 193] width 177 height 45
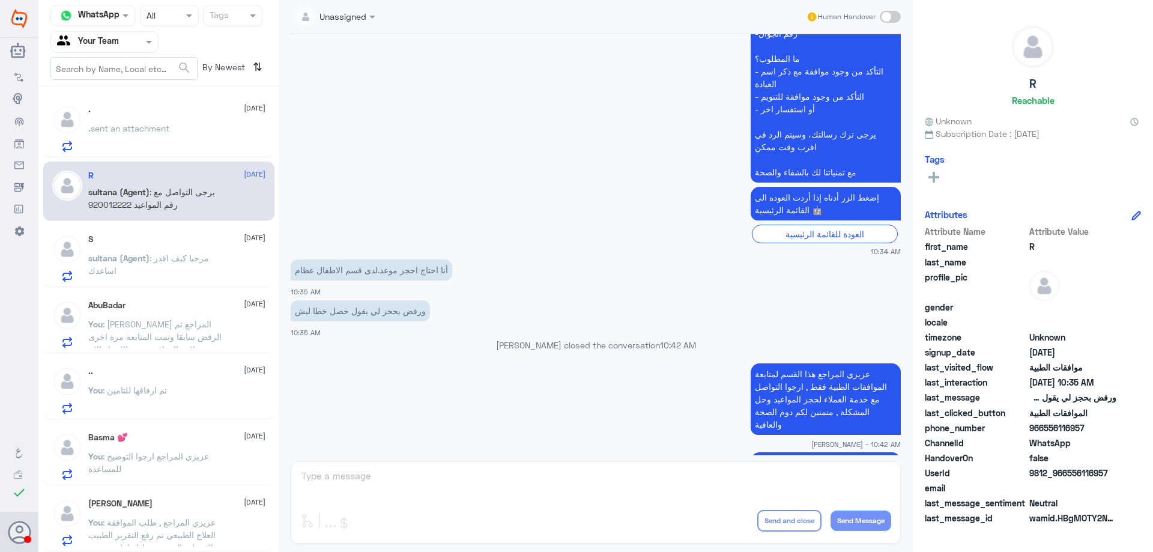
scroll to position [411, 0]
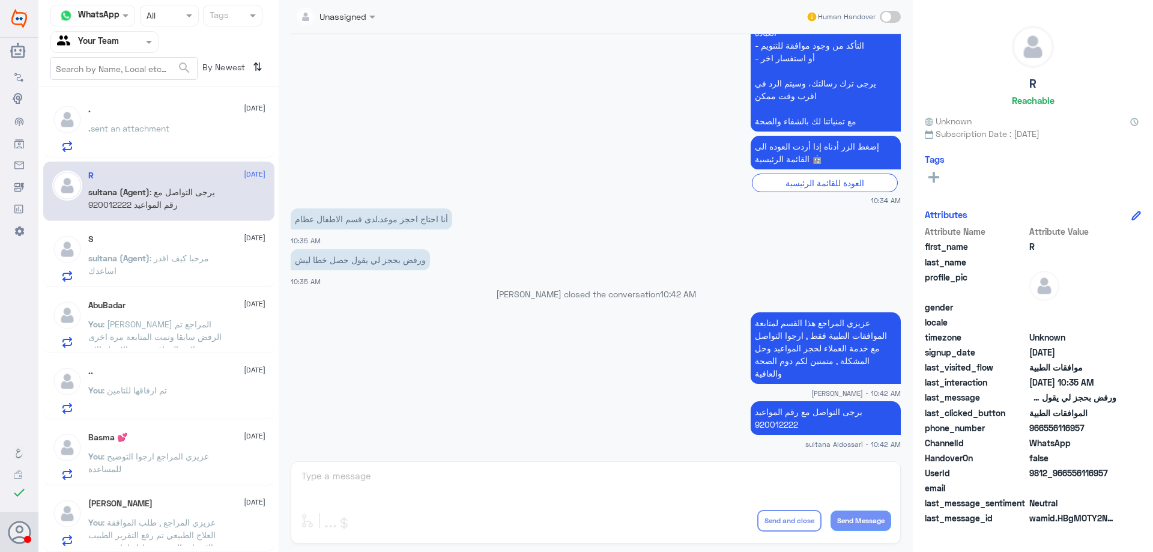
click at [191, 126] on div ". sent an attachment" at bounding box center [176, 138] width 177 height 27
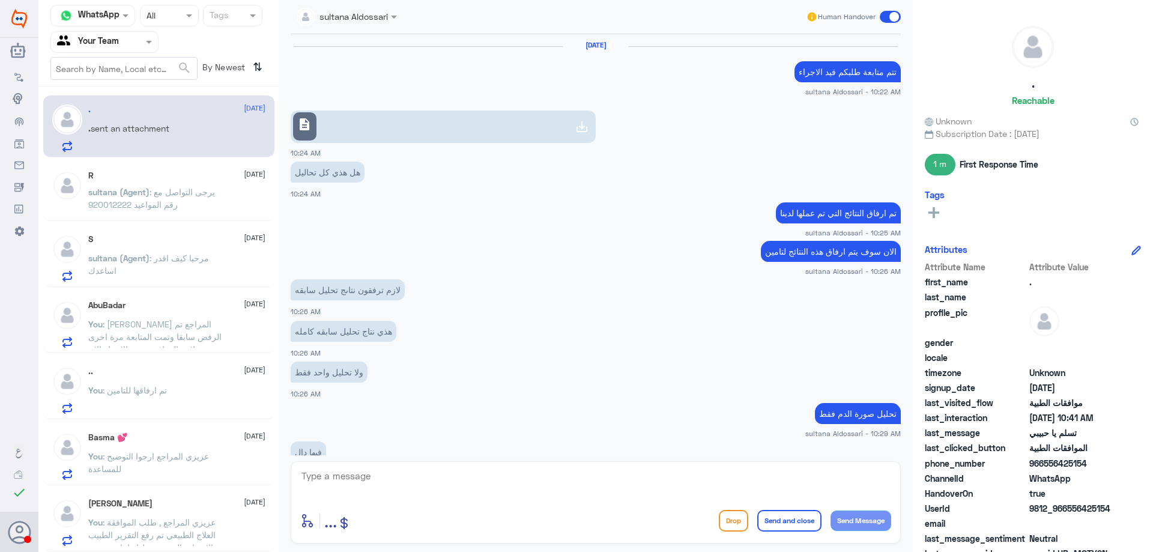
scroll to position [578, 0]
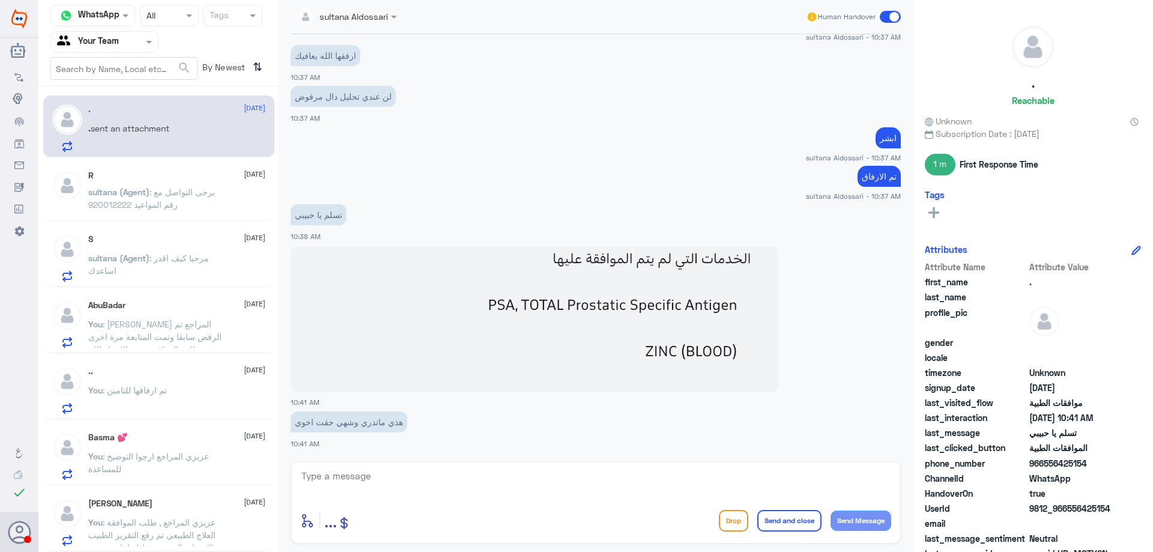
click at [195, 207] on p "sultana (Agent) : يرجى التواصل مع رقم المواعيد 920012222" at bounding box center [155, 201] width 135 height 30
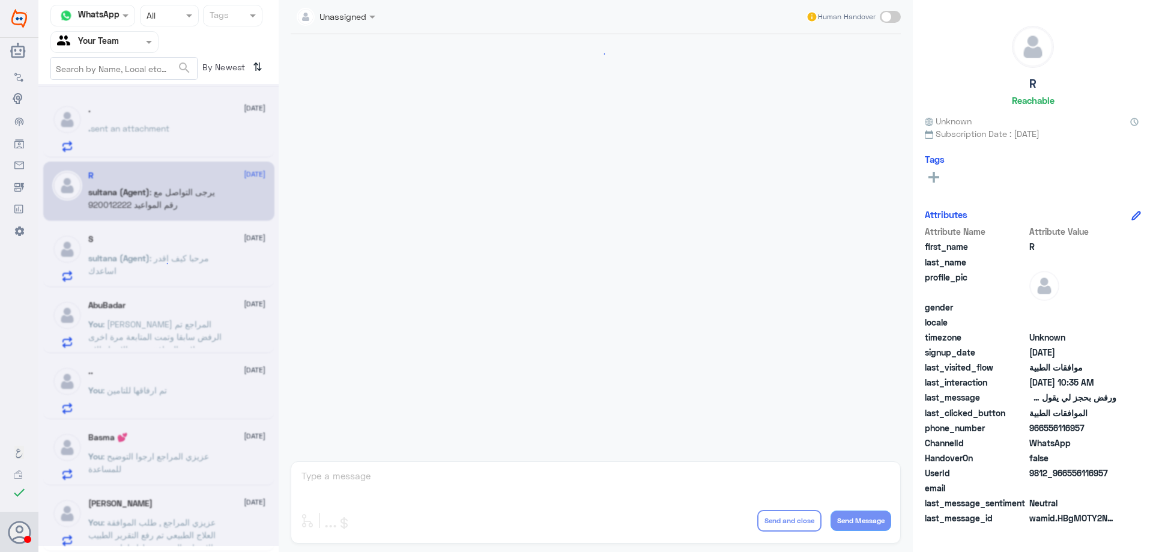
scroll to position [411, 0]
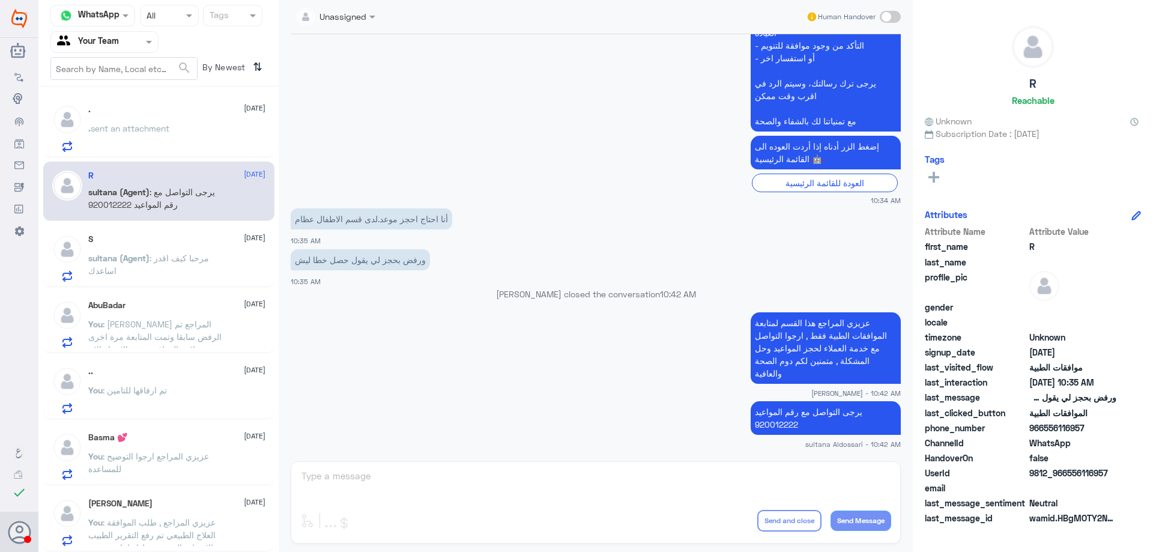
click at [200, 259] on span ": مرحبا كيف اقدر اساعدك" at bounding box center [148, 264] width 121 height 23
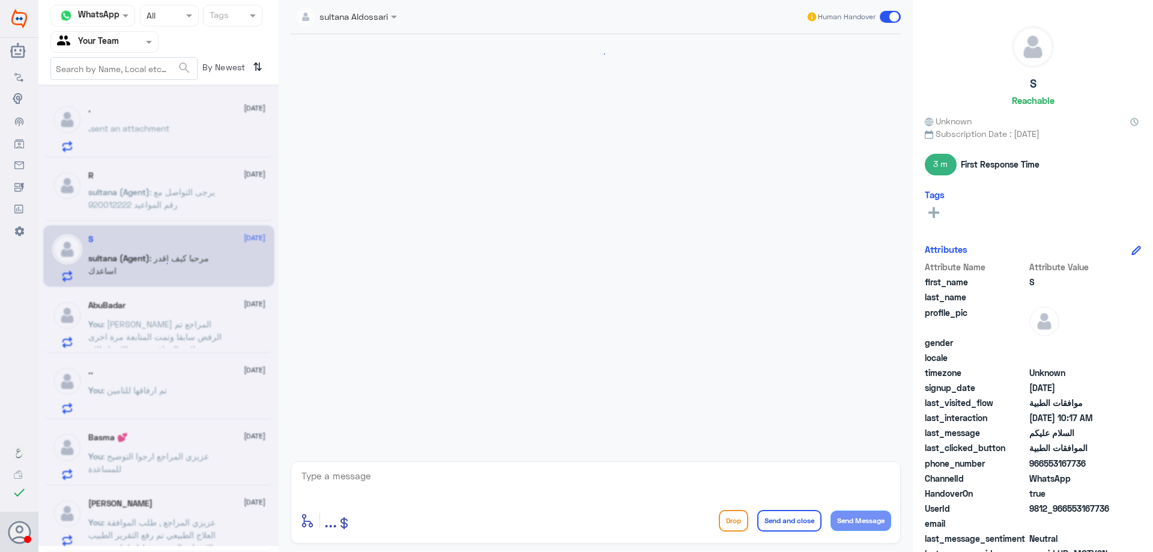
scroll to position [228, 0]
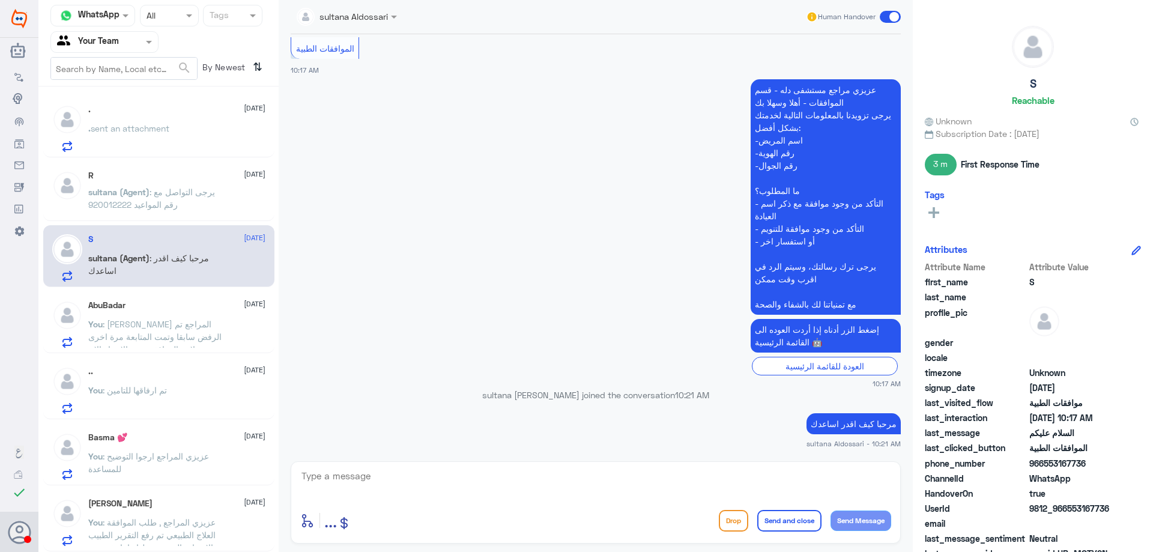
click at [180, 314] on div "AbuBadar 6 October You : عزيزي المراجع تم الرفض سابقا وتمت المتابعة مرة اخرى من…" at bounding box center [176, 323] width 177 height 47
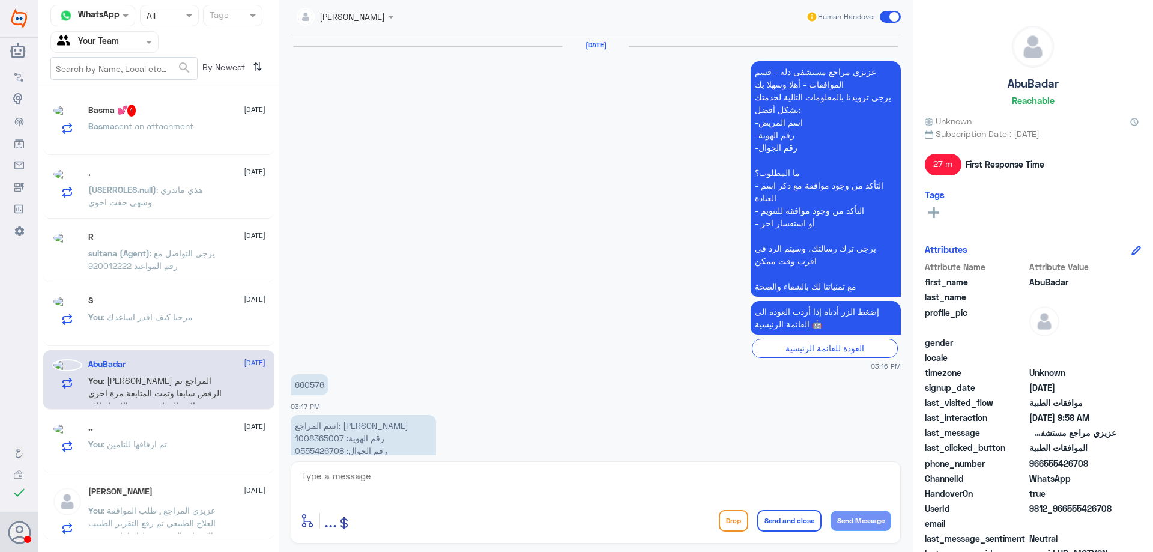
scroll to position [1214, 0]
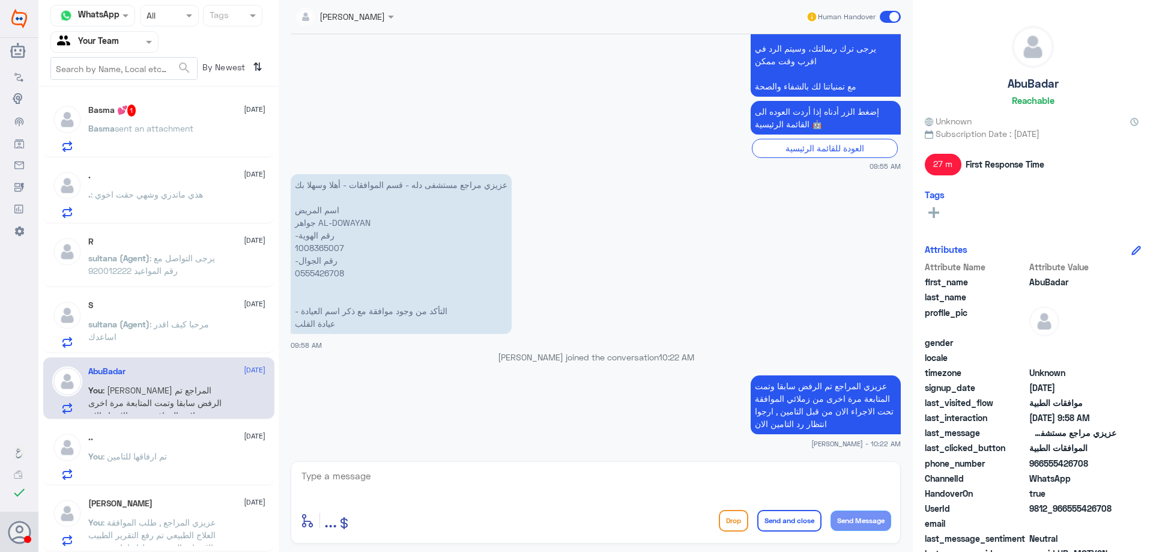
click at [169, 138] on p "Basma sent an attachment" at bounding box center [140, 137] width 105 height 30
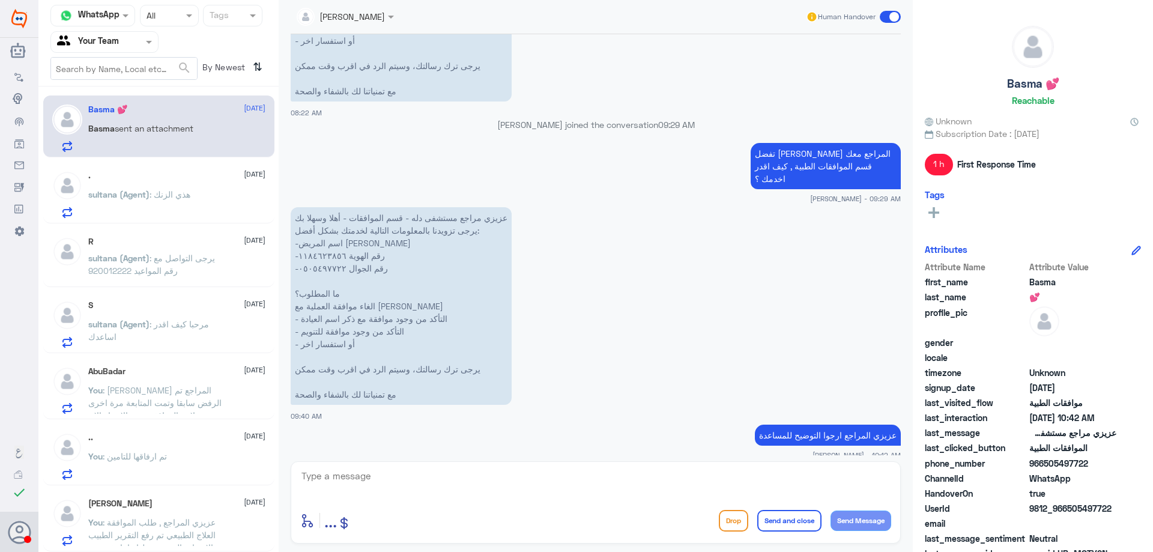
scroll to position [1648, 0]
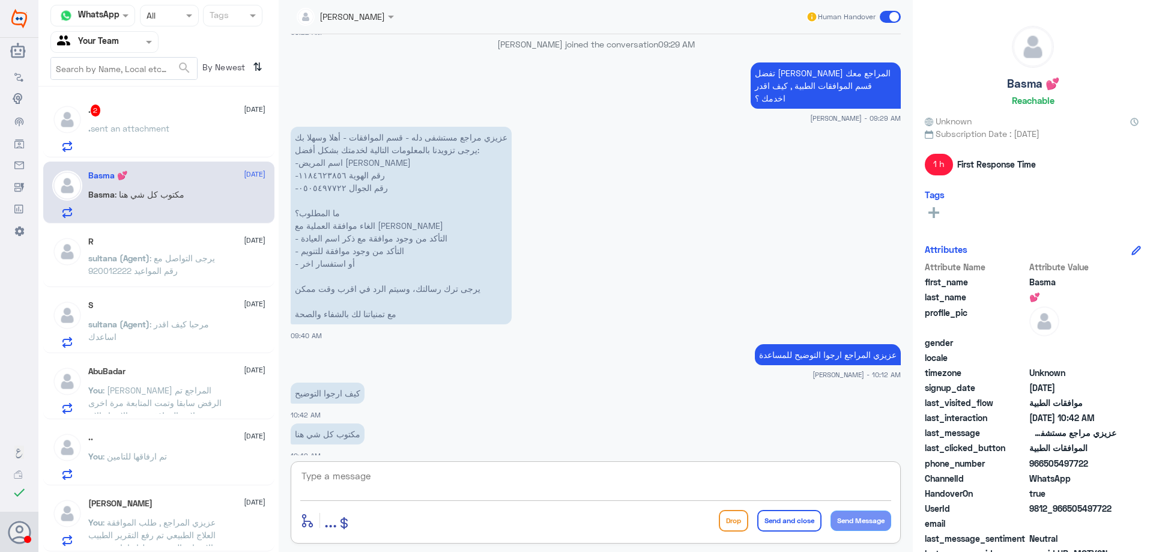
click at [500, 485] on textarea at bounding box center [595, 482] width 591 height 29
type textarea "ماهو سبب الالغاء لرفعها للتامين ؟"
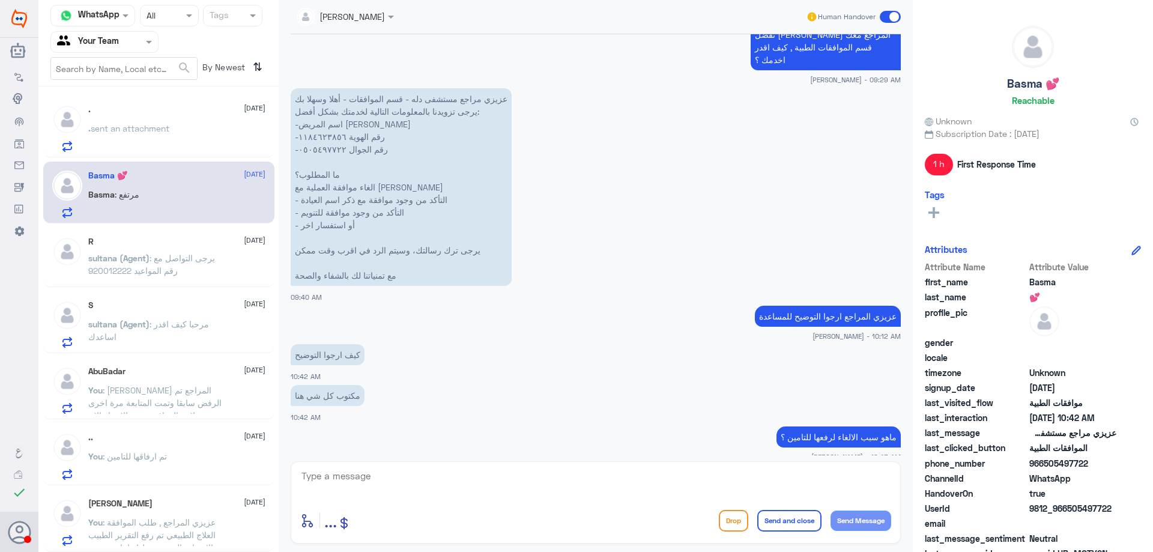
scroll to position [1768, 0]
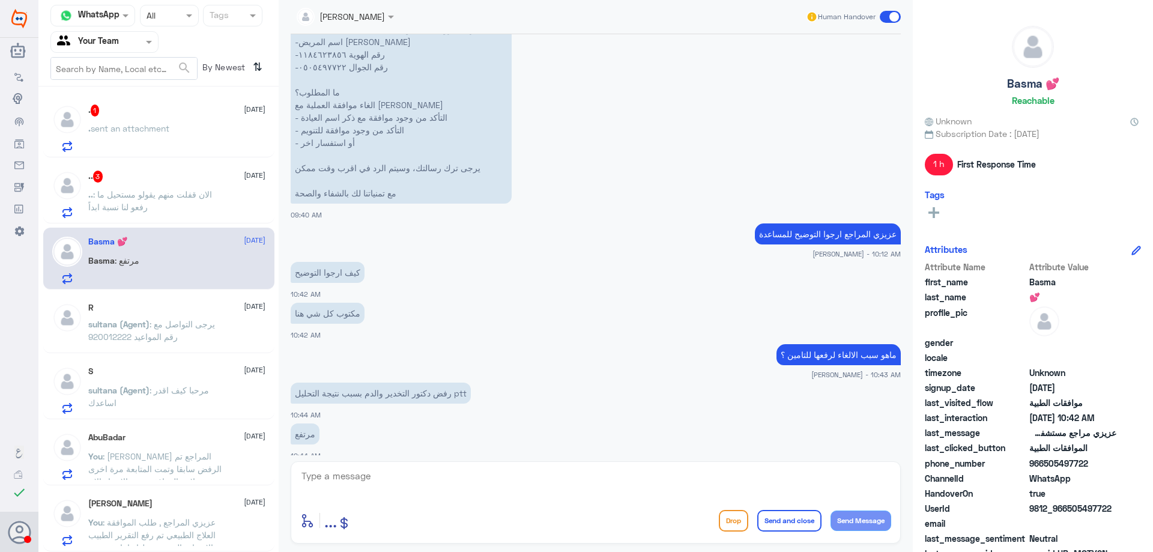
click at [133, 182] on div ".. 3 6 October" at bounding box center [176, 177] width 177 height 12
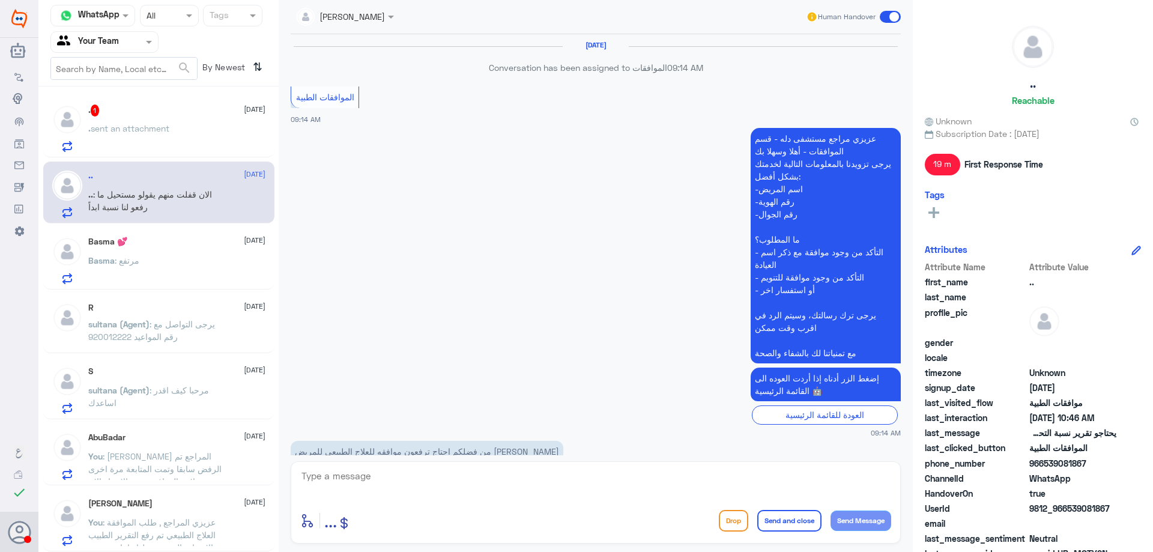
scroll to position [821, 0]
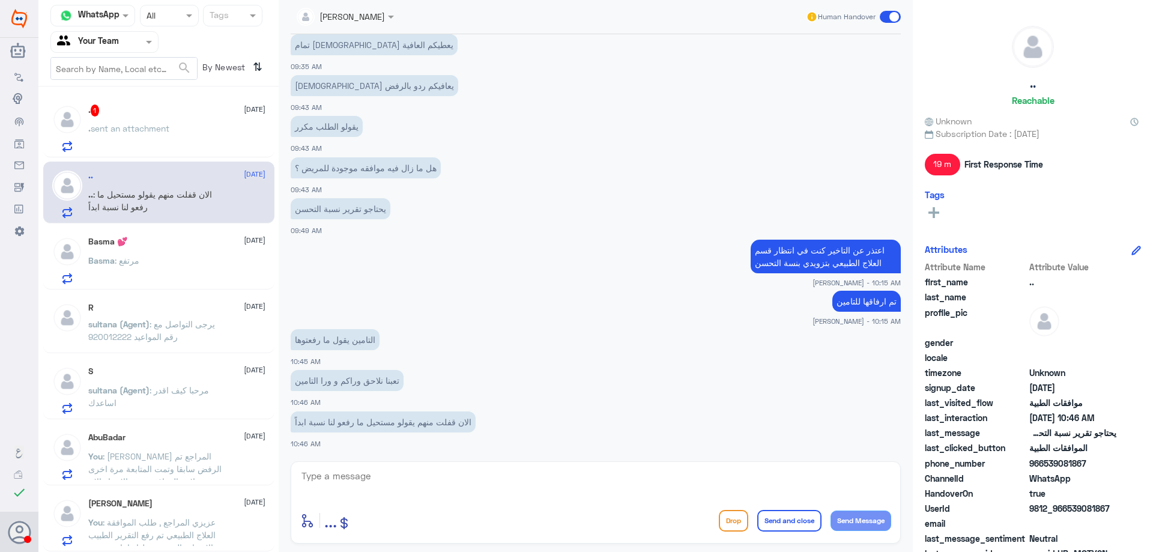
click at [432, 480] on textarea at bounding box center [595, 482] width 591 height 29
type textarea "سوف يتم التواصل مع مندوب التامين ارجوا الانتظار ."
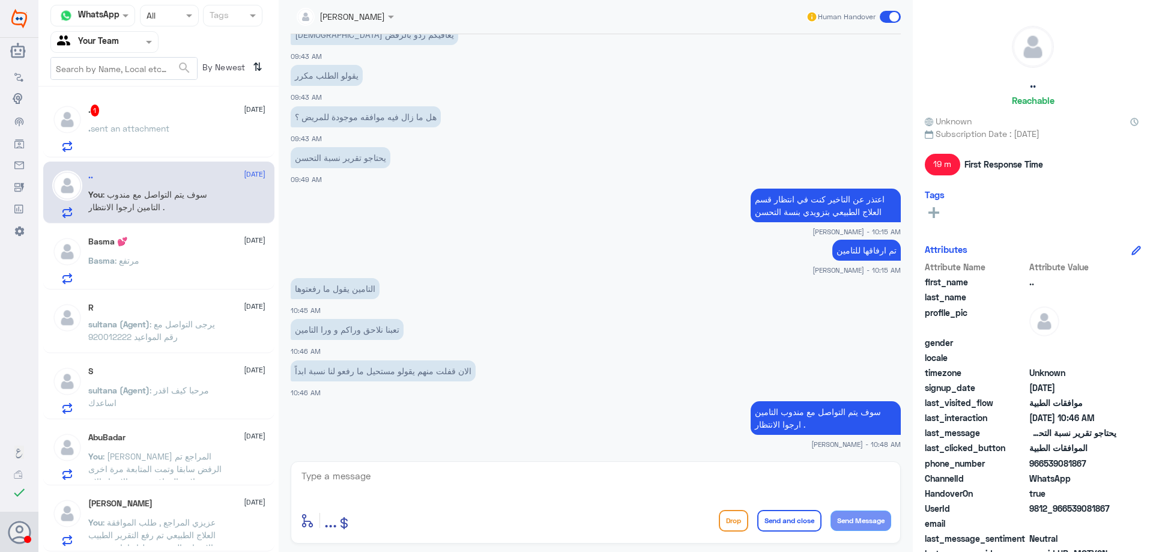
click at [163, 131] on span "sent an attachment" at bounding box center [130, 128] width 79 height 10
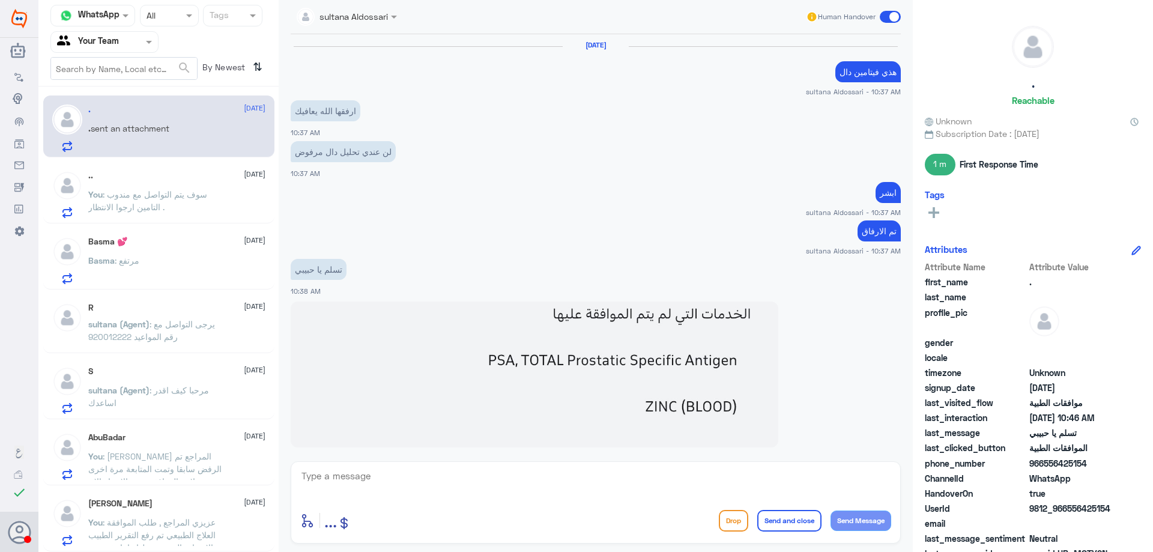
scroll to position [548, 0]
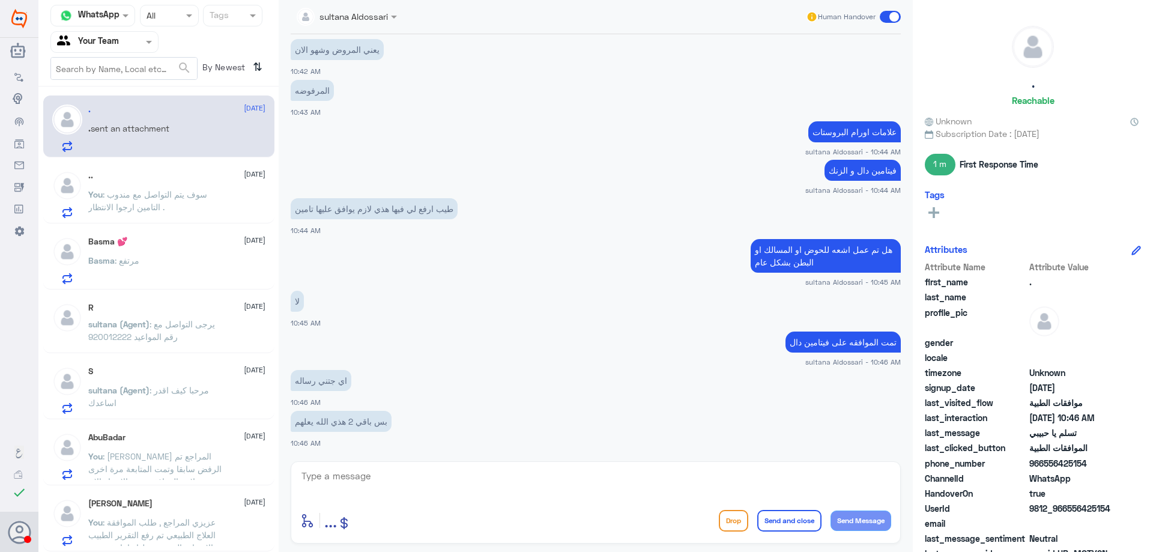
click at [152, 267] on div "Basma : مرتفع" at bounding box center [176, 270] width 177 height 27
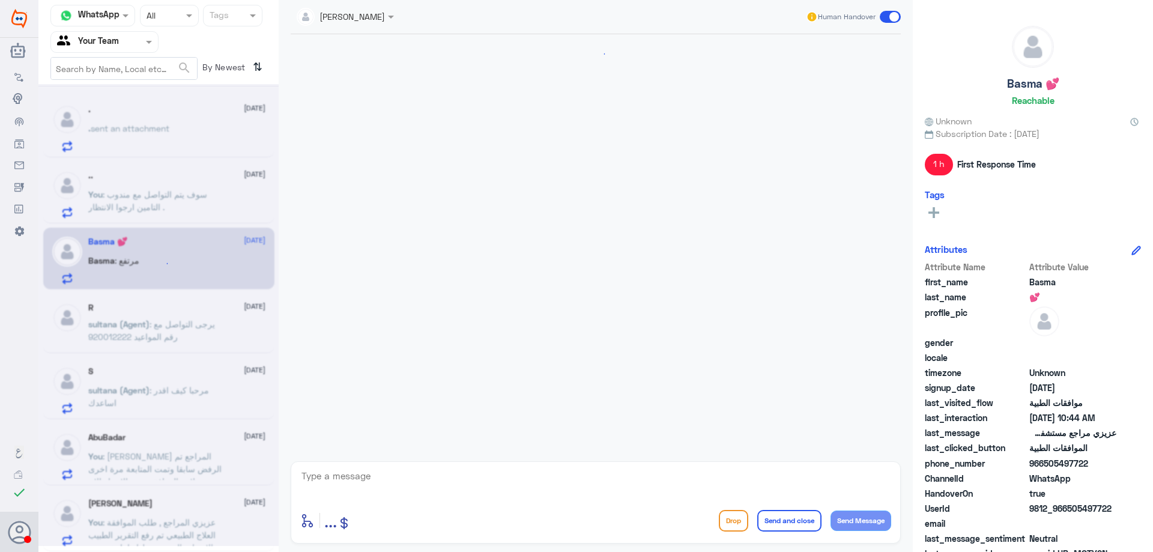
scroll to position [1564, 0]
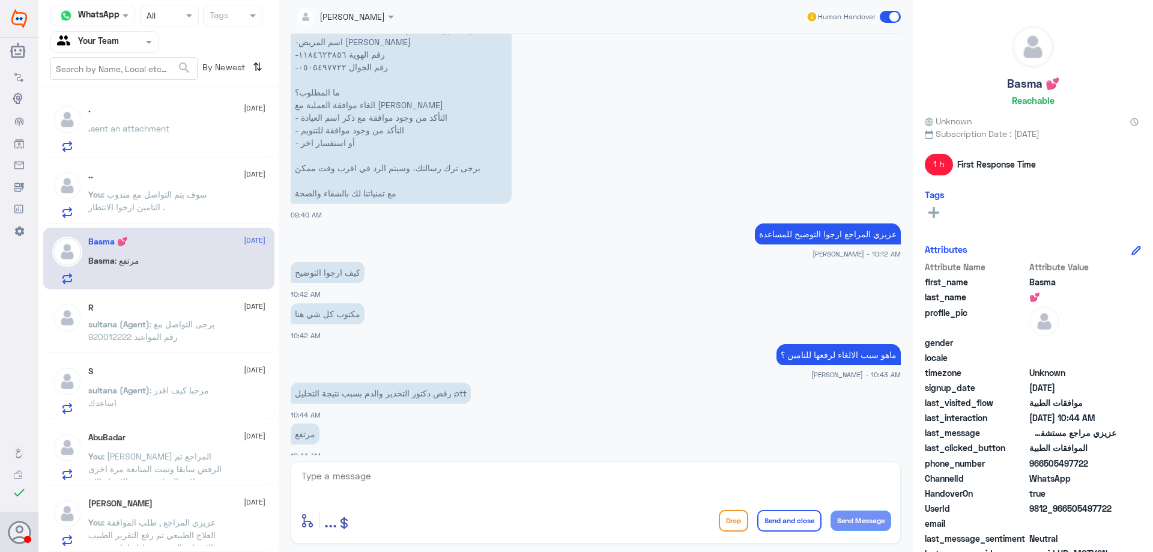
click at [382, 486] on textarea at bounding box center [595, 482] width 591 height 29
type textarea "عزيزي المراجع تم التواصل مع مكتب التنويم للالغاء , تم رفعها للتامين مع توضيح ال…"
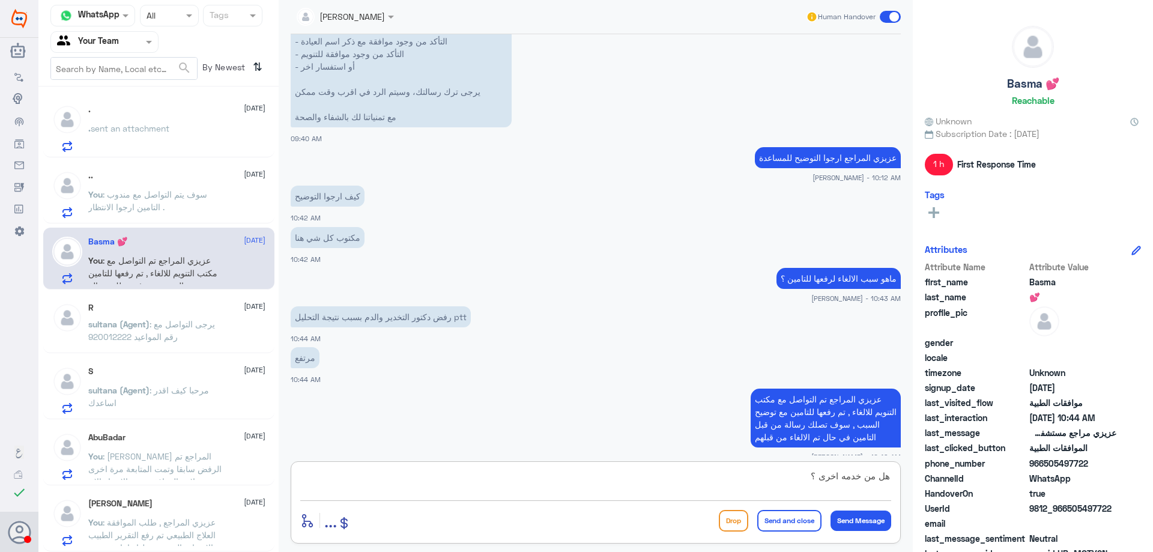
type textarea "هل من خدمه اخرى ؟"
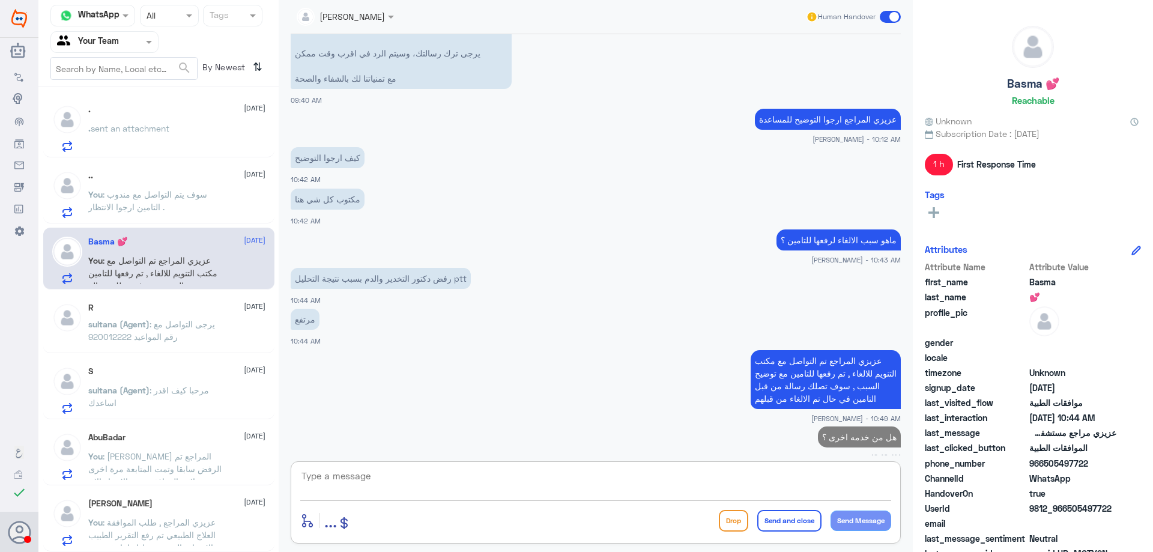
click at [175, 136] on div ". sent an attachment" at bounding box center [176, 138] width 177 height 27
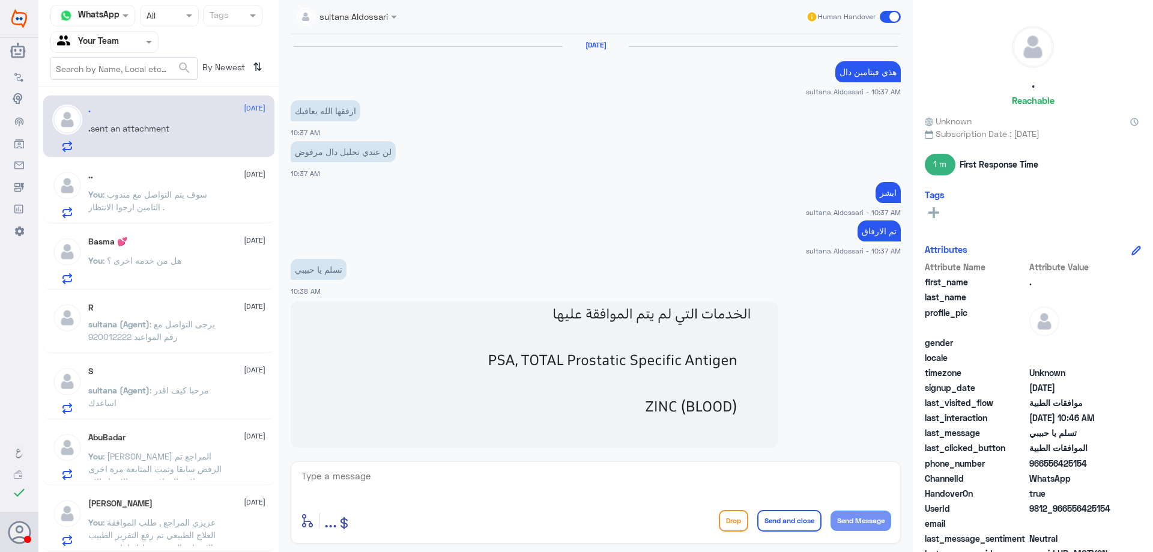
scroll to position [586, 0]
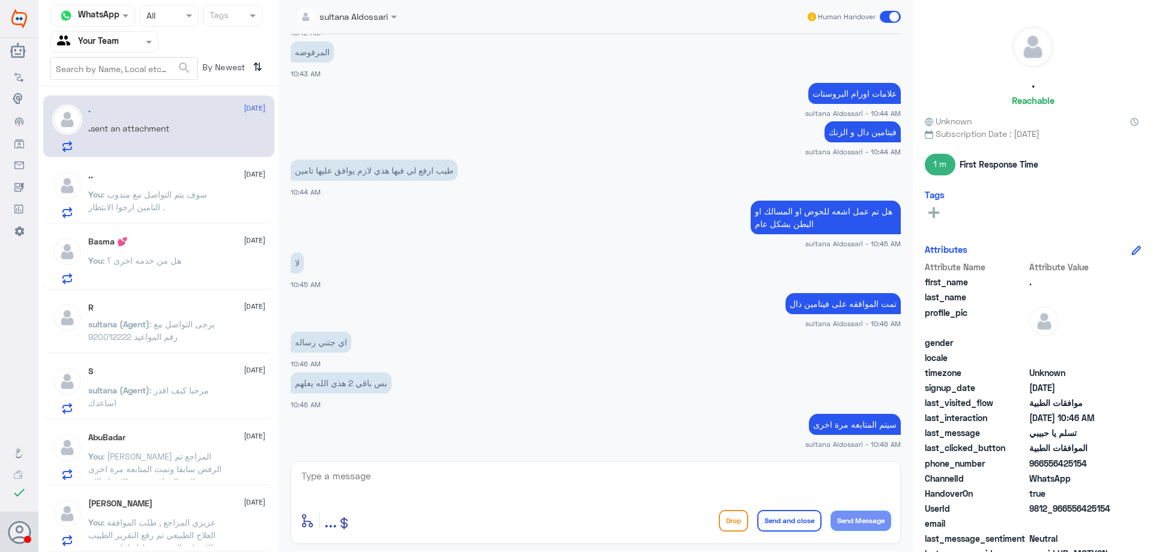
click at [134, 223] on div ".. 6 October You : سوف يتم التواصل مع مندوب التامين ارجوا الانتظار ." at bounding box center [158, 193] width 231 height 62
click at [144, 211] on span ": سوف يتم التواصل مع مندوب التامين ارجوا الانتظار ." at bounding box center [147, 200] width 119 height 23
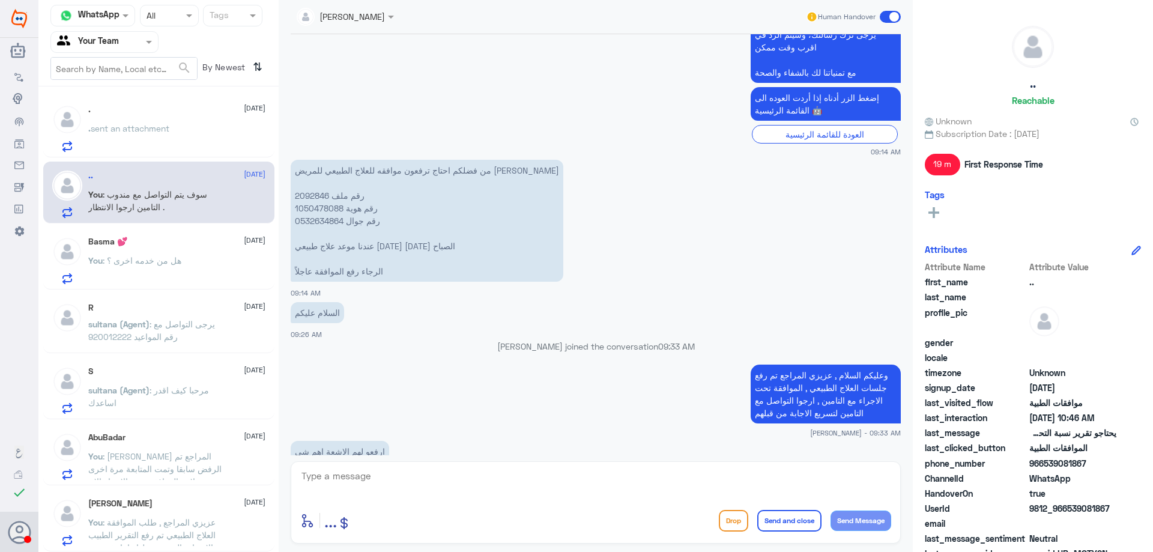
scroll to position [247, 0]
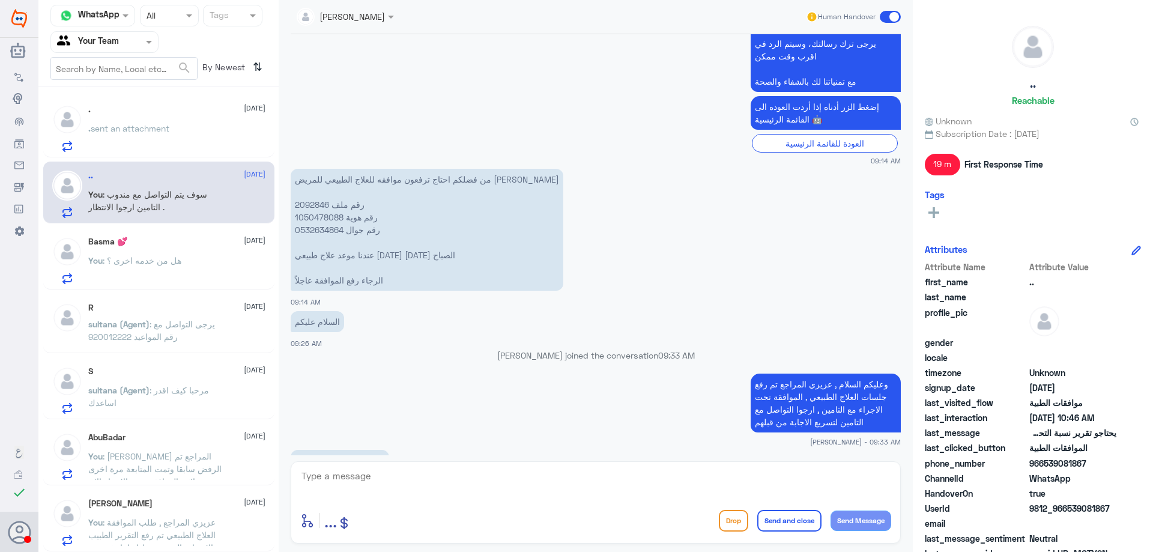
click at [318, 205] on p "من فضلكم احتاج ترفعون موافقه للعلاج الطبيعي للمريض نادر الجهني رقم ملف 2092846 …" at bounding box center [427, 230] width 273 height 122
copy p "2092846"
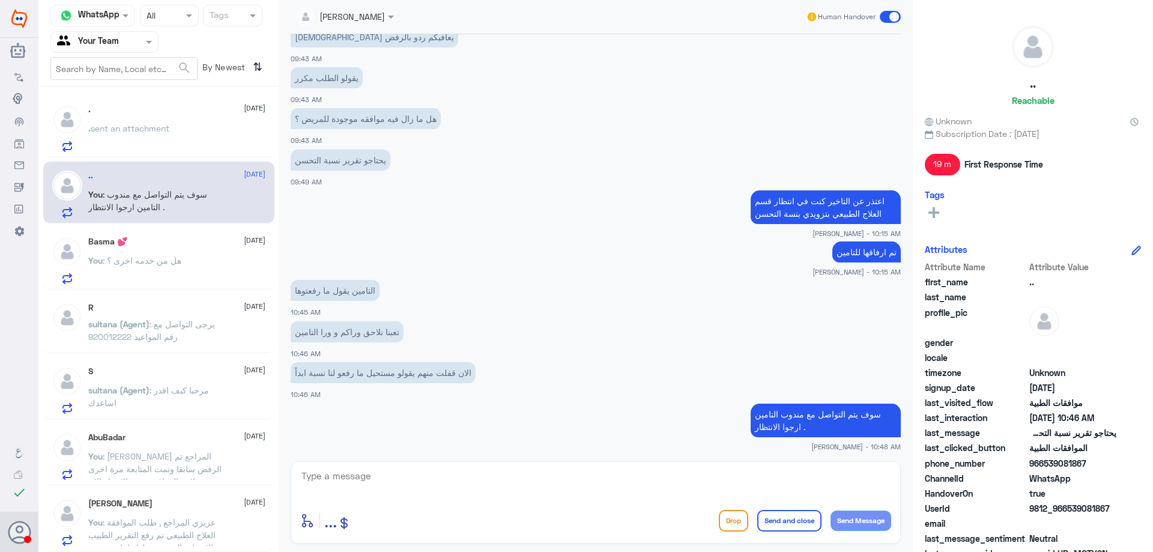
scroll to position [847, 0]
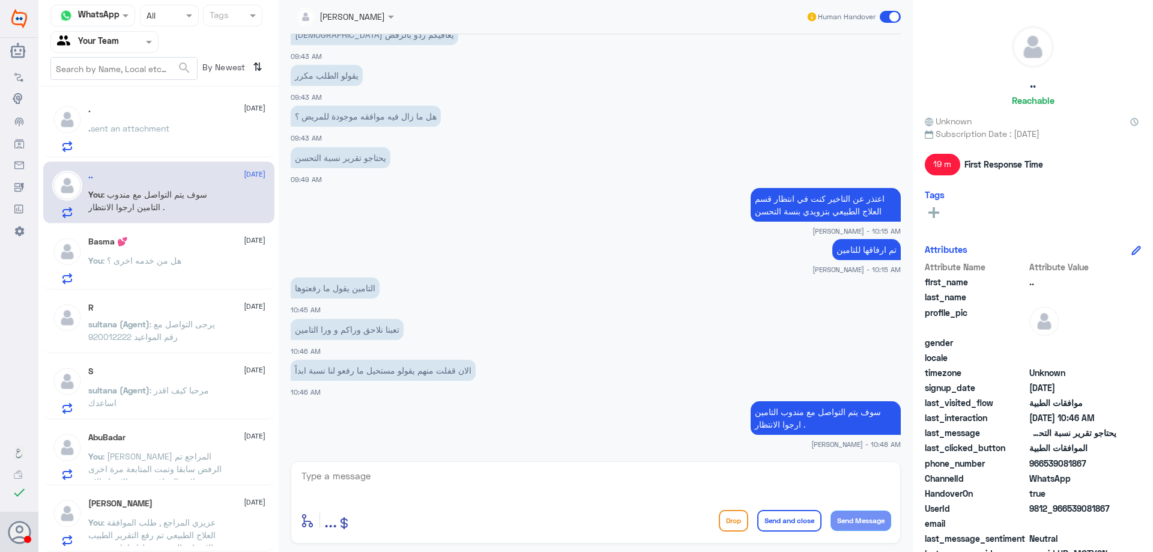
click at [195, 135] on div ". sent an attachment" at bounding box center [176, 138] width 177 height 27
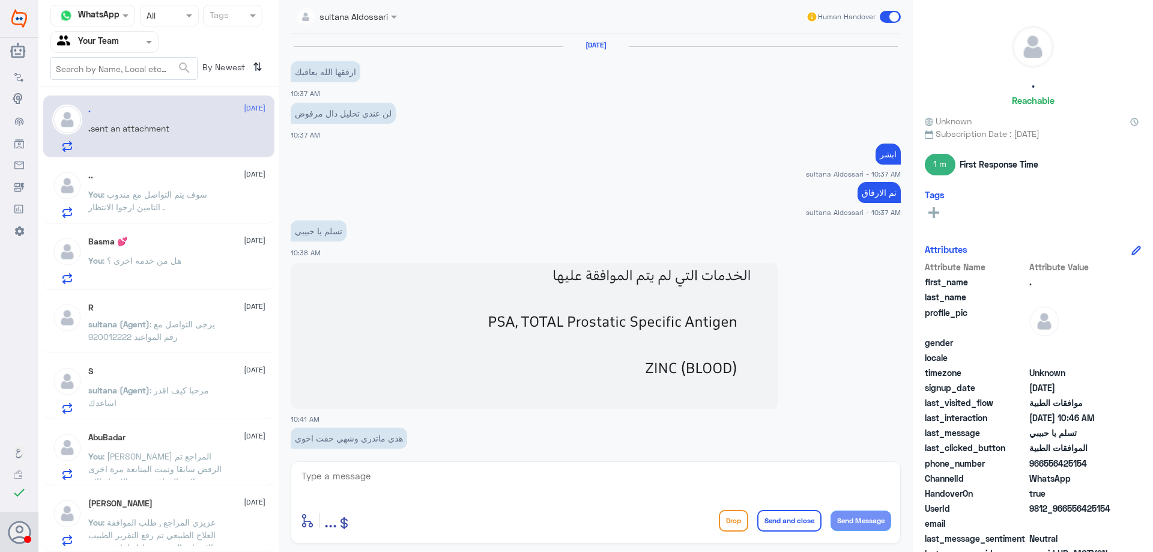
scroll to position [548, 0]
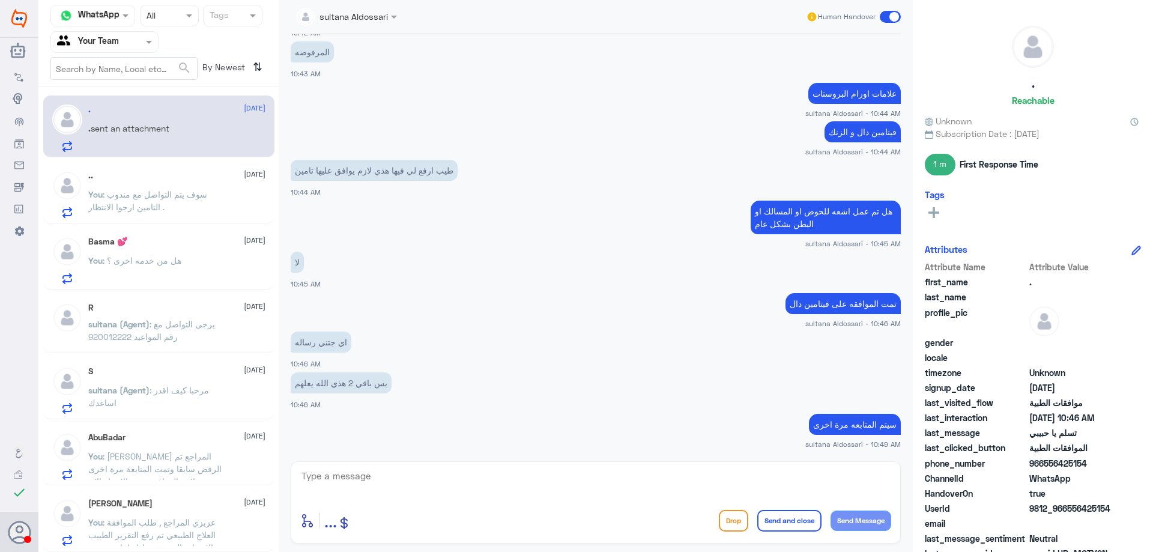
click at [166, 342] on span ": يرجى التواصل مع رقم المواعيد 920012222" at bounding box center [151, 330] width 127 height 23
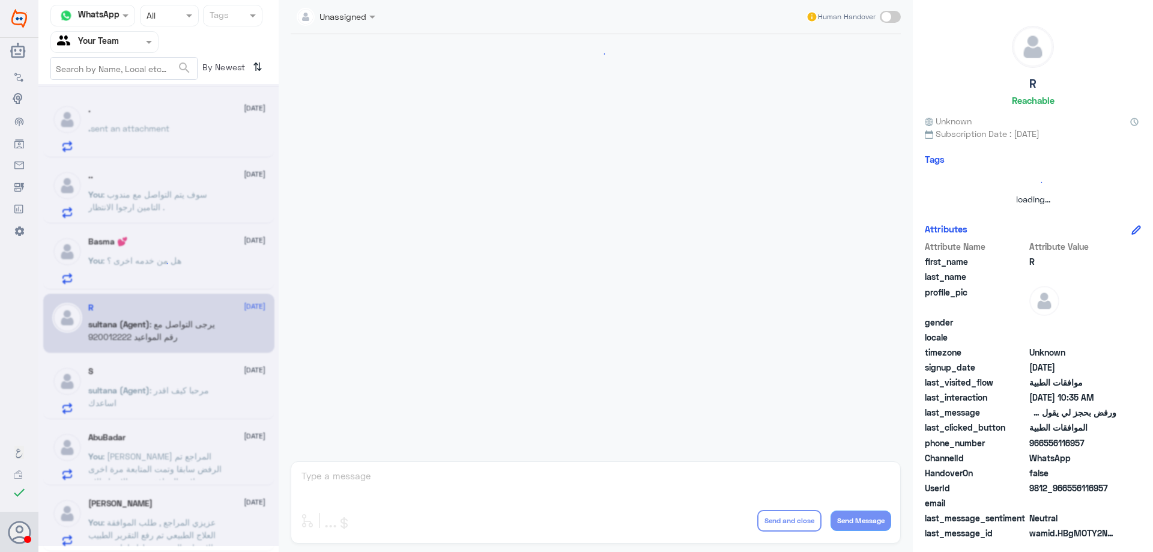
scroll to position [411, 0]
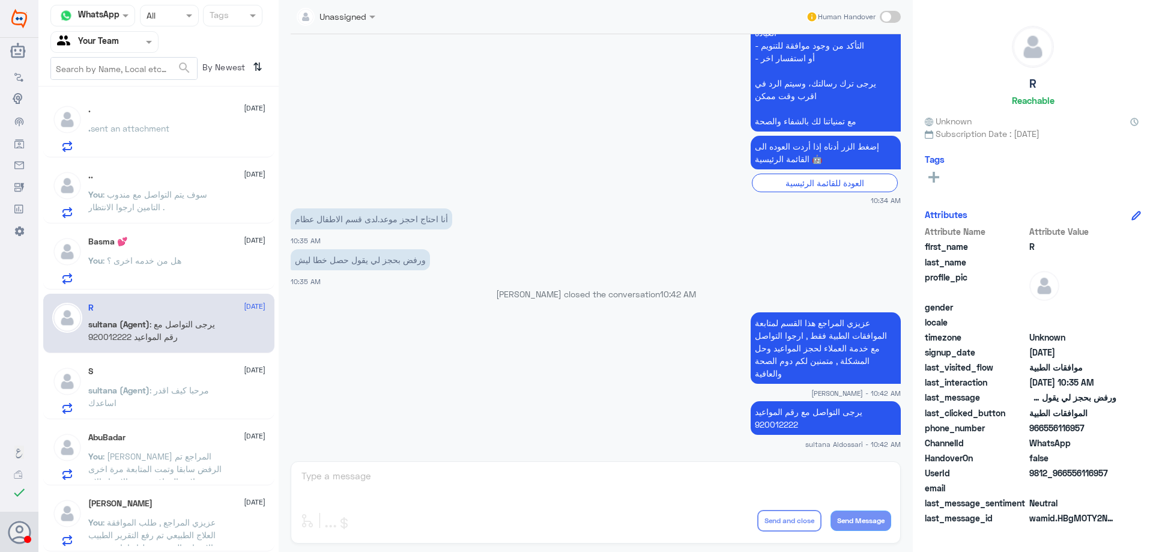
click at [174, 138] on div ". sent an attachment" at bounding box center [176, 138] width 177 height 27
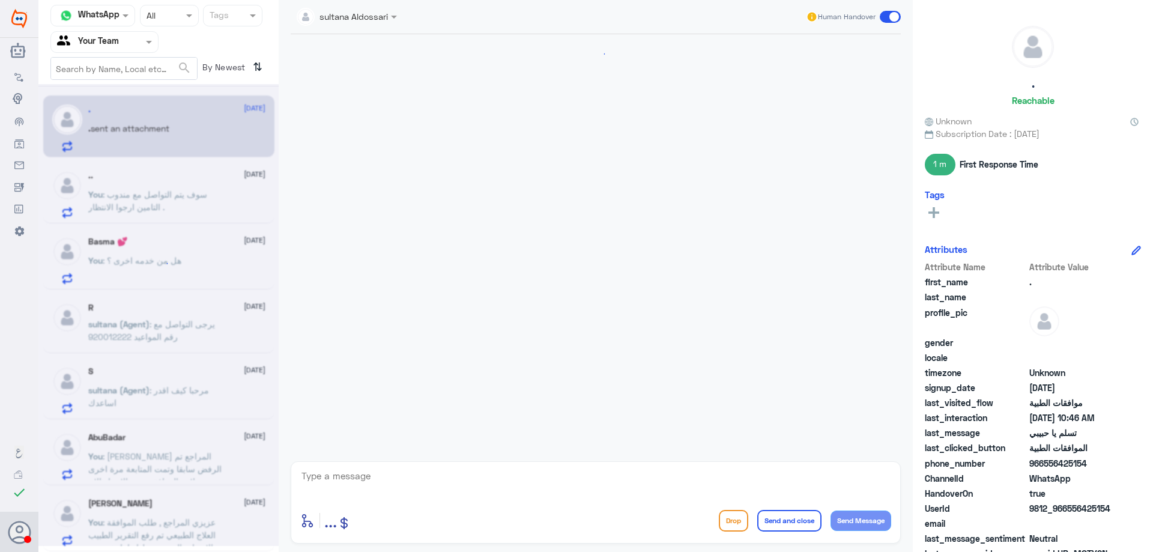
scroll to position [548, 0]
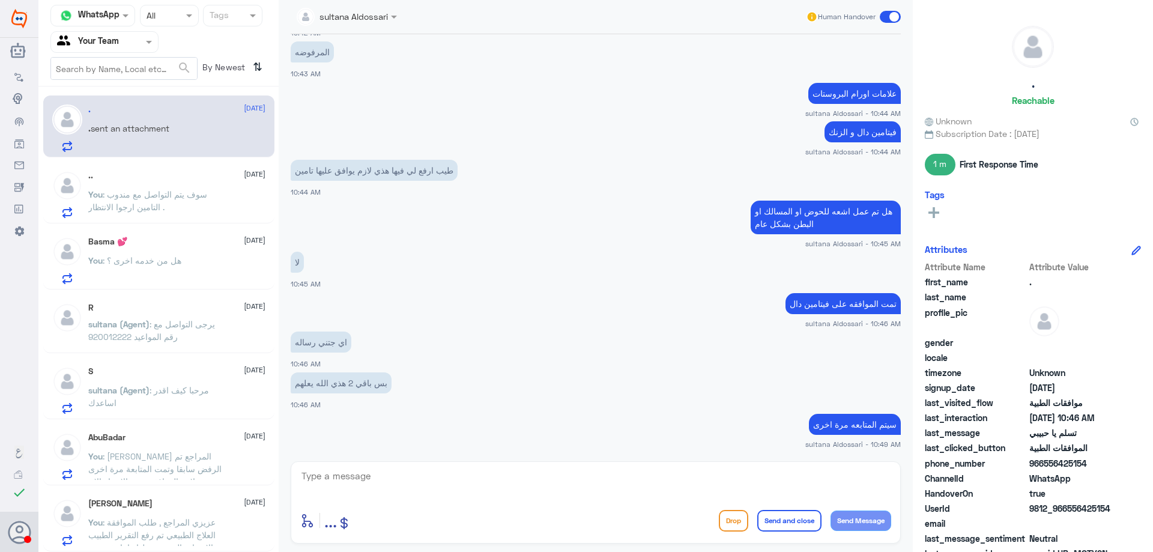
click at [170, 341] on span ": يرجى التواصل مع رقم المواعيد 920012222" at bounding box center [151, 330] width 127 height 23
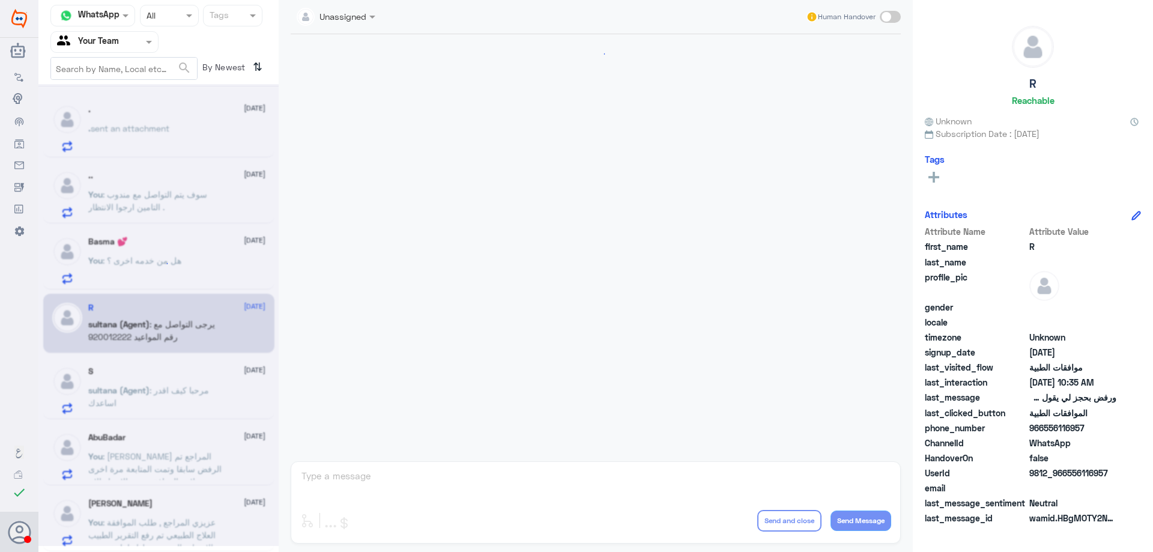
scroll to position [411, 0]
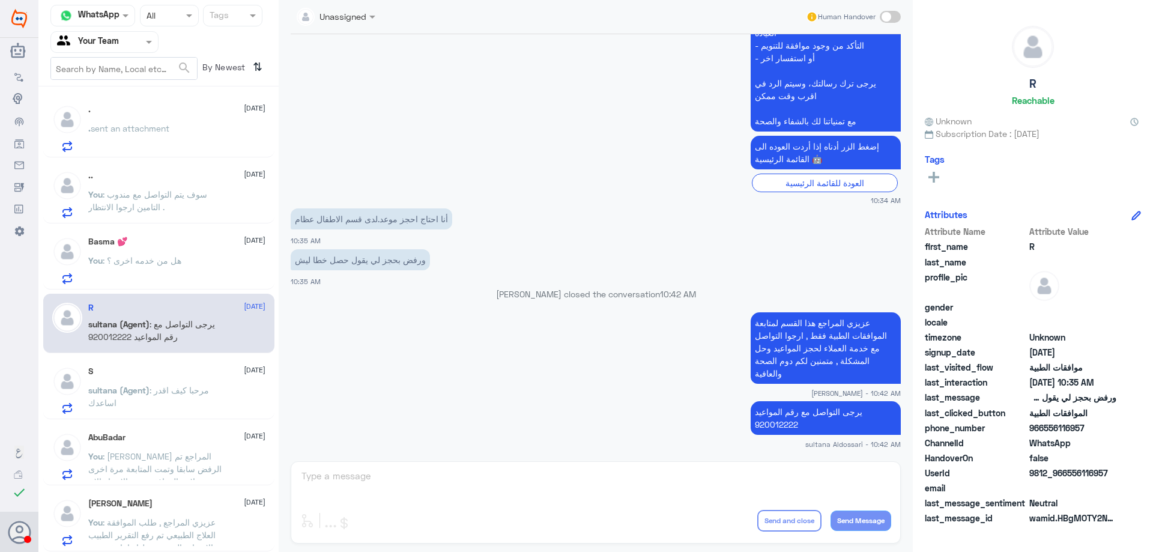
click at [181, 388] on span ": مرحبا كيف اقدر اساعدك" at bounding box center [148, 396] width 121 height 23
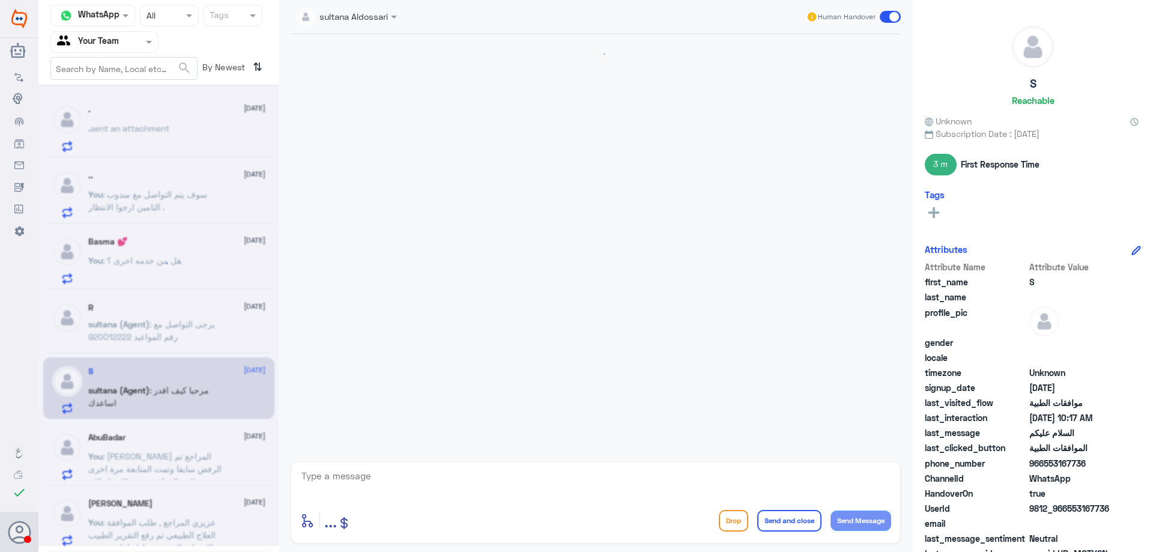
scroll to position [228, 0]
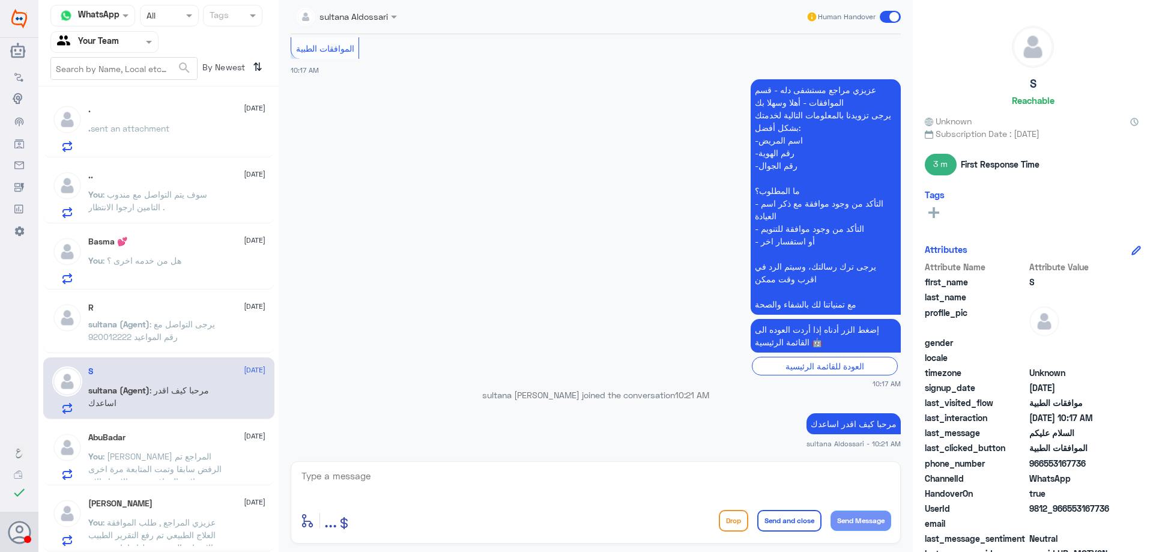
click at [181, 448] on div "AbuBadar 6 October You : عزيزي المراجع تم الرفض سابقا وتمت المتابعة مرة اخرى من…" at bounding box center [176, 455] width 177 height 47
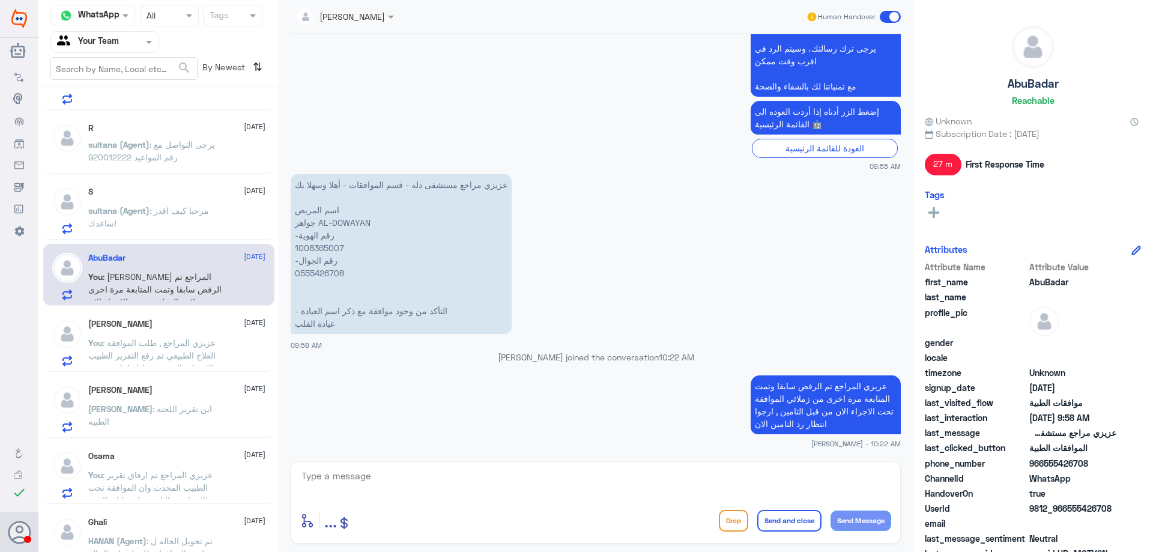
scroll to position [180, 0]
click at [313, 246] on p "عزيزي مراجع مستشفى دله - قسم الموافقات - أهلا وسهلا بك اسم المريض جواهر AL-DOWA…" at bounding box center [401, 254] width 221 height 160
copy p "1008365007"
click at [171, 355] on span ": عزيزي المراجع , طلب الموافقة العلاج الطبيعي تم رفع التقرير الطبيب والاشعات ال…" at bounding box center [155, 373] width 134 height 73
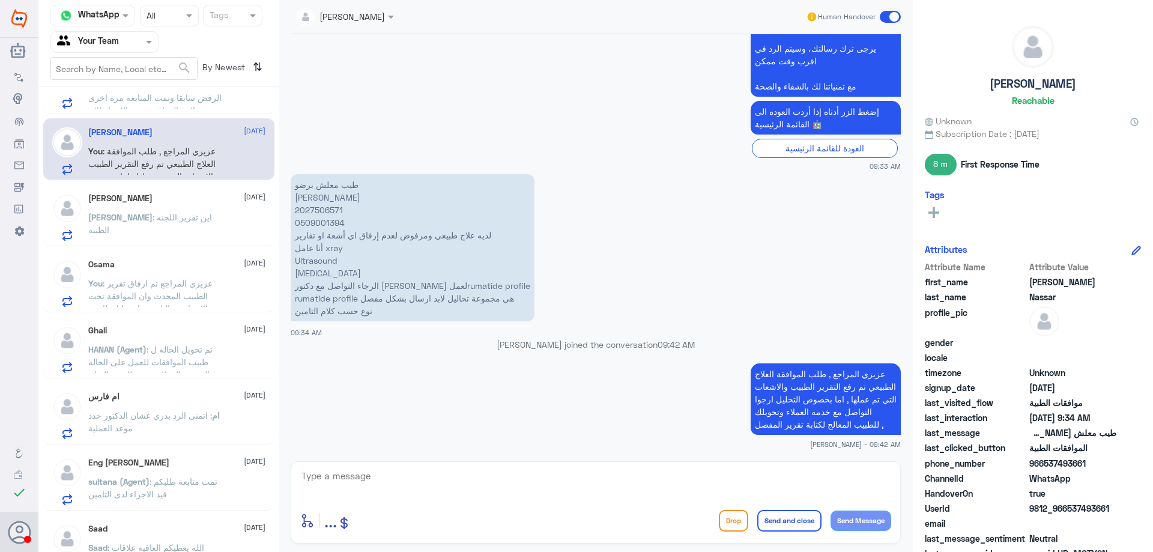
scroll to position [396, 0]
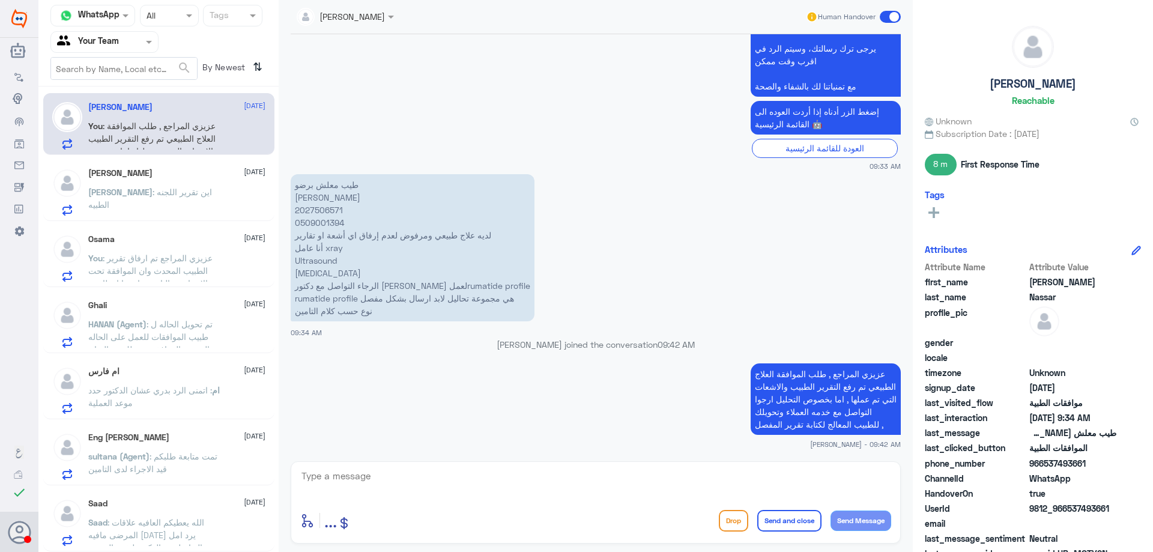
click at [167, 261] on span ": عزيزي المراجع تم ارفاق تقرير الطبيب المحدث وان الموافقة تحت الاجراء مع التامي…" at bounding box center [150, 277] width 124 height 48
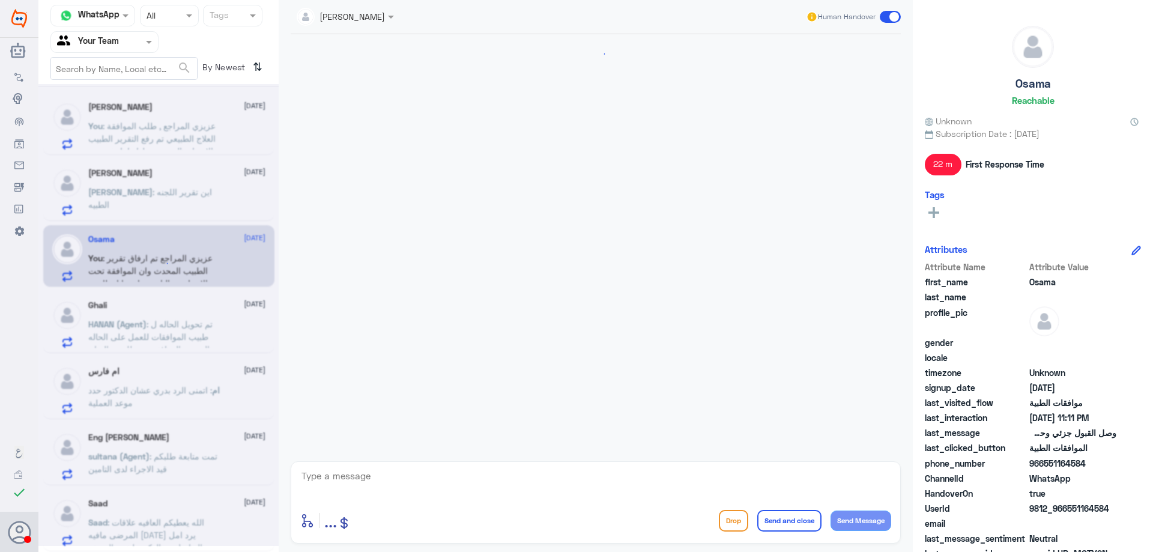
scroll to position [996, 0]
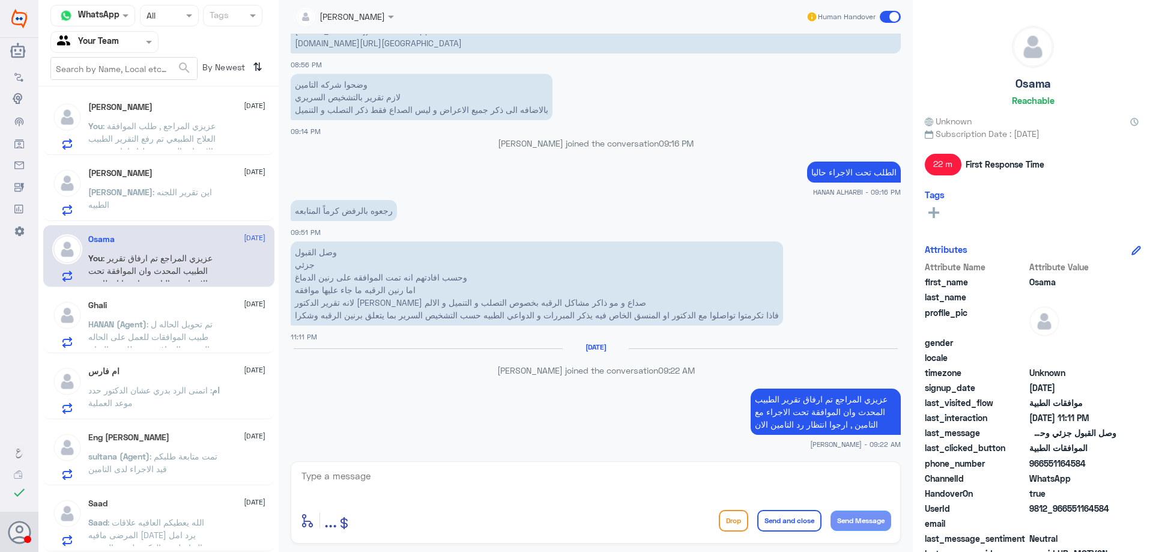
click at [188, 376] on div "ام فارس 5 October" at bounding box center [176, 371] width 177 height 10
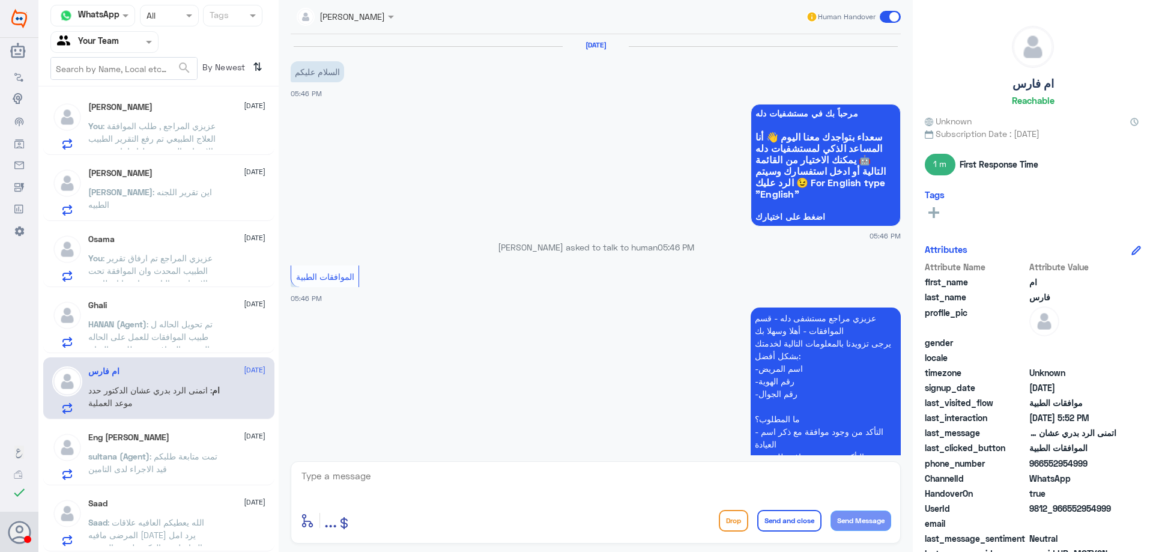
scroll to position [566, 0]
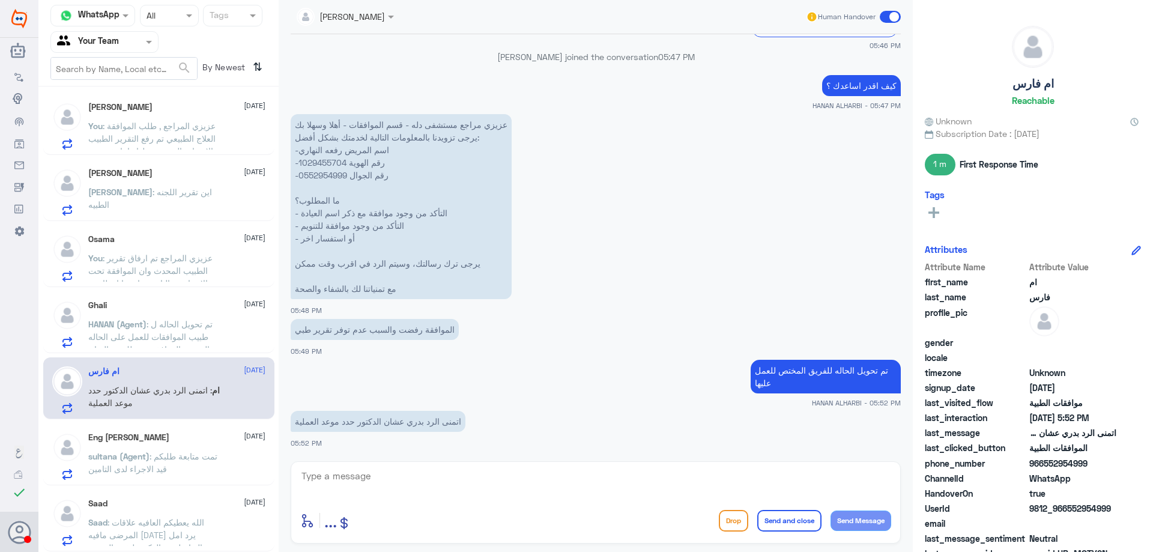
click at [190, 440] on div "Eng Tahira Alaa 5 October" at bounding box center [176, 437] width 177 height 10
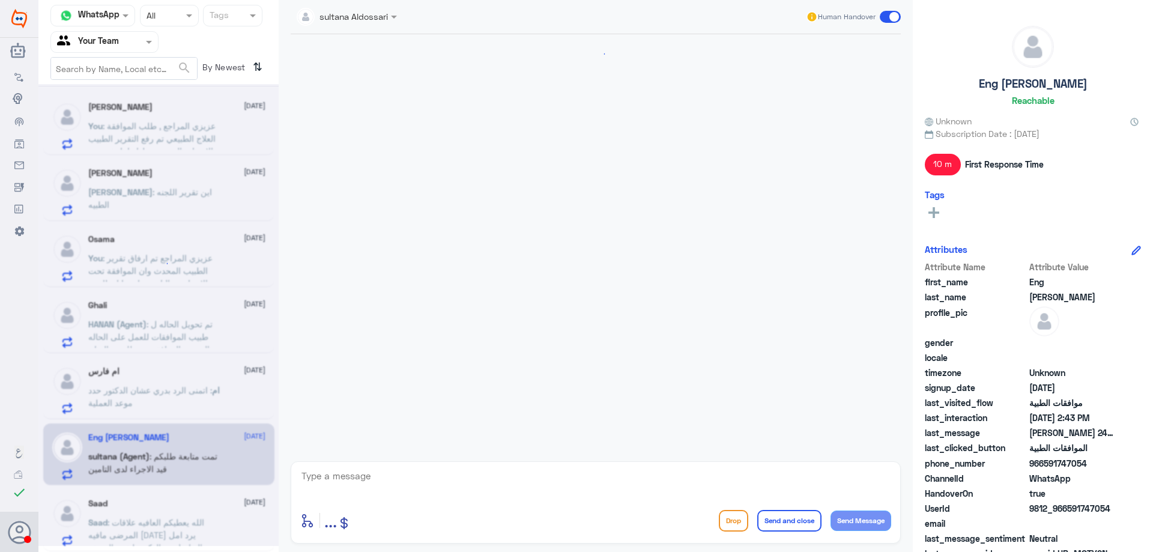
scroll to position [1205, 0]
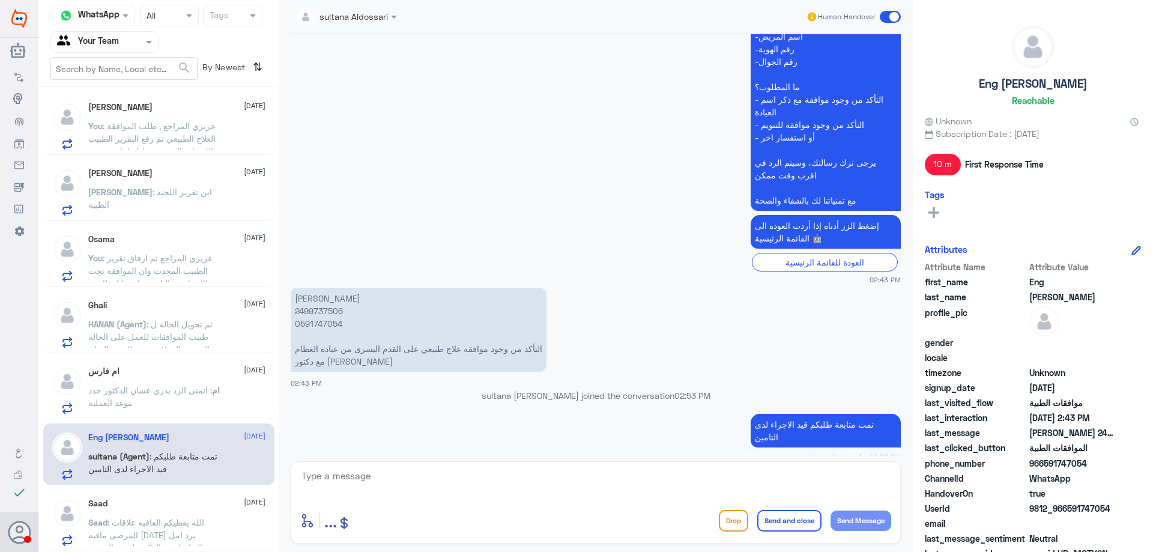
click at [181, 253] on span ": عزيزي المراجع تم ارفاق تقرير الطبيب المحدث وان الموافقة تحت الاجراء مع التامي…" at bounding box center [150, 277] width 124 height 48
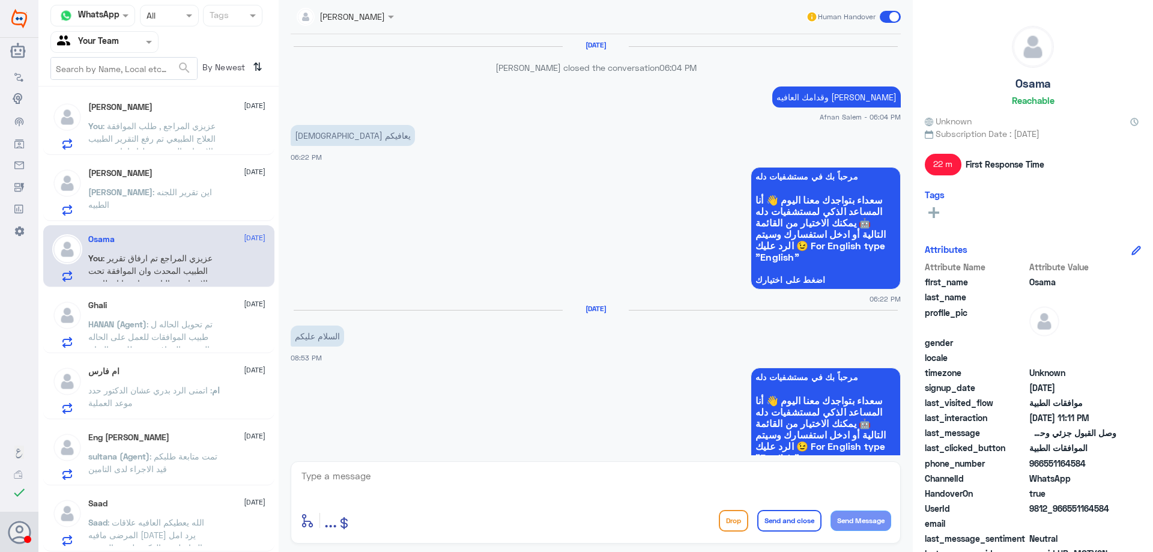
scroll to position [996, 0]
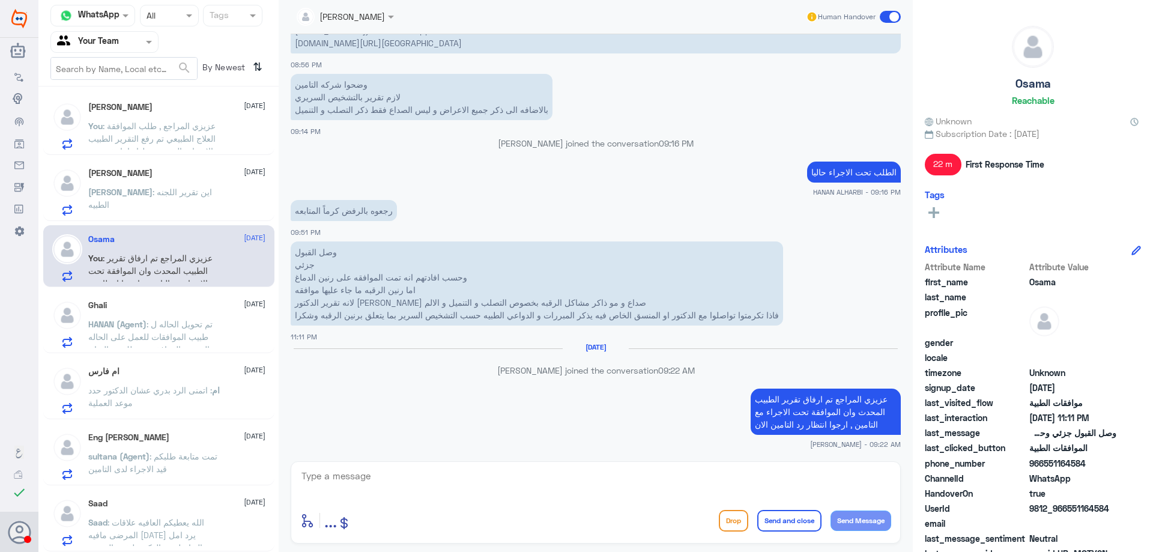
click at [180, 192] on span ": اين تقرير اللجنه الطبيه" at bounding box center [150, 198] width 124 height 23
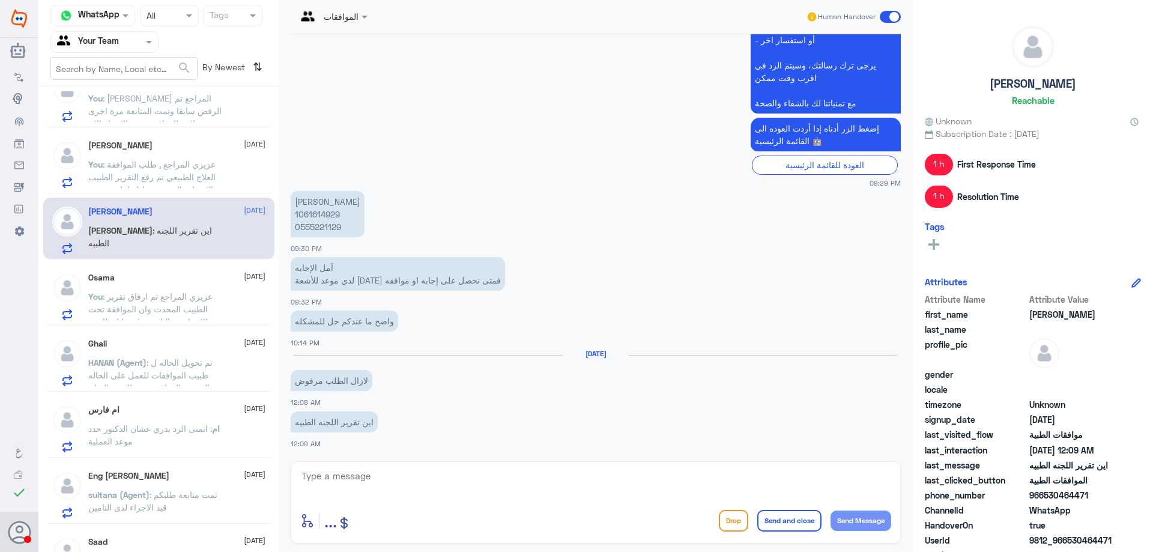
scroll to position [336, 0]
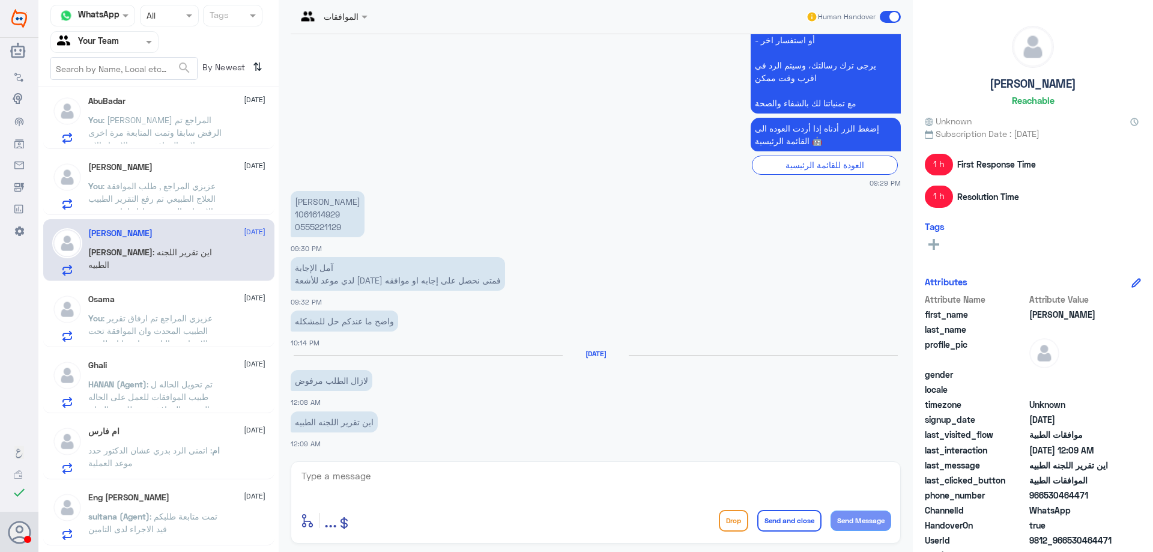
click at [310, 217] on p "محمد اباحسين 1061614929 0555221129" at bounding box center [328, 214] width 74 height 46
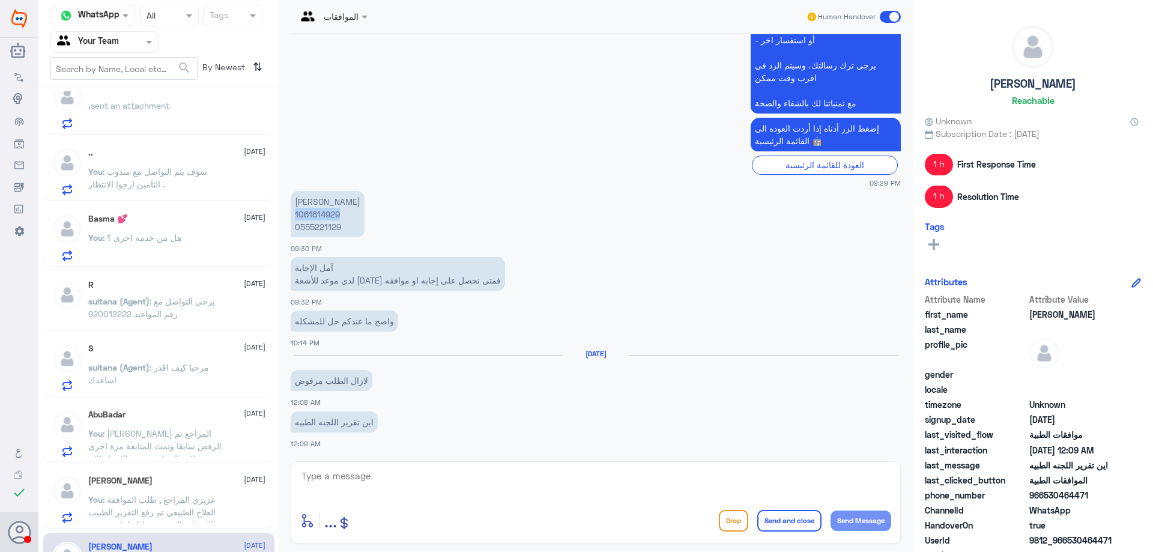
scroll to position [0, 0]
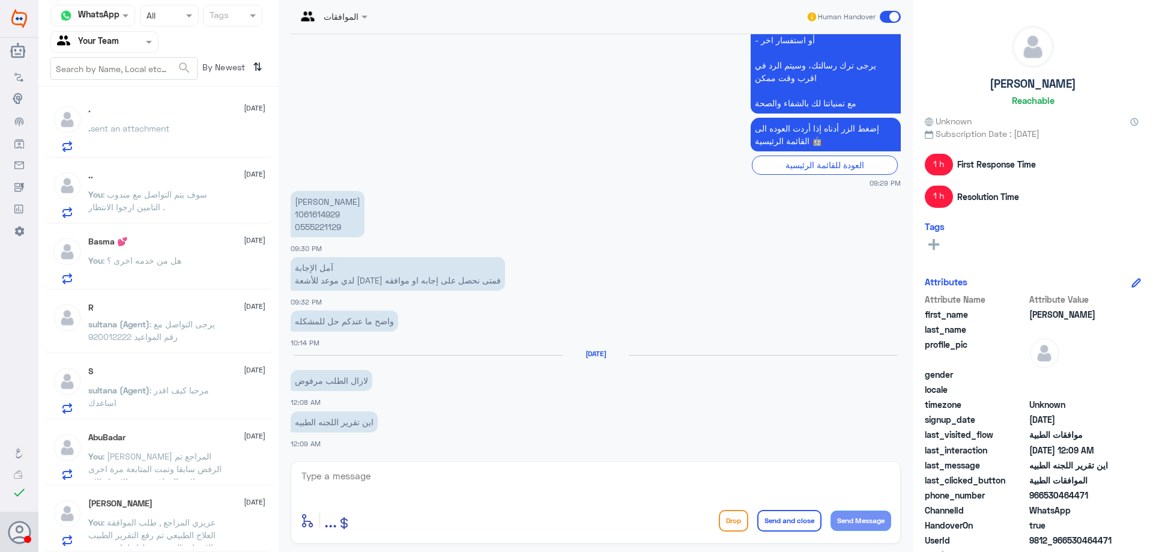
click at [192, 195] on span ": سوف يتم التواصل مع مندوب التامين ارجوا الانتظار ." at bounding box center [147, 200] width 119 height 23
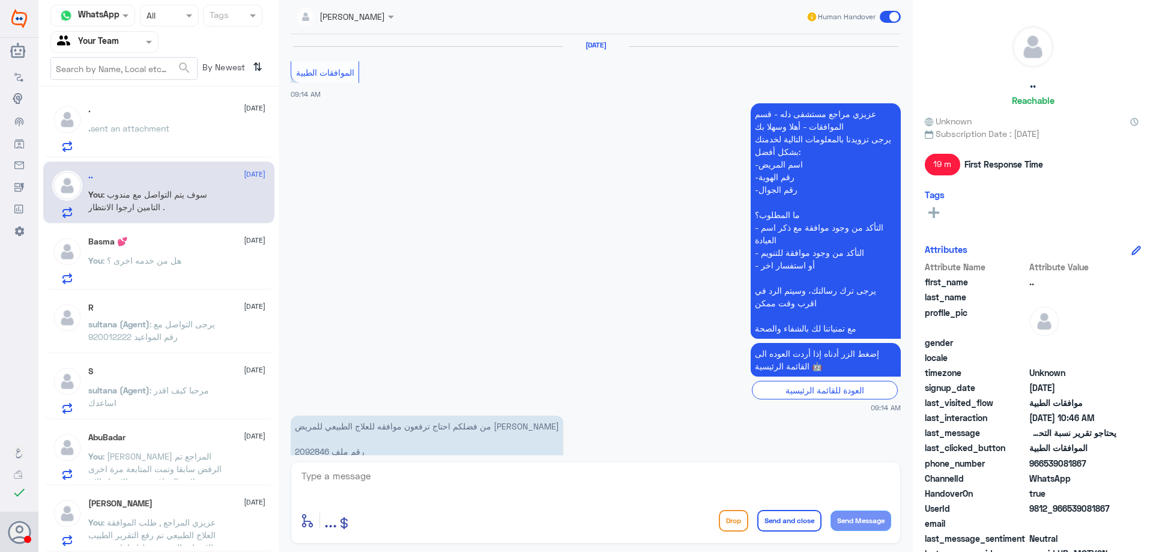
scroll to position [847, 0]
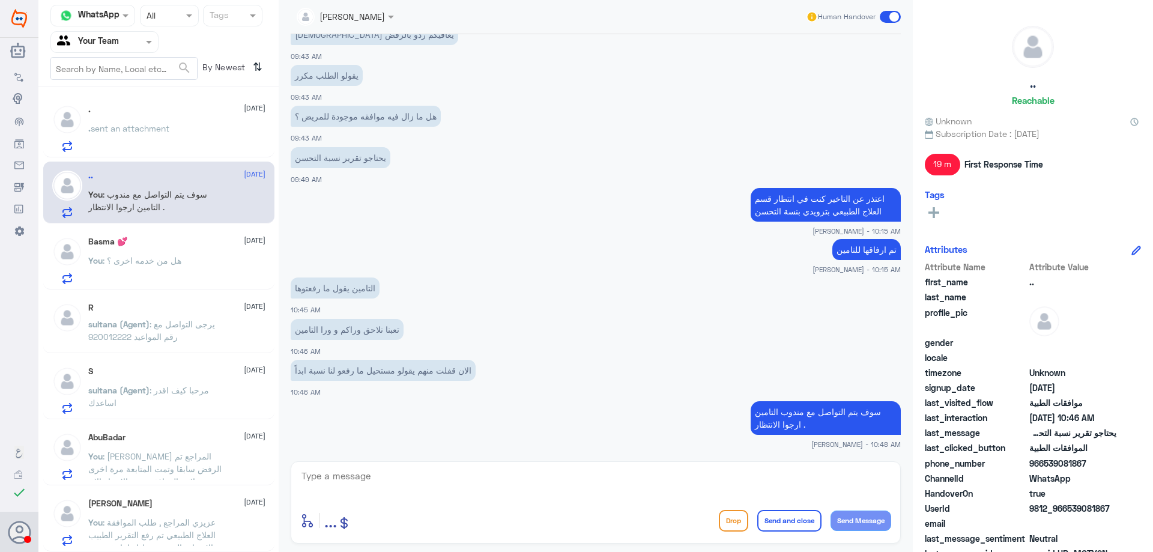
click at [162, 267] on p "You : هل من خدمه اخرى ؟" at bounding box center [134, 269] width 93 height 30
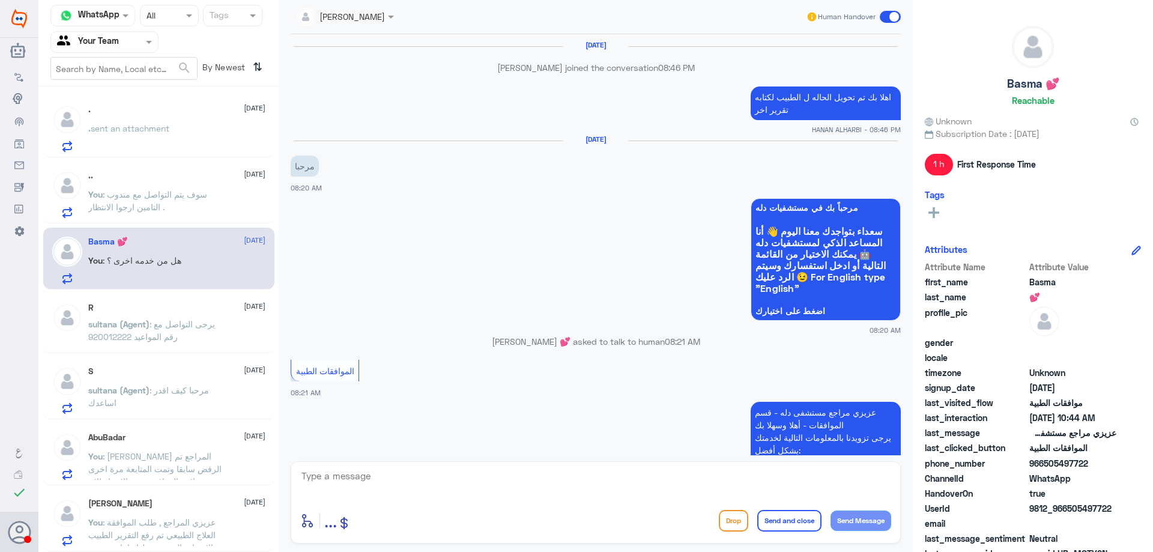
scroll to position [1164, 0]
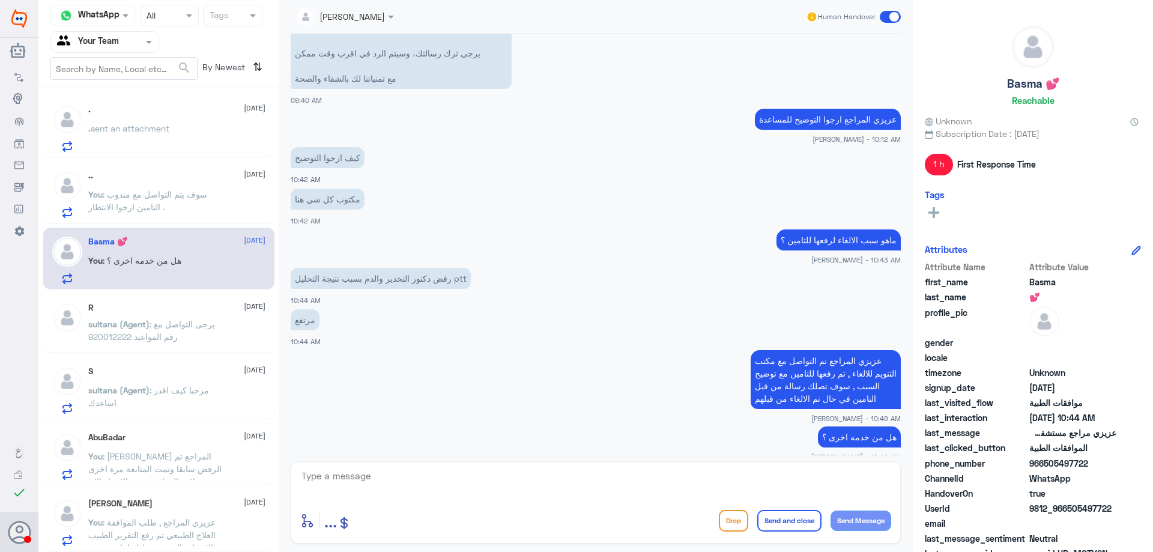
click at [201, 141] on div ". sent an attachment" at bounding box center [176, 138] width 177 height 27
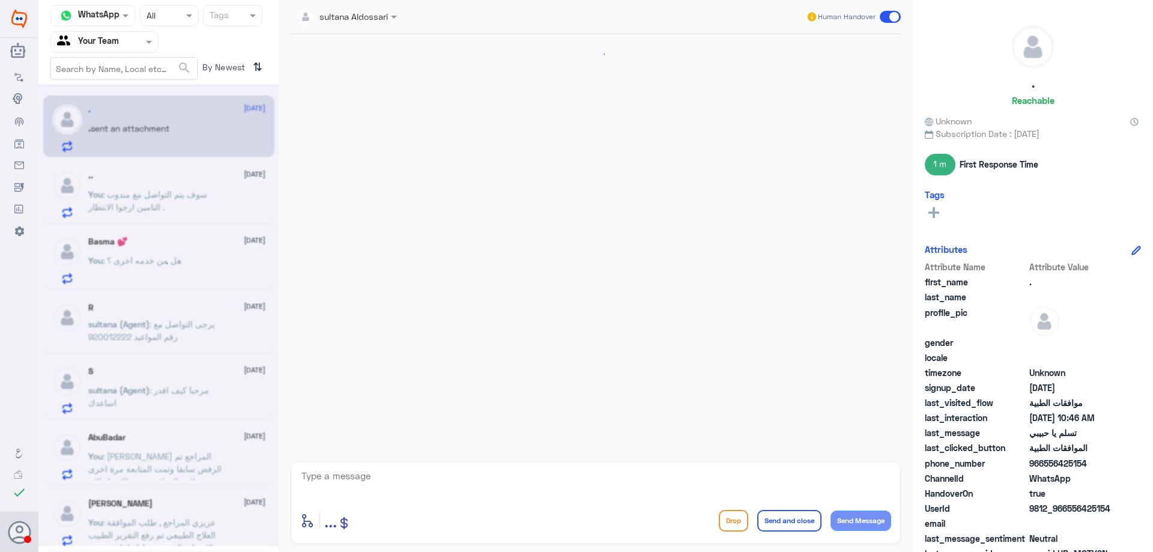
scroll to position [548, 0]
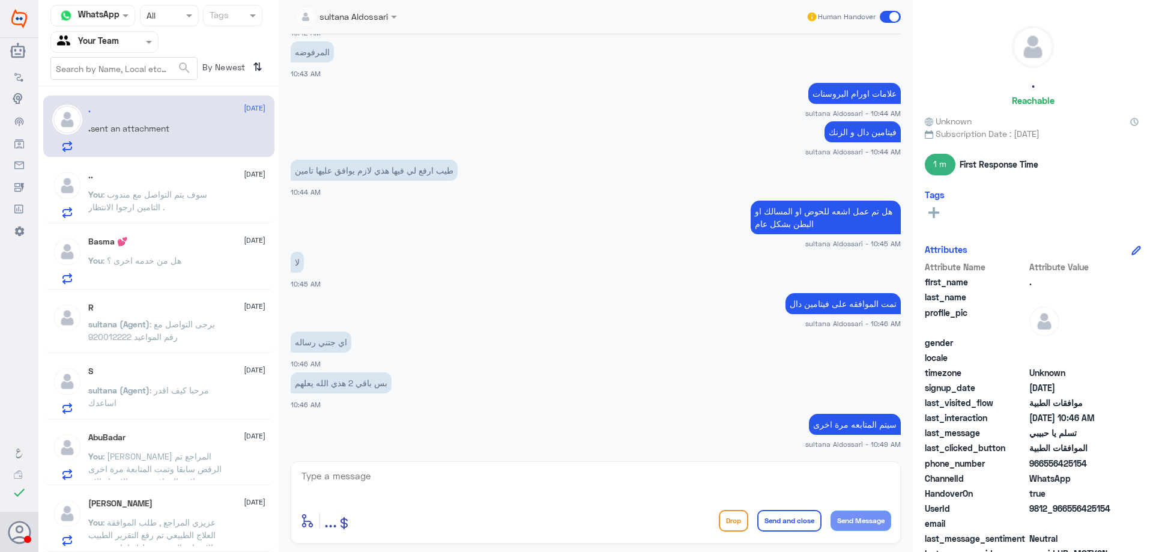
click at [185, 194] on span ": سوف يتم التواصل مع مندوب التامين ارجوا الانتظار ." at bounding box center [147, 200] width 119 height 23
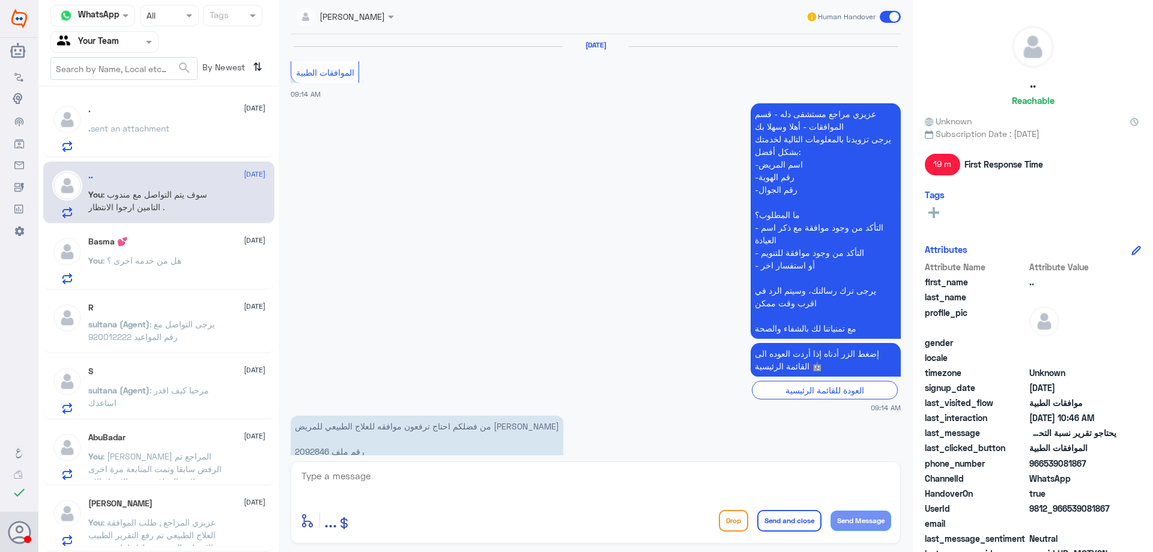
scroll to position [847, 0]
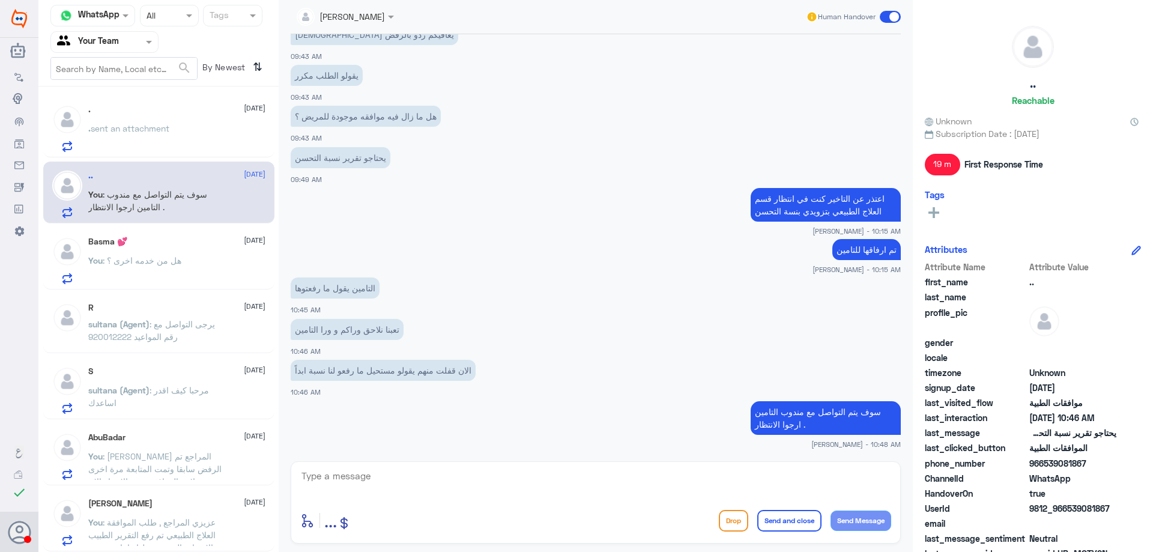
click at [193, 325] on span ": يرجى التواصل مع رقم المواعيد 920012222" at bounding box center [151, 330] width 127 height 23
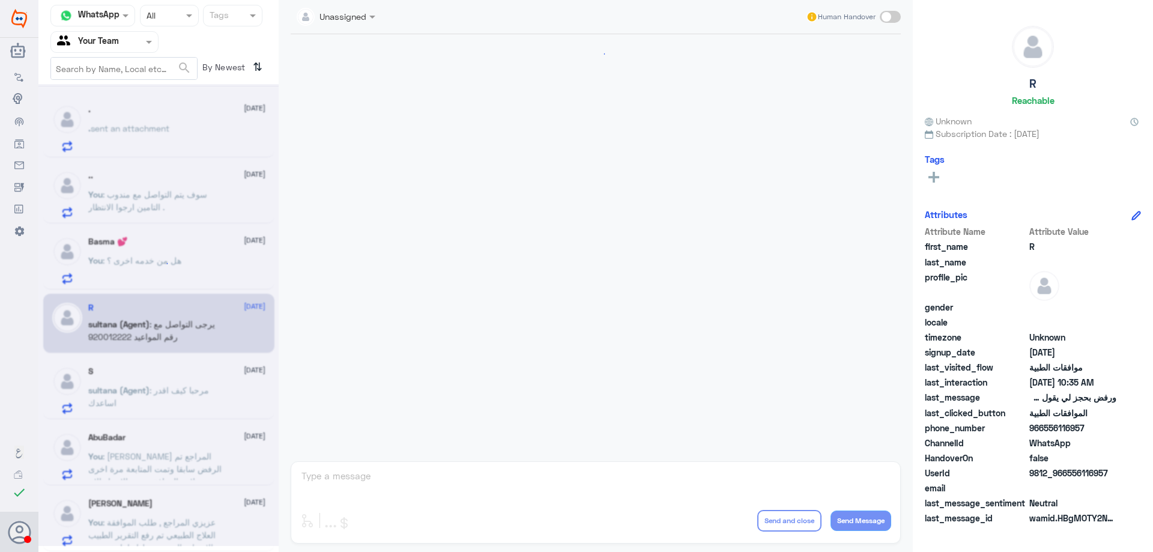
scroll to position [411, 0]
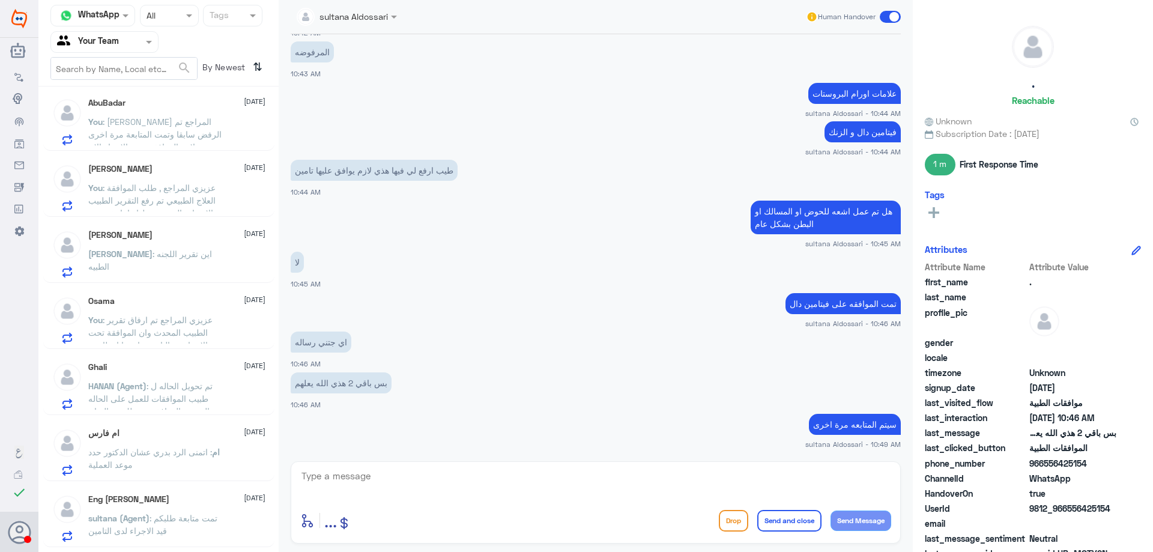
scroll to position [306, 0]
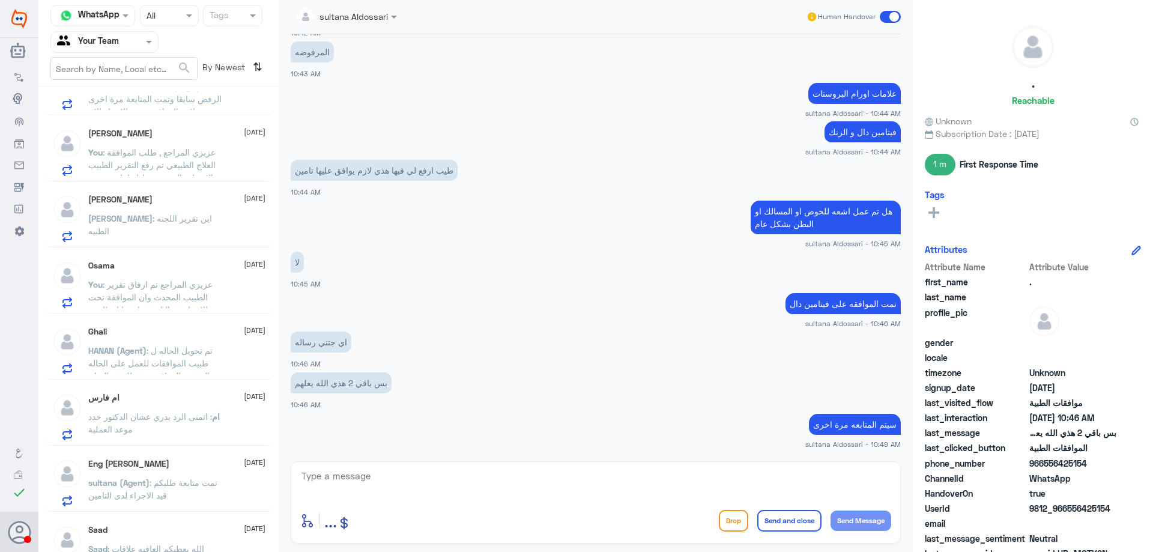
click at [195, 420] on span ": اتمنى الرد بدري عشان الدكتور حدد موعد العملية" at bounding box center [150, 422] width 124 height 23
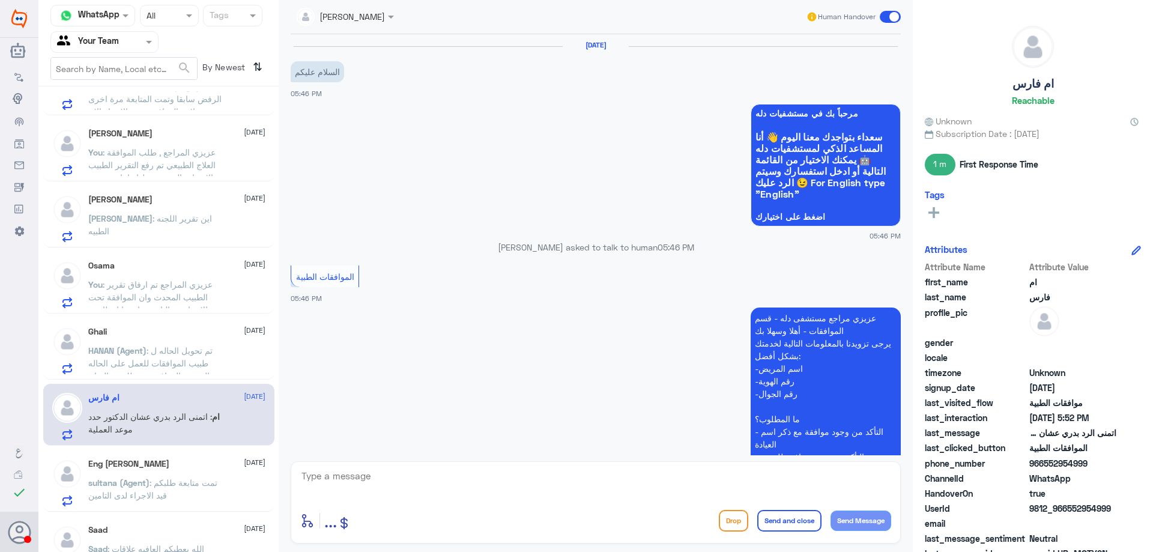
scroll to position [566, 0]
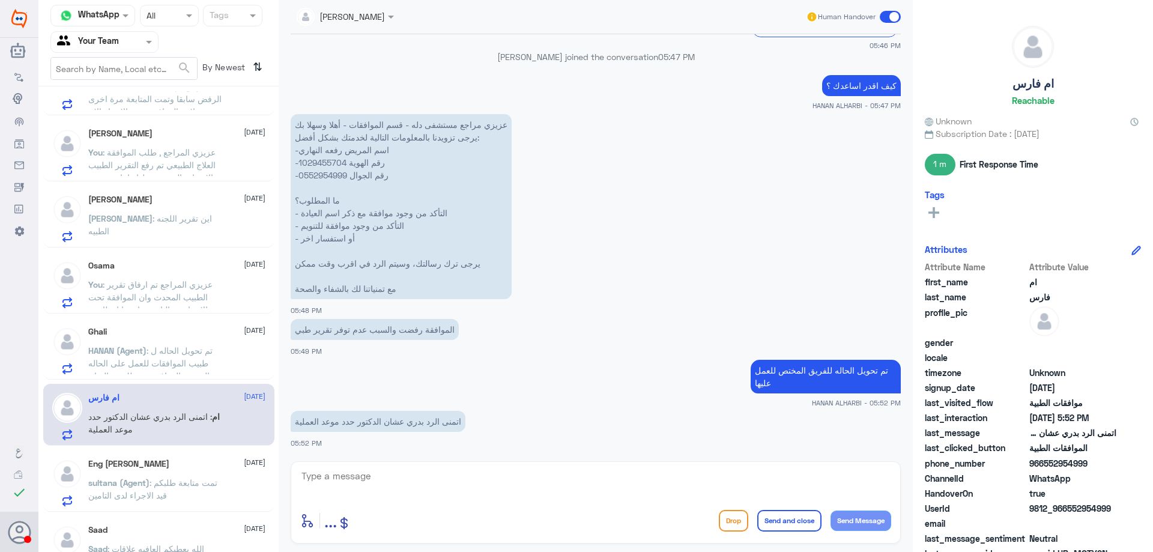
click at [322, 162] on p "عزيزي مراجع مستشفى دله - قسم الموافقات - أهلا وسهلا بك يرجى تزويدنا بالمعلومات …" at bounding box center [401, 206] width 221 height 185
copy p "1029455704"
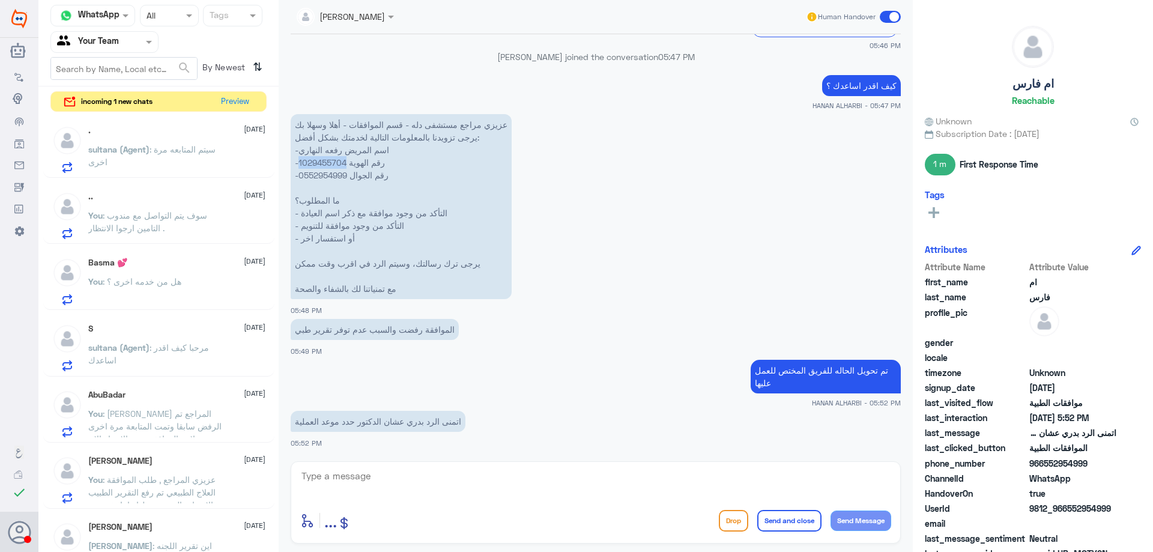
scroll to position [0, 0]
click at [222, 103] on button "Preview" at bounding box center [235, 101] width 37 height 19
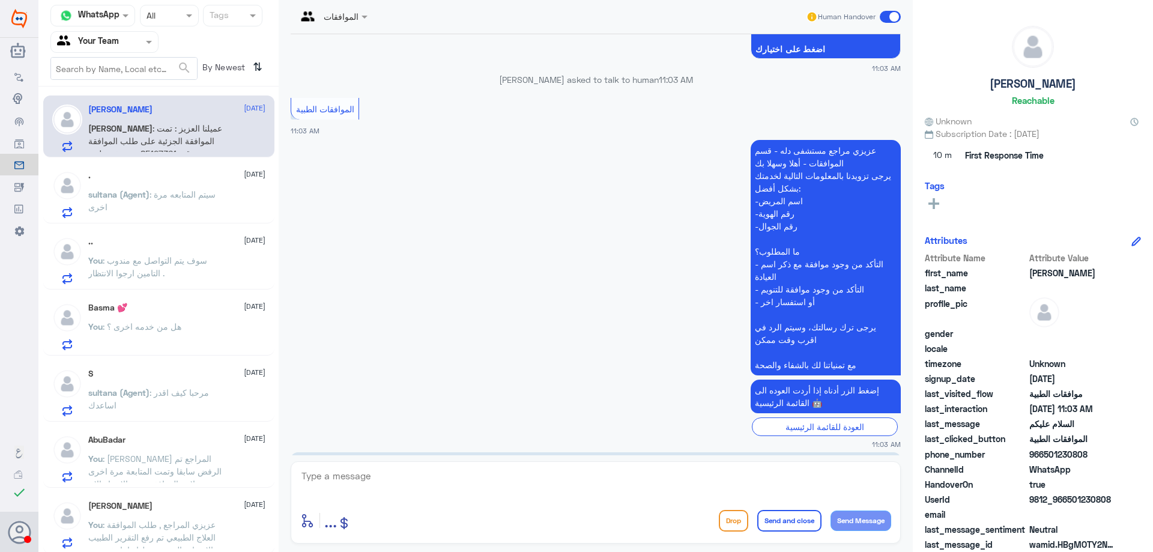
scroll to position [325, 0]
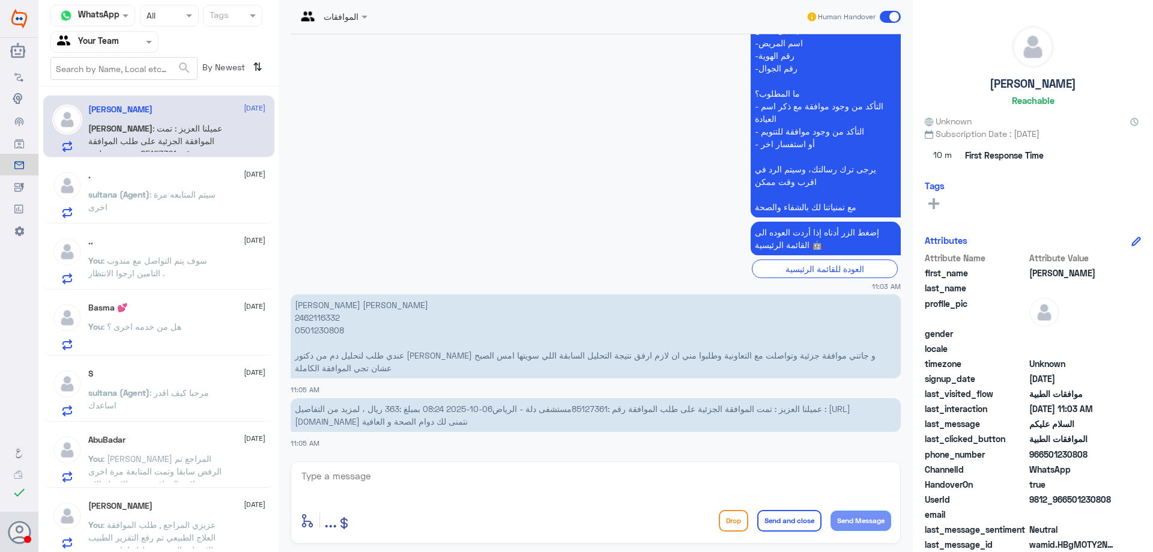
click at [184, 258] on span ": سوف يتم التواصل مع مندوب التامين ارجوا الانتظار ." at bounding box center [147, 266] width 119 height 23
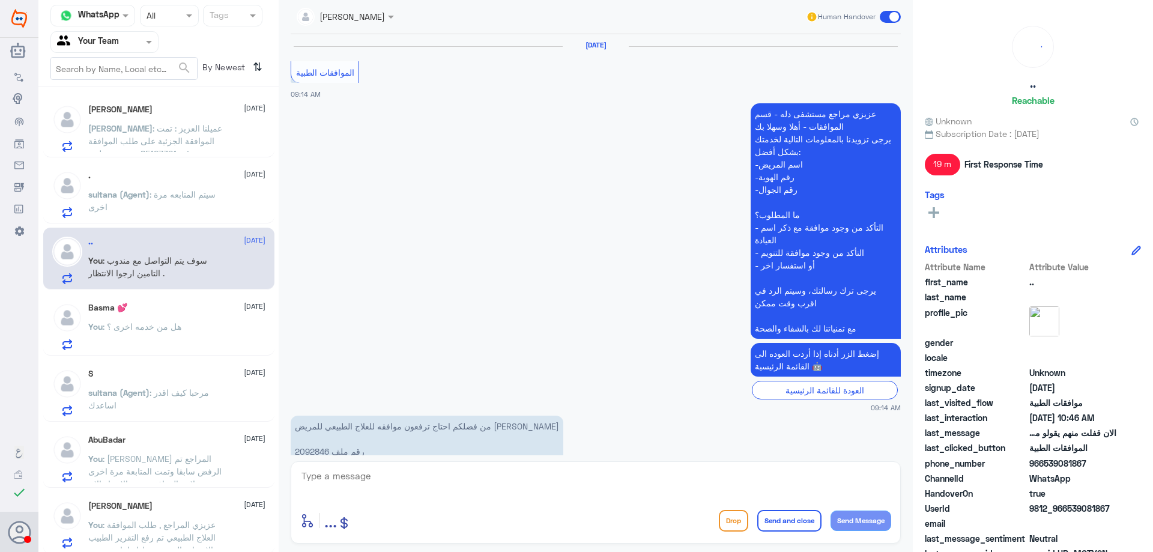
scroll to position [847, 0]
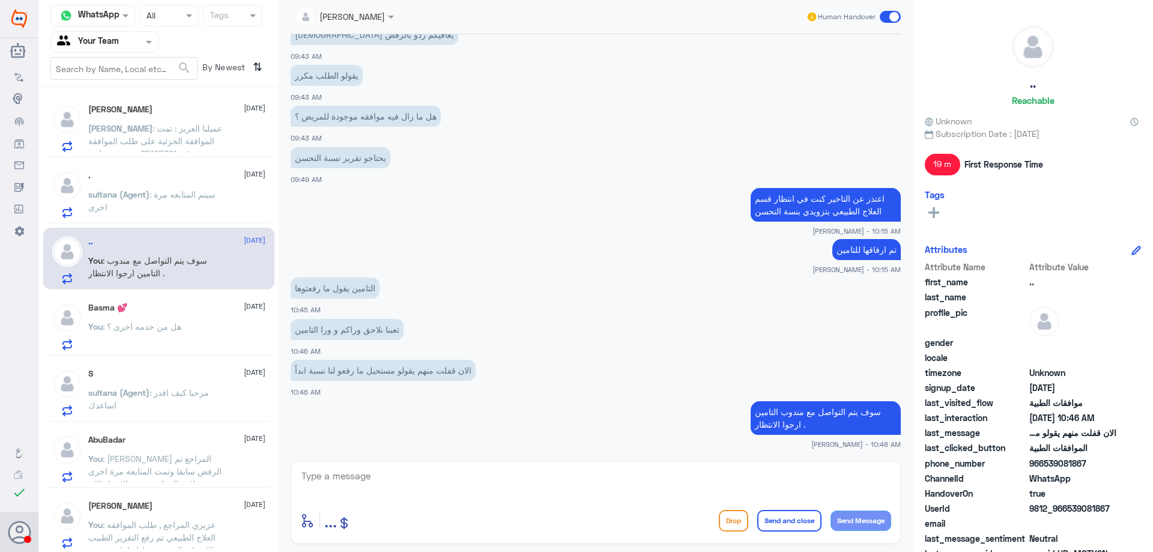
click at [364, 477] on textarea at bounding box center [595, 482] width 591 height 29
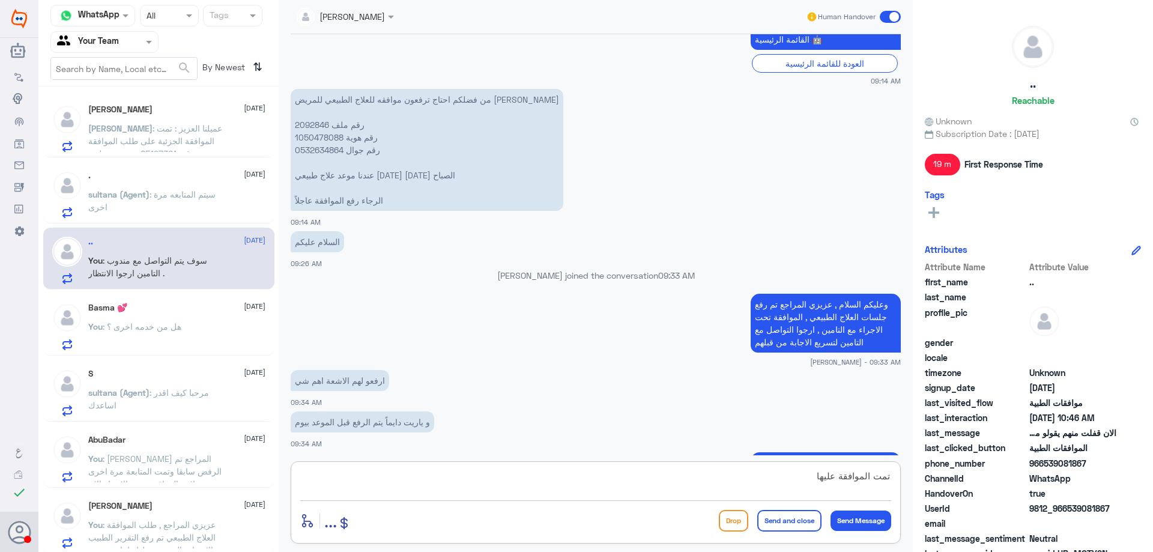
scroll to position [247, 0]
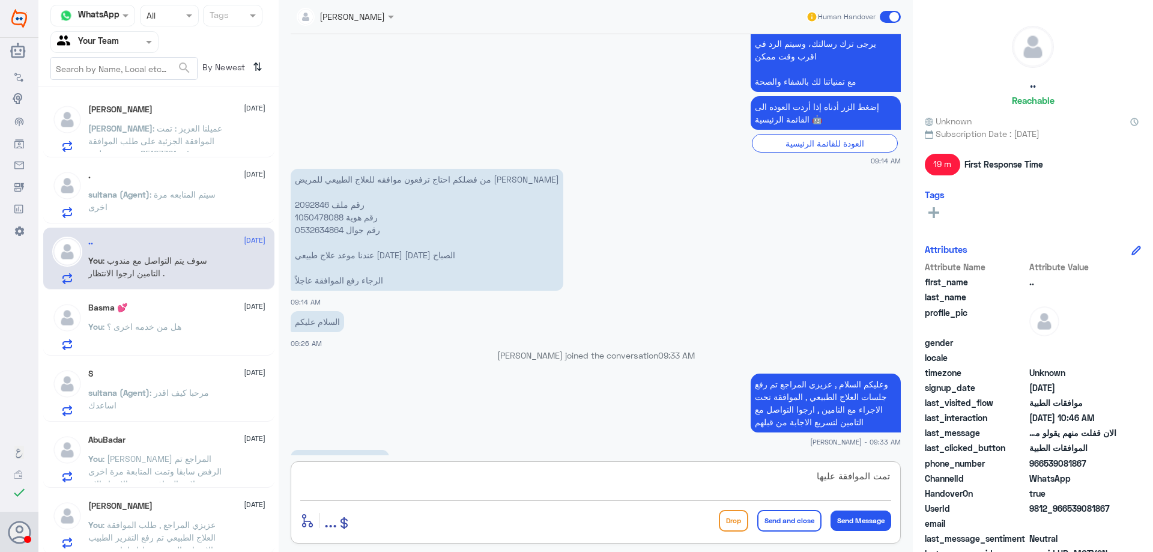
click at [309, 204] on p "من فضلكم احتاج ترفعون موافقه للعلاج الطبيعي للمريض نادر الجهني رقم ملف 2092846 …" at bounding box center [427, 230] width 273 height 122
copy p "2092846"
click at [672, 467] on div "تمت الموافقة عليها enter flow name ... Drop Send and close Send Message" at bounding box center [596, 502] width 610 height 82
click at [674, 476] on textarea "تمت الموافقة عليها" at bounding box center [595, 482] width 591 height 29
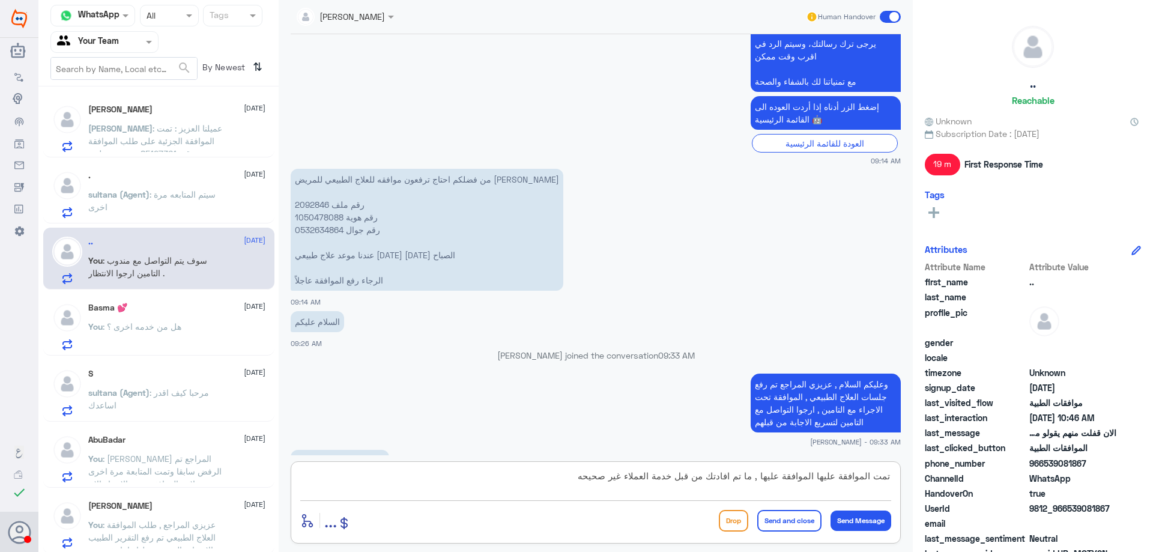
type textarea "تمت الموافقة عليها الموافقة عليها , ما تم افادتك من قبل خدمة العملاء غير صحيحه"
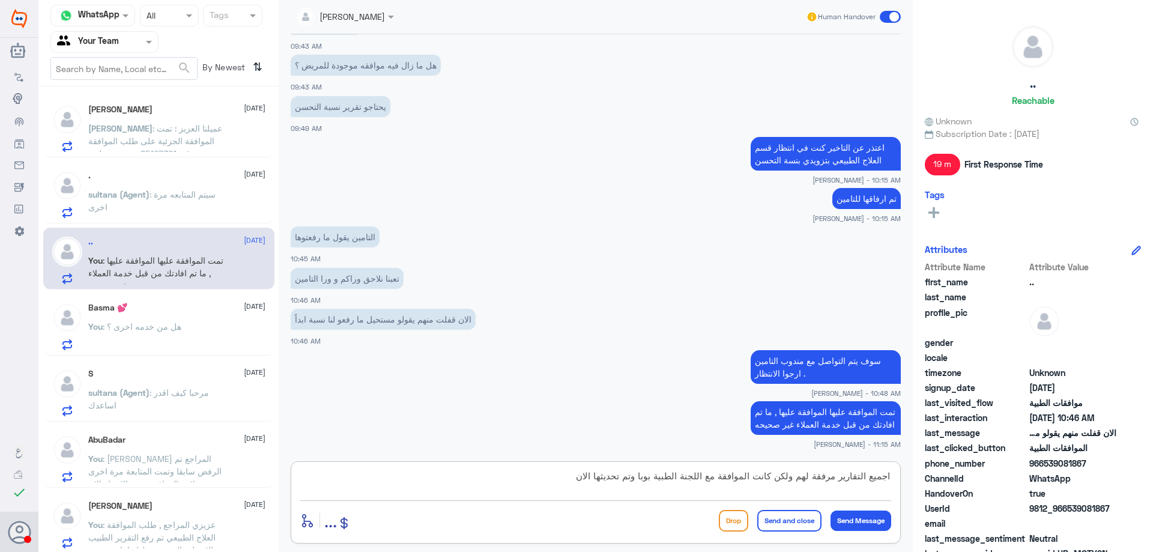
type textarea "اجميع التقارير مرفقة لهم ولكن كانت الموافقة مع اللجنة الطبية بوبا وتم تحديثها ا…"
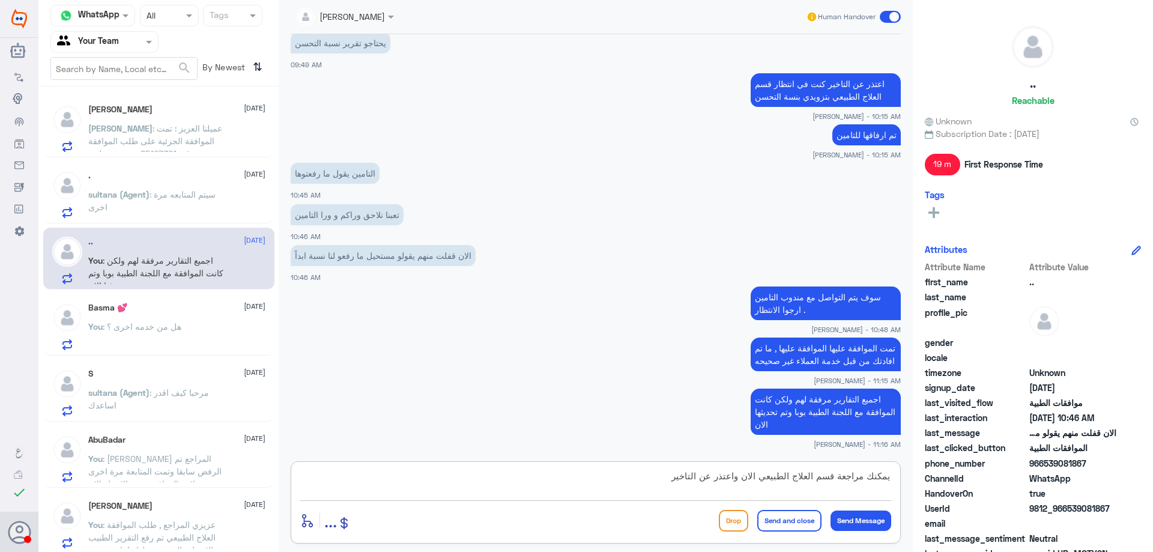
type textarea "يمكنك مراجعة قسم العلاج الطبيعي الان واعتذر عن التاخير"
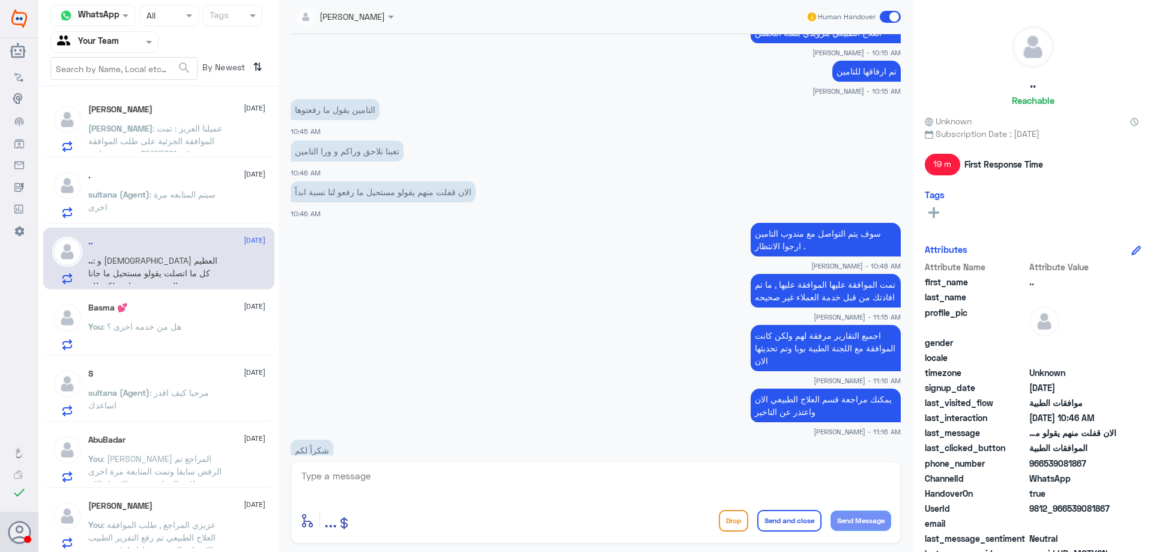
scroll to position [1186, 0]
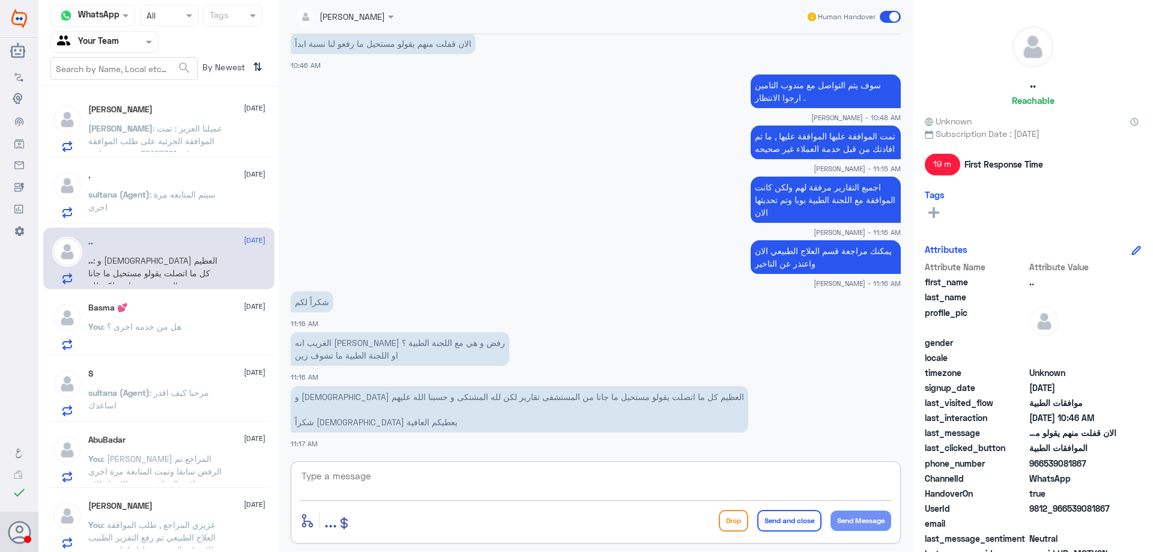
click at [373, 475] on textarea at bounding box center [595, 482] width 591 height 29
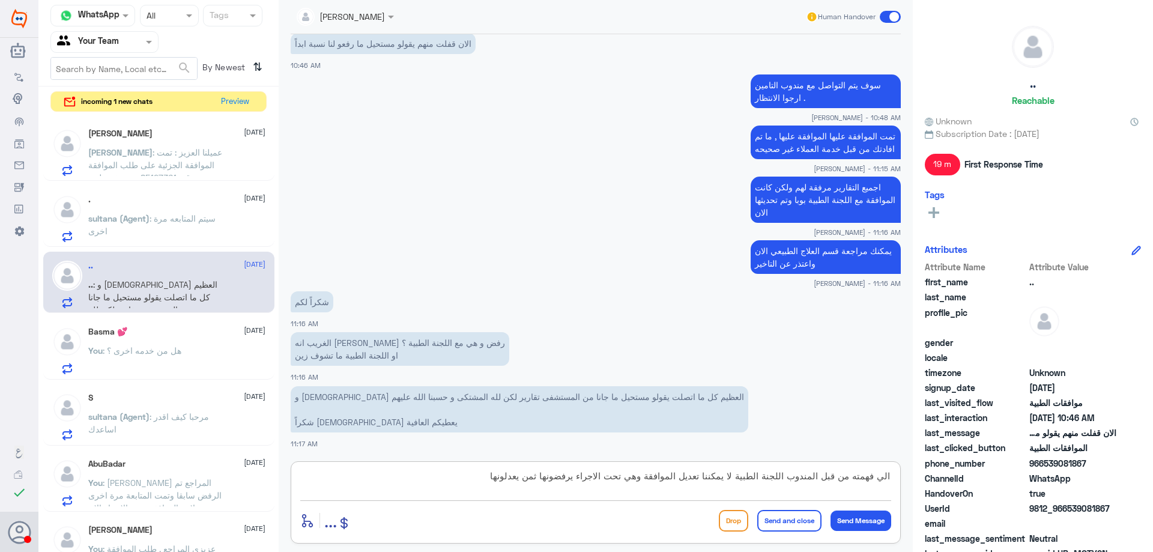
type textarea "الي فهمته من قبل المندوب اللجنة الطبية لا يمكننا تعديل الموافقة وهي تحت الاجراء…"
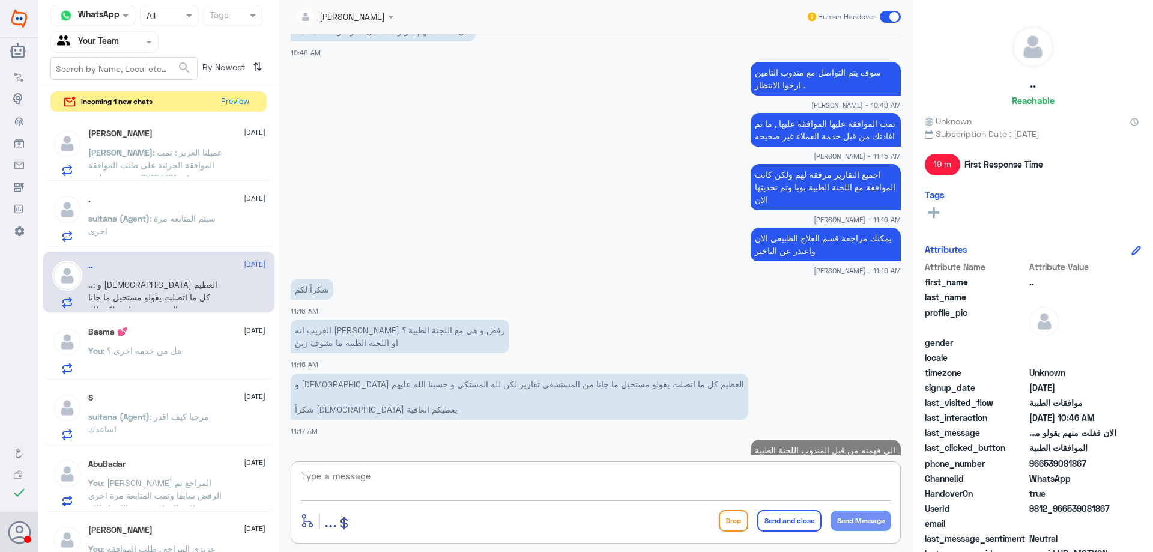
scroll to position [1250, 0]
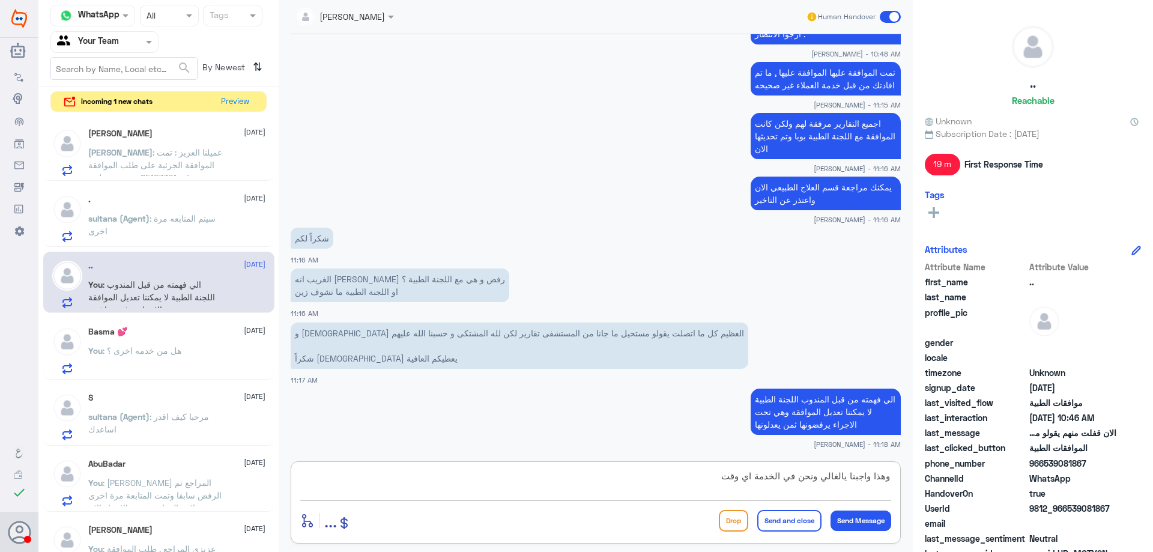
type textarea "وهذا واجبنا يالغالي ونحن في الخدمة اي وقت"
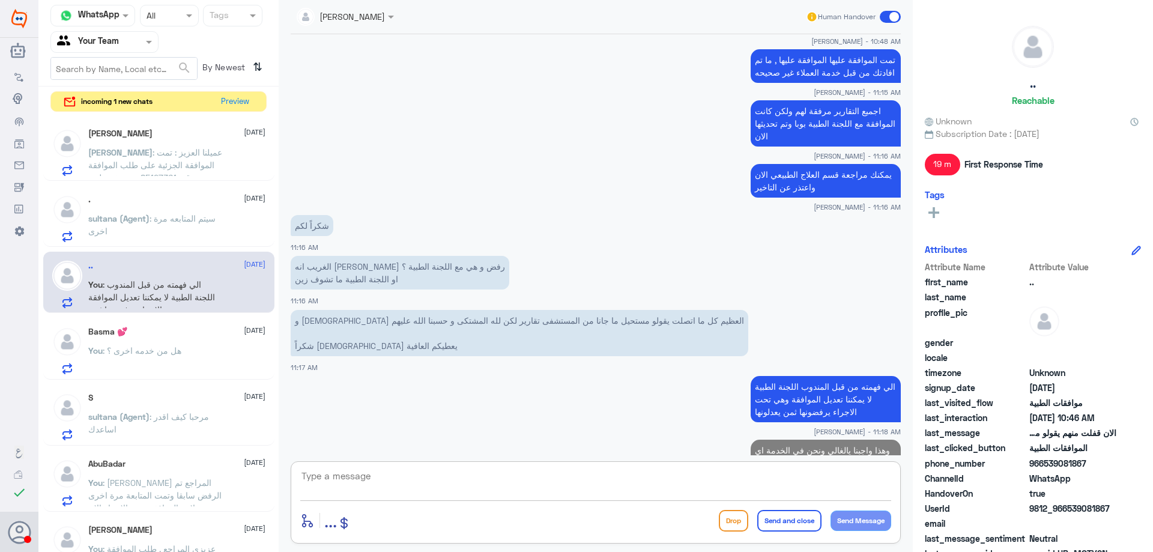
scroll to position [1301, 0]
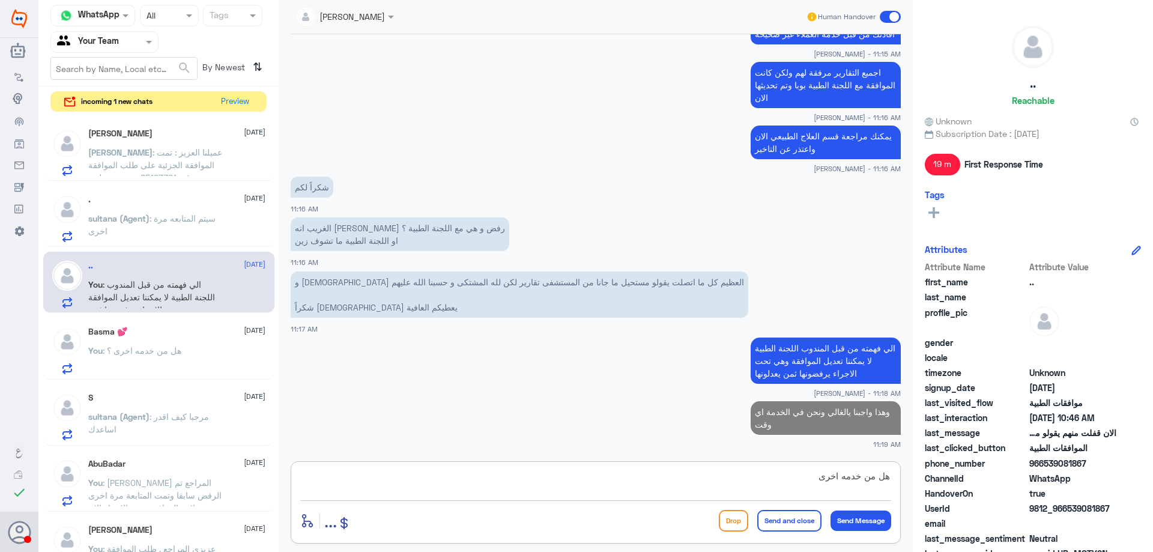
type textarea "هل من خدمه اخرى"
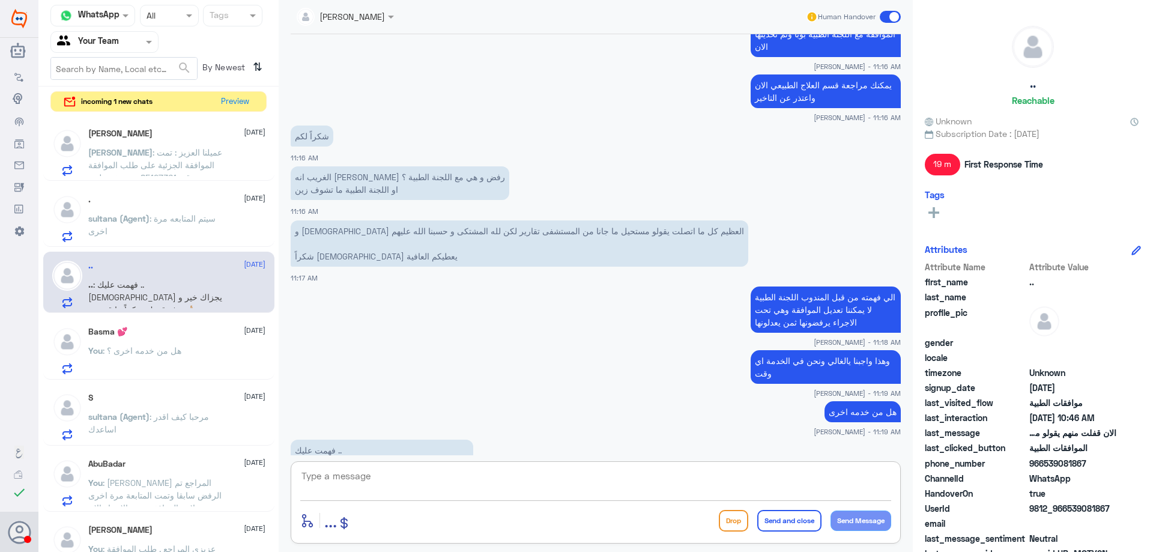
scroll to position [1406, 0]
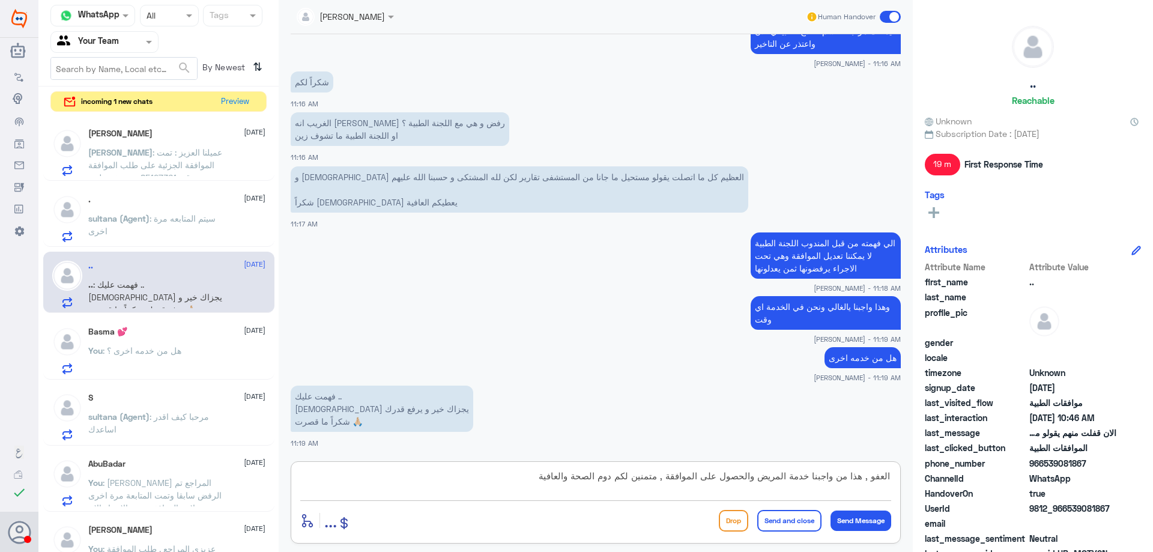
type textarea "العفو , هذا من واجبنا خدمة المريض والحصول على الموافقة , متمنين لكم دوم الصحة و…"
click at [772, 522] on button "Send and close" at bounding box center [789, 521] width 64 height 22
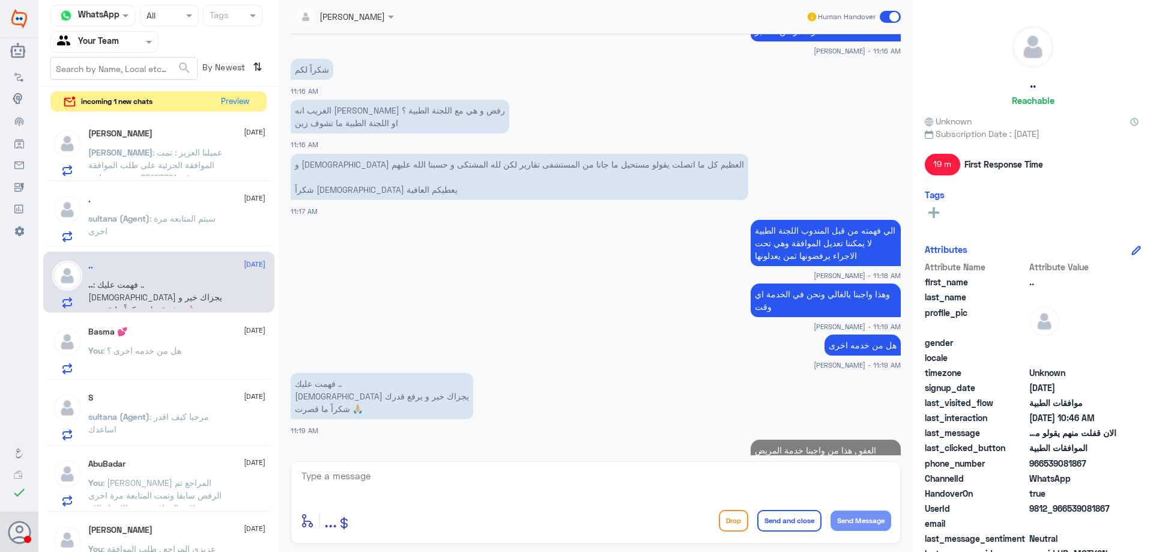
scroll to position [1470, 0]
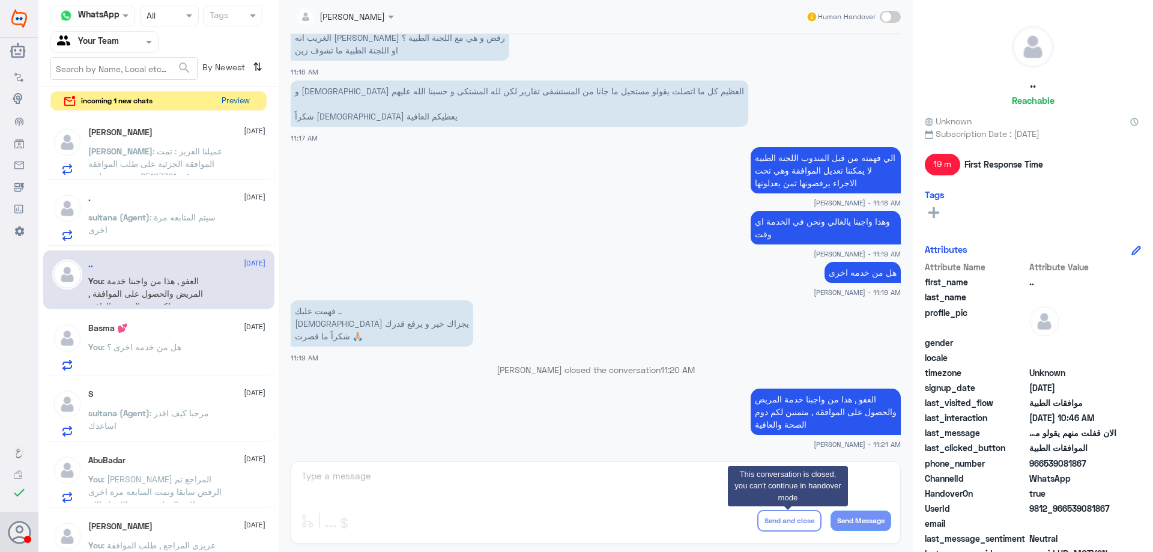
click at [238, 97] on button "Preview" at bounding box center [235, 101] width 37 height 19
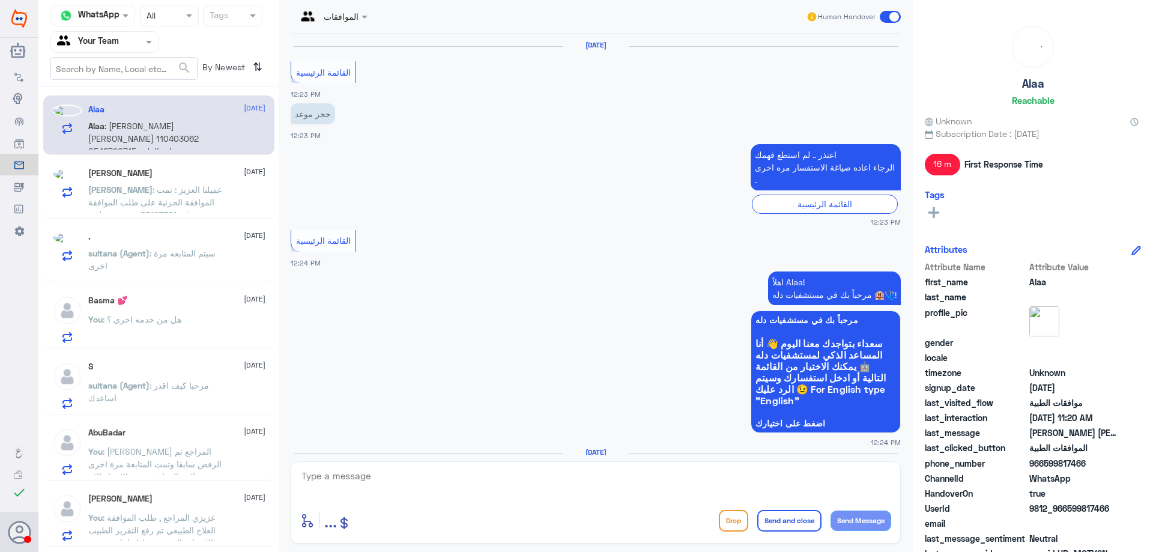
scroll to position [979, 0]
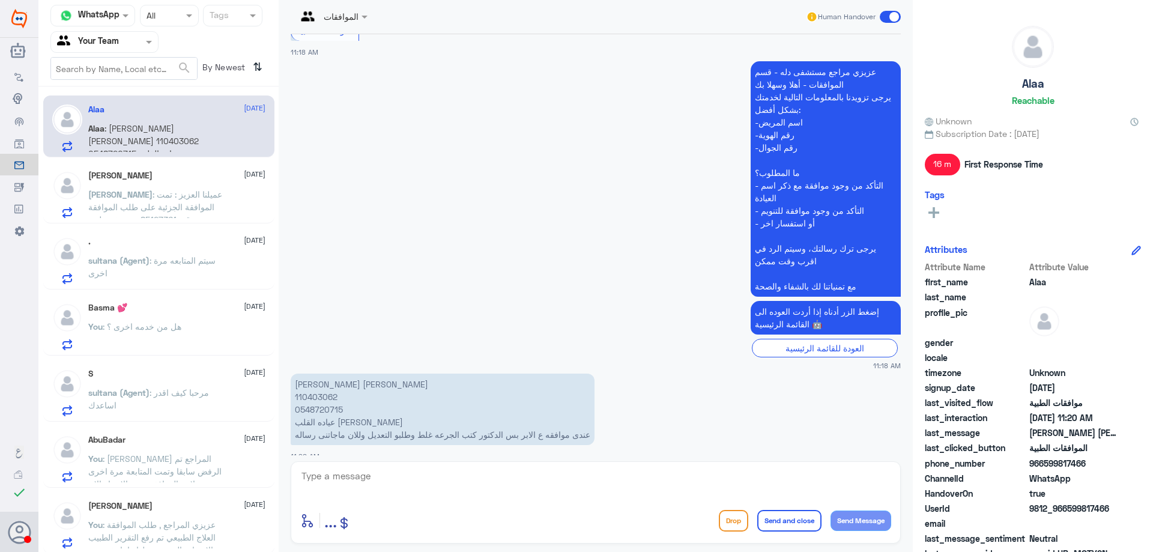
click at [195, 287] on div ". 6 October sultana (Agent) : سيتم المتابعه مرة اخرى" at bounding box center [158, 259] width 231 height 62
click at [213, 197] on span ": عميلنا العزيز : تمت الموافقة الجزئية على طلب الموافقة رقم :85127361مستشفى دلة…" at bounding box center [155, 232] width 134 height 86
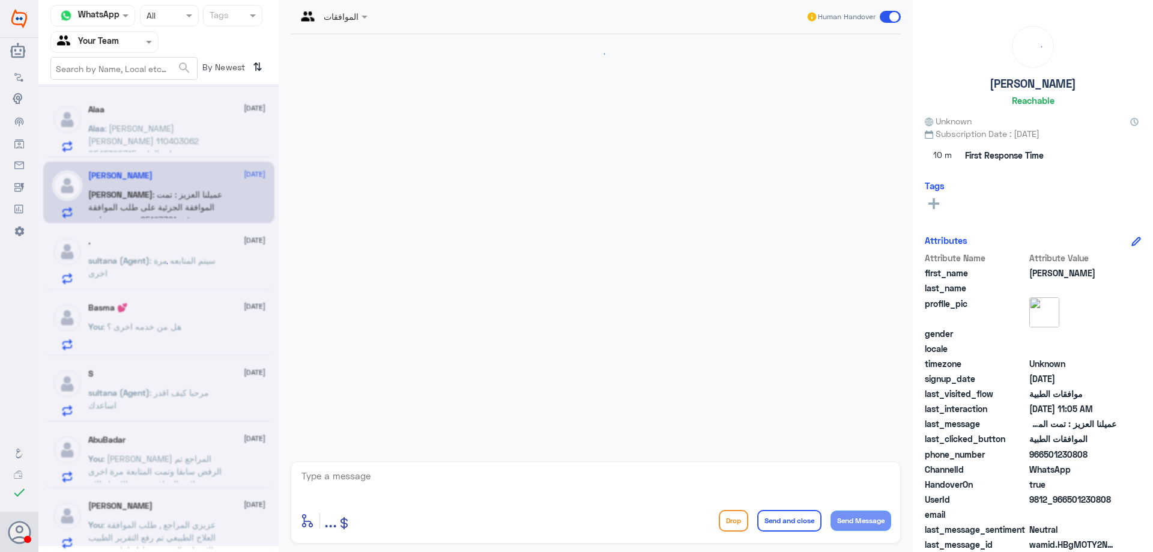
scroll to position [325, 0]
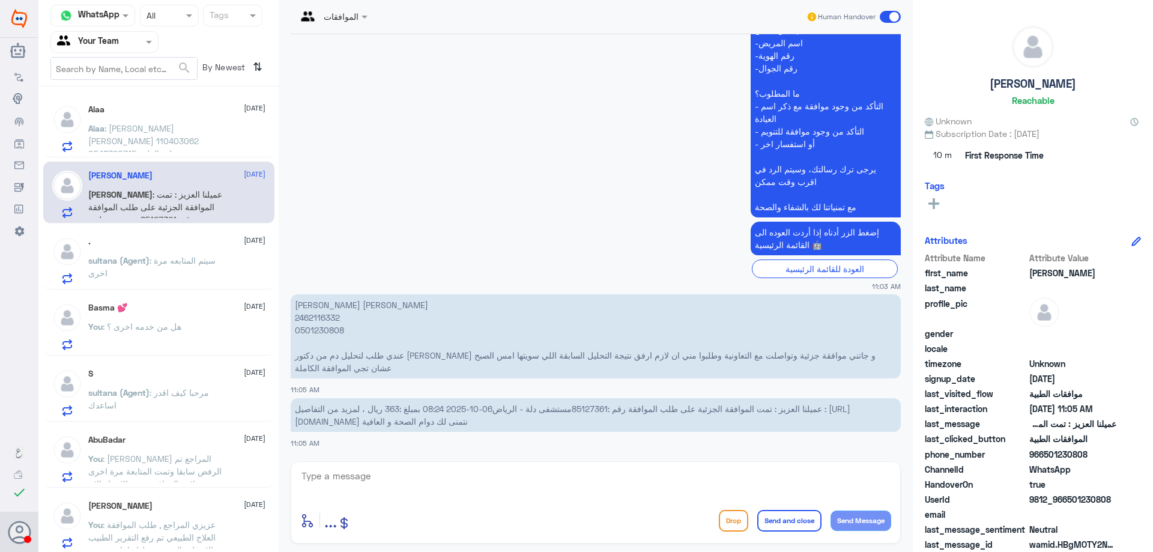
click at [593, 411] on span "عميلنا العزيز : تمت الموافقة الجزئية على طلب الموافقة رقم :85127361مستشفى دلة -…" at bounding box center [572, 415] width 555 height 23
click at [581, 422] on p "عميلنا العزيز : تمت الموافقة الجزئية على طلب الموافقة رقم :85127361مستشفى دلة -…" at bounding box center [596, 415] width 610 height 34
drag, startPoint x: 575, startPoint y: 409, endPoint x: 610, endPoint y: 411, distance: 35.5
click at [610, 411] on span "عميلنا العزيز : تمت الموافقة الجزئية على طلب الموافقة رقم :85127361مستشفى دلة -…" at bounding box center [572, 415] width 555 height 23
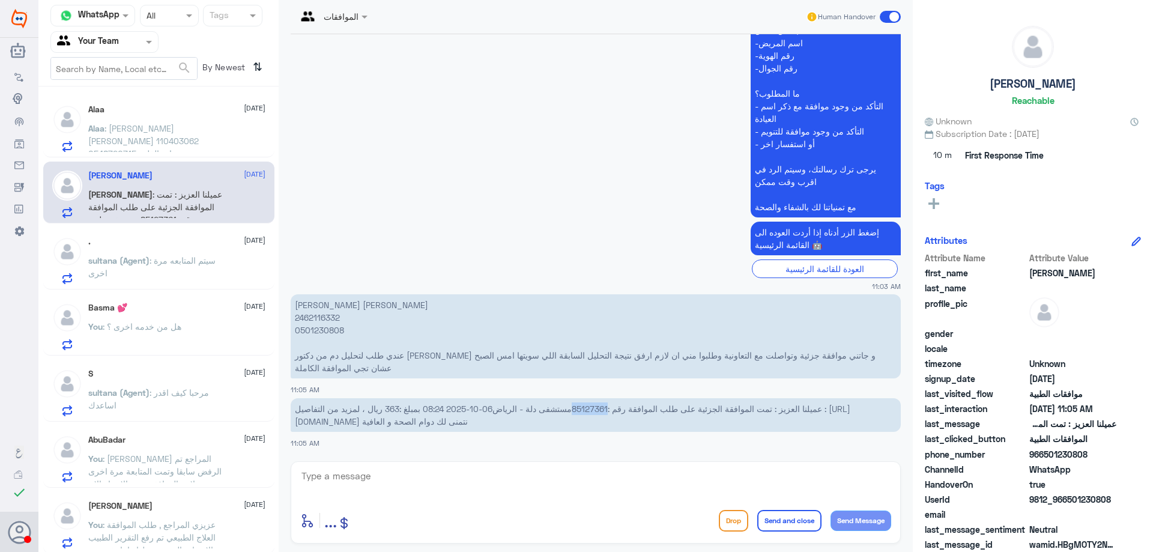
copy span "85127361"
click at [449, 463] on div "enter flow name ... Drop Send and close Send Message" at bounding box center [596, 502] width 610 height 82
click at [444, 479] on textarea at bounding box center [595, 482] width 591 height 29
type textarea "عزيزي المراجع تم ارفاق نتائج التحاليل و تقرير الطبيب , الموافقة تحت الاجراء الان"
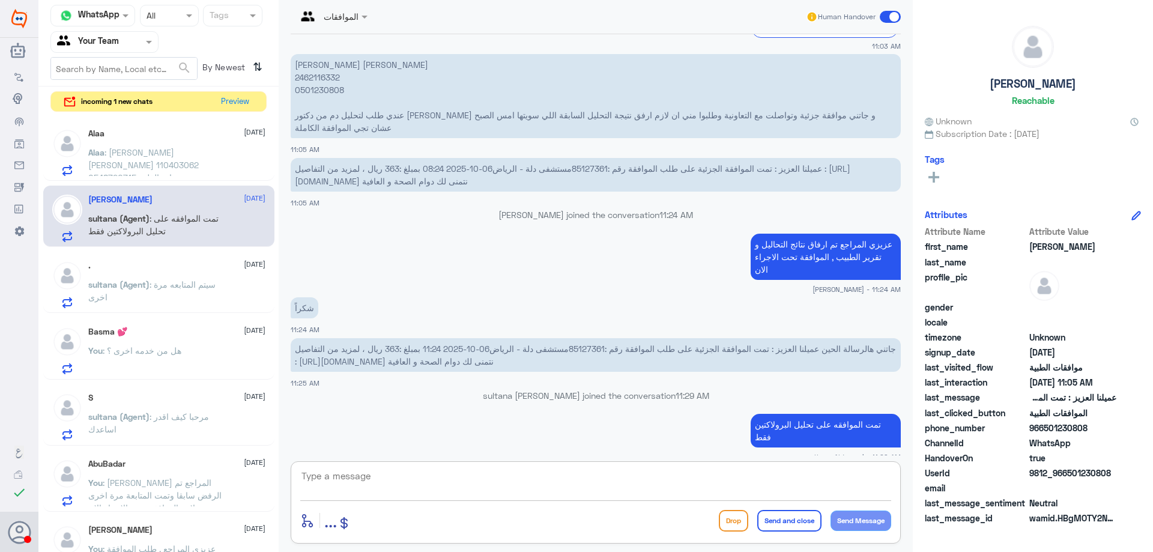
scroll to position [585, 0]
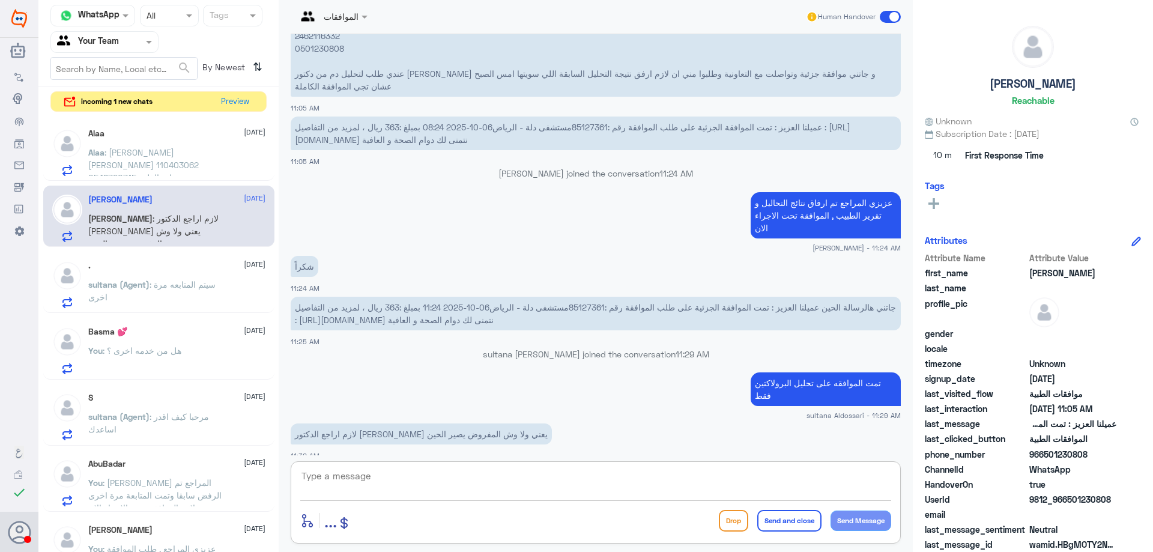
click at [221, 161] on p "Alaa : حسن محمد عمر فلاته 110403062 0548720715 عياده القلب دكتور بندر عندى مواف…" at bounding box center [155, 161] width 135 height 30
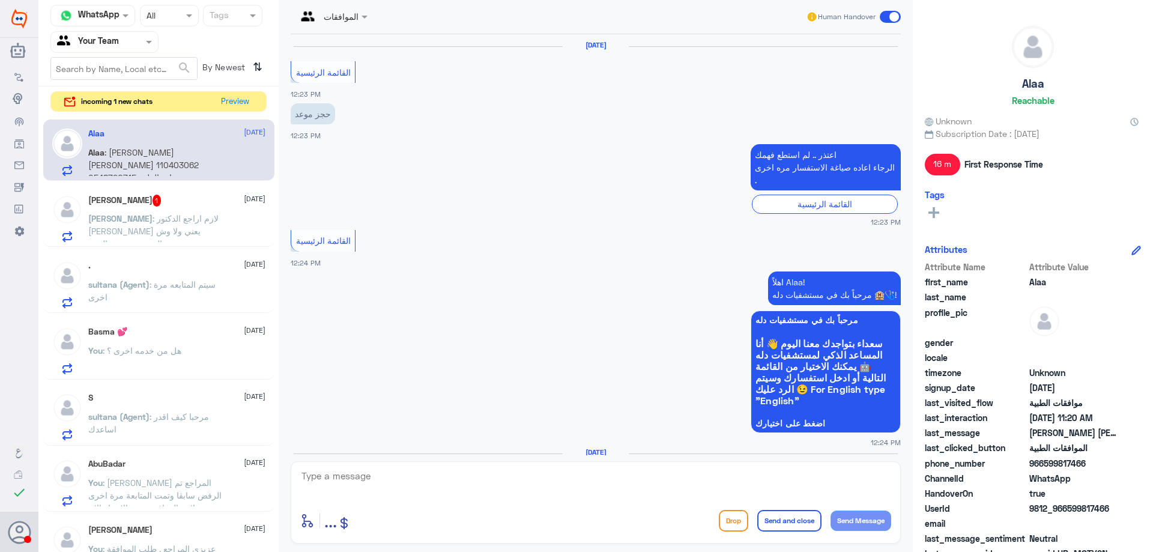
scroll to position [979, 0]
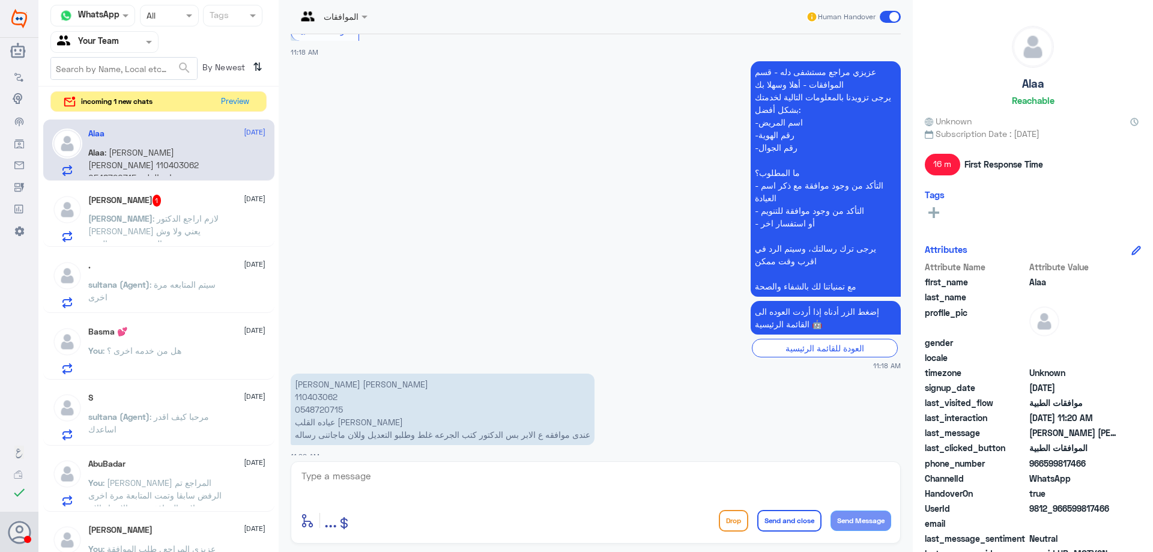
click at [174, 339] on div "Basma 💕 6 October You : هل من خدمه اخرى ؟" at bounding box center [176, 350] width 177 height 47
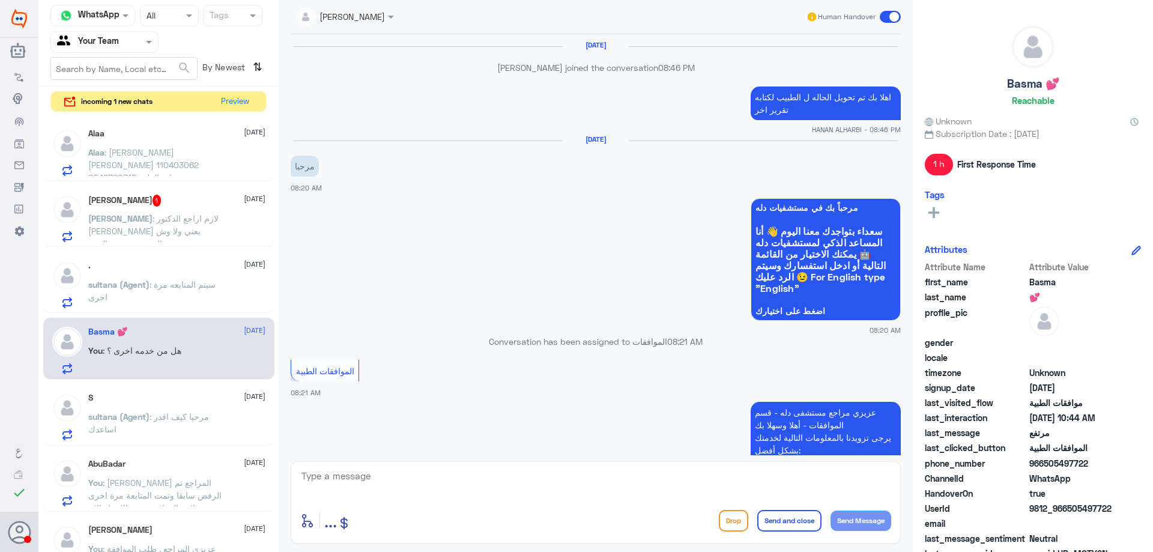
scroll to position [1164, 0]
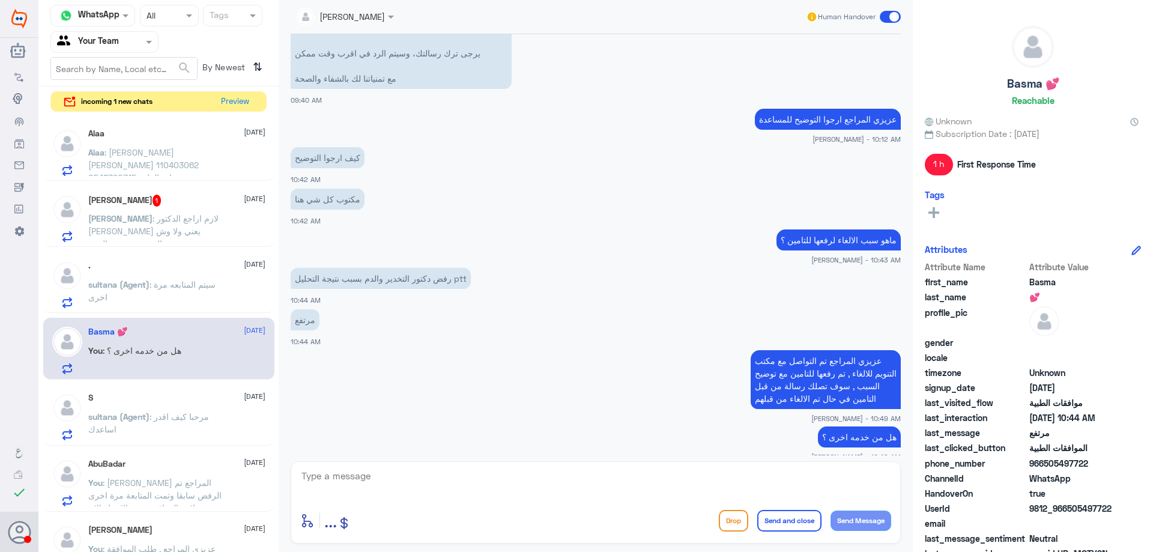
click at [431, 476] on textarea at bounding box center [595, 482] width 591 height 29
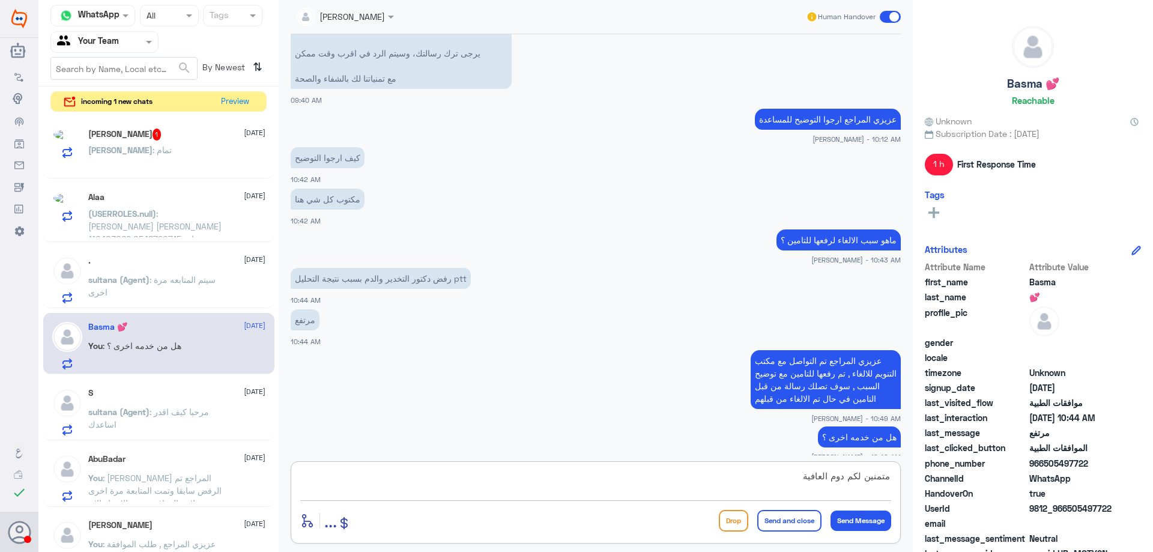
type textarea "متمنين لكم دوم العافية"
click at [788, 536] on div "متمنين لكم دوم العافية enter flow name ... Drop Send and close Send Message" at bounding box center [596, 502] width 610 height 82
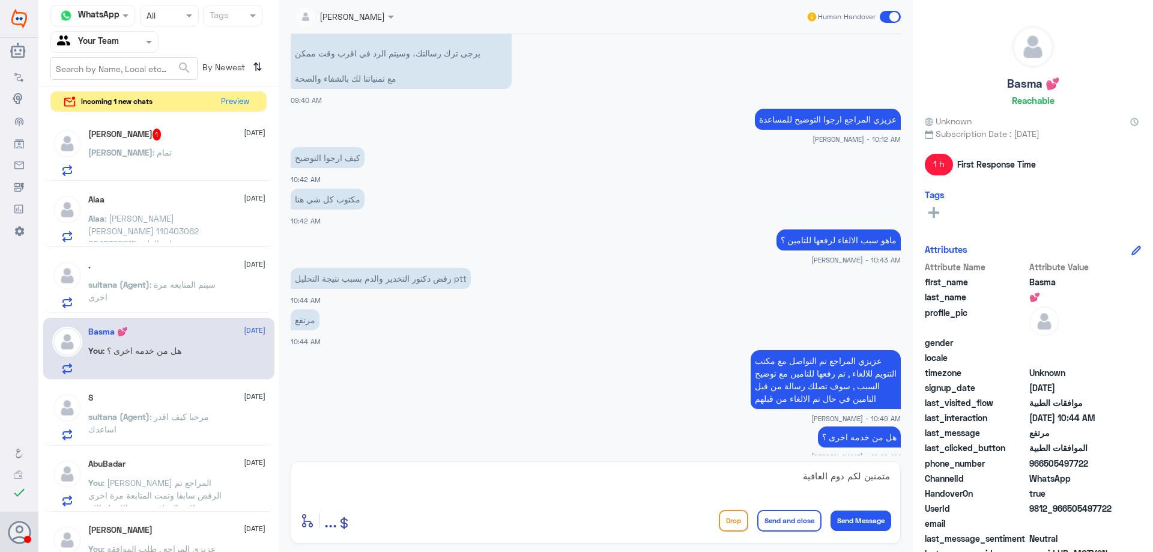
click at [790, 523] on button "Send and close" at bounding box center [789, 521] width 64 height 22
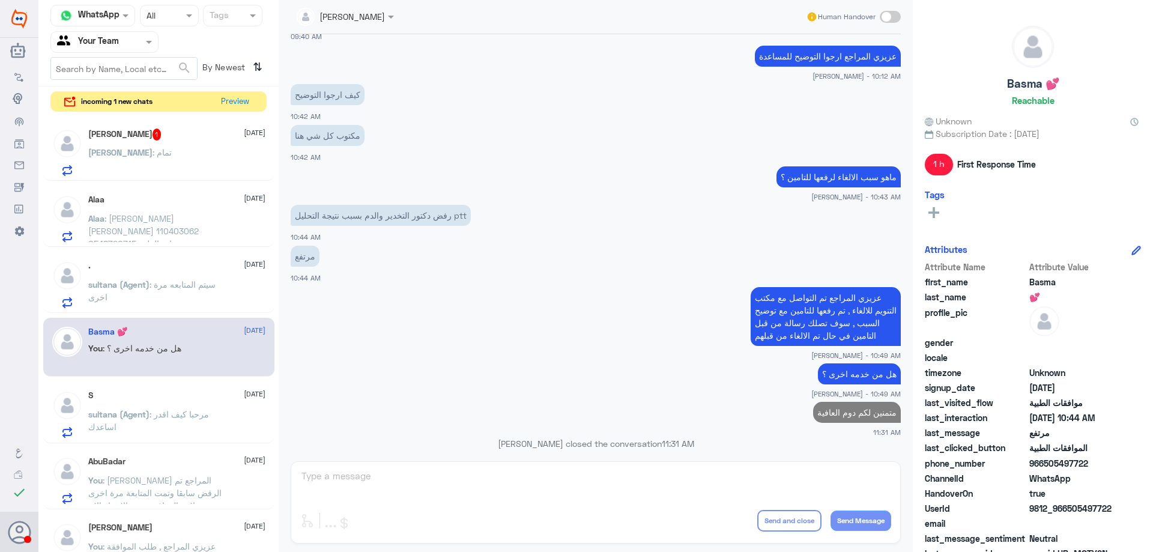
scroll to position [1199, 0]
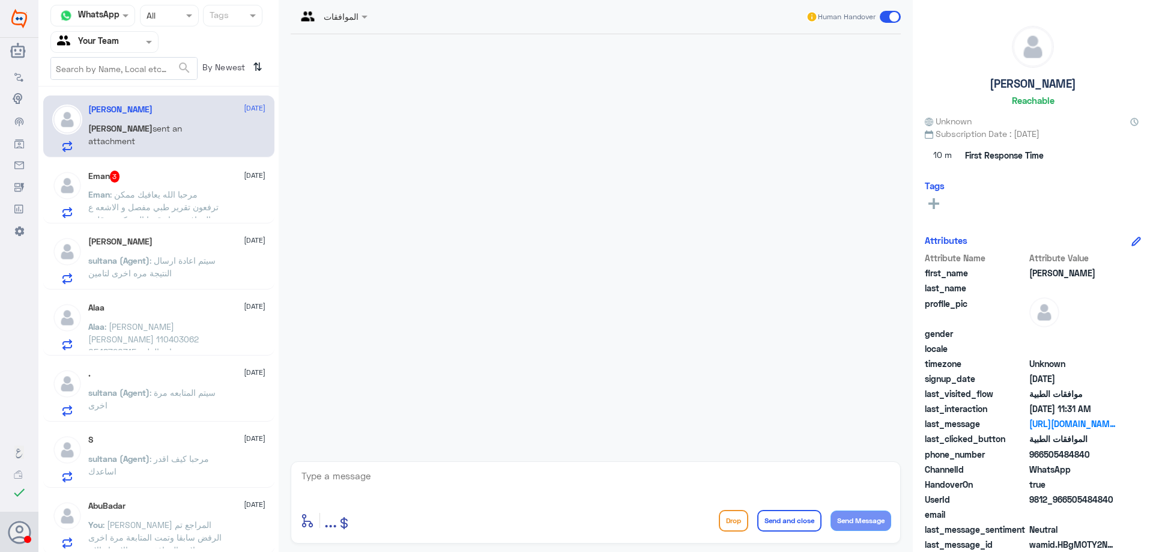
click at [225, 190] on div "Eman 3 [DATE] Eman : مرحبا الله يعافيك ممكن ترفعون تقرير طبي مفصل و الاشعه ع ال…" at bounding box center [176, 194] width 177 height 47
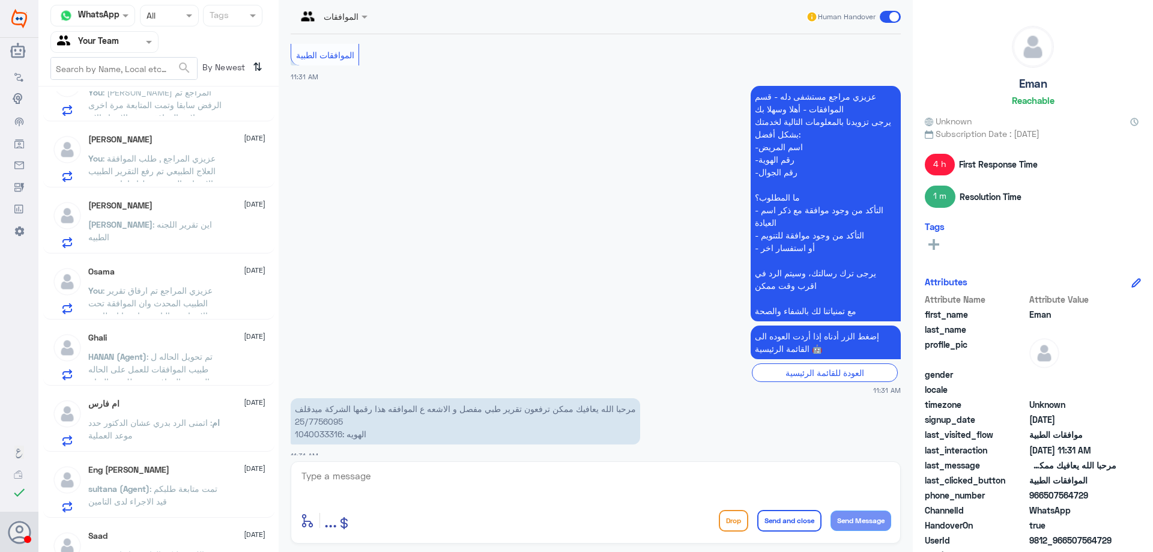
scroll to position [399, 0]
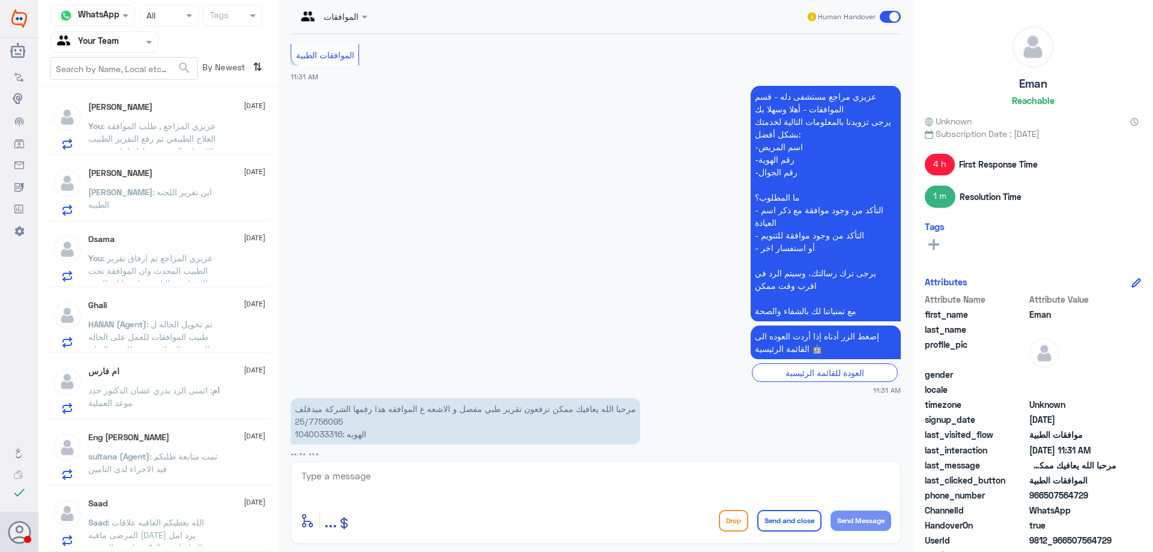
click at [210, 401] on p "ام : اتمنى الرد بدري عشان الدكتور حدد موعد العملية" at bounding box center [155, 399] width 135 height 30
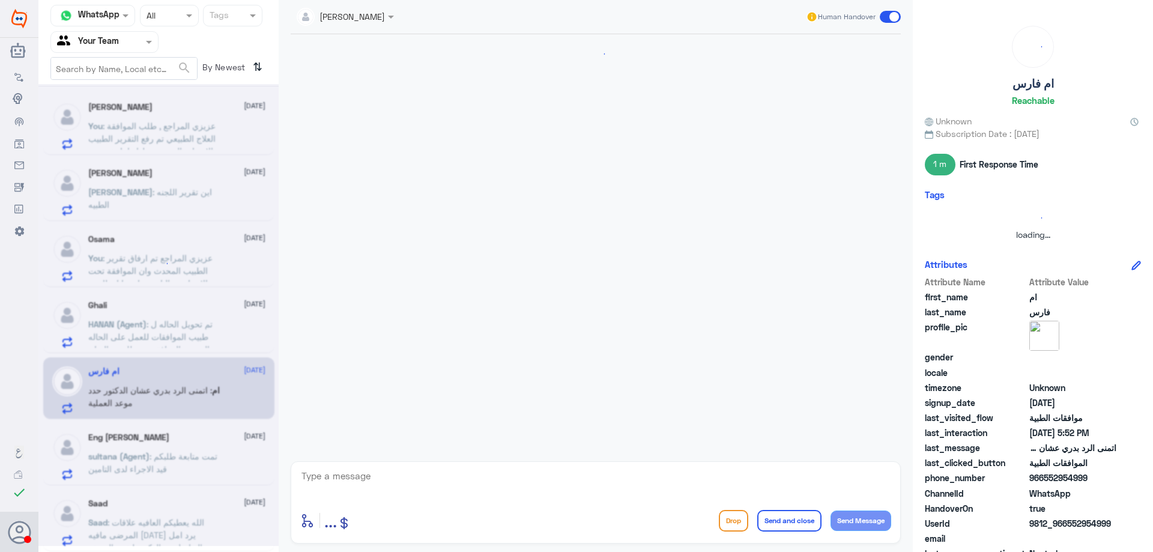
scroll to position [566, 0]
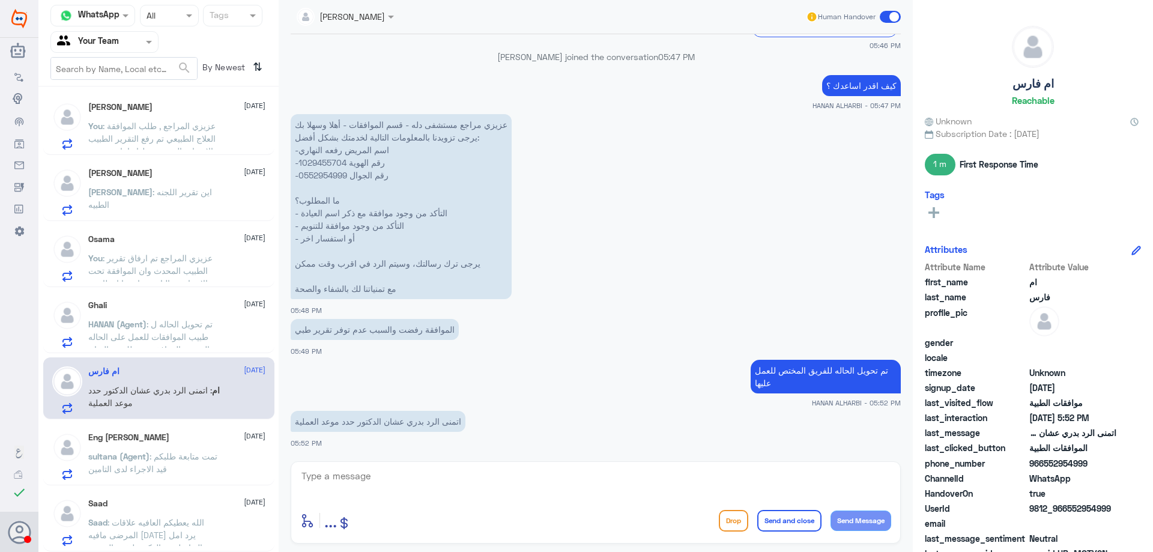
click at [199, 298] on div "Ghali [DATE] HANAN (Agent) : تم تحويل الحاله ل طبيب الموافقات للعمل على الحاله …" at bounding box center [158, 322] width 231 height 62
click at [196, 477] on p "sultana (Agent) : تمت متابعة طلبكم قيد الاجراء لدى التامين" at bounding box center [155, 465] width 135 height 30
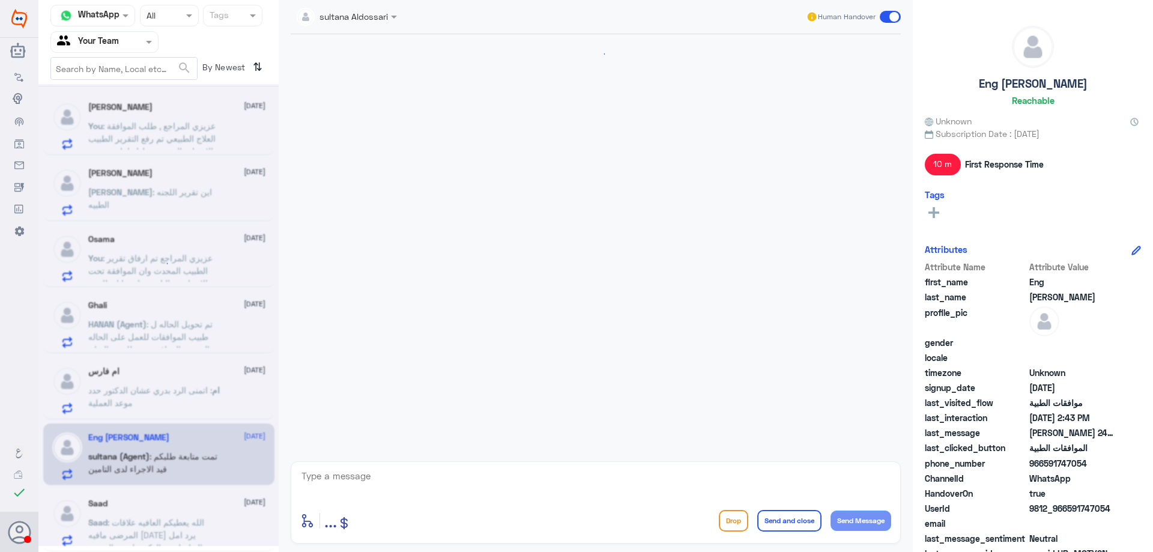
scroll to position [1205, 0]
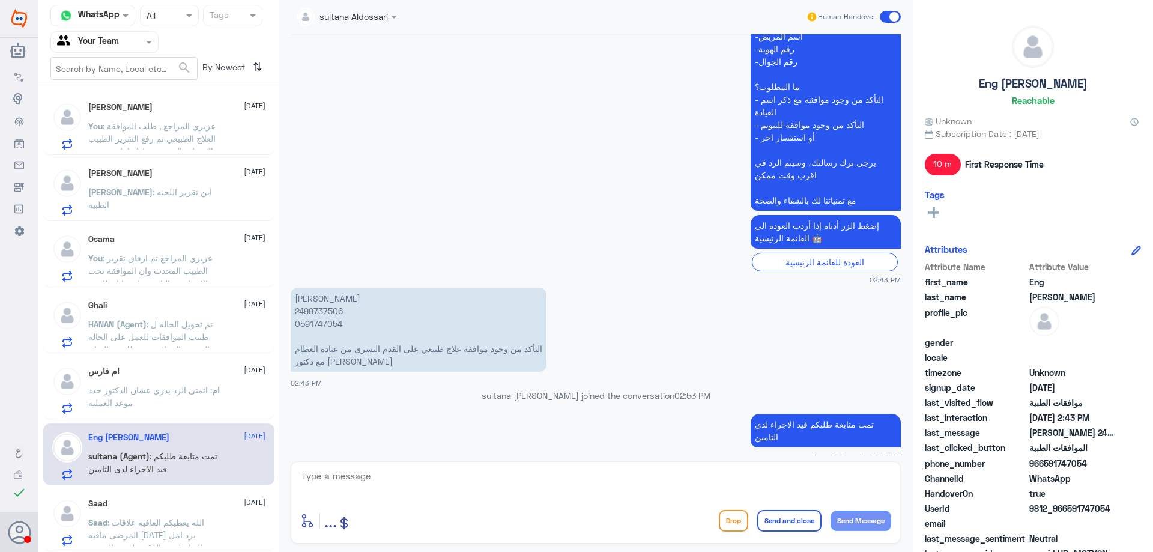
click at [208, 269] on p "You : عزيزي المراجع تم ارفاق تقرير الطبيب المحدث وان الموافقة تحت الاجراء مع ال…" at bounding box center [155, 267] width 135 height 30
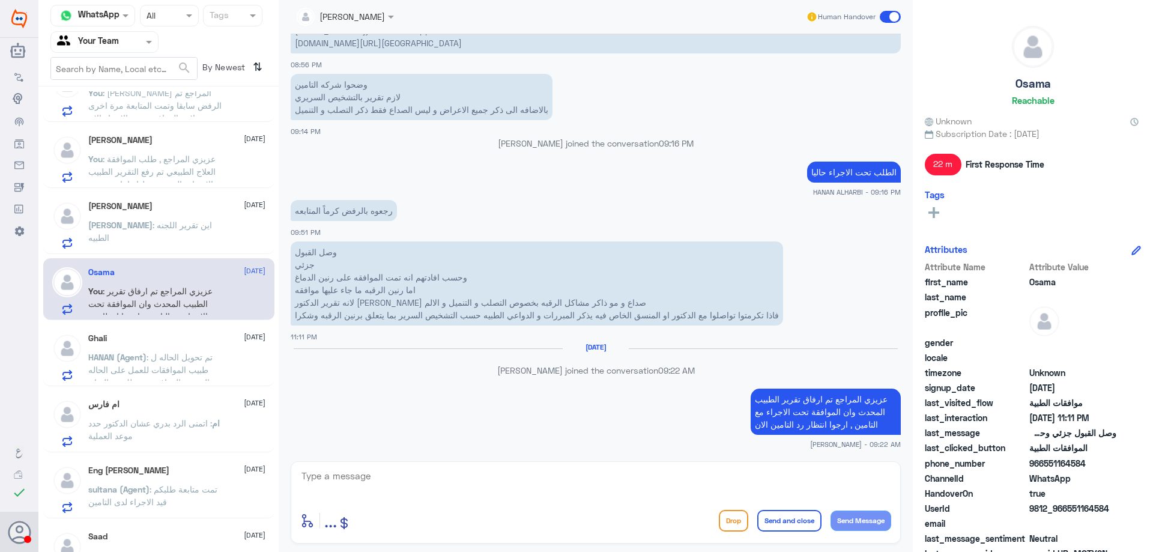
scroll to position [339, 0]
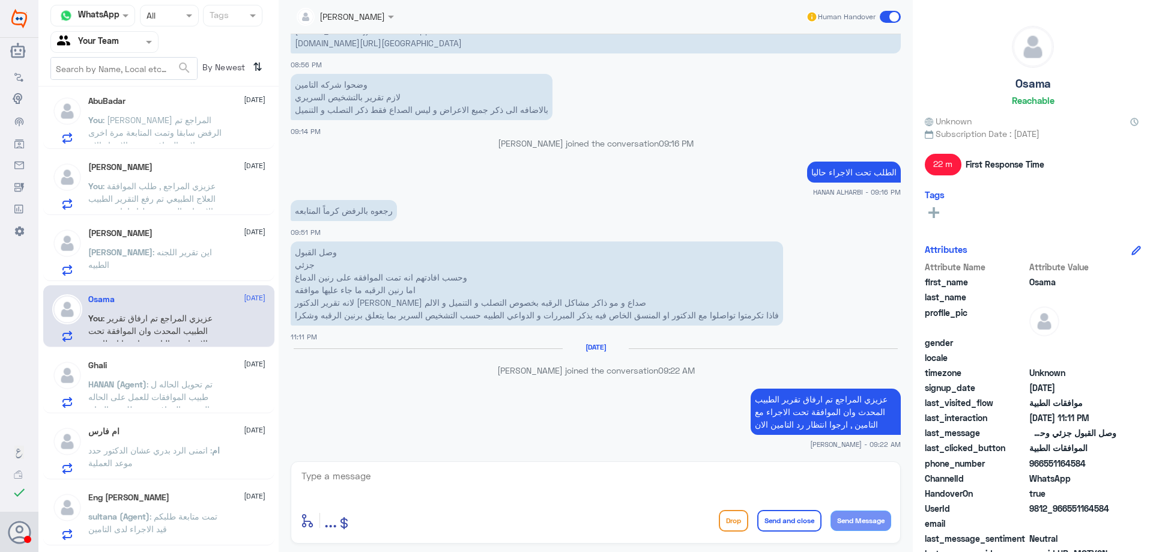
click at [223, 256] on div "[PERSON_NAME] : اين تقرير اللجنه الطبيه" at bounding box center [176, 262] width 177 height 27
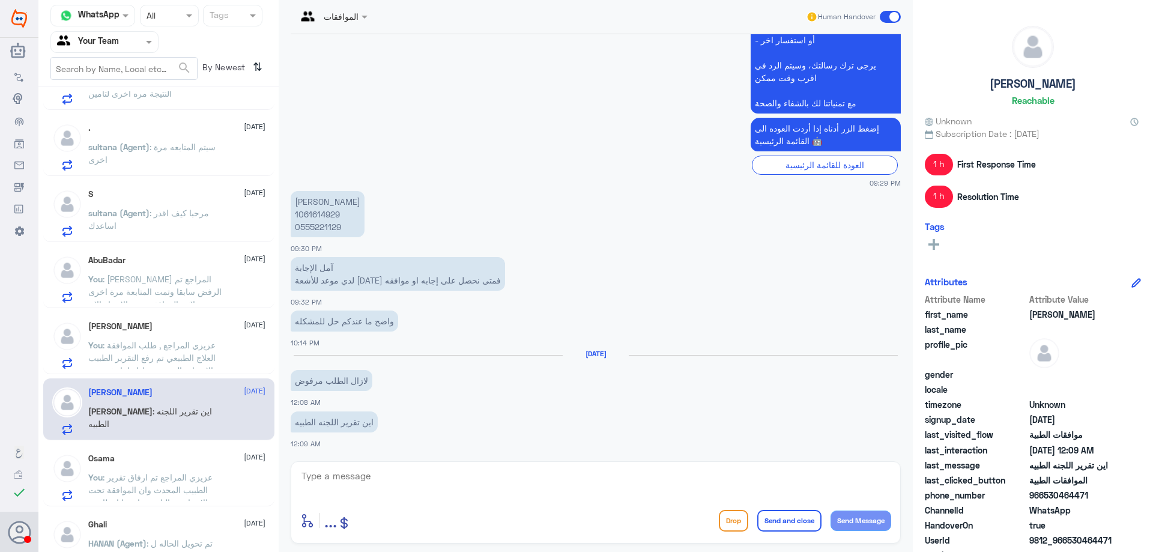
scroll to position [159, 0]
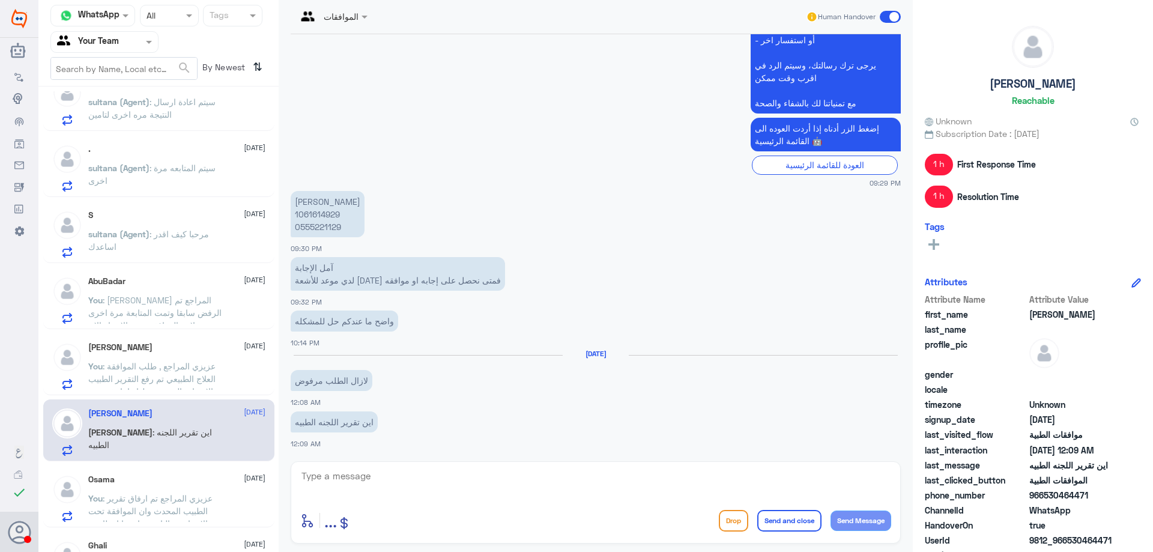
click at [211, 365] on span ": عزيزي المراجع , طلب الموافقة العلاج الطبيعي تم رفع التقرير الطبيب والاشعات ال…" at bounding box center [155, 397] width 134 height 73
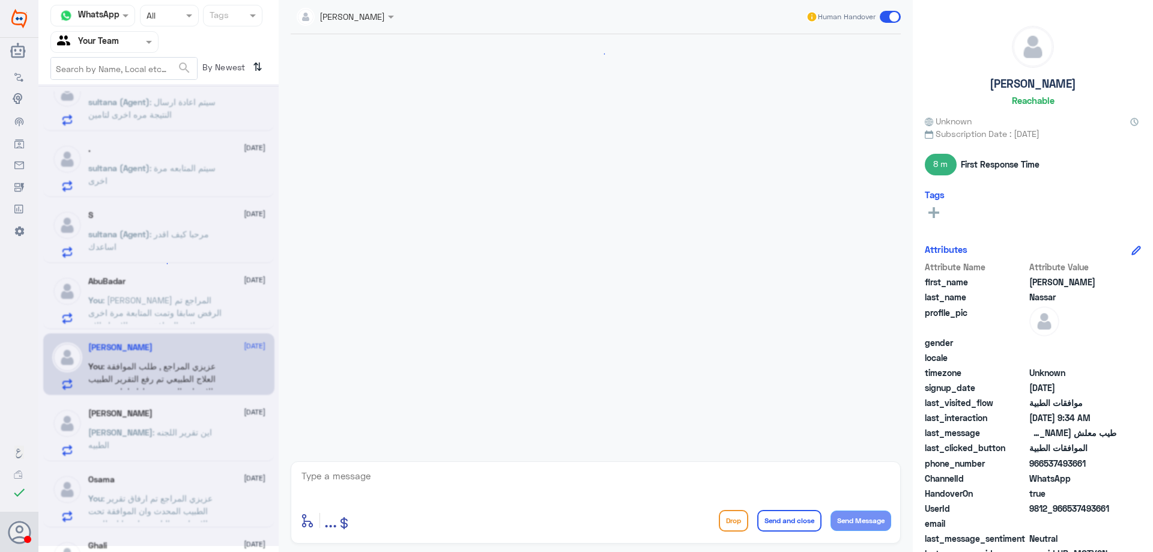
scroll to position [1149, 0]
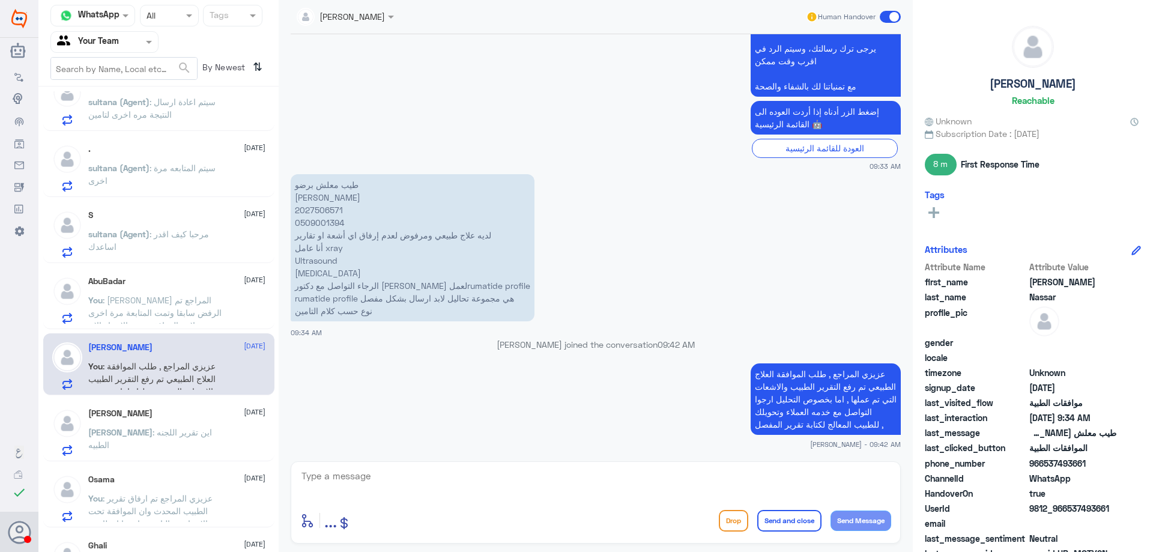
click at [214, 317] on p "You : عزيزي المراجع تم الرفض سابقا وتمت المتابعة مرة اخرى من زملائي الموافقة تح…" at bounding box center [155, 309] width 135 height 30
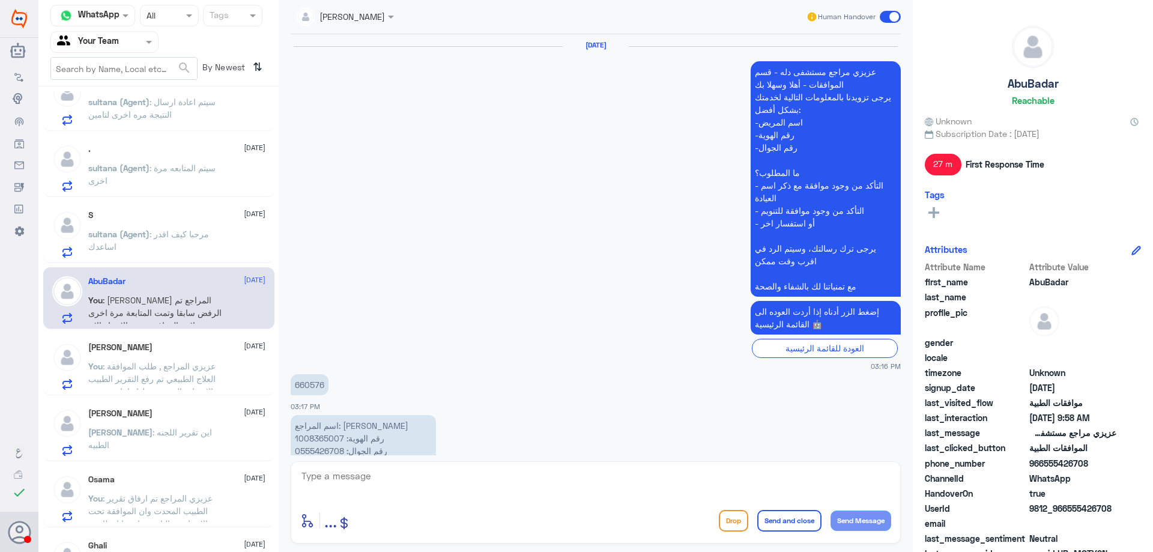
scroll to position [1214, 0]
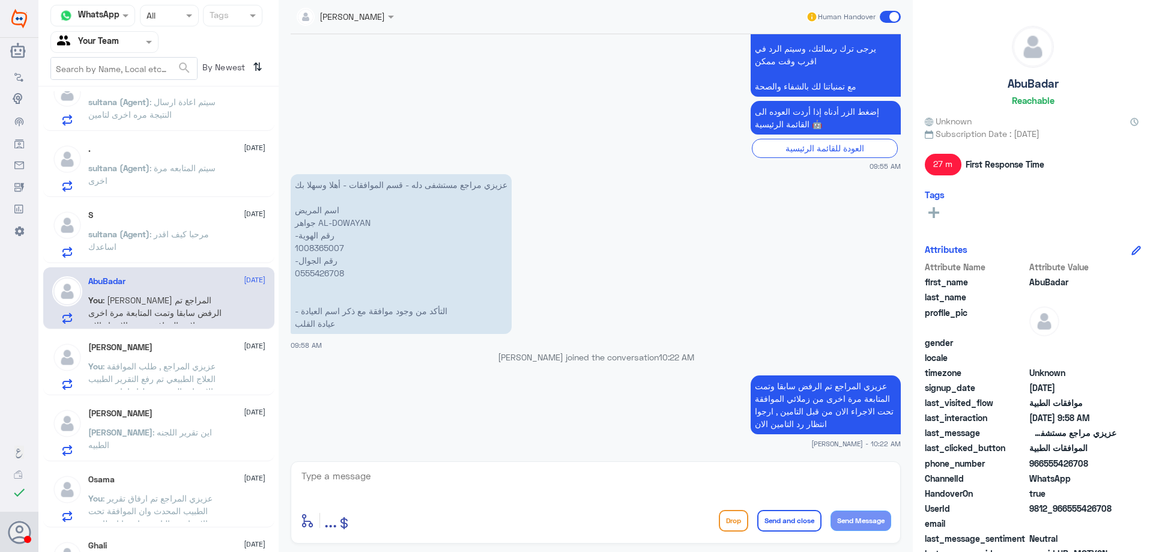
click at [223, 237] on div "sultana (Agent) : مرحبا كيف اقدر اساعدك" at bounding box center [176, 244] width 177 height 27
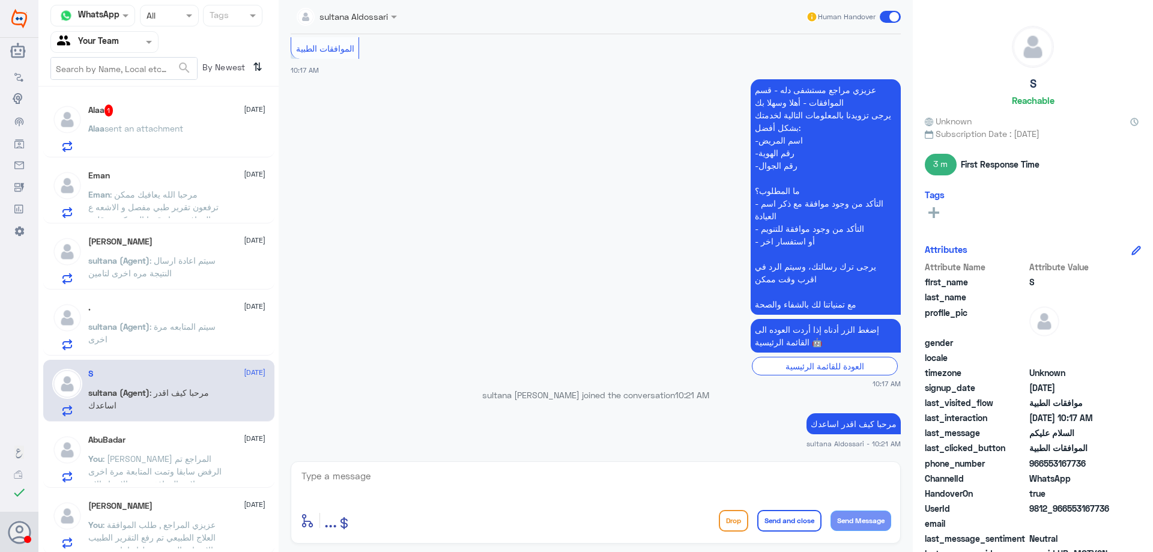
click at [224, 125] on div "Alaa sent an attachment" at bounding box center [176, 138] width 177 height 27
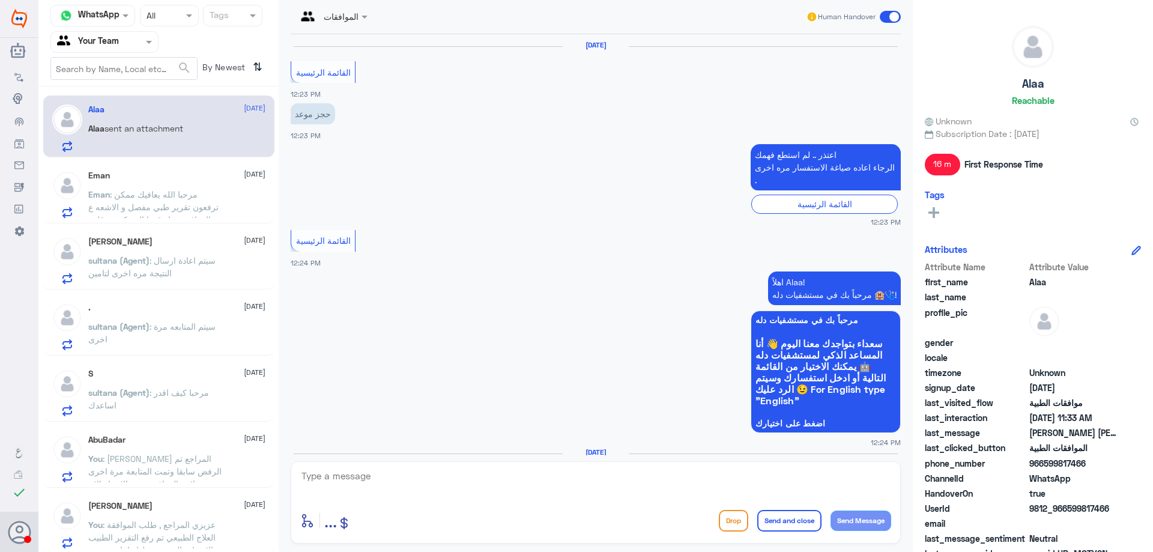
scroll to position [979, 0]
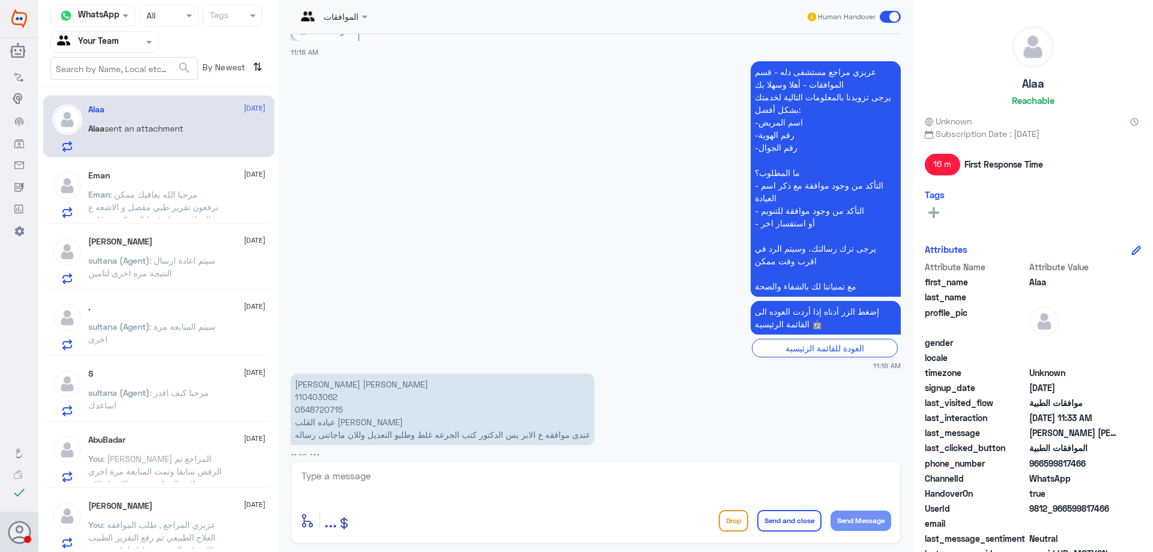
click at [312, 388] on p "[PERSON_NAME] [PERSON_NAME] 110403062 0548720715 عياده القلب [PERSON_NAME] عندى…" at bounding box center [443, 408] width 304 height 71
copy p "110403062"
click at [319, 397] on p "[PERSON_NAME] [PERSON_NAME] 110403062 0548720715 عياده القلب [PERSON_NAME] عندى…" at bounding box center [443, 408] width 304 height 71
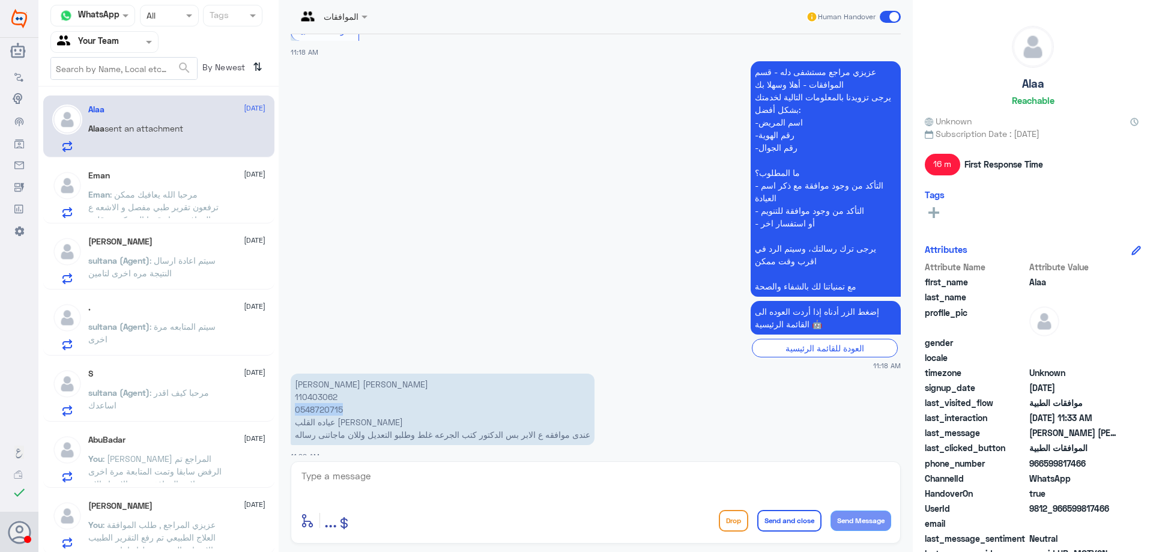
copy p "0548720715"
click at [764, 474] on textarea at bounding box center [595, 482] width 591 height 29
type textarea "وعليكم السلام , [PERSON_NAME] المراجع لا توجد زيارة في [GEOGRAPHIC_DATA] , في ا…"
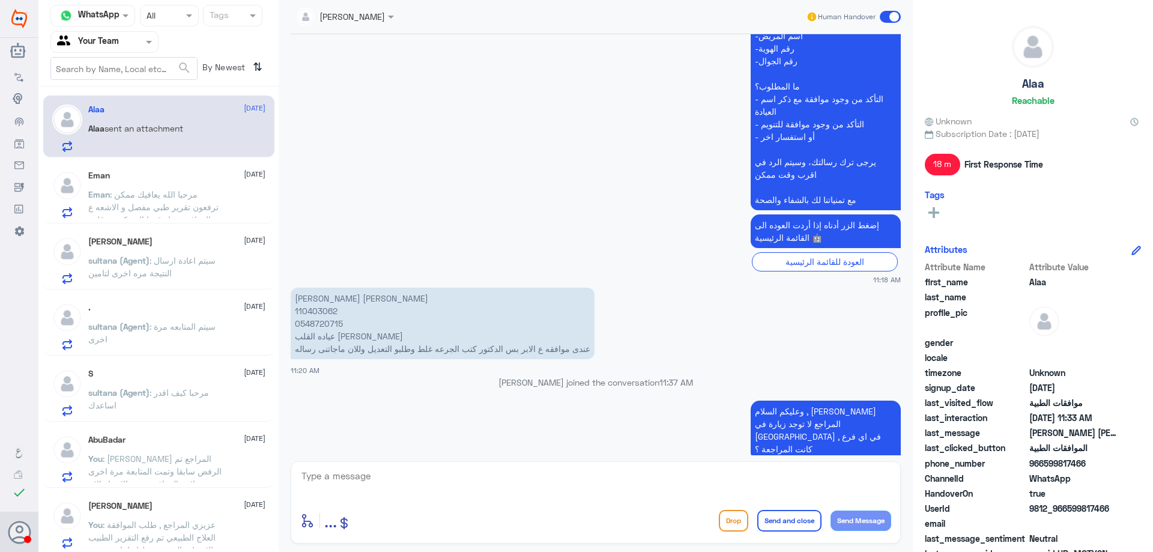
scroll to position [1081, 0]
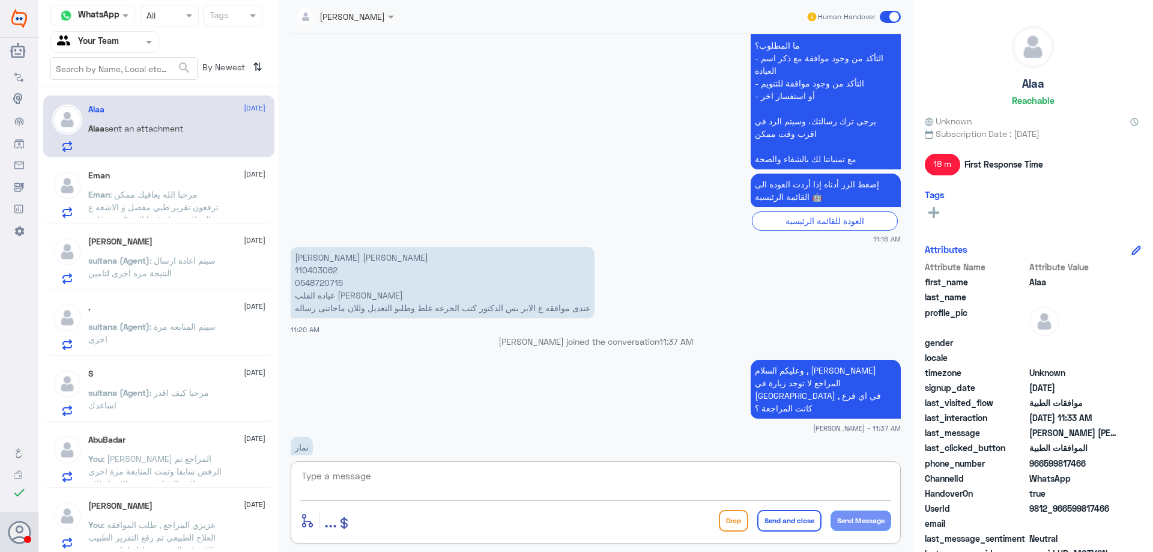
click at [426, 467] on div "enter flow name ... Drop Send and close Send Message" at bounding box center [596, 502] width 610 height 82
click at [425, 478] on textarea at bounding box center [595, 482] width 591 height 29
click at [375, 476] on textarea at bounding box center [595, 482] width 591 height 29
paste textarea "( 0112995140 , 0546022896 )"
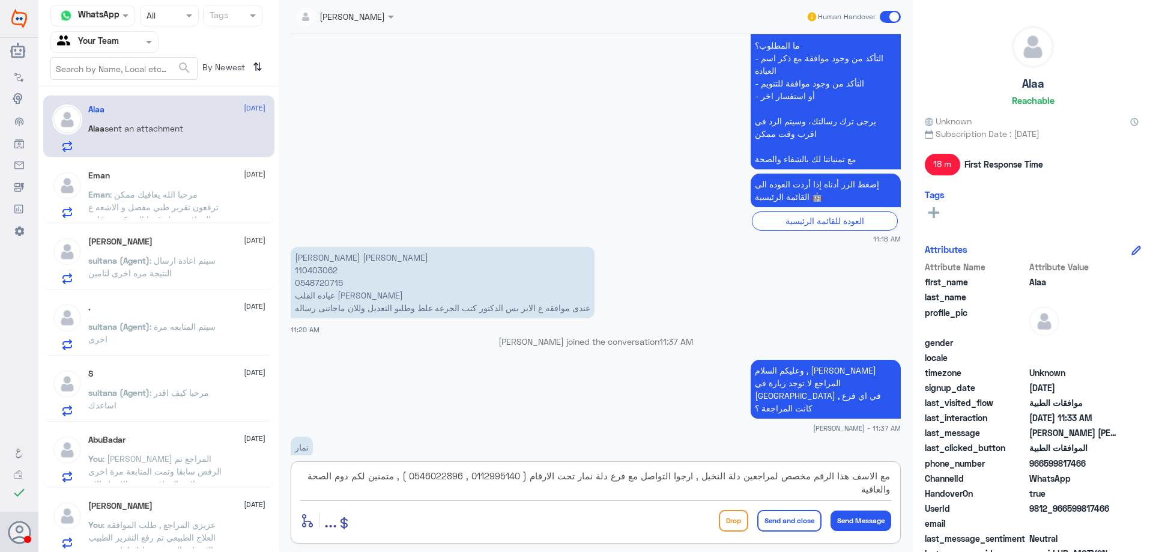
click at [700, 479] on textarea "مع الاسف هذا الرقم مخصص لمراجعين دلة النخيل , ارجوا التواصل مع فرع دلة نمار تحت…" at bounding box center [595, 482] width 591 height 29
type textarea "مع الاسف هذا الرقم مخصص لمراجعين دلة النخيل لا يمكننا الاطلاع على موافقات الفرع…"
click at [790, 524] on button "Send and close" at bounding box center [789, 521] width 64 height 22
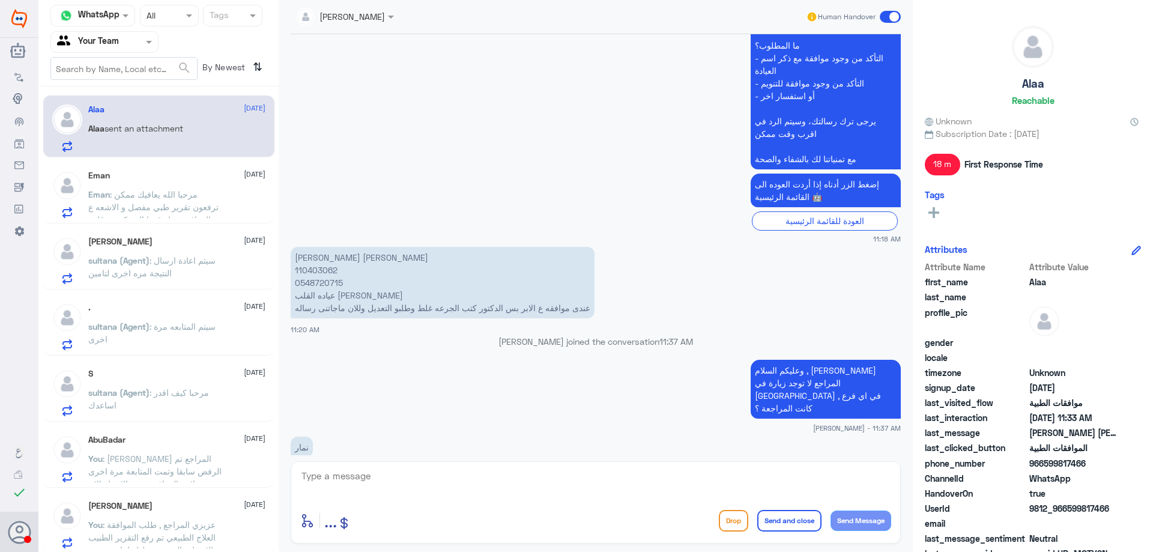
scroll to position [1183, 0]
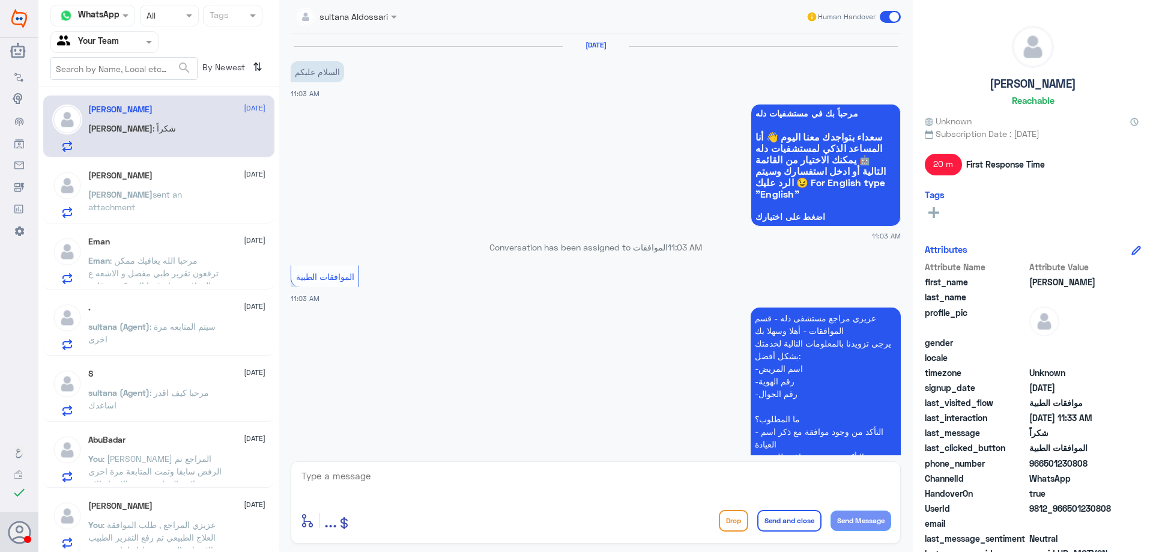
scroll to position [804, 0]
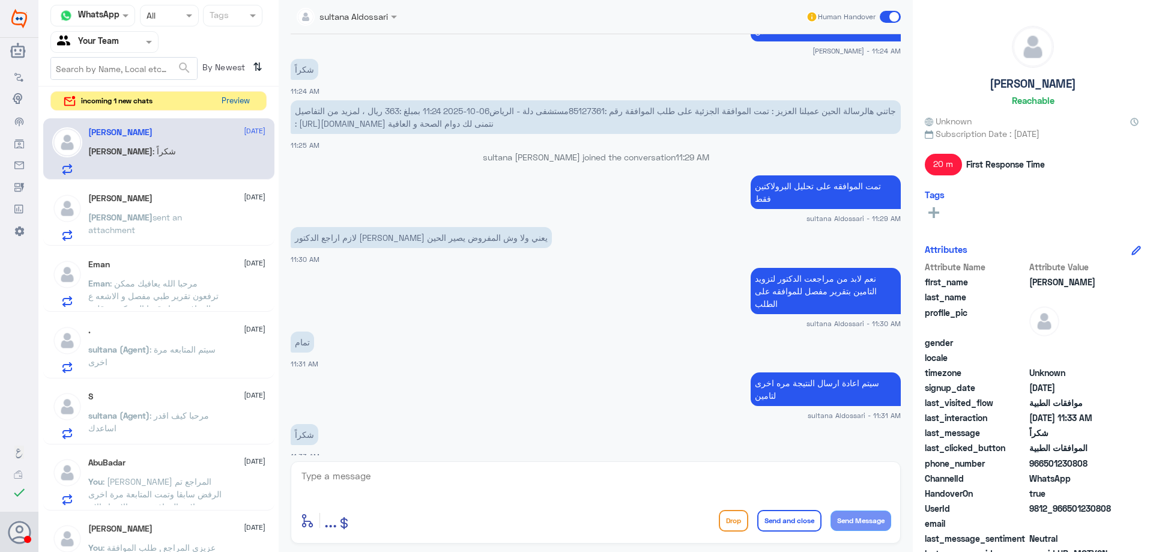
click at [231, 97] on button "Preview" at bounding box center [235, 101] width 37 height 19
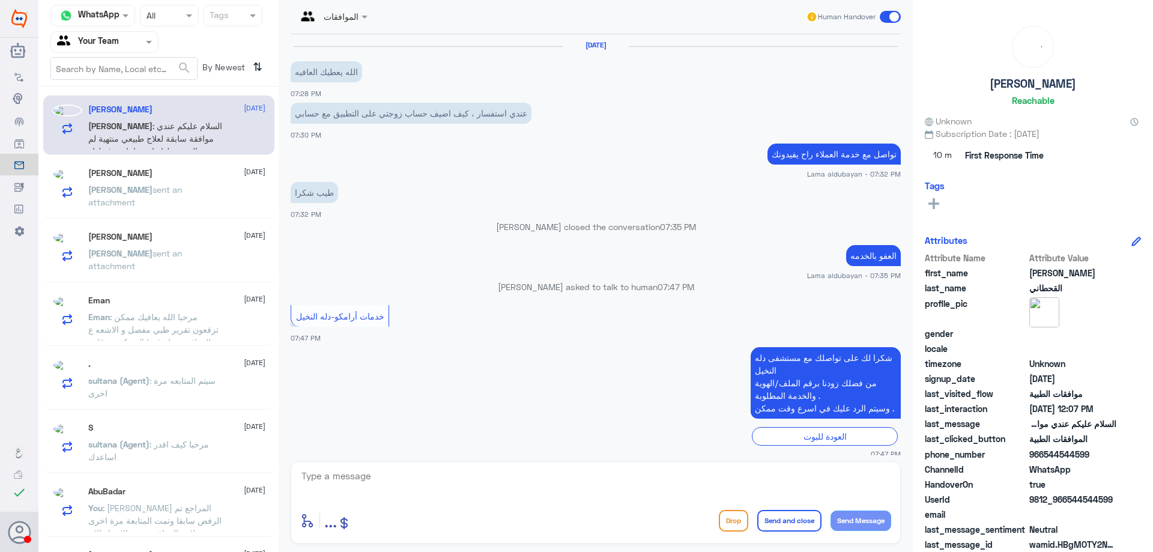
scroll to position [835, 0]
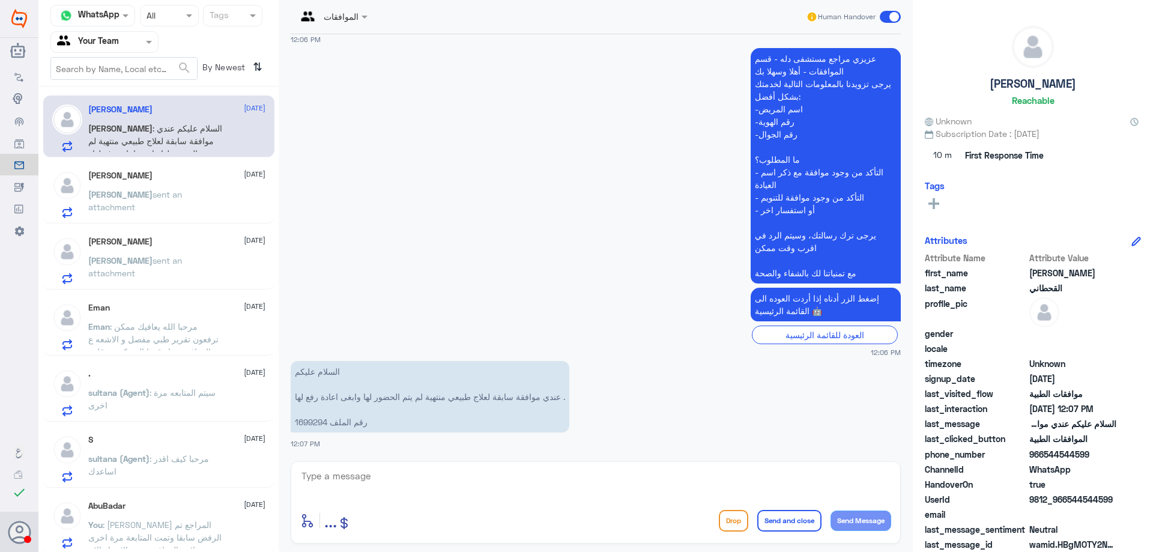
click at [311, 423] on p "السلام عليكم عندي موافقة سابقة لعلاج طبيعي منتهية لم يتم الحضور لها وابغى اعادة…" at bounding box center [430, 396] width 279 height 71
copy p "1699294"
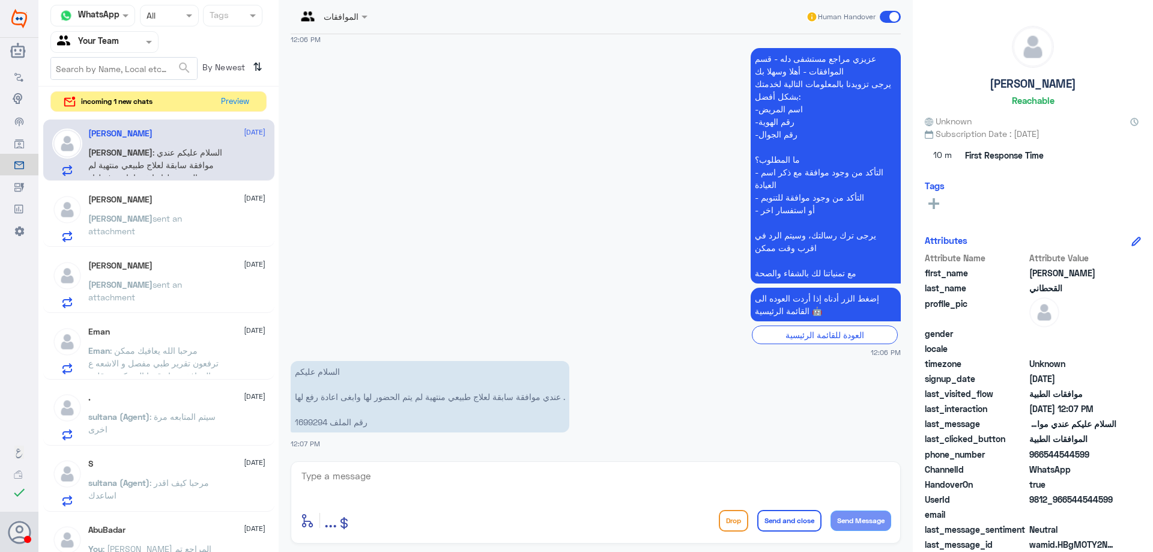
click at [493, 470] on textarea at bounding box center [595, 482] width 591 height 29
type textarea "سوف يتم التواصل مع المندوب لتحديث الموافقة"
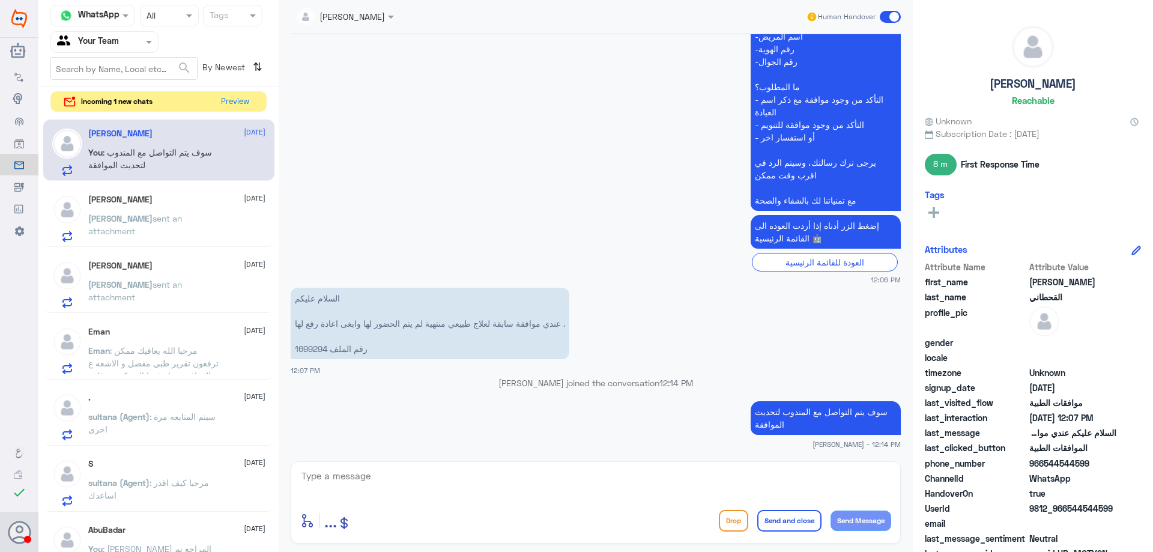
click at [314, 344] on p "السلام عليكم عندي موافقة سابقة لعلاج طبيعي منتهية لم يتم الحضور لها وابغى اعادة…" at bounding box center [430, 323] width 279 height 71
click at [314, 343] on p "السلام عليكم عندي موافقة سابقة لعلاج طبيعي منتهية لم يتم الحضور لها وابغى اعادة…" at bounding box center [430, 323] width 279 height 71
copy p "1699294"
click at [236, 103] on button "Preview" at bounding box center [235, 101] width 37 height 19
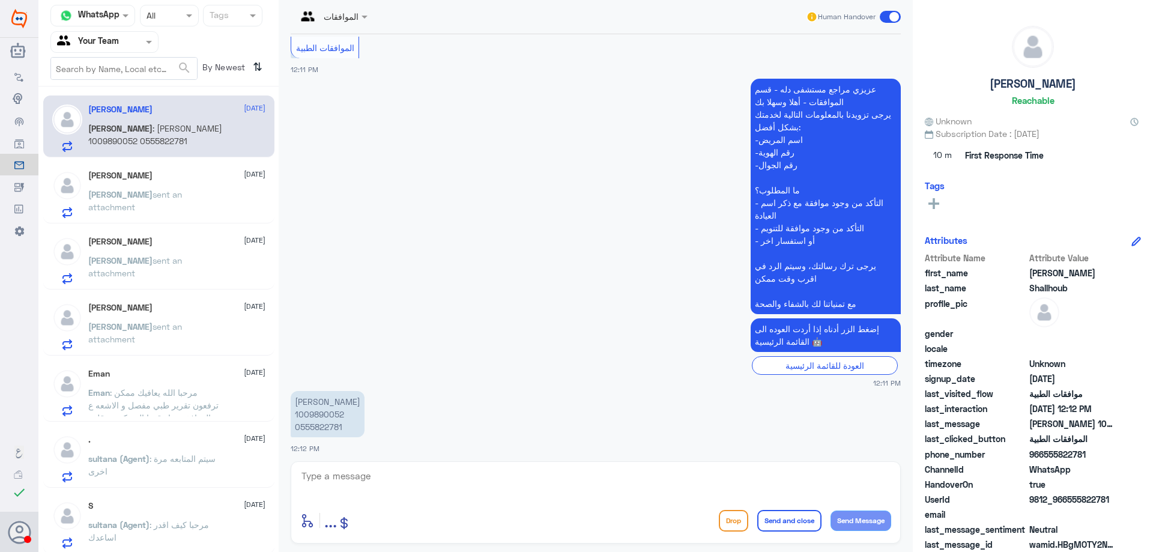
scroll to position [234, 0]
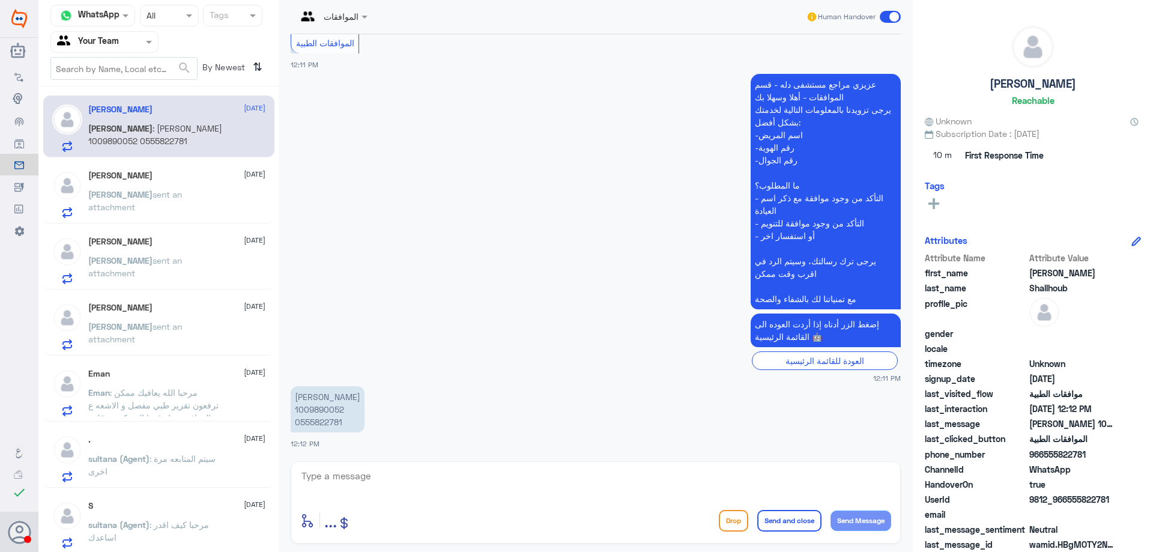
click at [323, 408] on p "[PERSON_NAME] 1009890052 0555822781" at bounding box center [328, 409] width 74 height 46
copy p "1009890052"
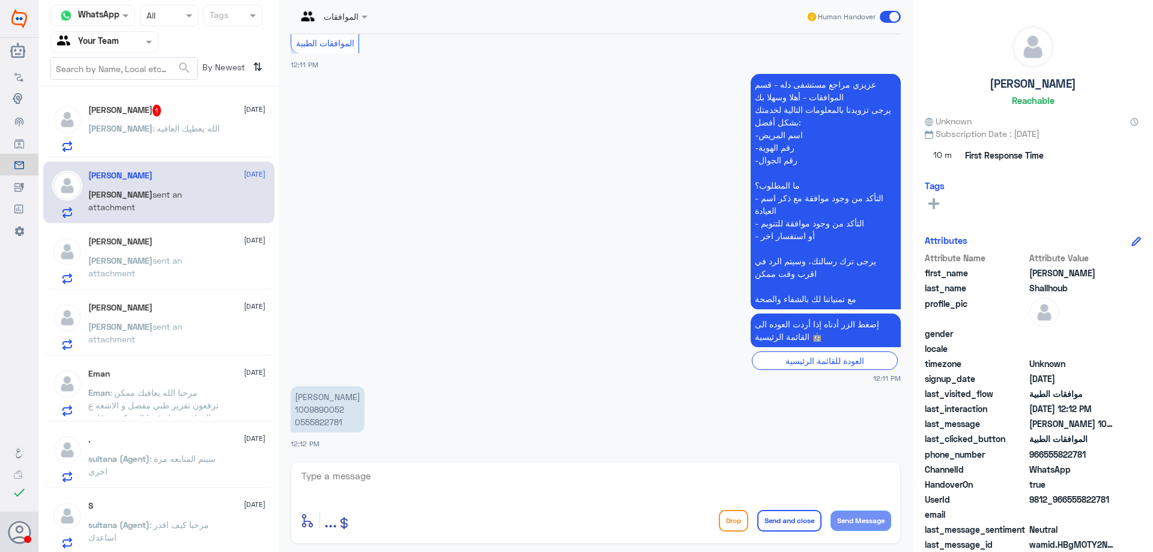
click at [116, 115] on h5 "[PERSON_NAME] 1" at bounding box center [124, 110] width 73 height 12
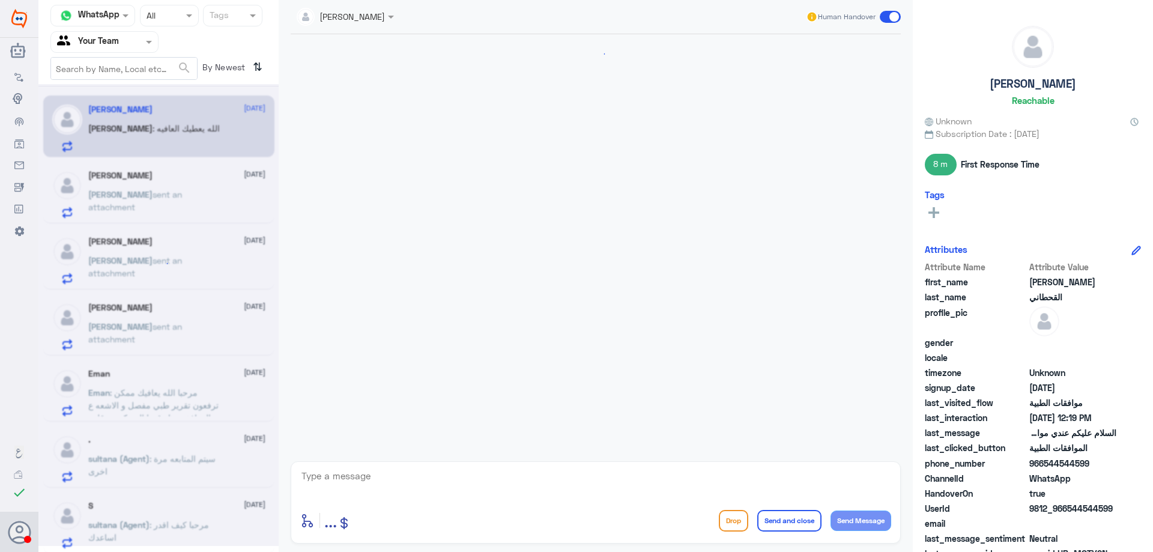
scroll to position [829, 0]
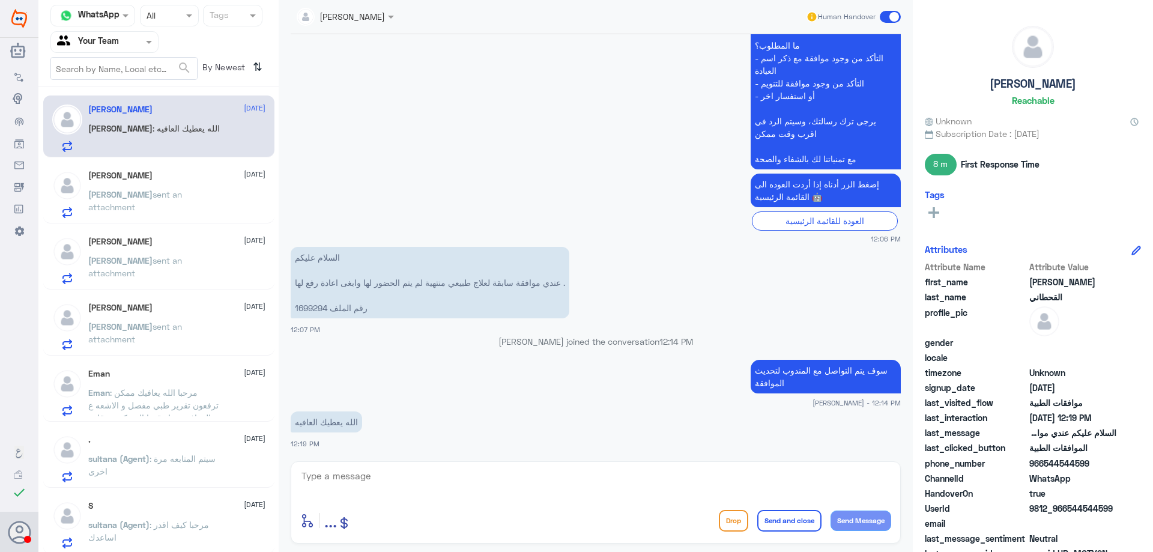
click at [305, 315] on p "السلام عليكم عندي موافقة سابقة لعلاج طبيعي منتهية لم يتم الحضور لها وابغى اعادة…" at bounding box center [430, 282] width 279 height 71
click at [305, 311] on p "السلام عليكم عندي موافقة سابقة لعلاج طبيعي منتهية لم يتم الحضور لها وابغى اعادة…" at bounding box center [430, 282] width 279 height 71
copy p "1699294"
click at [186, 198] on div "[PERSON_NAME] sent an attachment" at bounding box center [176, 204] width 177 height 27
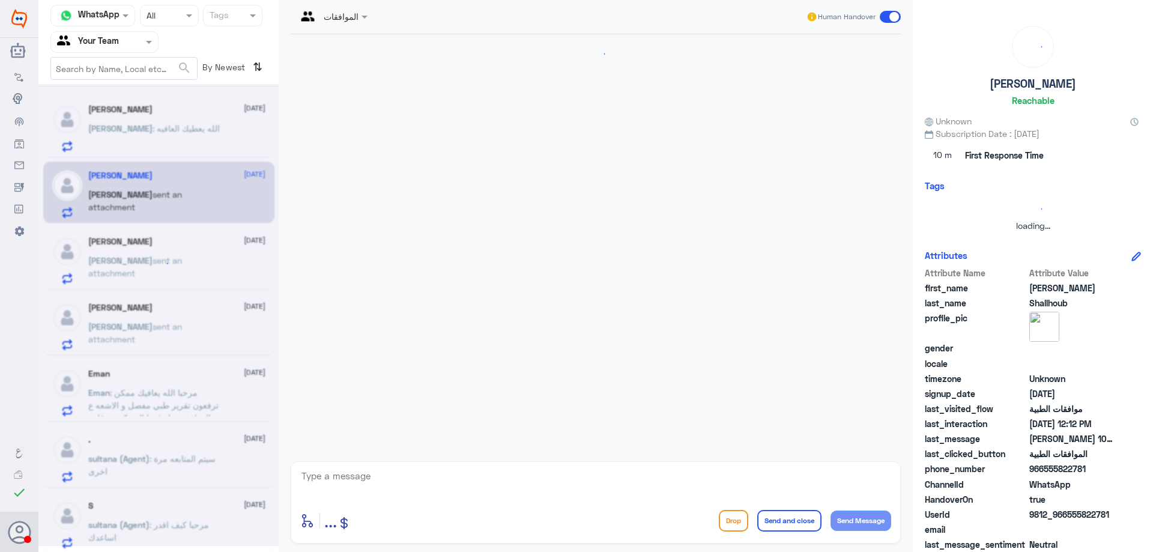
scroll to position [234, 0]
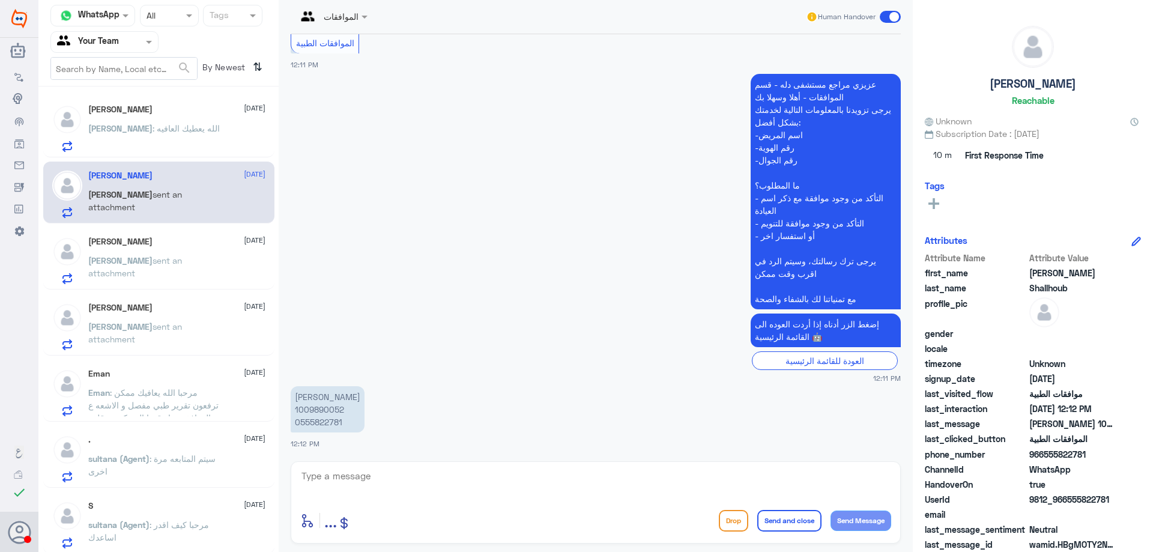
click at [205, 268] on div "[PERSON_NAME] sent an attachment" at bounding box center [176, 270] width 177 height 27
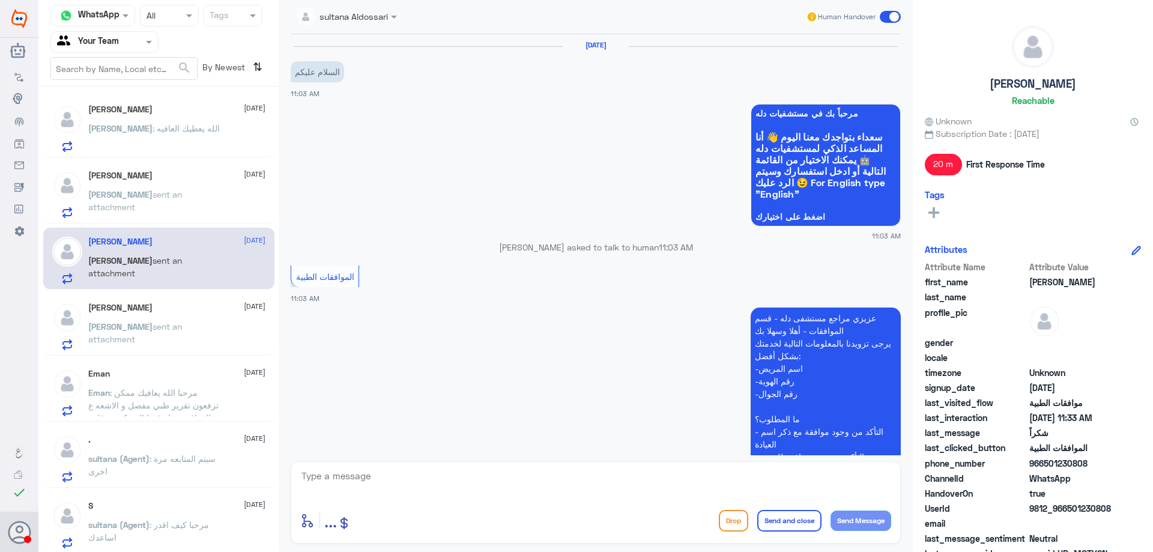
scroll to position [804, 0]
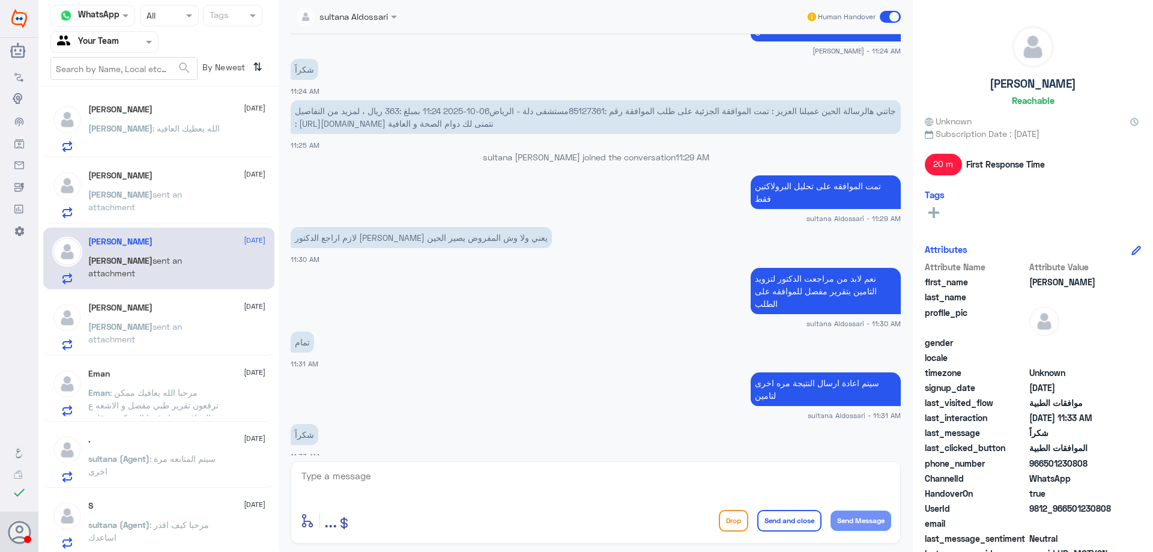
click at [224, 343] on div "[PERSON_NAME] sent an attachment" at bounding box center [176, 336] width 177 height 27
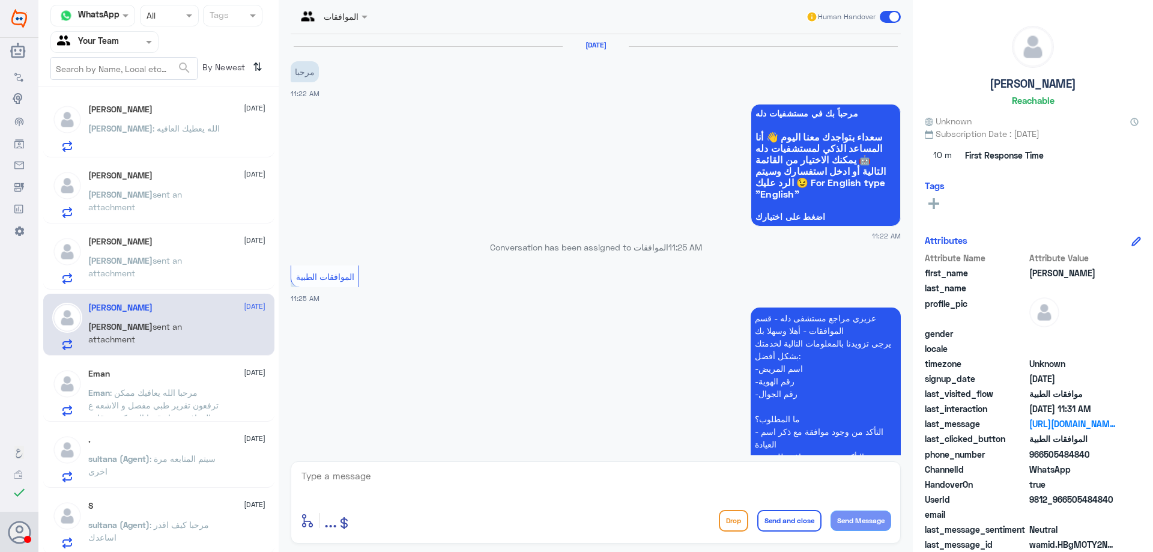
scroll to position [476, 0]
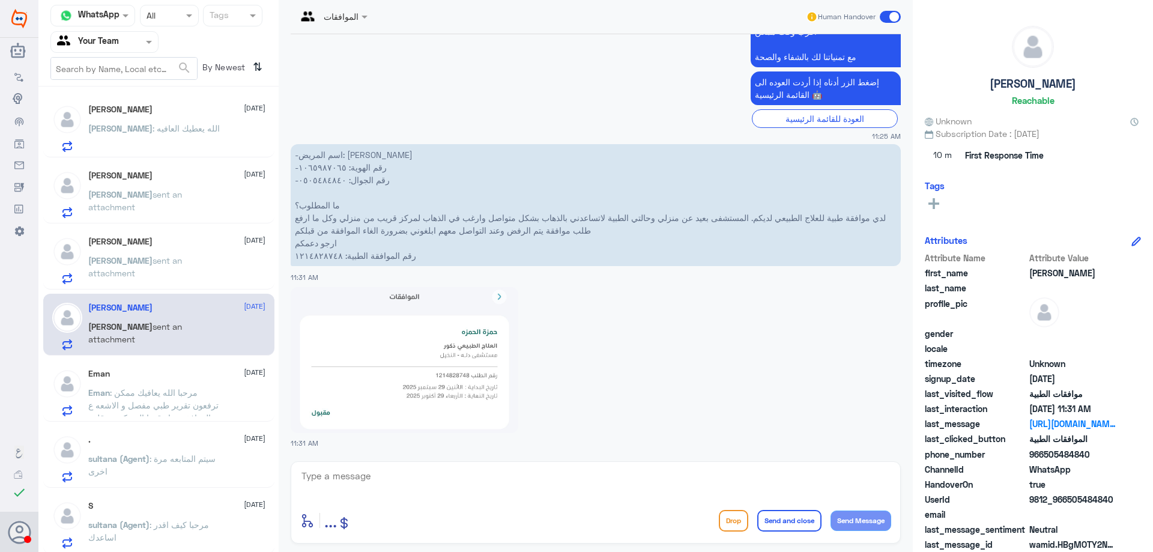
click at [314, 258] on p "-اسم المريض: [PERSON_NAME] -رقم الهوية: ١٠٦٥٩٨٧٠٦٥ -رقم الجوال: ٠٥٠٥٤٨٤٨٤٠ ما ا…" at bounding box center [596, 205] width 610 height 122
click at [432, 485] on textarea at bounding box center [595, 482] width 591 height 29
type textarea "سوف يتم التحقق واعلامك بالتفاصيل"
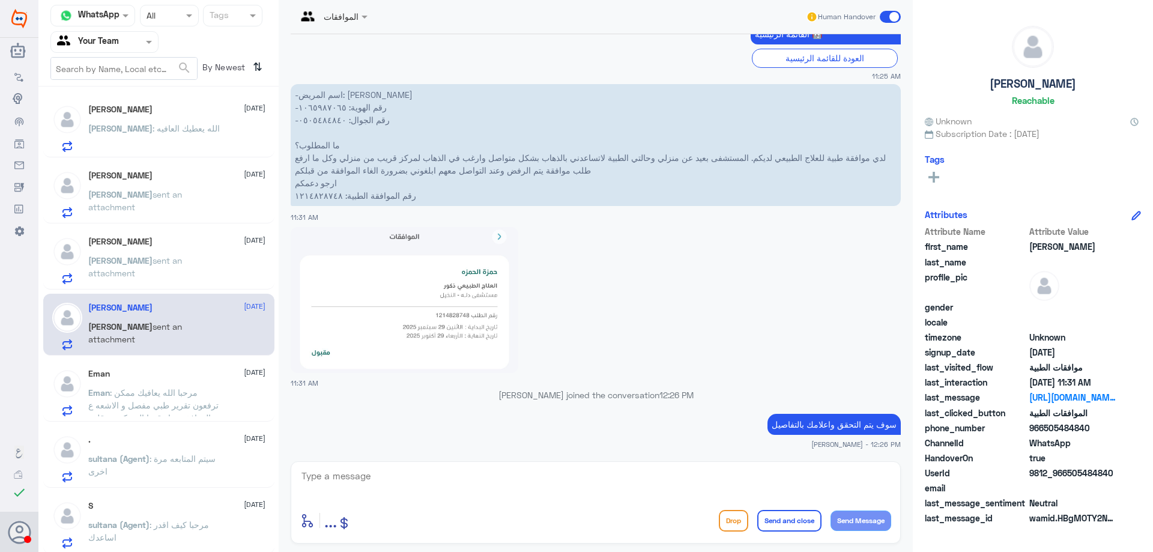
click at [416, 271] on img at bounding box center [405, 300] width 228 height 146
click at [202, 267] on div "[PERSON_NAME] sent an attachment" at bounding box center [176, 270] width 177 height 27
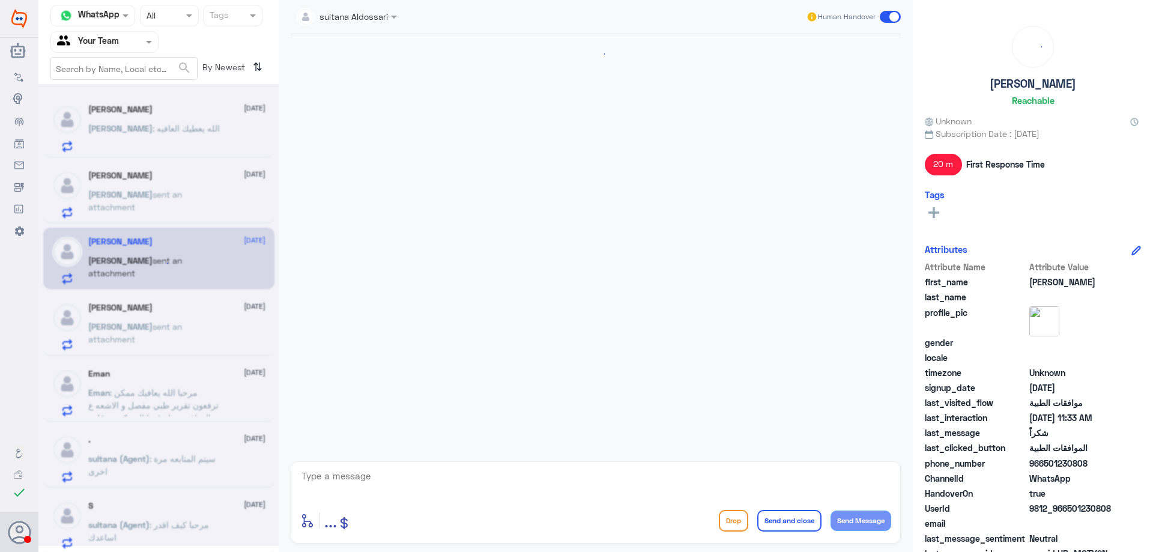
scroll to position [804, 0]
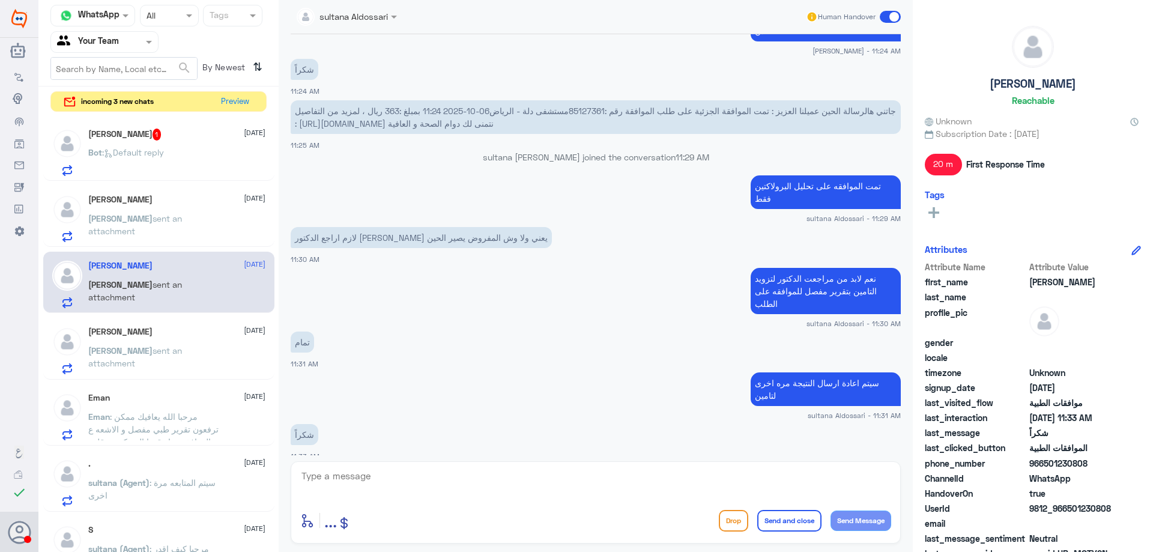
click at [492, 507] on div "enter flow name ... Drop Send and close Send Message" at bounding box center [595, 520] width 591 height 27
click at [183, 156] on div "Bot : Default reply" at bounding box center [176, 162] width 177 height 27
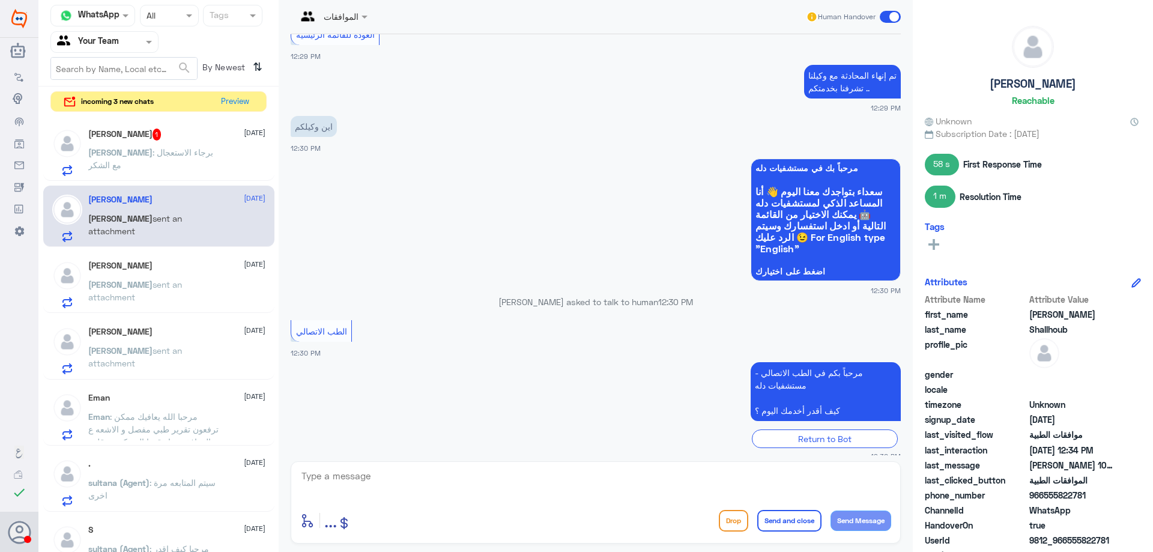
scroll to position [375, 0]
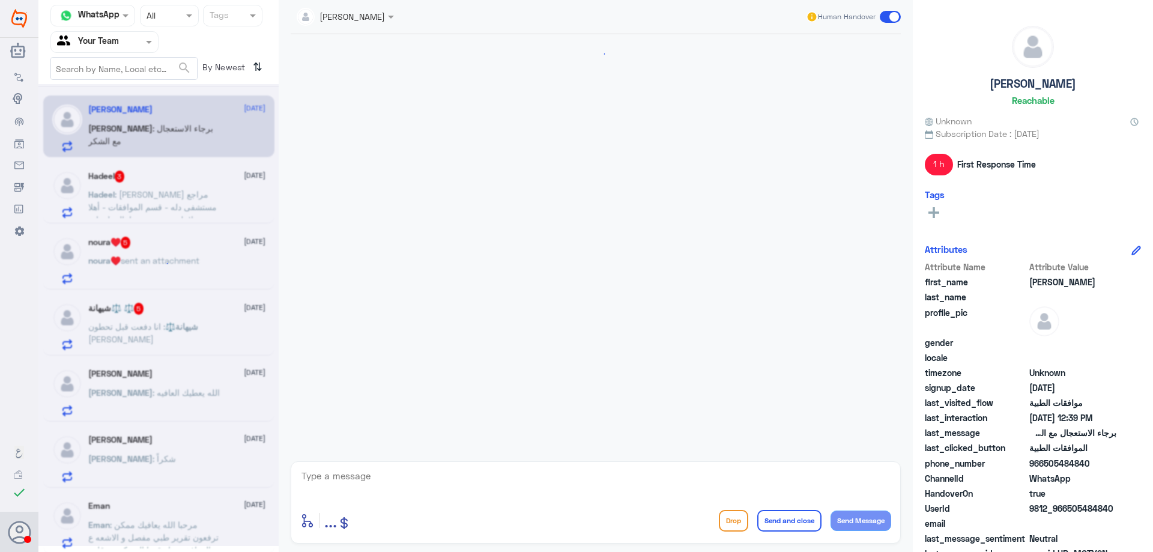
scroll to position [577, 0]
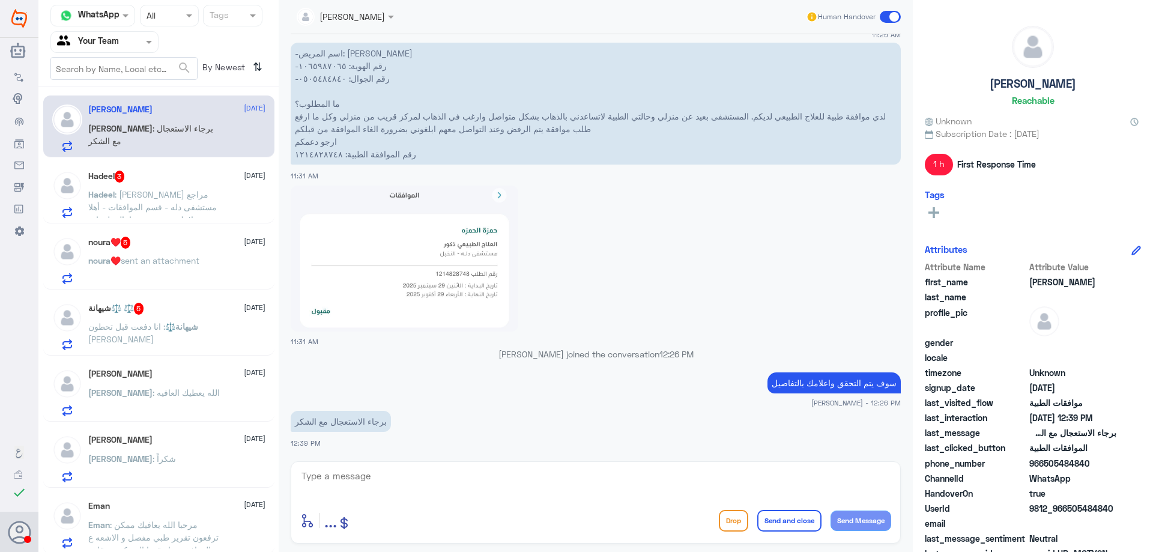
click at [163, 195] on span ": [PERSON_NAME] مراجع مستشفى دله - قسم الموافقات - أهلا وسهلا بك يرجى تزويدنا ب…" at bounding box center [155, 263] width 135 height 149
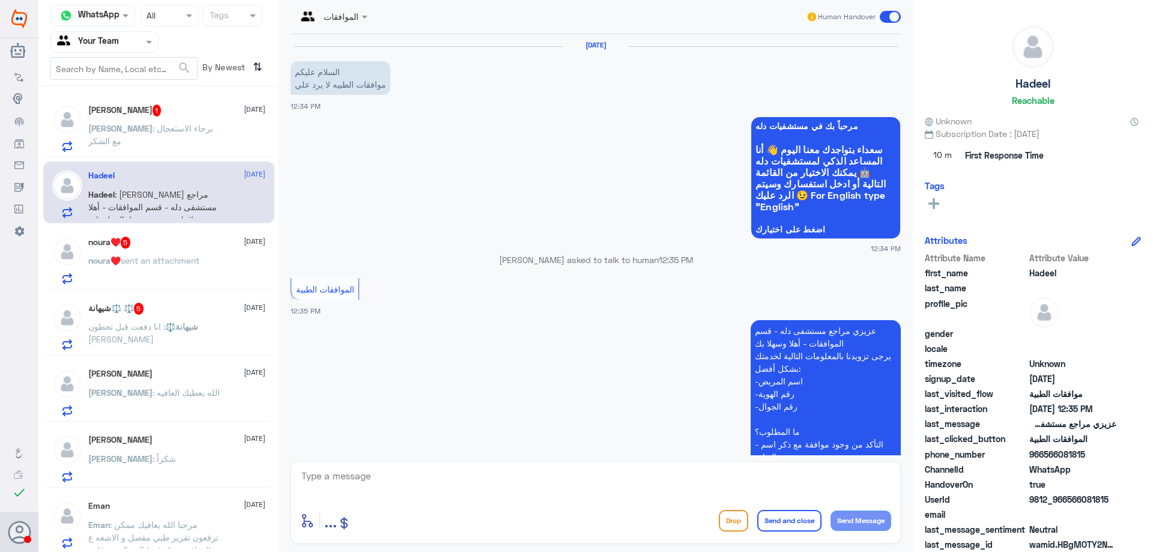
scroll to position [385, 0]
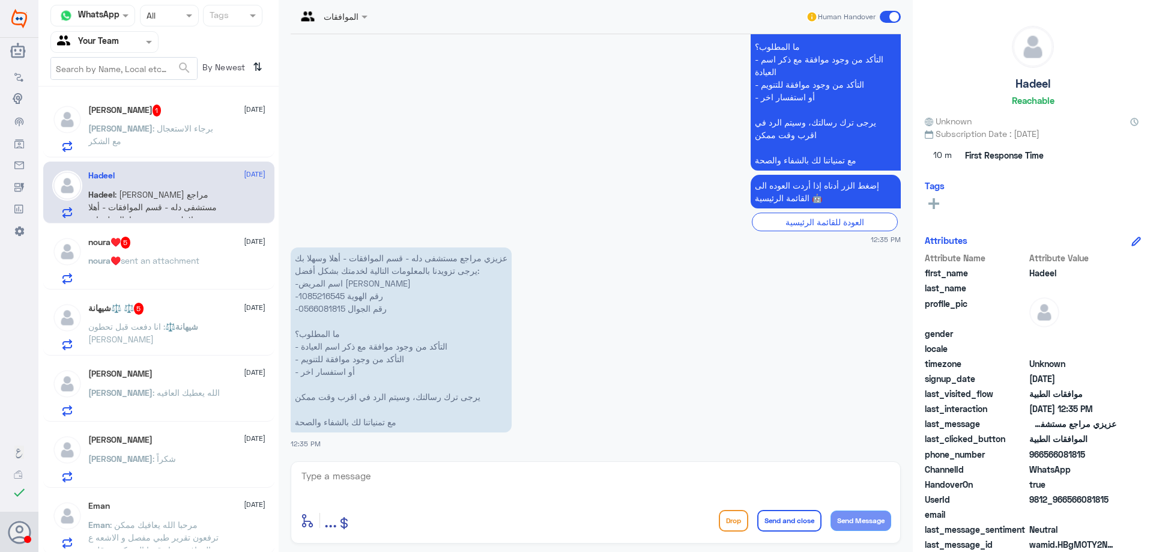
click at [161, 240] on div "noura♥️ 5 [DATE]" at bounding box center [176, 243] width 177 height 12
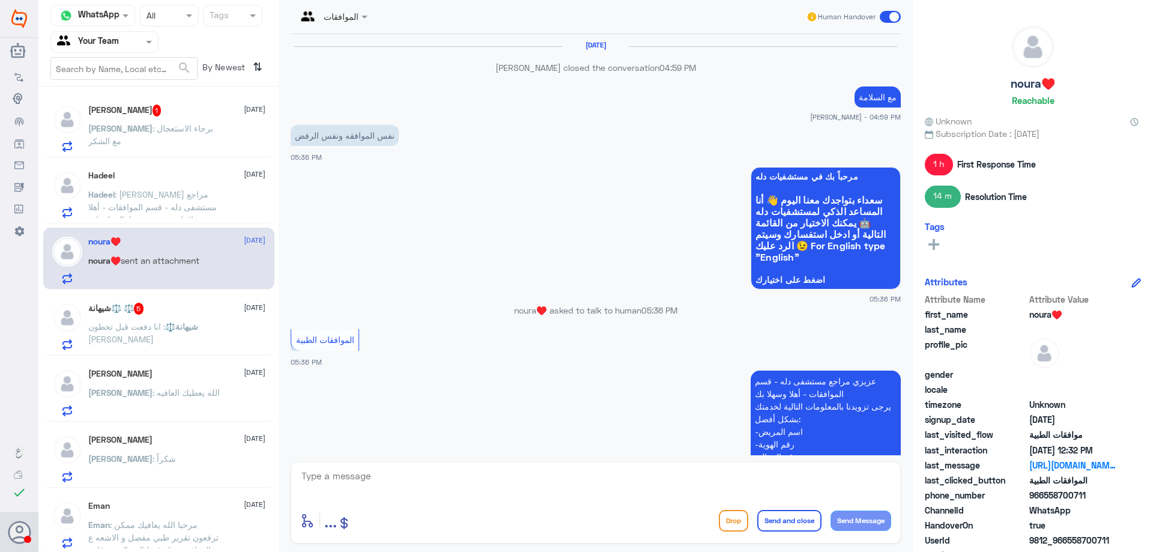
scroll to position [1255, 0]
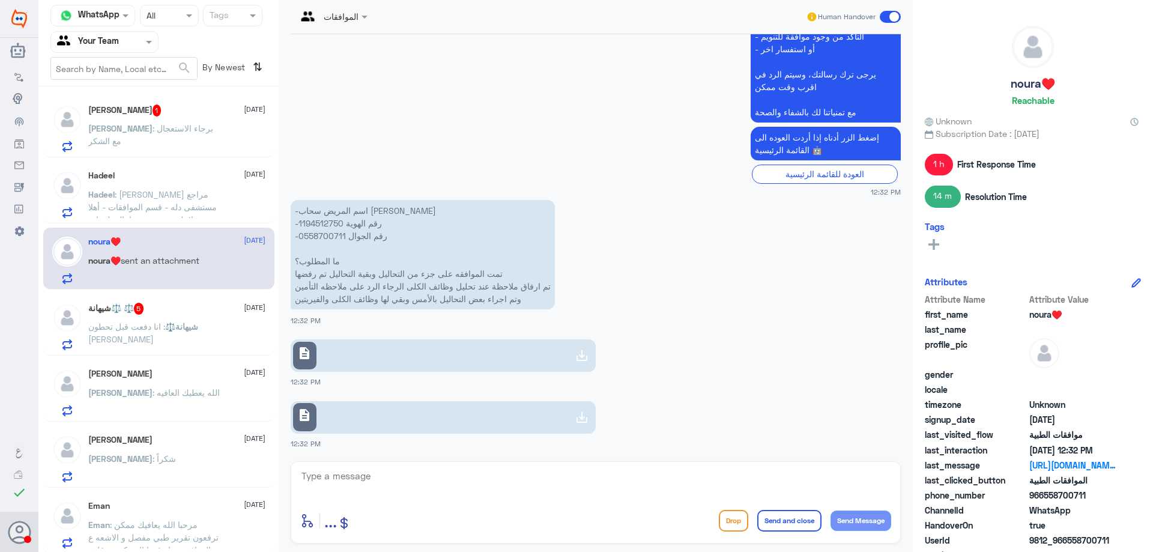
click at [195, 316] on div "شيهانة⚖️ ⚖️ 5 [DATE] شيهانة⚖️ : انا دفعت قبل تحطون [PERSON_NAME]" at bounding box center [176, 326] width 177 height 47
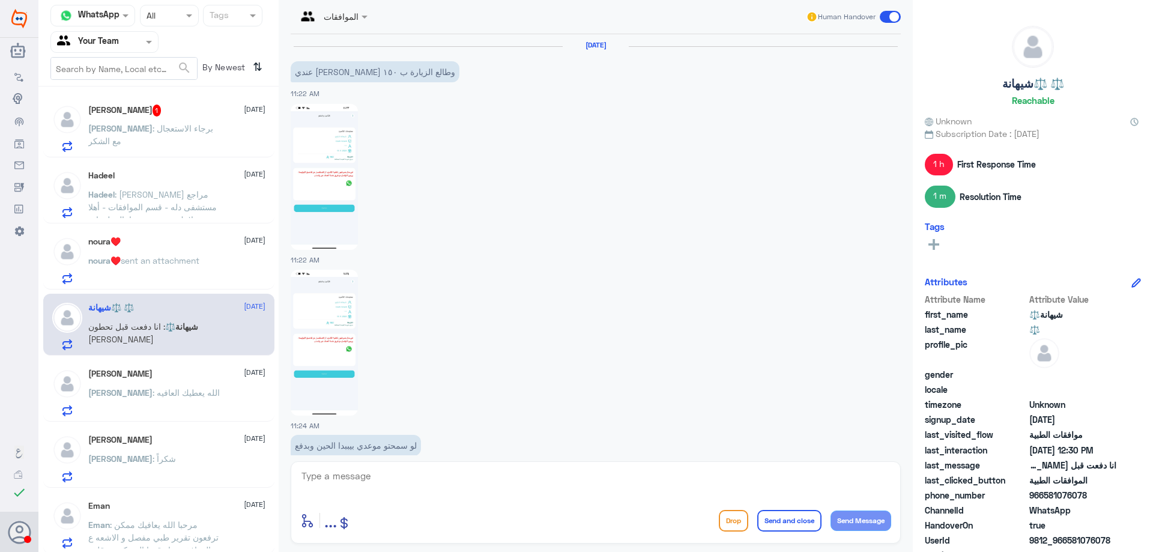
scroll to position [1174, 0]
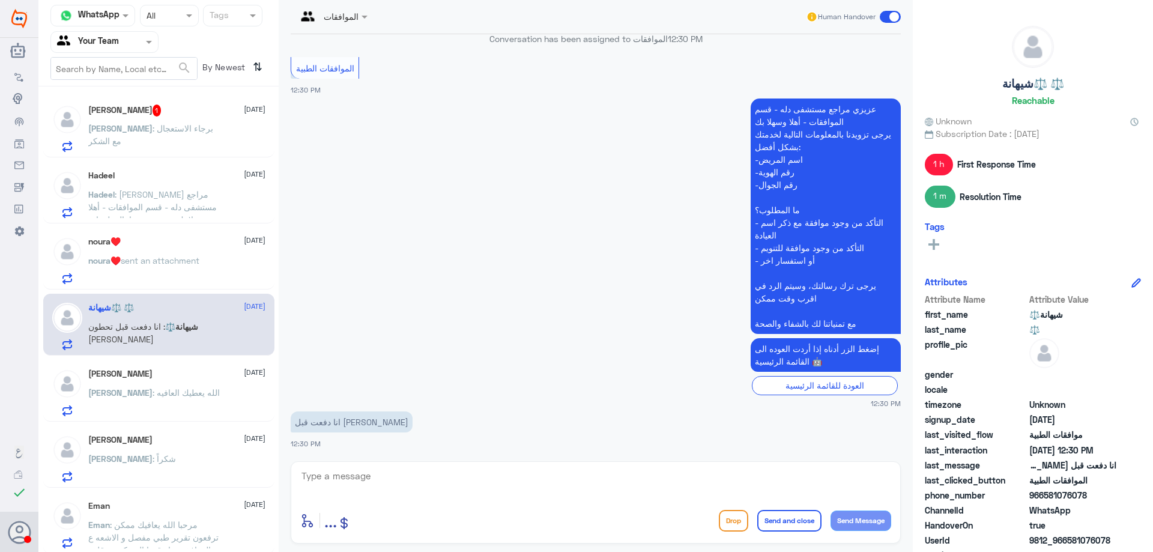
click at [192, 383] on div "[PERSON_NAME] [DATE] [PERSON_NAME] : الله يعطيك العافيه" at bounding box center [176, 392] width 177 height 47
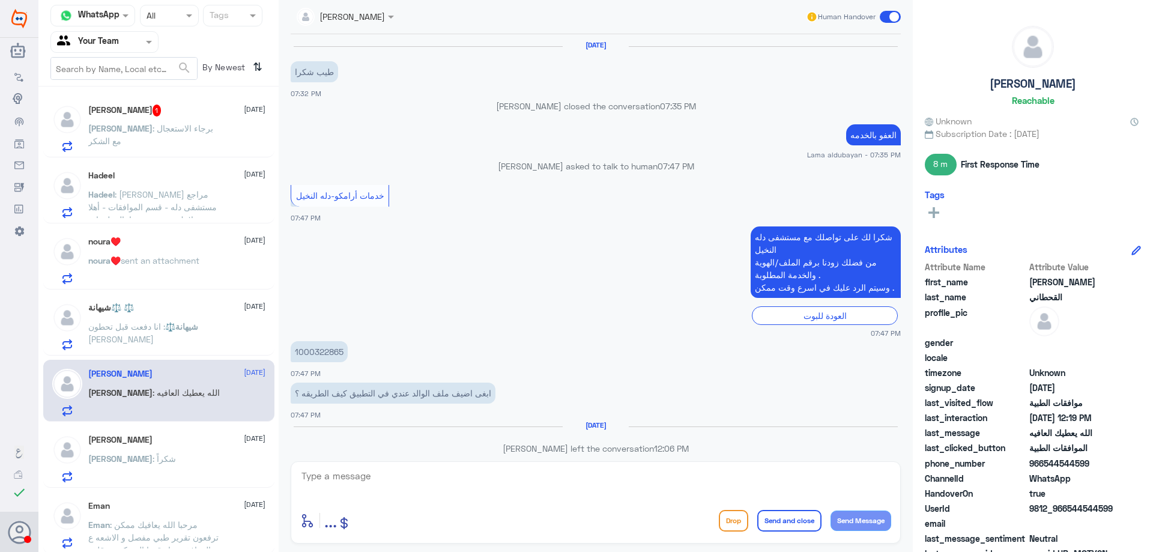
scroll to position [829, 0]
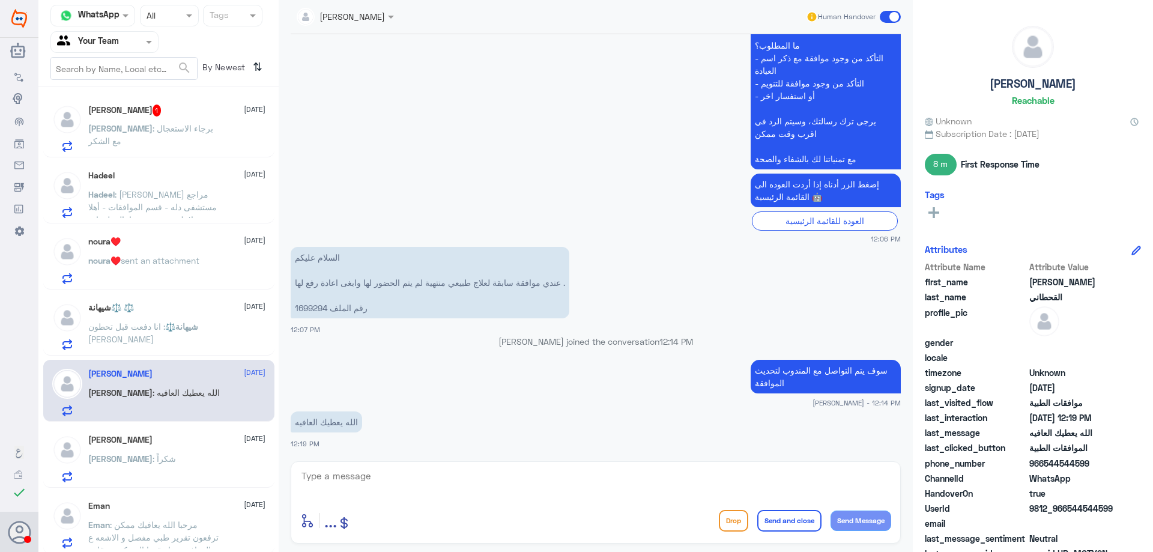
click at [405, 491] on textarea at bounding box center [595, 482] width 591 height 29
type textarea "تم افادتي من قبل المندوبة , يجب الغاء الموافقة وارسال موافقة جديدة ,"
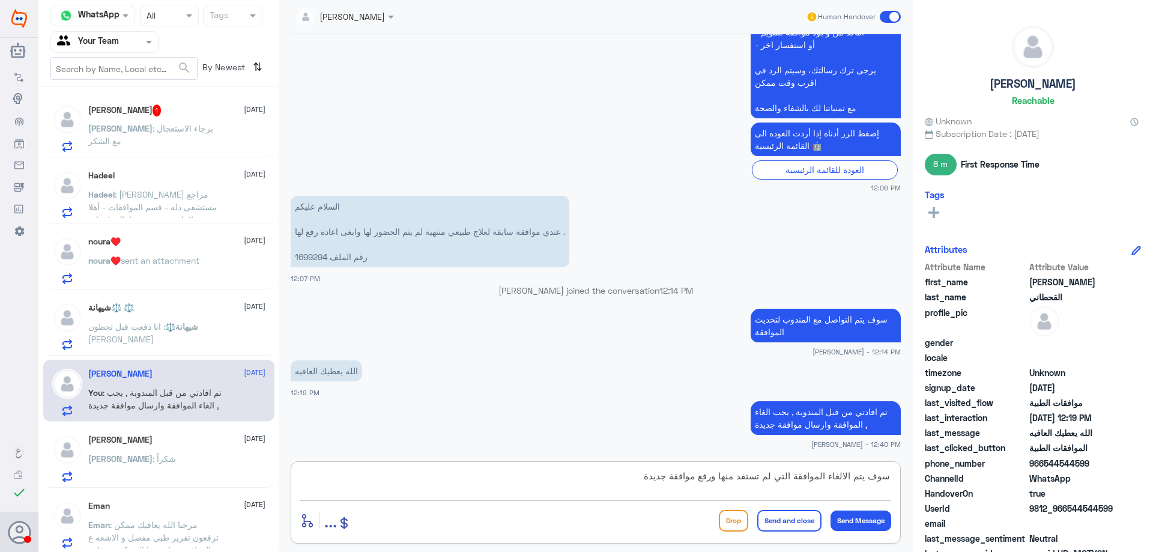
type textarea "سوف يتم الالغاء الموافقة التي لم تستفد منها ورفع موافقة جديدة"
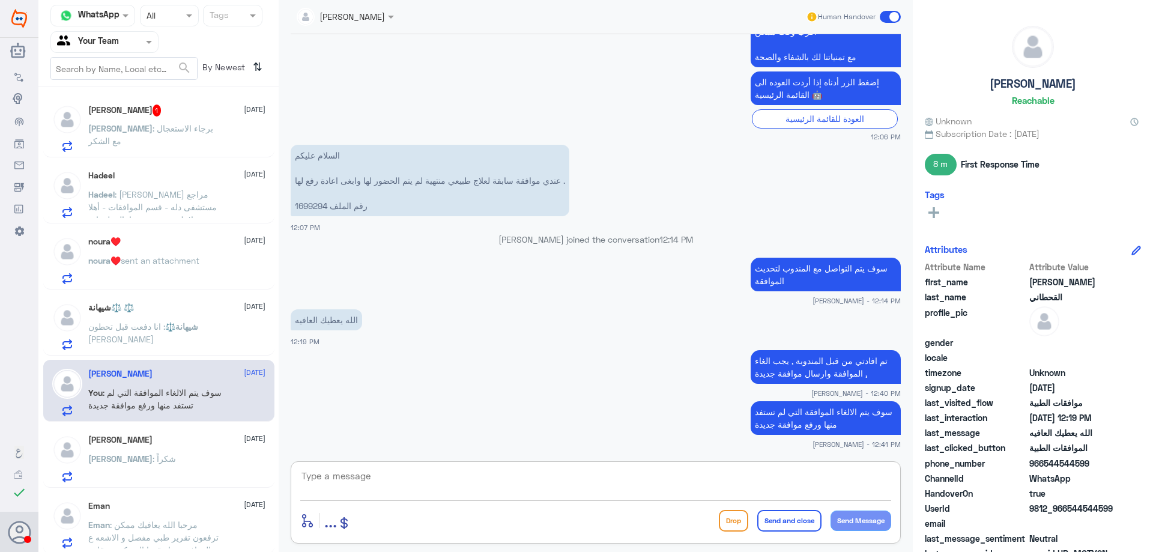
click at [184, 131] on span ": برجاء الاستعجال مع الشكر" at bounding box center [150, 134] width 125 height 23
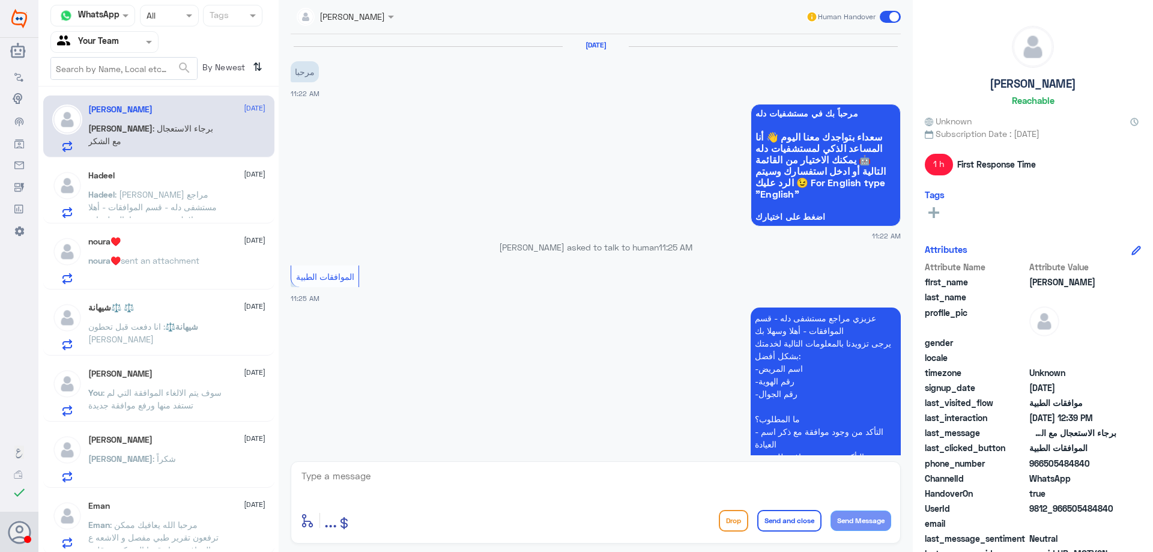
scroll to position [577, 0]
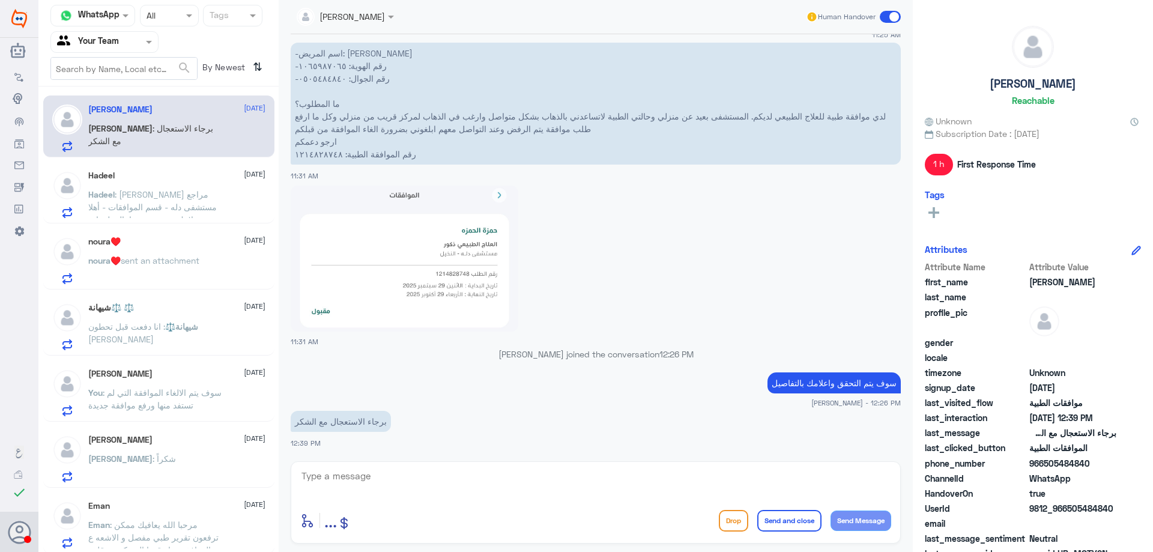
click at [365, 477] on textarea at bounding box center [595, 482] width 591 height 29
type textarea "ارجوا المعذرة تم الالغاء , وتم التاكيد من المندوب التامين بانها ملغيه"
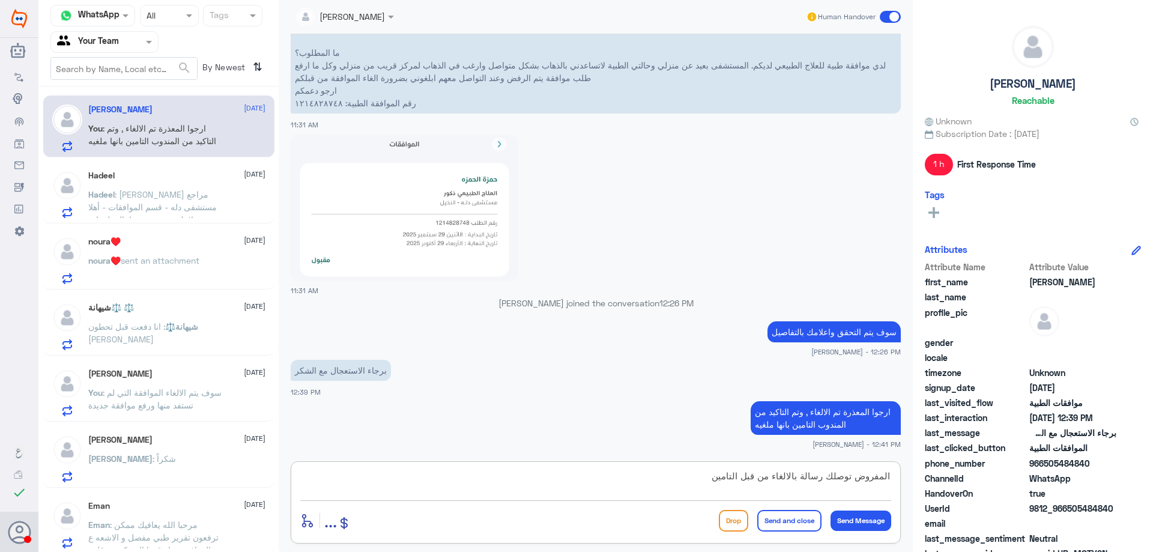
type textarea "المفروض توصلك رسالة بالالغاء من قبل التامين"
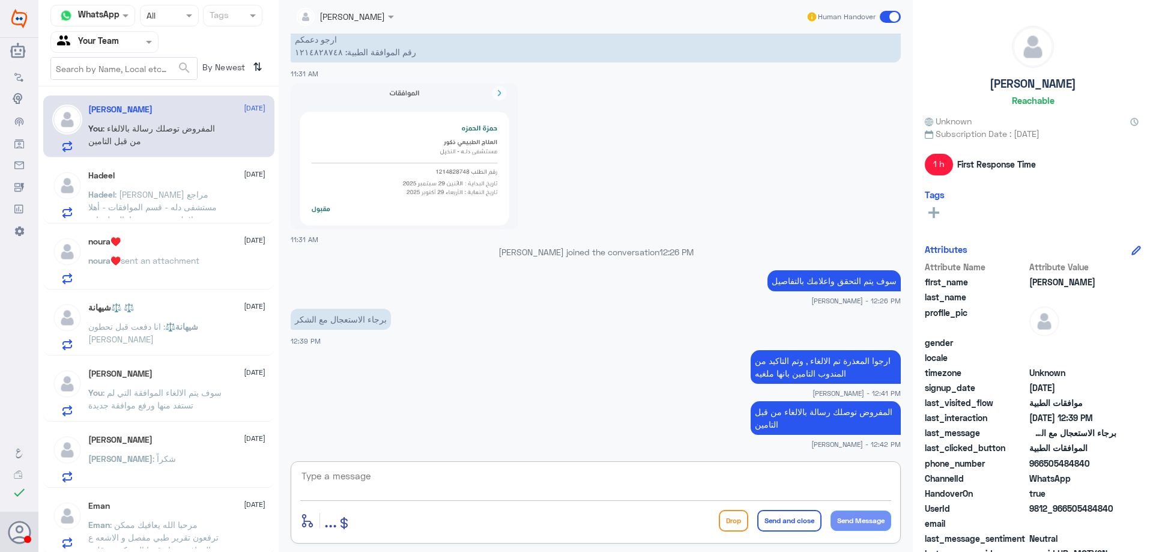
click at [225, 344] on div "شيهانة⚖️ : انا دفعت قبل تحطون [PERSON_NAME]" at bounding box center [176, 336] width 177 height 27
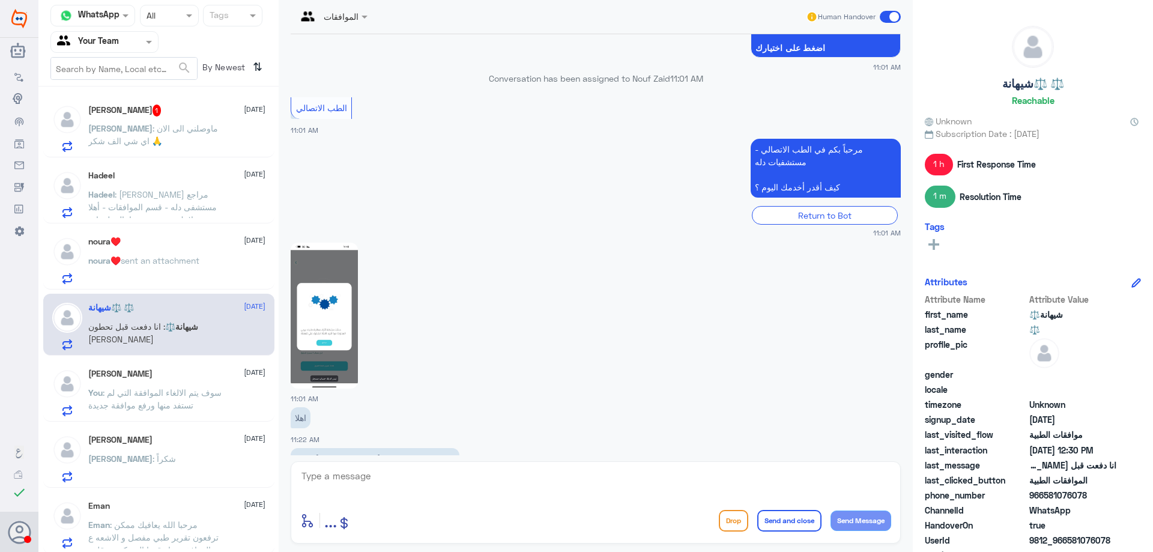
scroll to position [1009, 0]
click at [354, 319] on img at bounding box center [324, 316] width 67 height 146
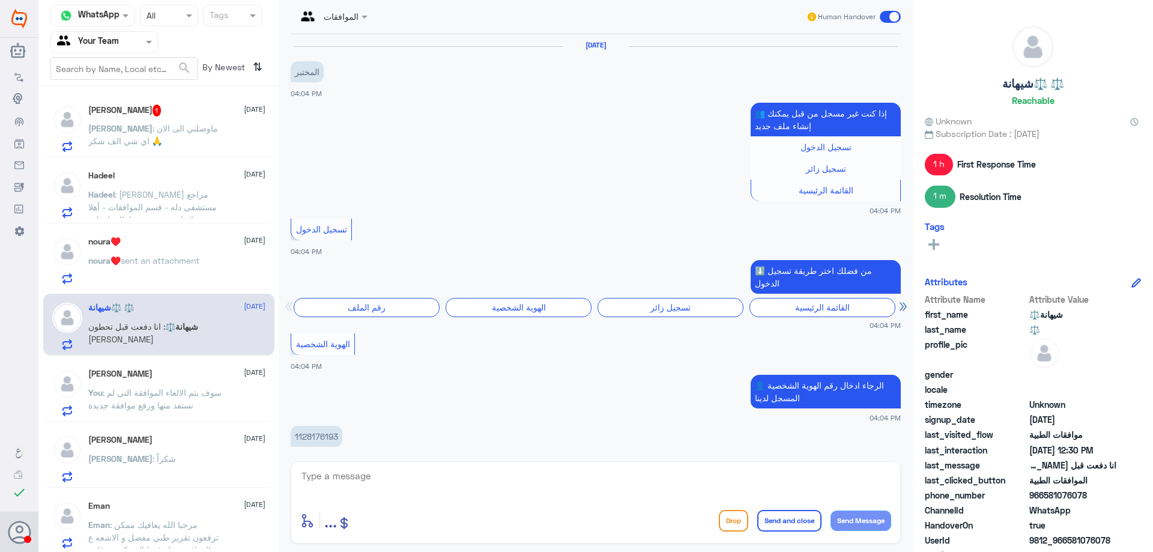
scroll to position [1534, 0]
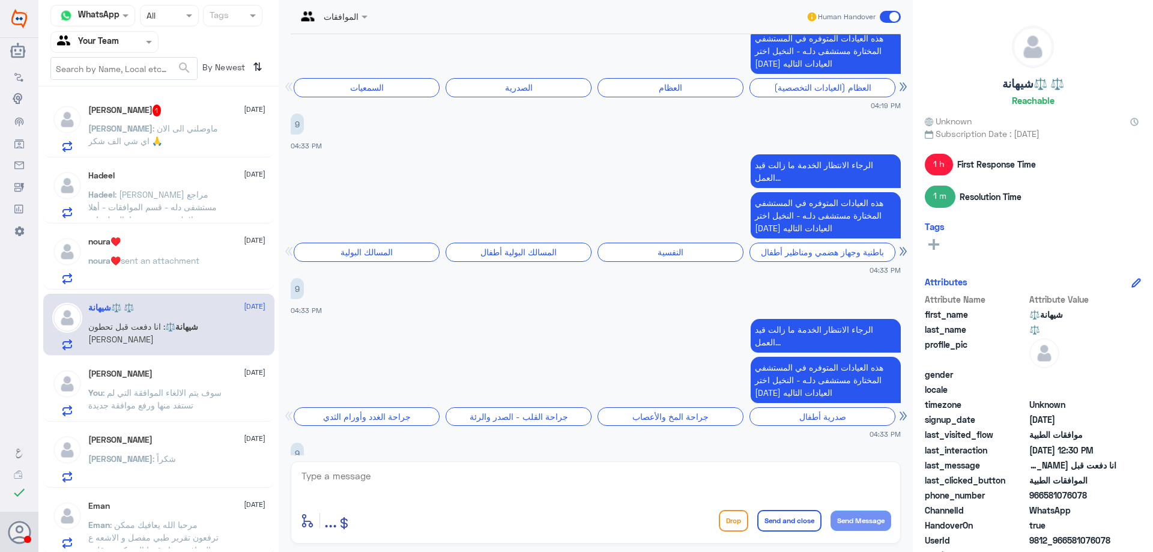
drag, startPoint x: 901, startPoint y: 189, endPoint x: 910, endPoint y: 367, distance: 179.2
click at [909, 394] on div "الموافقات Human Handover [DATE] المختبر 04:04 PM 👥 إذا كنت غير مسجل من قبل يمكن…" at bounding box center [596, 277] width 634 height 555
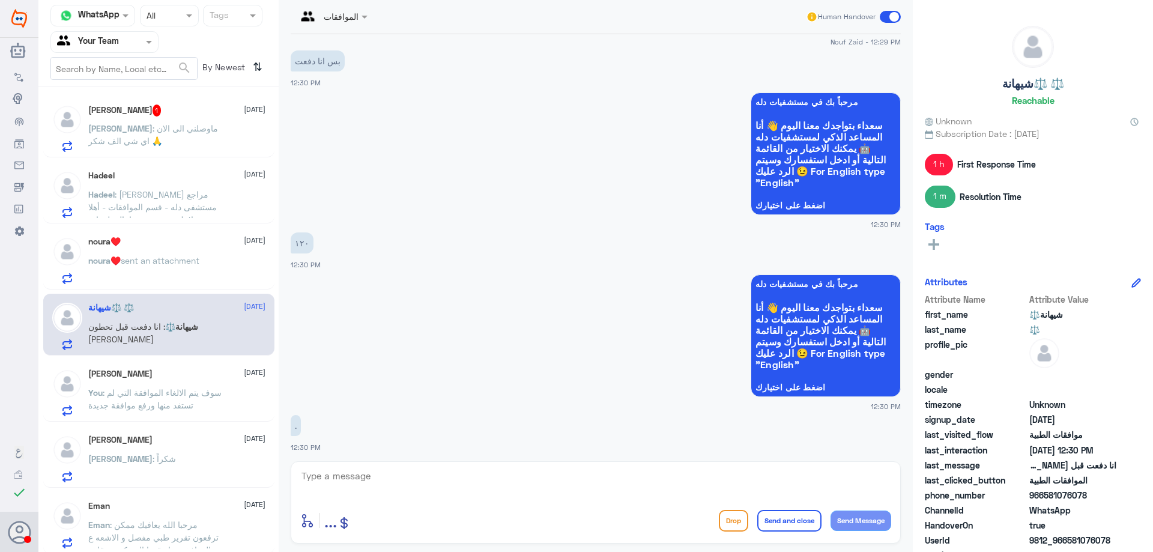
scroll to position [3590, 0]
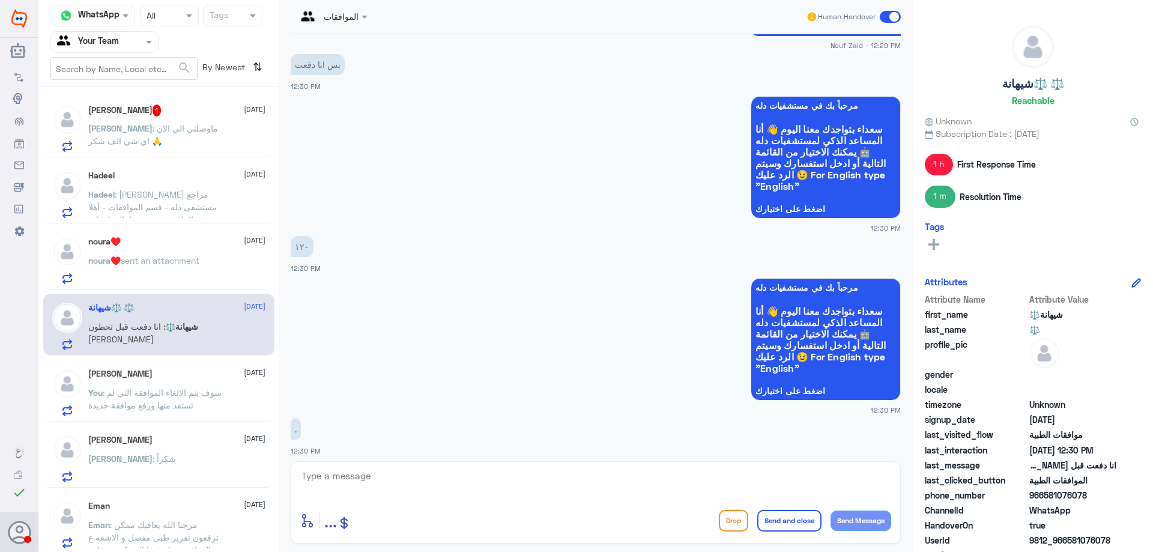
click at [203, 136] on p "[PERSON_NAME] : ماوصلني الى الان اي شي الف شكر 🙏" at bounding box center [155, 137] width 135 height 30
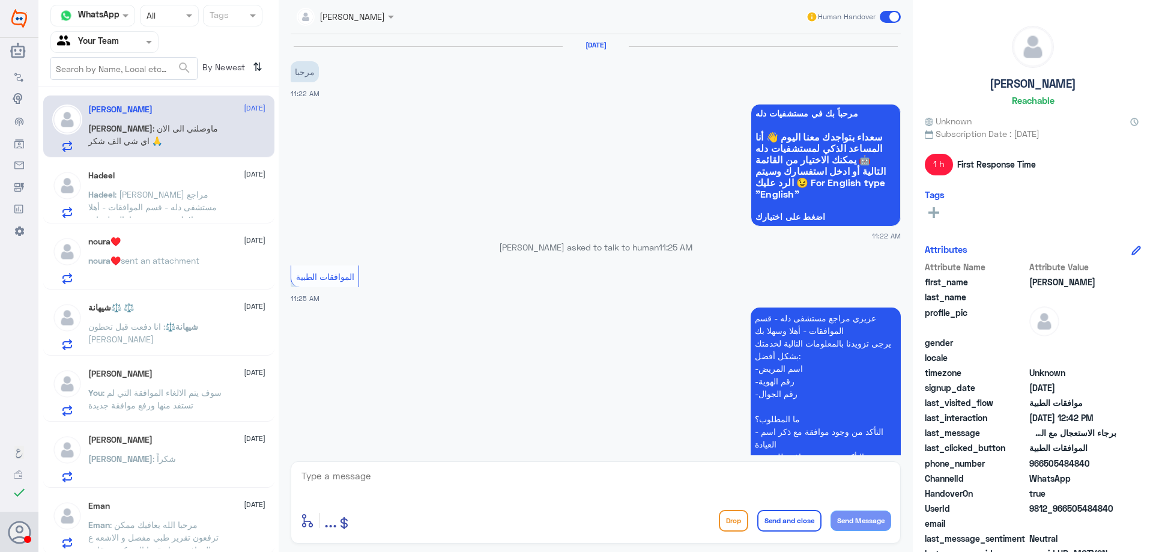
scroll to position [733, 0]
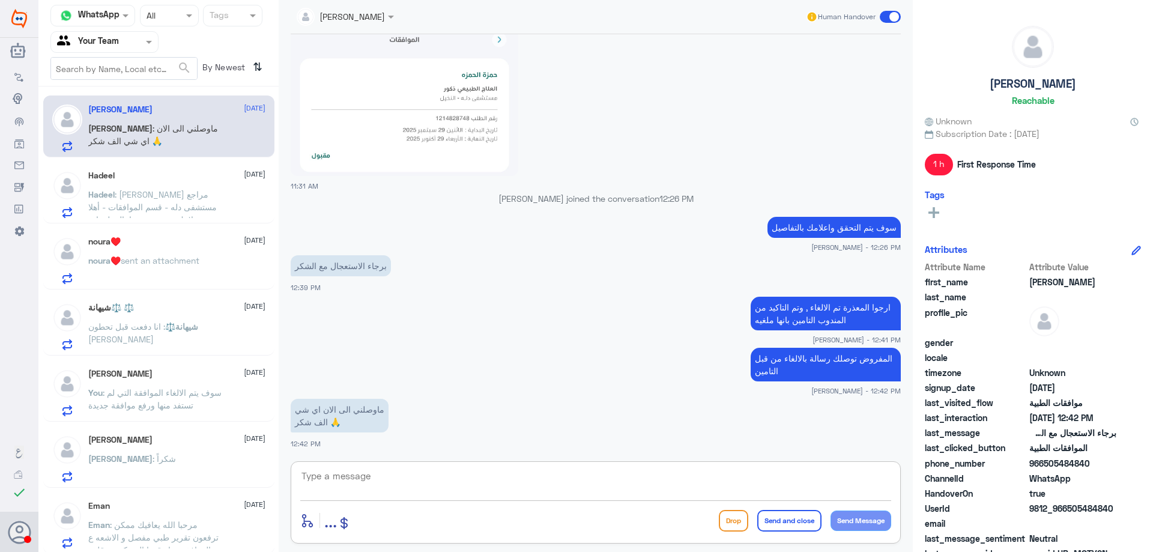
click at [443, 483] on textarea at bounding box center [595, 482] width 591 height 29
type textarea "العفو , هل من خدمة اخرى ؟"
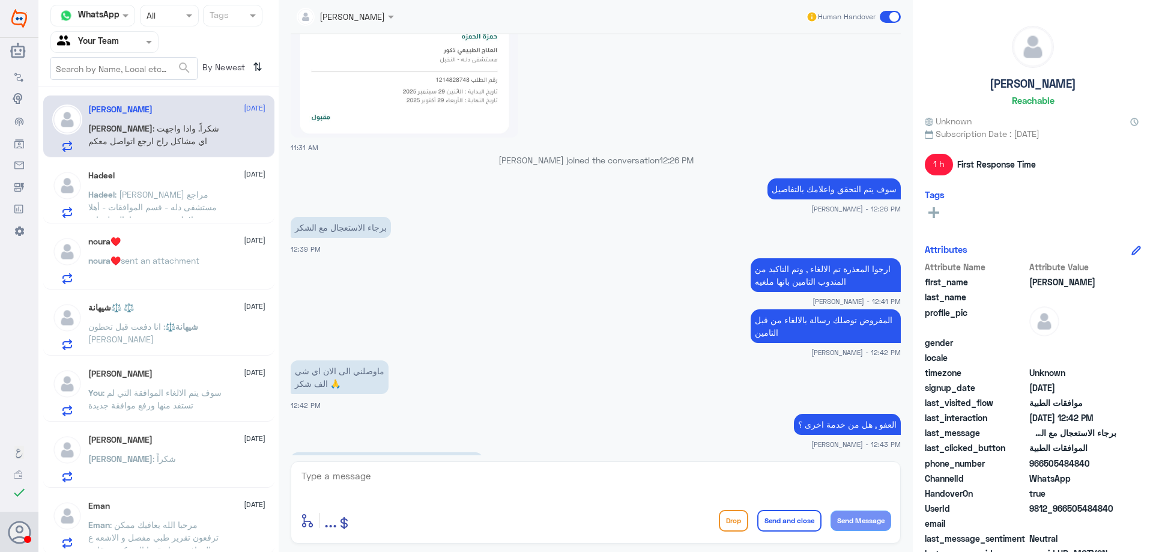
scroll to position [812, 0]
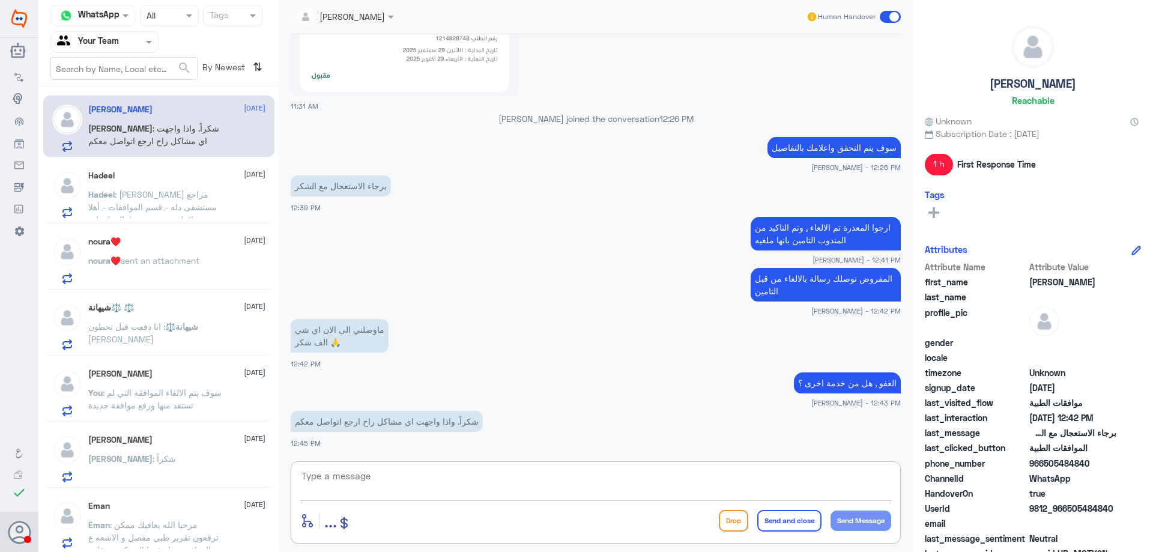
click at [444, 479] on textarea at bounding box center [595, 482] width 591 height 29
type textarea "ا"
type textarea "واحنا بالخدمة اي وقت . متمنين لكم دوم الصحة والعافية"
click at [787, 528] on button "Send and close" at bounding box center [789, 521] width 64 height 22
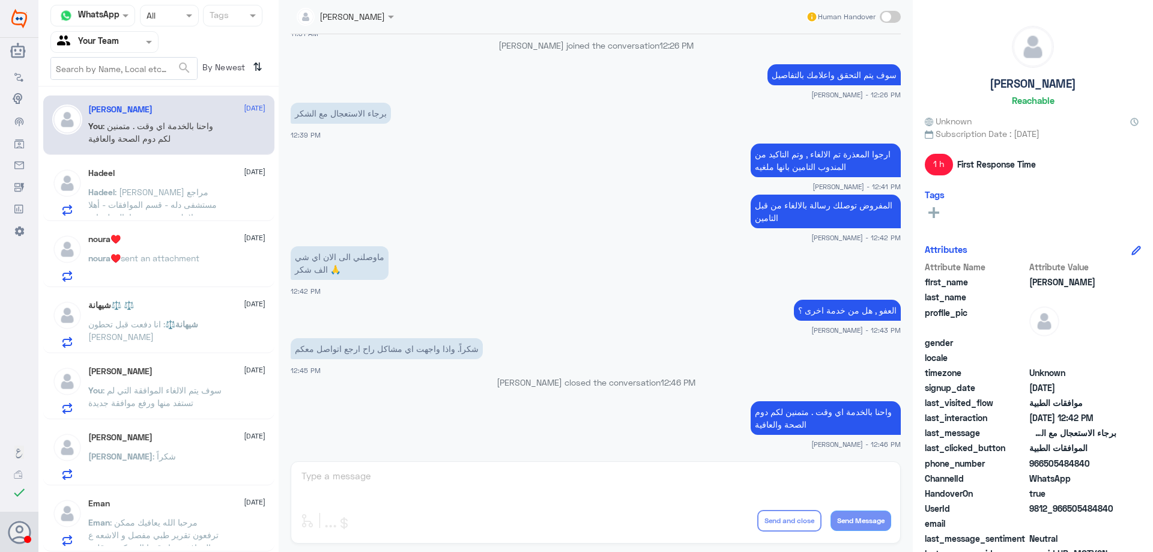
click at [196, 396] on p "You : سوف يتم الالغاء الموافقة التي لم تستفد منها ورفع موافقة جديدة" at bounding box center [155, 399] width 135 height 30
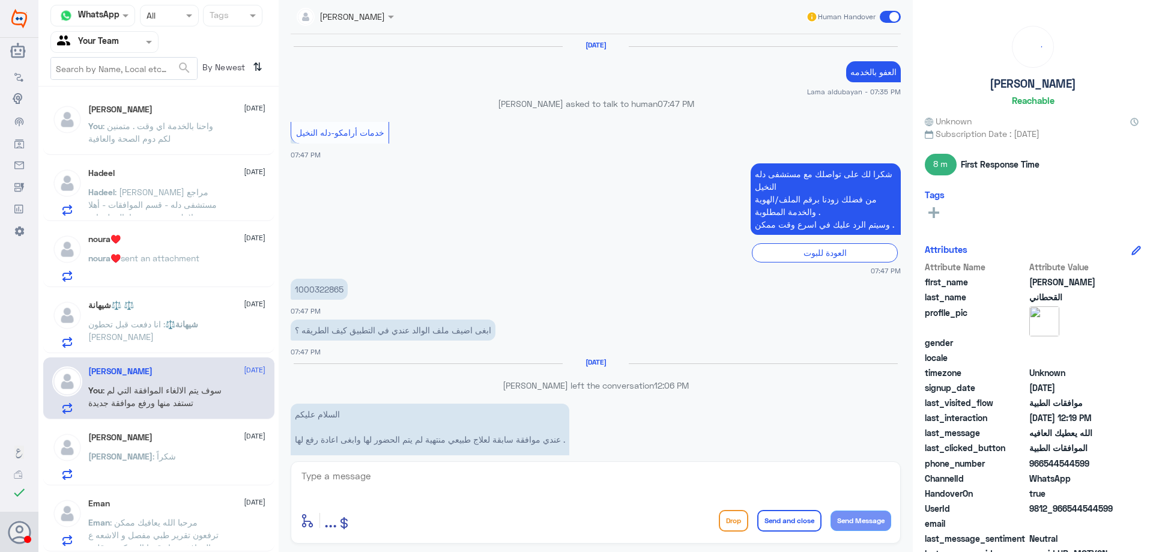
scroll to position [868, 0]
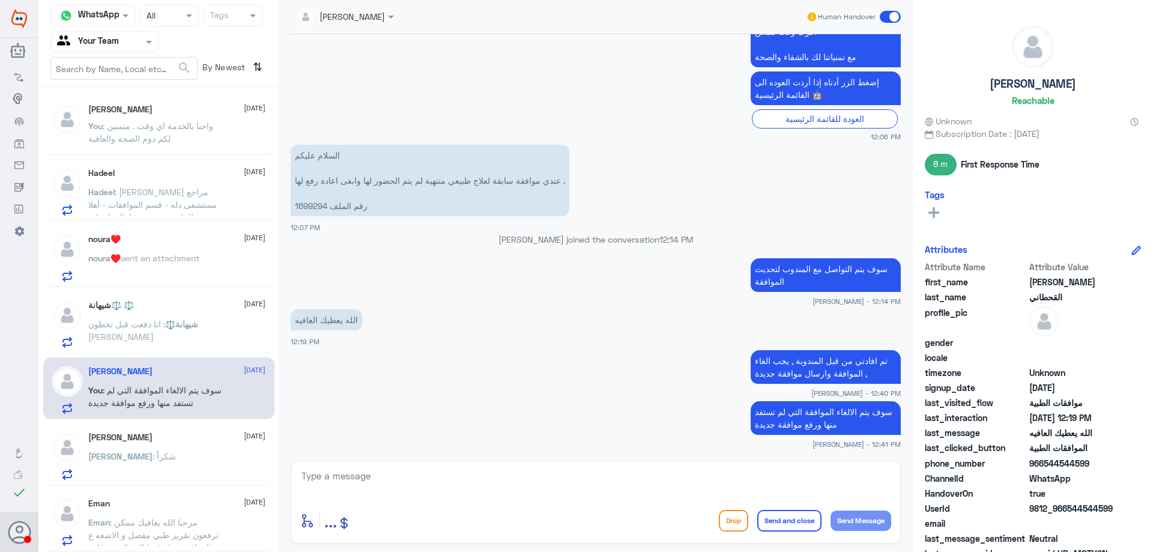
click at [538, 481] on textarea at bounding box center [595, 482] width 591 height 29
type textarea "تم التحديث الموافقة يمكنك مراجعة قسم العلاج الطبيعي الان"
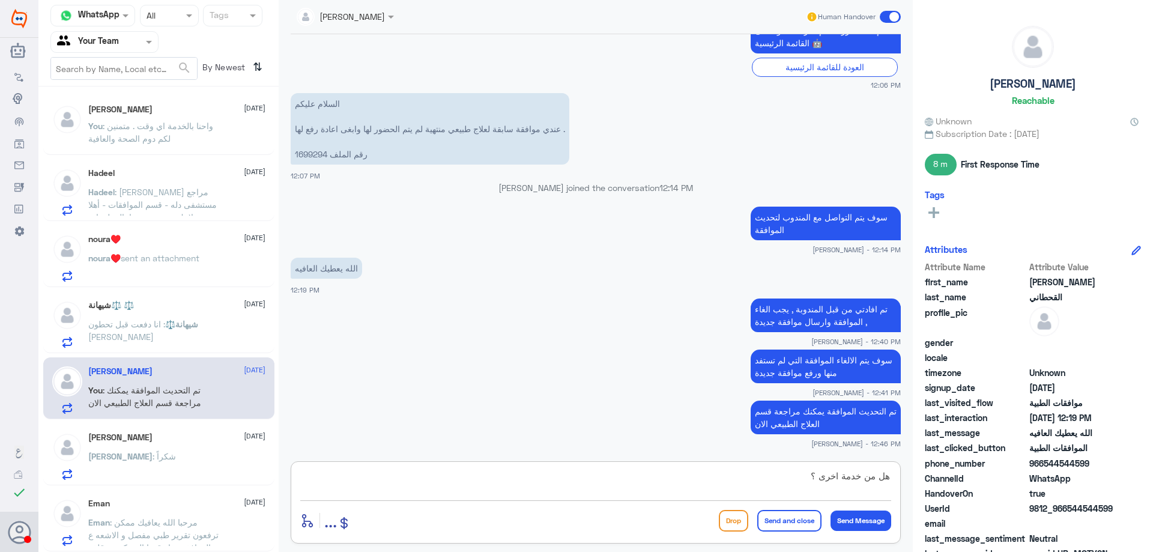
type textarea "هل من خدمة اخرى ؟"
